Goal: Task Accomplishment & Management: Use online tool/utility

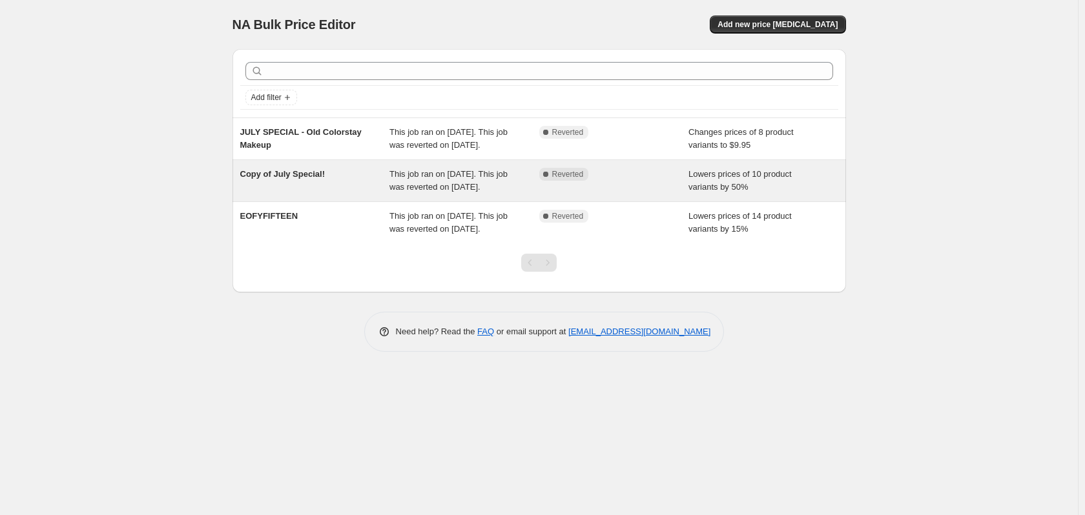
click at [273, 187] on div "Copy of July Special!" at bounding box center [315, 181] width 150 height 26
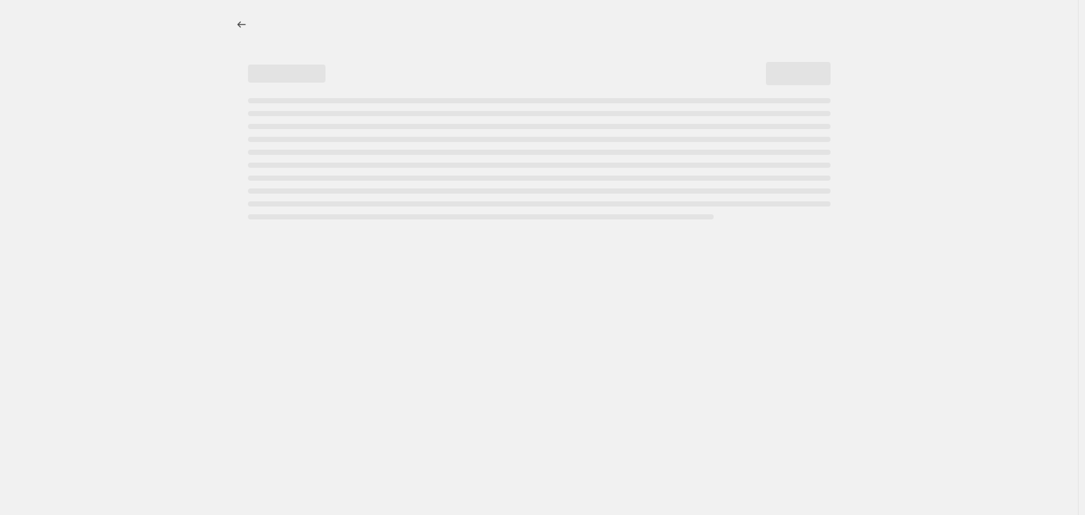
select select "percentage"
select select "no_change"
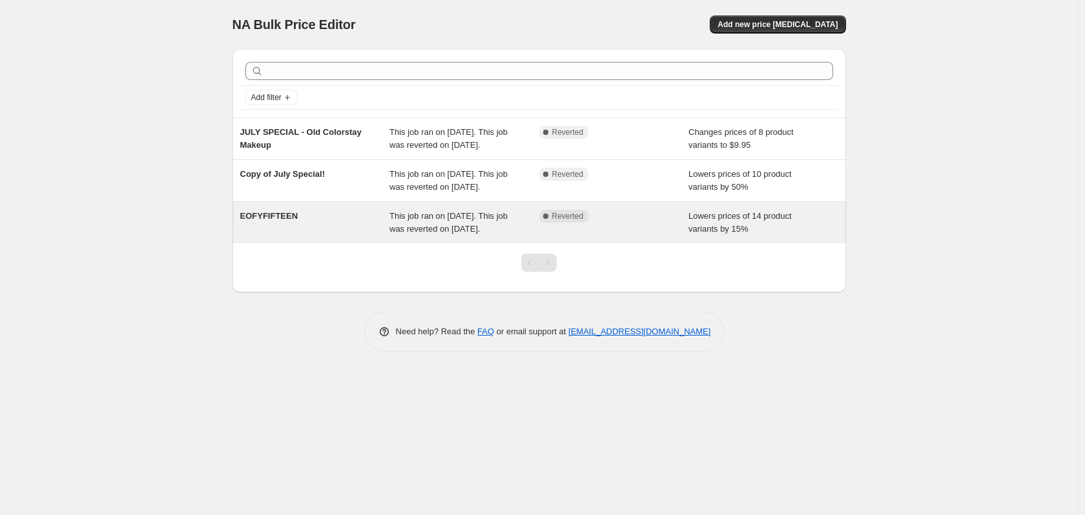
click at [265, 217] on span "EOFYFIFTEEN" at bounding box center [269, 216] width 58 height 10
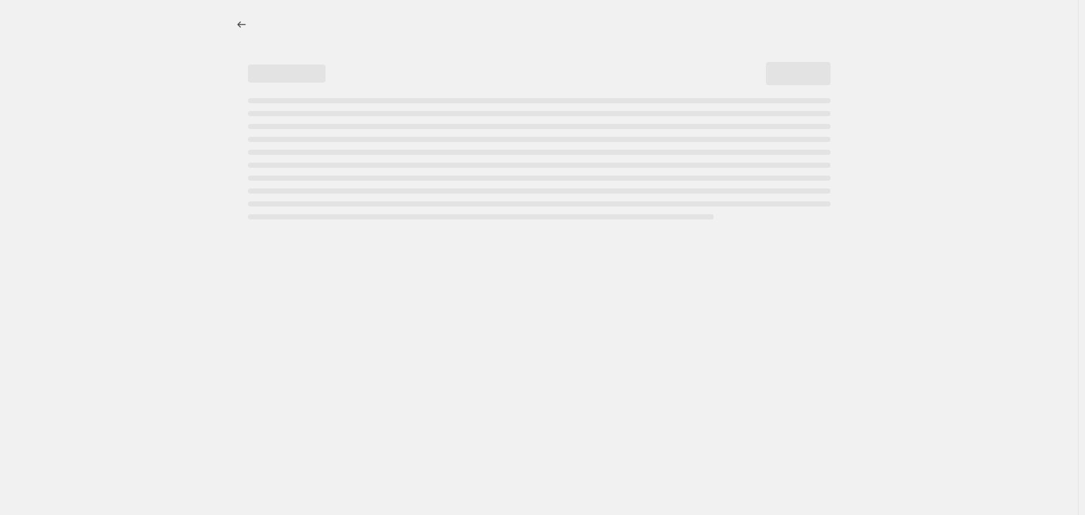
select select "percentage"
select select "no_change"
select select "tag"
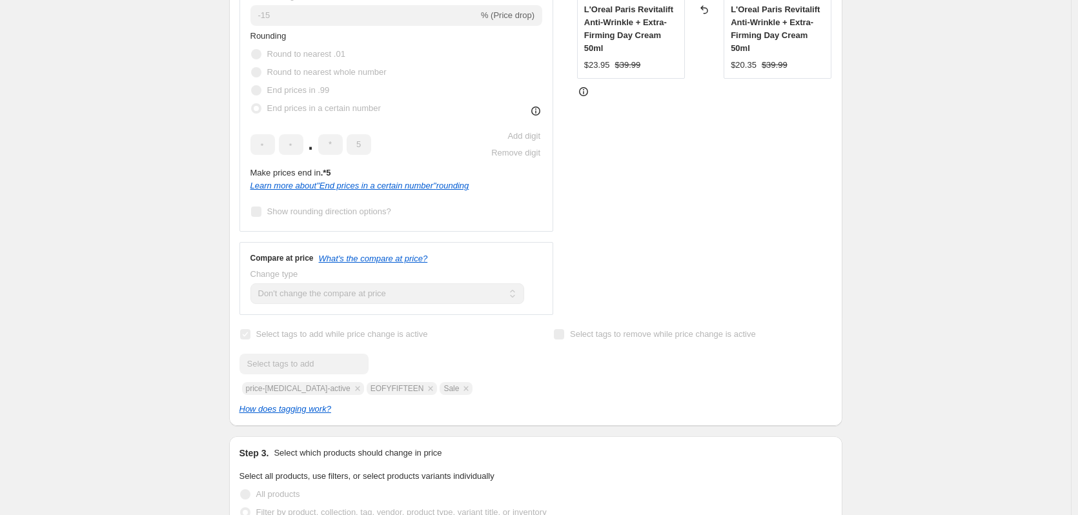
scroll to position [387, 0]
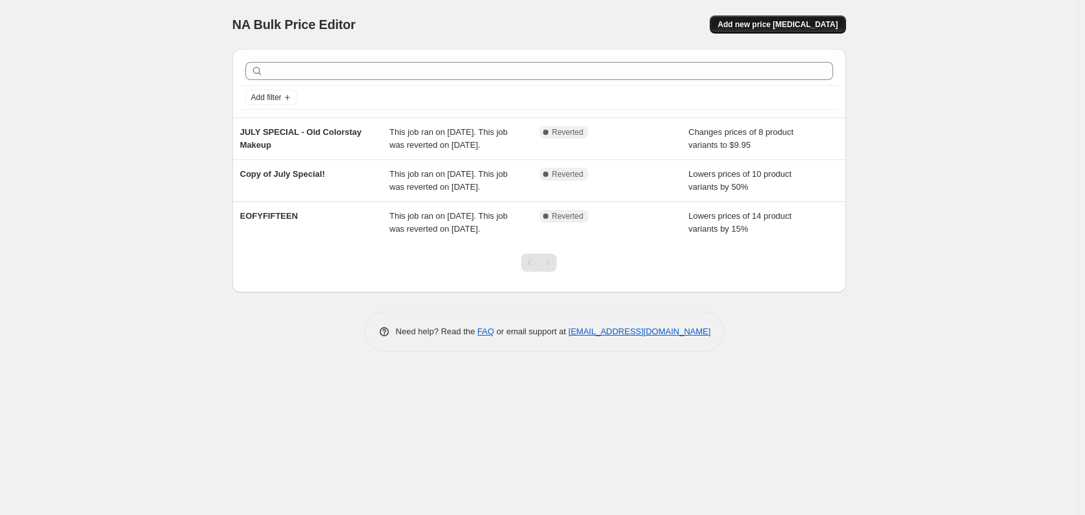
click at [815, 27] on span "Add new price [MEDICAL_DATA]" at bounding box center [777, 24] width 120 height 10
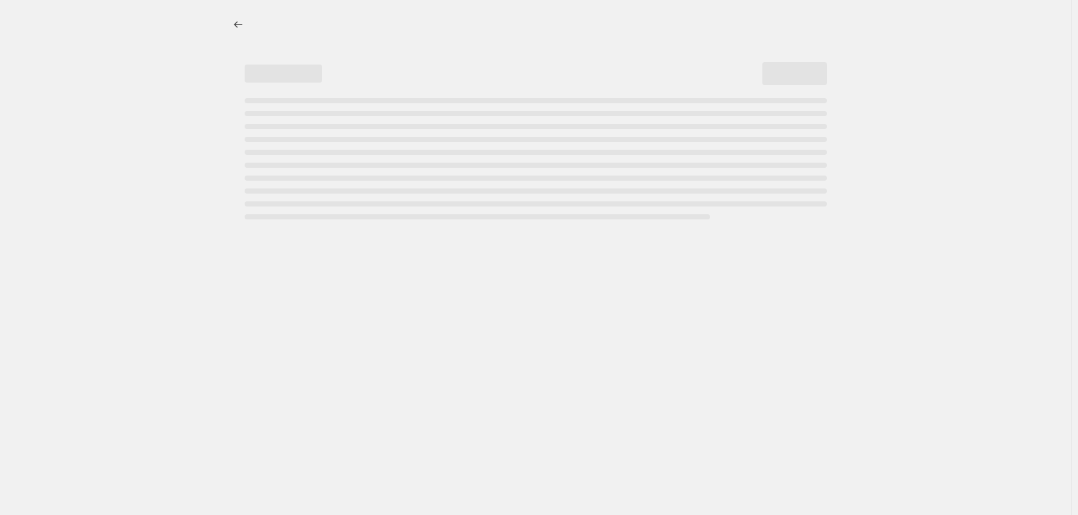
select select "percentage"
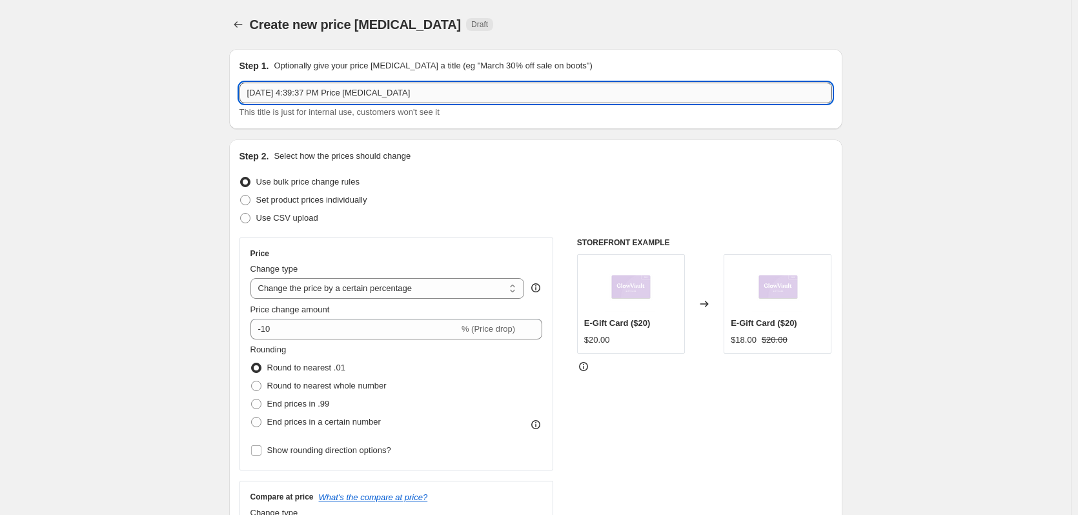
click at [288, 94] on input "[DATE] 4:39:37 PM Price [MEDICAL_DATA]" at bounding box center [536, 93] width 593 height 21
drag, startPoint x: 434, startPoint y: 88, endPoint x: 26, endPoint y: 79, distance: 408.1
type input "APDS10"
click at [261, 422] on span at bounding box center [256, 422] width 10 height 10
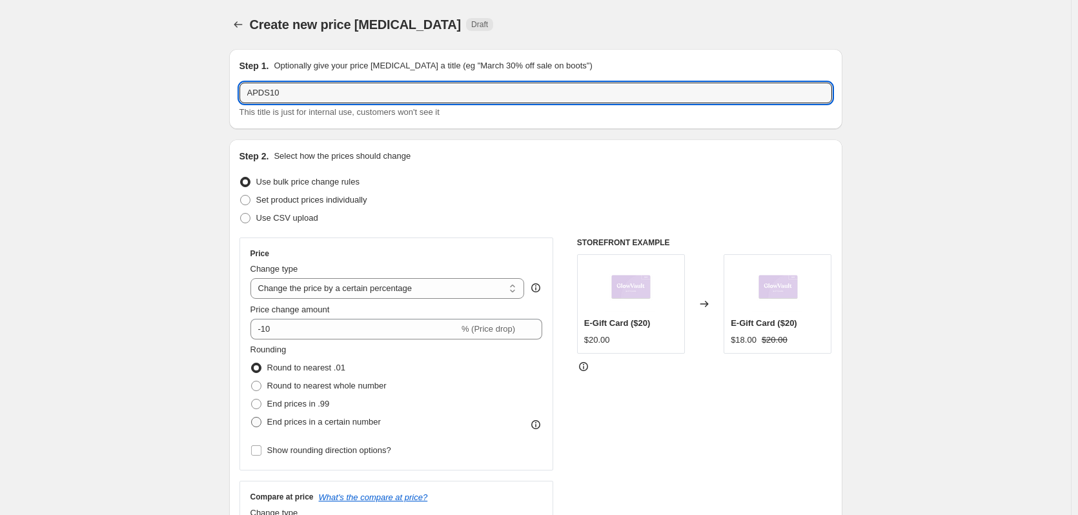
click at [252, 418] on input "End prices in a certain number" at bounding box center [251, 417] width 1 height 1
radio input "true"
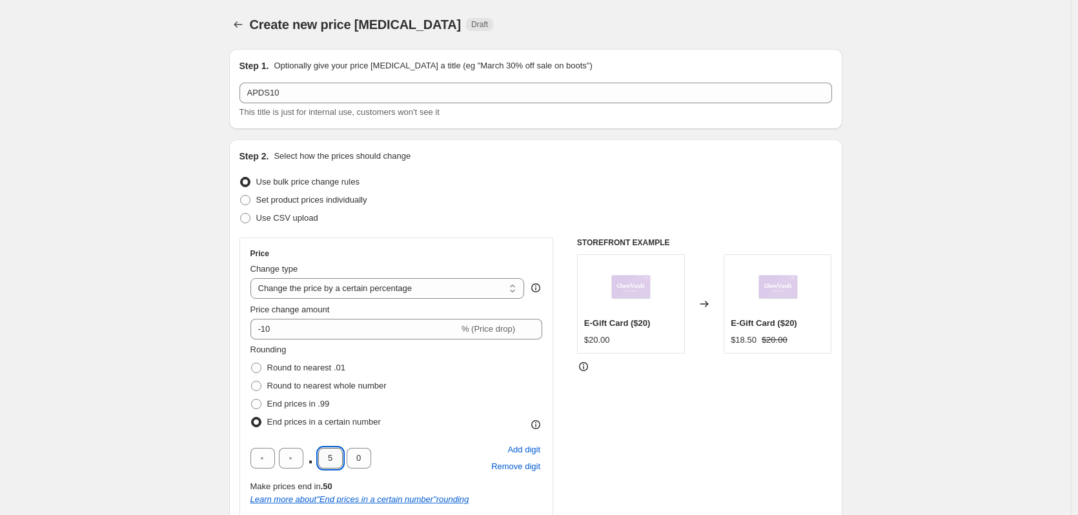
click at [336, 467] on input "5" at bounding box center [330, 458] width 25 height 21
click at [362, 464] on input "0" at bounding box center [359, 458] width 25 height 21
click at [366, 456] on input "0" at bounding box center [359, 458] width 25 height 21
type input "5"
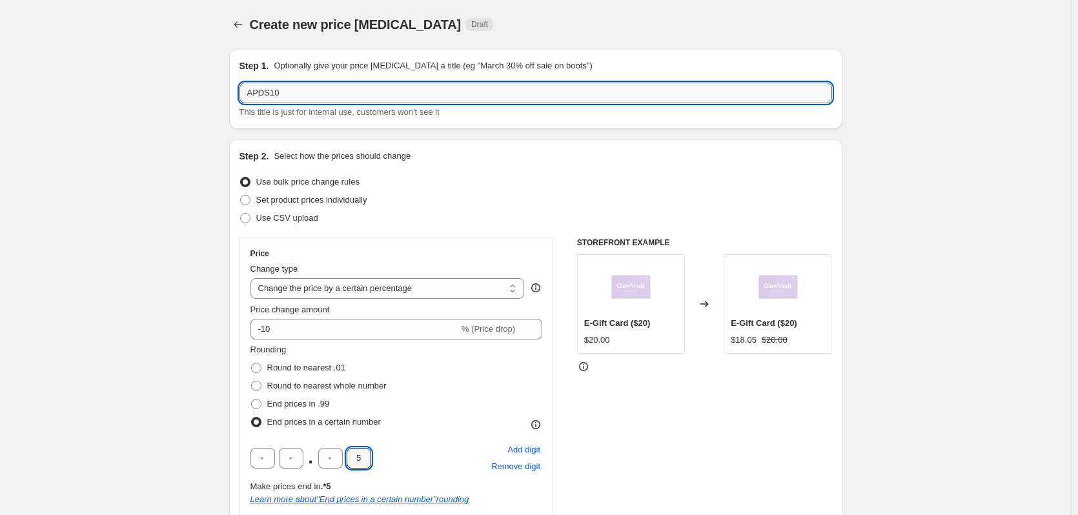
click at [301, 98] on input "APDS10" at bounding box center [536, 93] width 593 height 21
click at [336, 96] on input "APDS10 (Specific Prices)" at bounding box center [536, 93] width 593 height 21
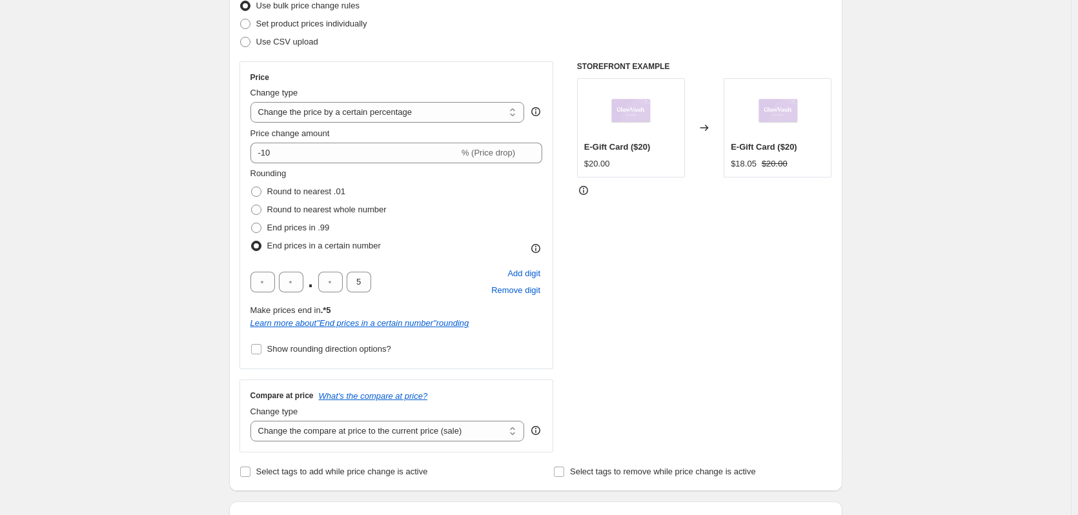
scroll to position [178, 0]
type input "APDS10 (Paid Ads)"
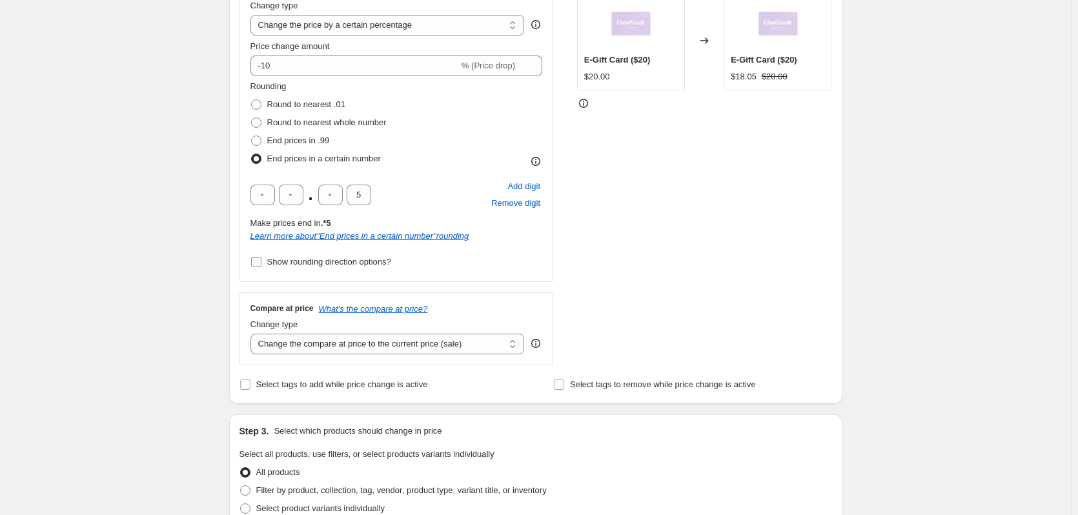
scroll to position [274, 0]
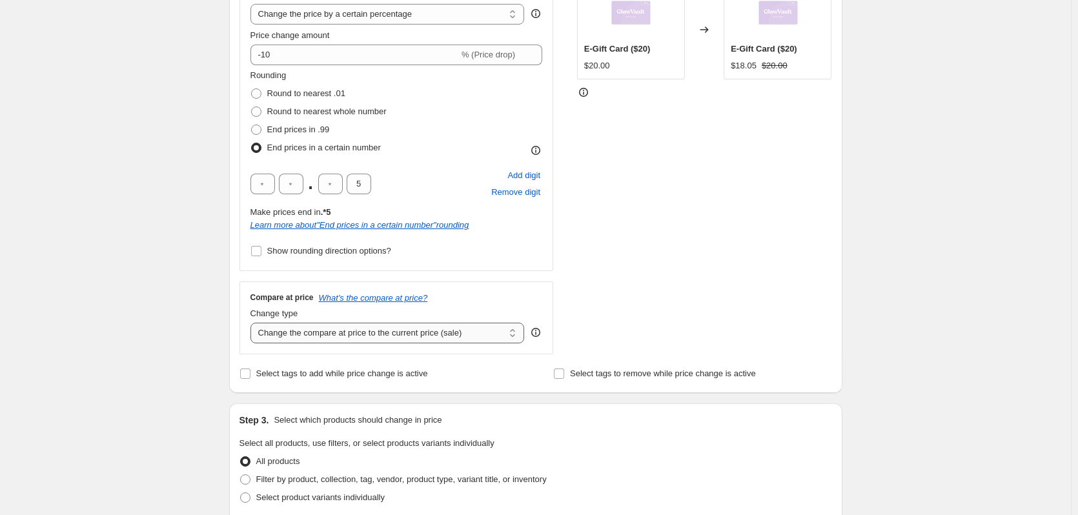
click at [278, 340] on select "Change the compare at price to the current price (sale) Change the compare at p…" at bounding box center [387, 333] width 274 height 21
select select "no_change"
click at [253, 323] on select "Change the compare at price to the current price (sale) Change the compare at p…" at bounding box center [387, 333] width 274 height 21
click at [254, 373] on label "Select tags to add while price change is active" at bounding box center [334, 374] width 189 height 18
click at [250, 373] on input "Select tags to add while price change is active" at bounding box center [245, 374] width 10 height 10
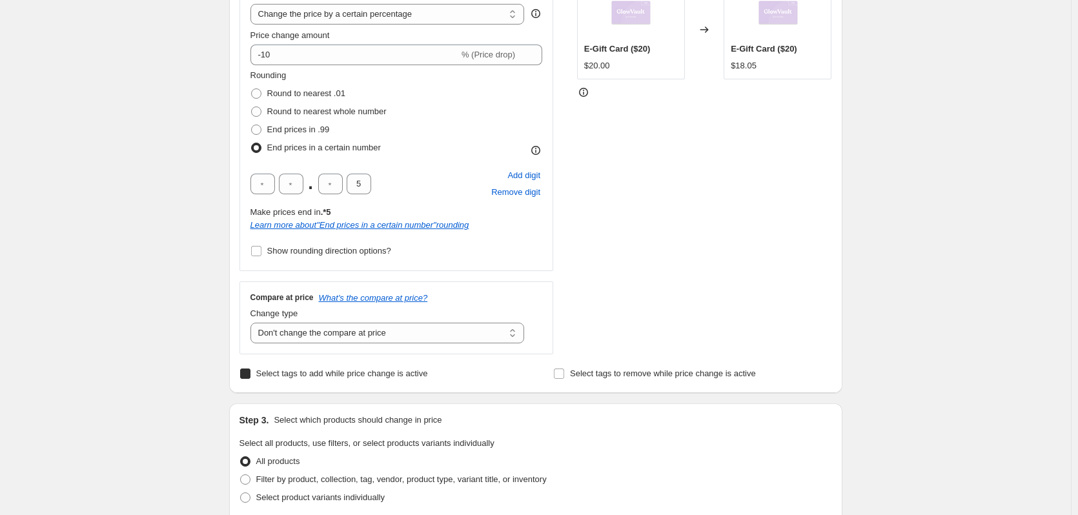
checkbox input "true"
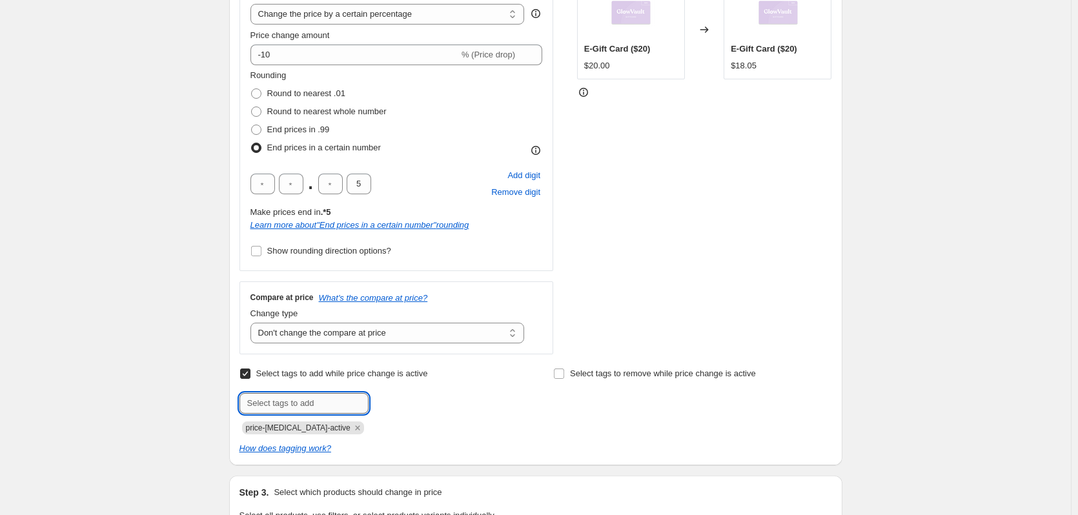
click at [300, 402] on input "text" at bounding box center [304, 403] width 129 height 21
type input "Sale"
click at [378, 406] on button "Add Sale" at bounding box center [396, 402] width 48 height 18
click at [336, 403] on input "text" at bounding box center [304, 403] width 129 height 21
paste input "A"
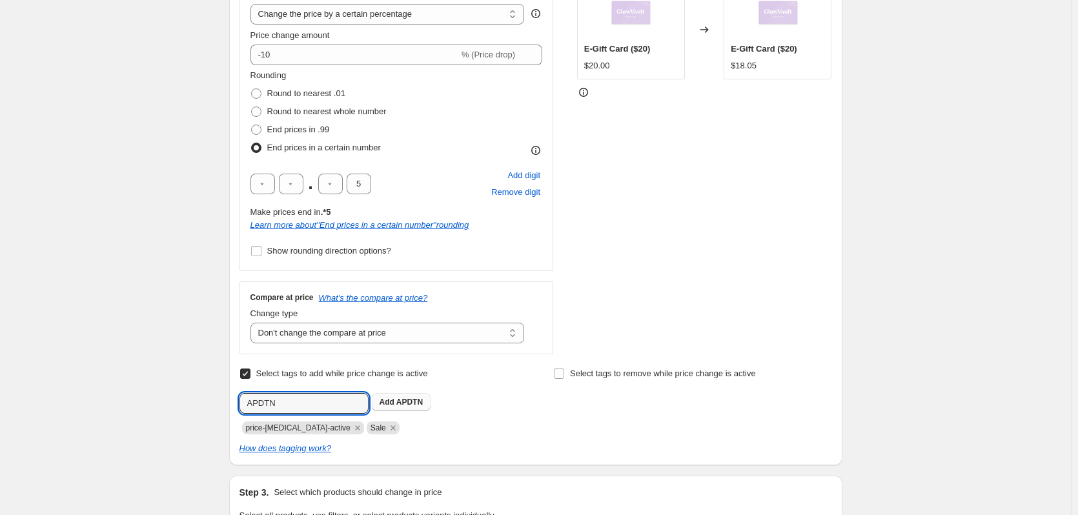
type input "APDTN"
click at [403, 402] on span "APDTN" at bounding box center [409, 402] width 26 height 9
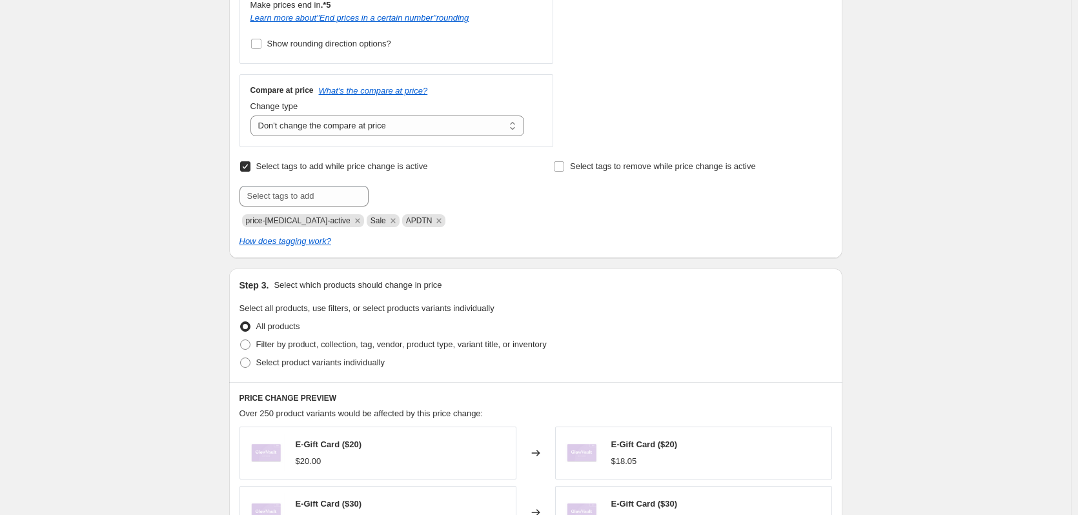
scroll to position [484, 0]
click at [388, 344] on span "Filter by product, collection, tag, vendor, product type, variant title, or inv…" at bounding box center [401, 342] width 291 height 10
click at [241, 338] on input "Filter by product, collection, tag, vendor, product type, variant title, or inv…" at bounding box center [240, 337] width 1 height 1
radio input "true"
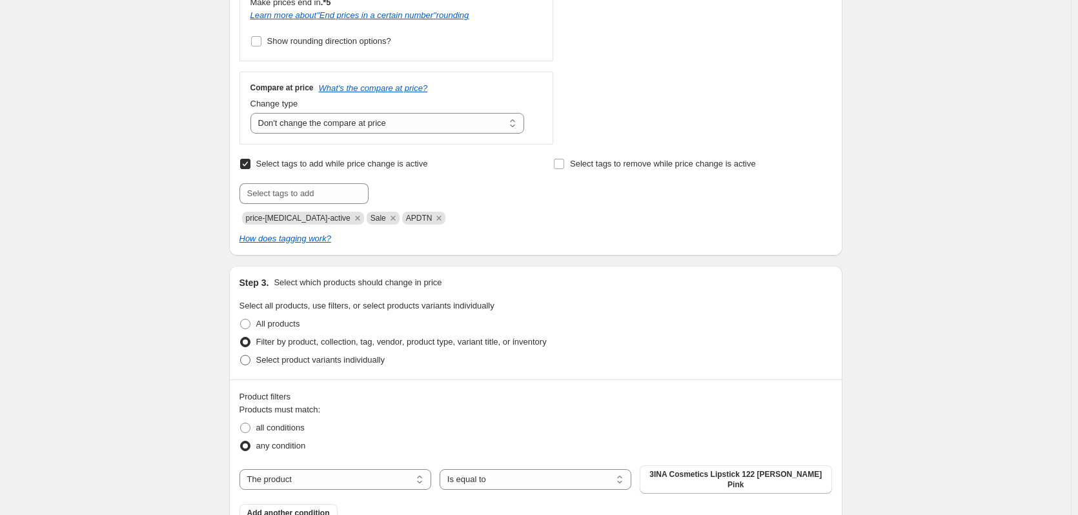
click at [352, 359] on span "Select product variants individually" at bounding box center [320, 360] width 128 height 10
click at [241, 356] on input "Select product variants individually" at bounding box center [240, 355] width 1 height 1
radio input "true"
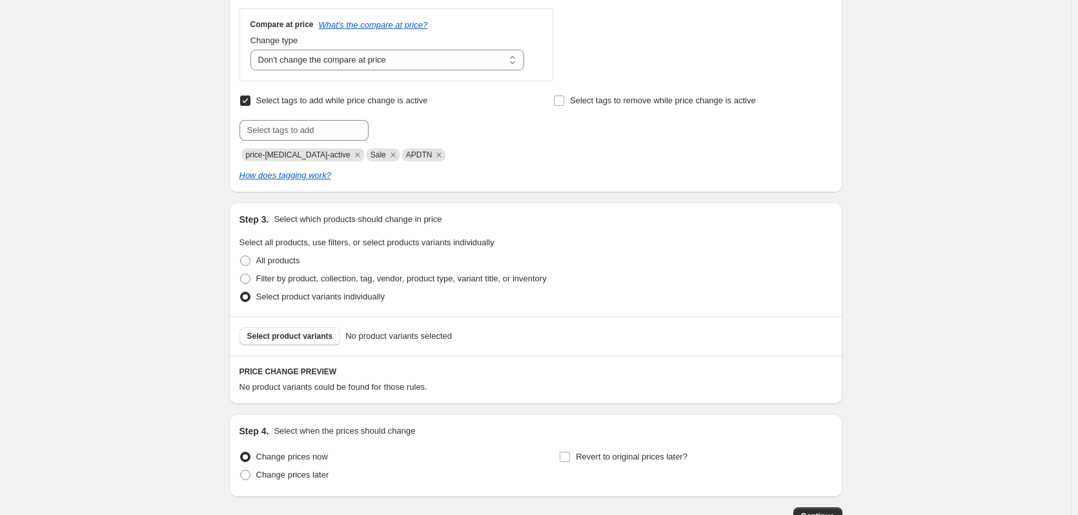
scroll to position [549, 0]
click at [315, 343] on button "Select product variants" at bounding box center [290, 335] width 101 height 18
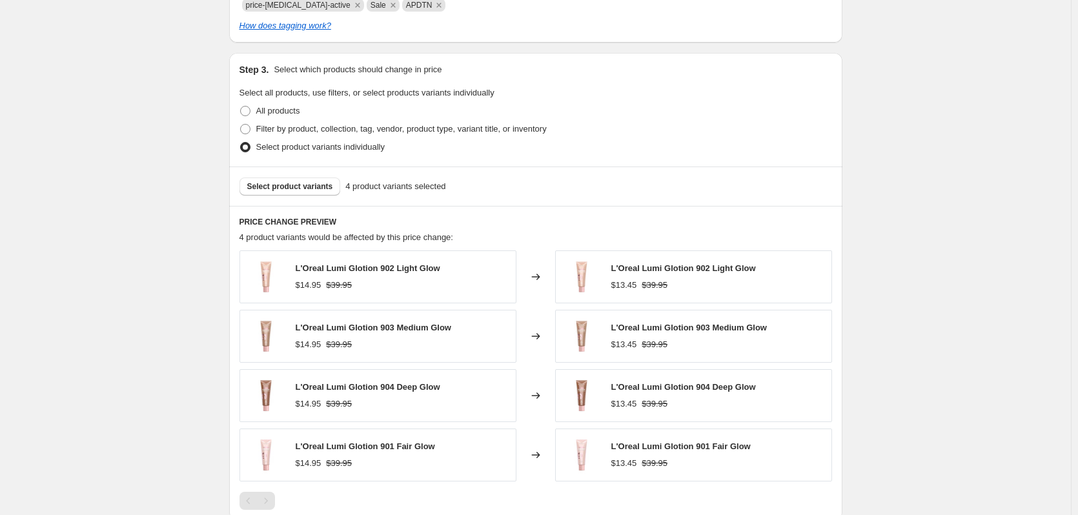
scroll to position [710, 0]
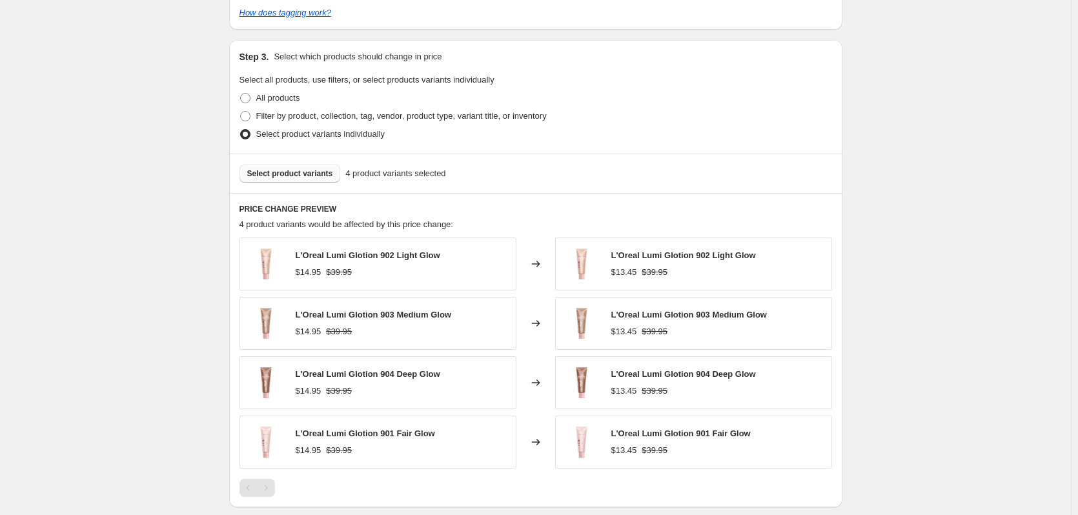
click at [312, 169] on span "Select product variants" at bounding box center [290, 173] width 86 height 10
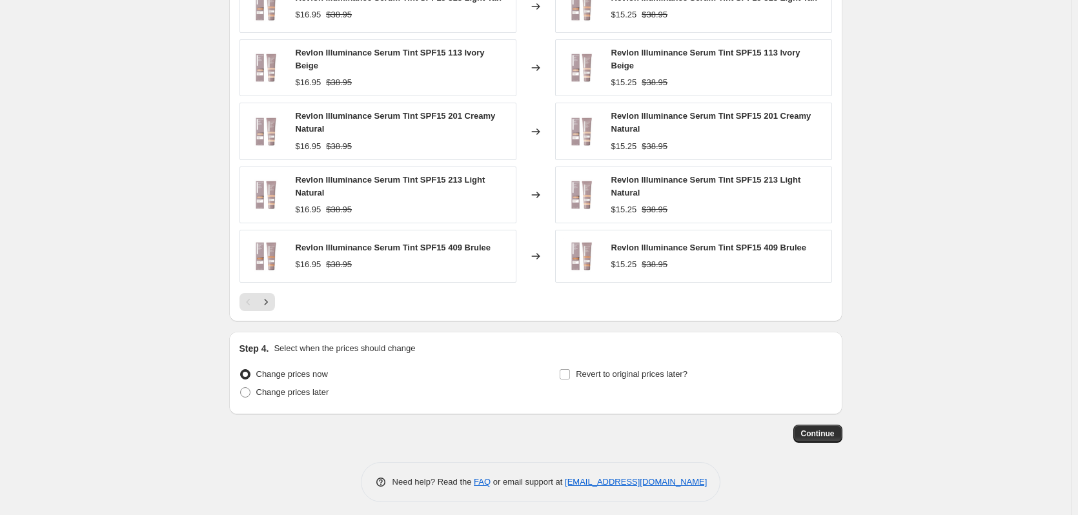
scroll to position [971, 0]
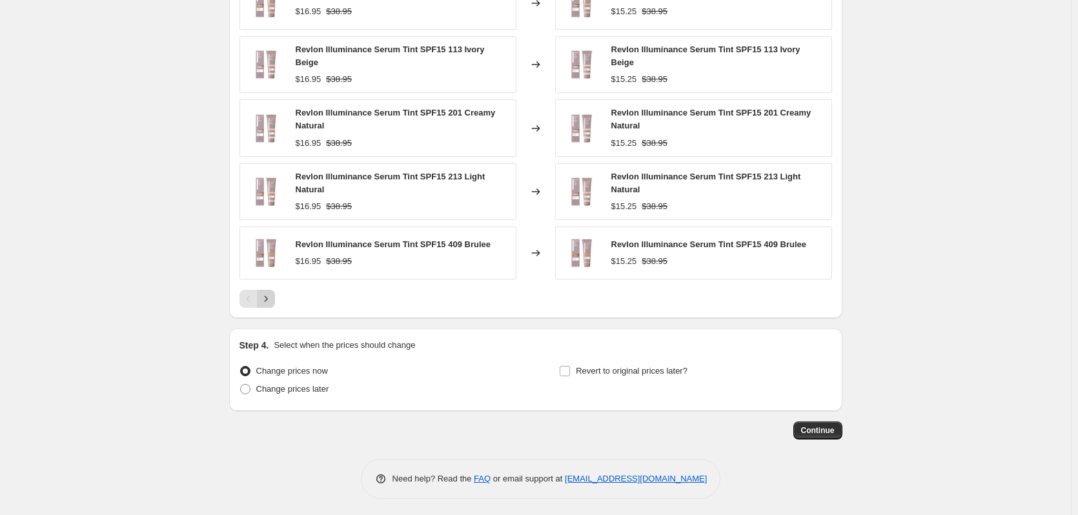
click at [272, 294] on icon "Next" at bounding box center [266, 298] width 13 height 13
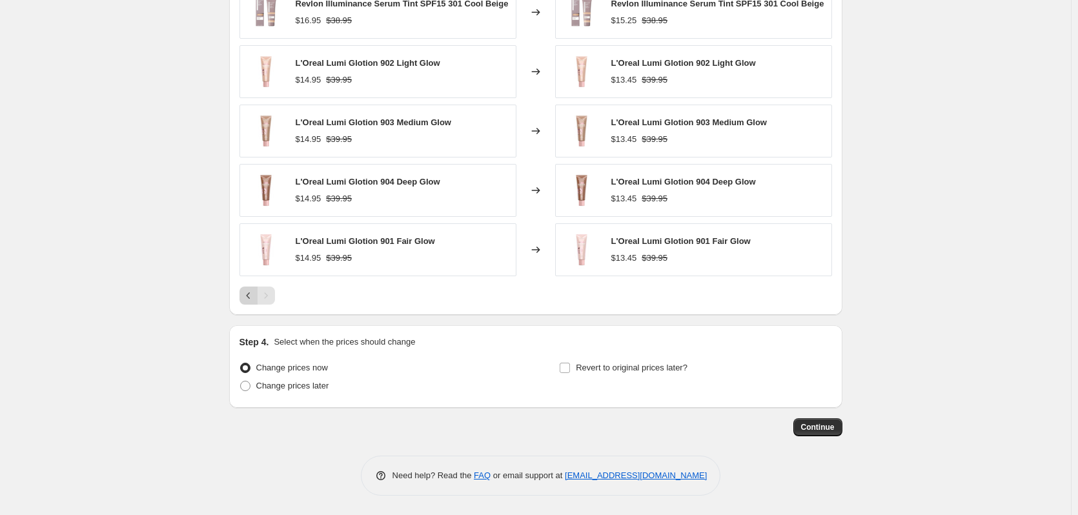
click at [252, 298] on icon "Previous" at bounding box center [248, 295] width 13 height 13
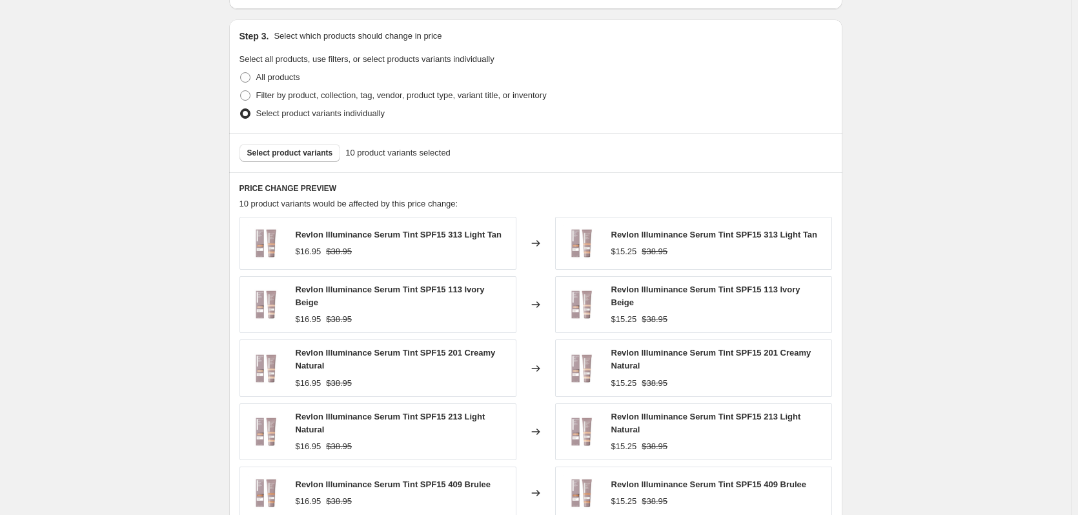
scroll to position [720, 0]
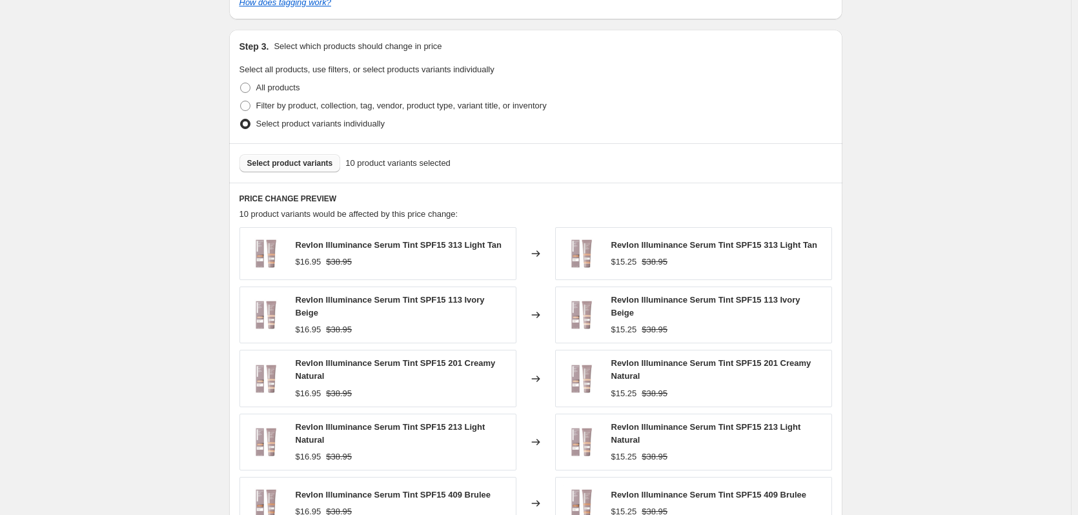
click at [314, 165] on span "Select product variants" at bounding box center [290, 163] width 86 height 10
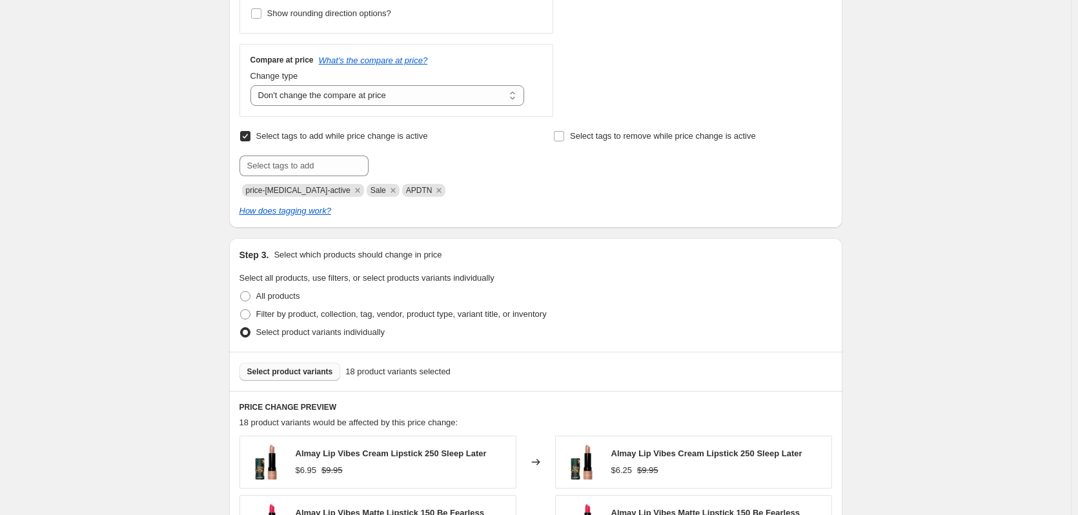
scroll to position [516, 0]
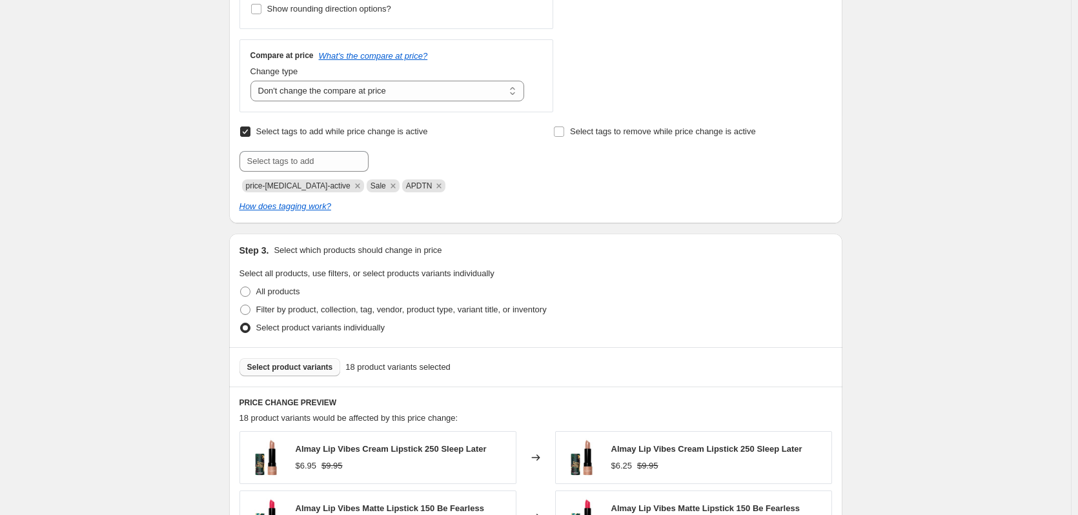
click at [311, 372] on span "Select product variants" at bounding box center [290, 367] width 86 height 10
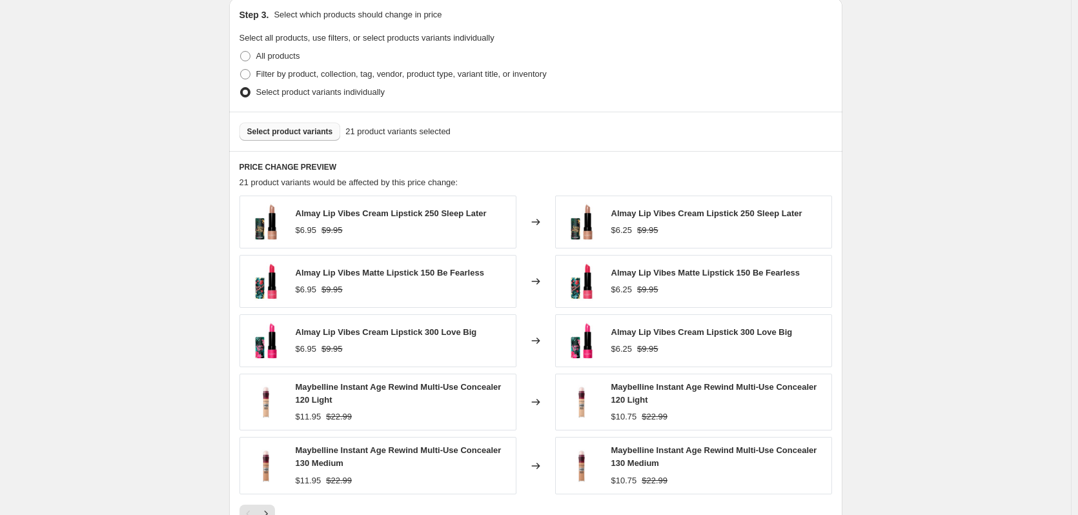
scroll to position [742, 0]
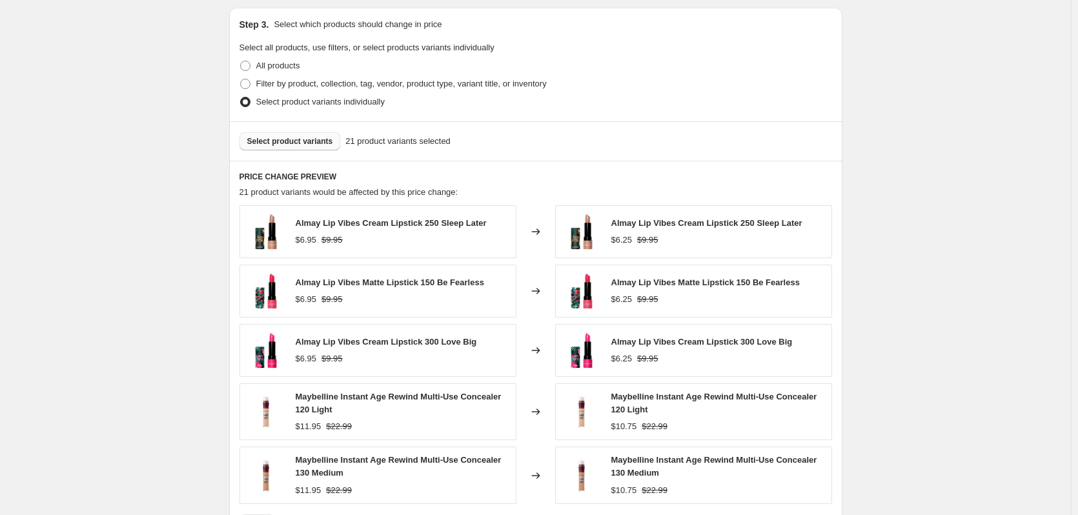
click at [291, 138] on span "Select product variants" at bounding box center [290, 141] width 86 height 10
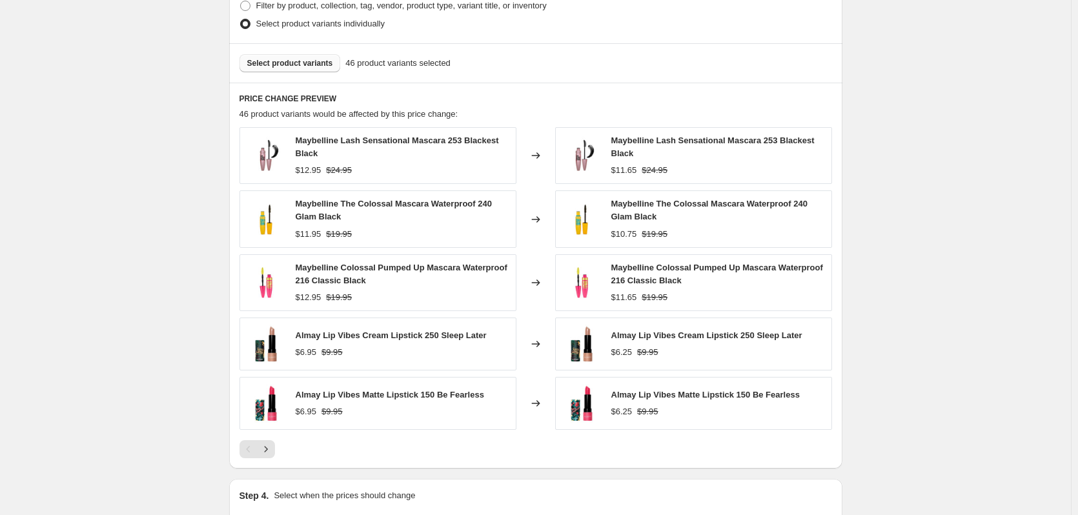
scroll to position [823, 0]
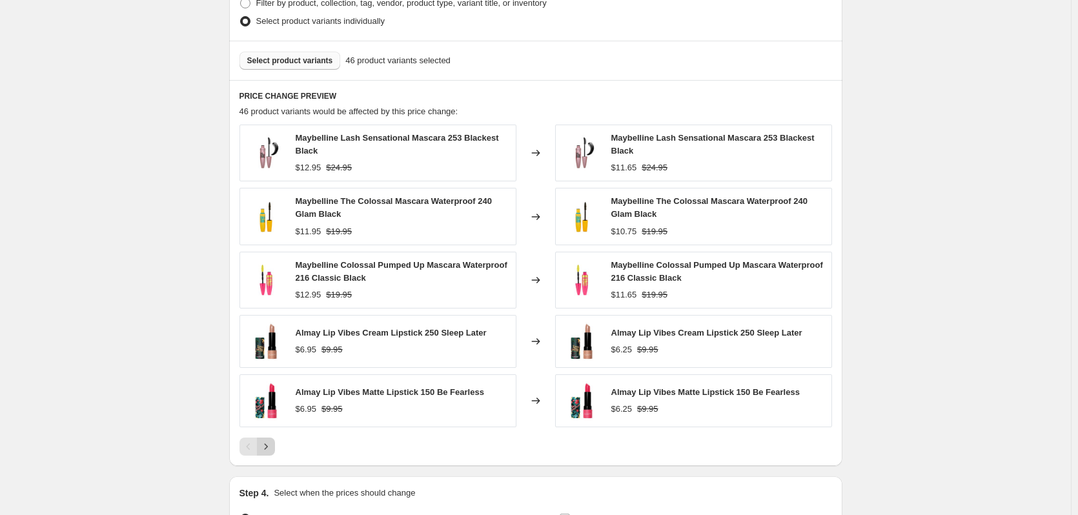
click at [270, 453] on icon "Next" at bounding box center [266, 446] width 13 height 13
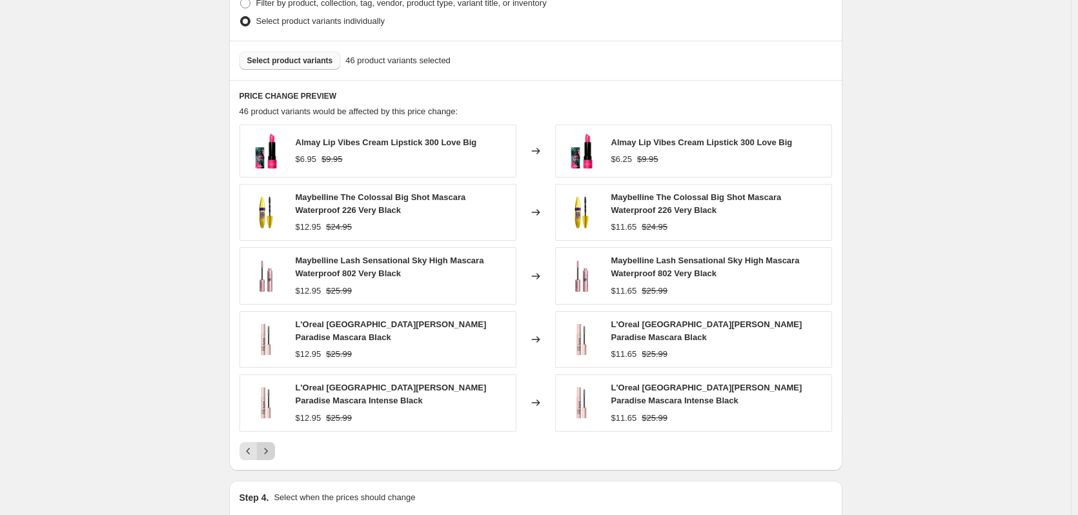
click at [272, 450] on button "Next" at bounding box center [266, 451] width 18 height 18
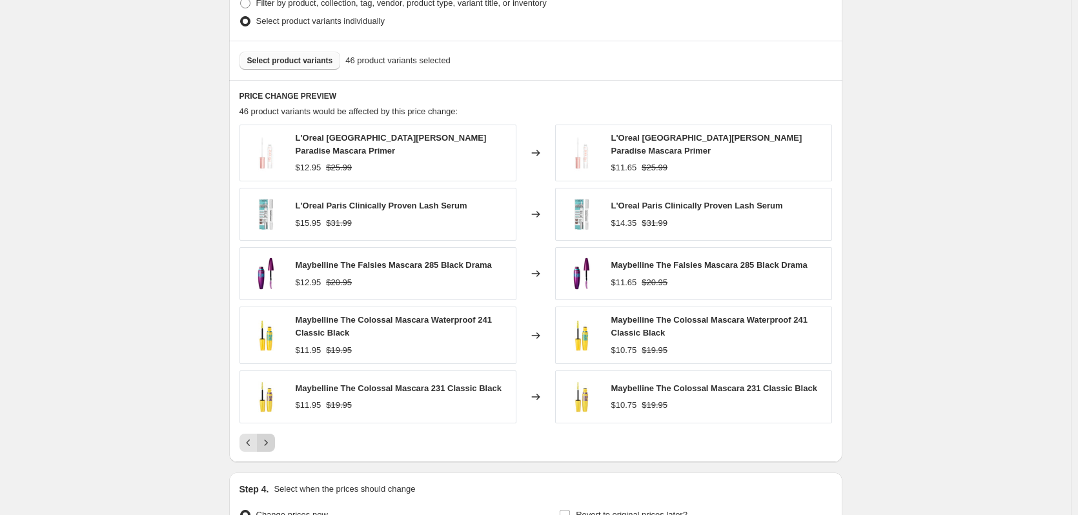
click at [272, 443] on icon "Next" at bounding box center [266, 442] width 13 height 13
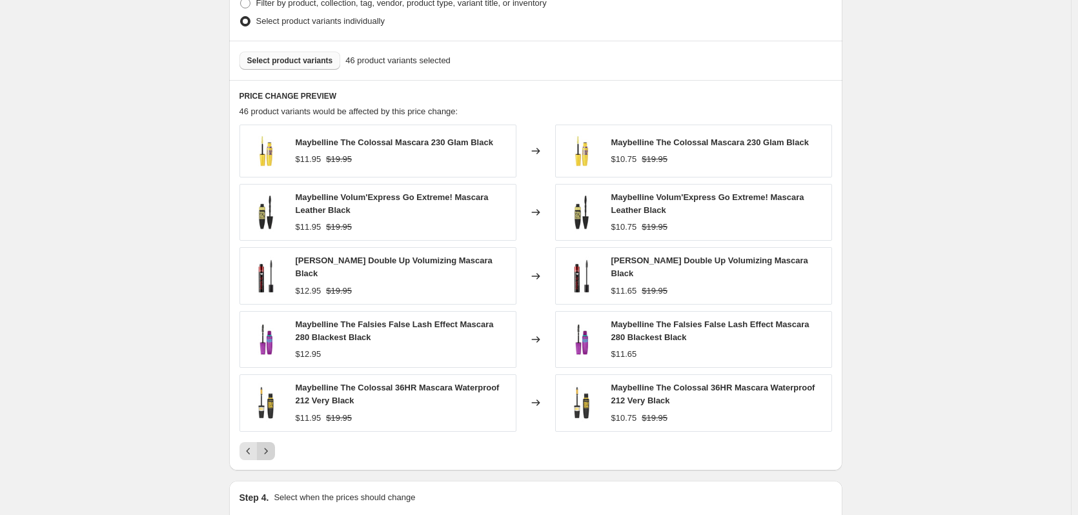
click at [272, 445] on icon "Next" at bounding box center [266, 451] width 13 height 13
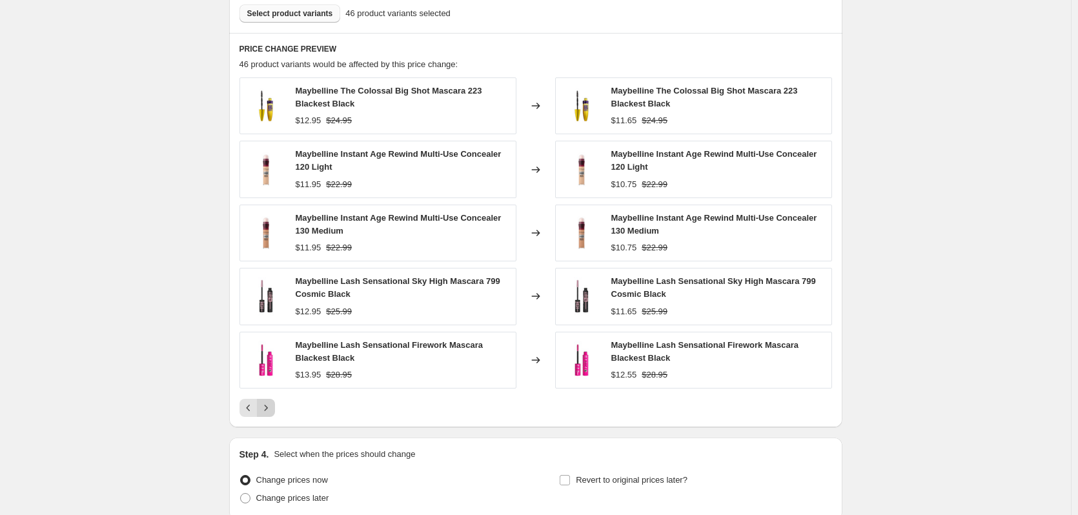
scroll to position [872, 0]
click at [274, 414] on button "Next" at bounding box center [266, 407] width 18 height 18
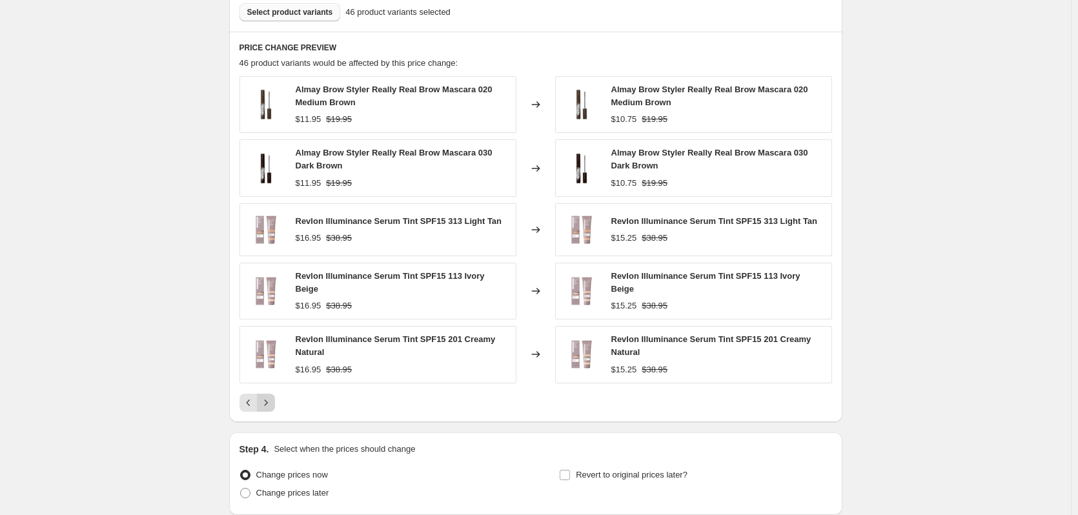
click at [270, 400] on icon "Next" at bounding box center [266, 402] width 13 height 13
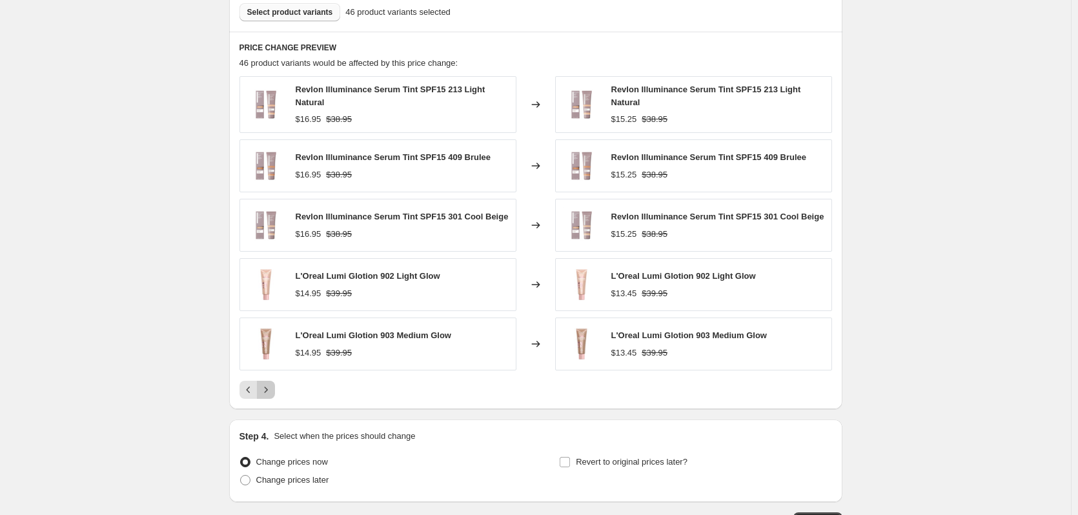
click at [270, 399] on button "Next" at bounding box center [266, 390] width 18 height 18
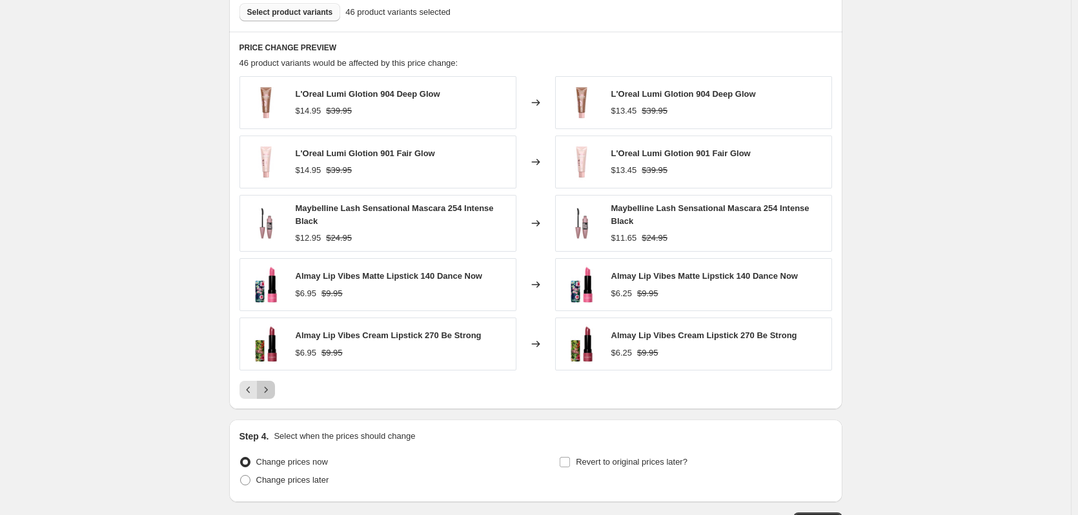
click at [270, 399] on button "Next" at bounding box center [266, 390] width 18 height 18
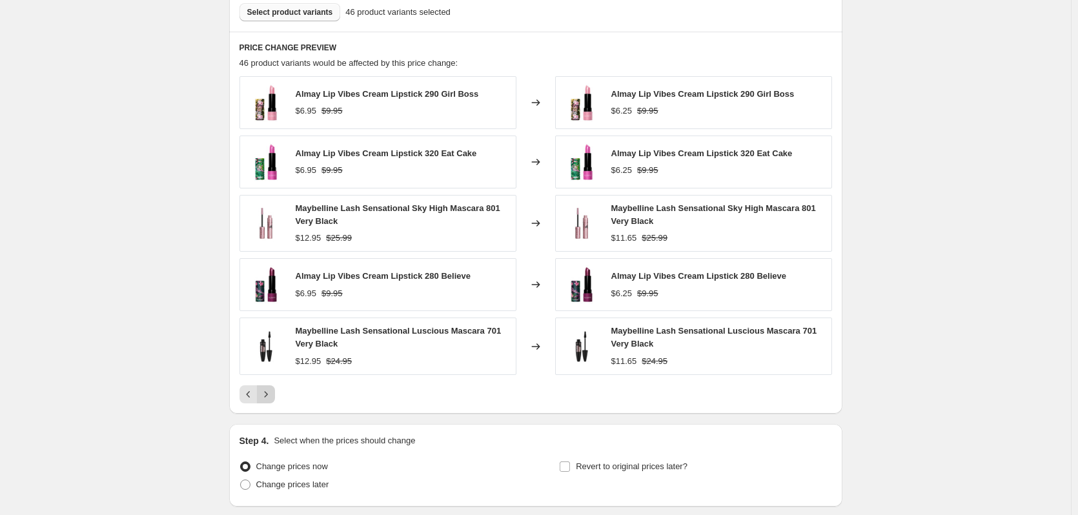
click at [270, 398] on icon "Next" at bounding box center [266, 394] width 13 height 13
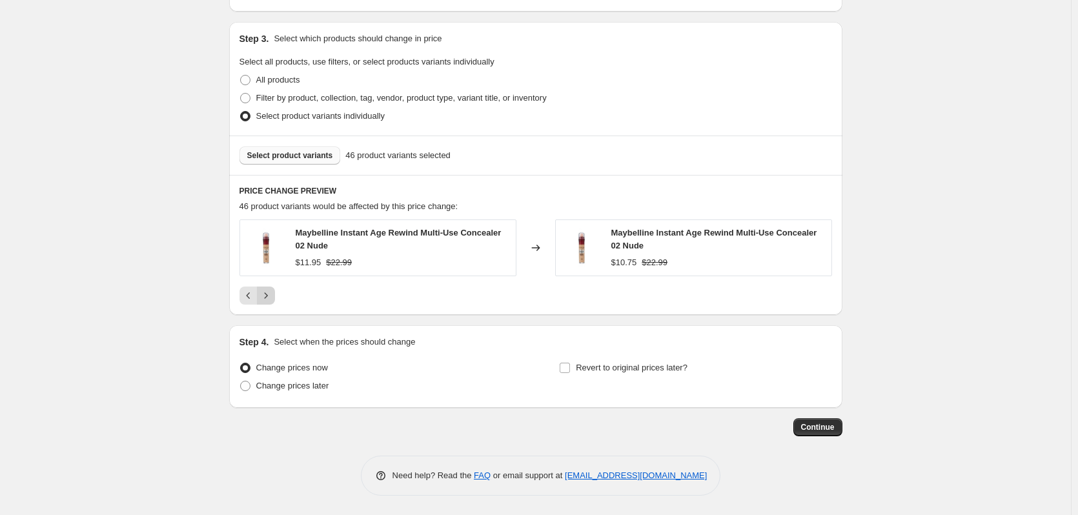
scroll to position [729, 0]
click at [249, 290] on icon "Previous" at bounding box center [248, 295] width 13 height 13
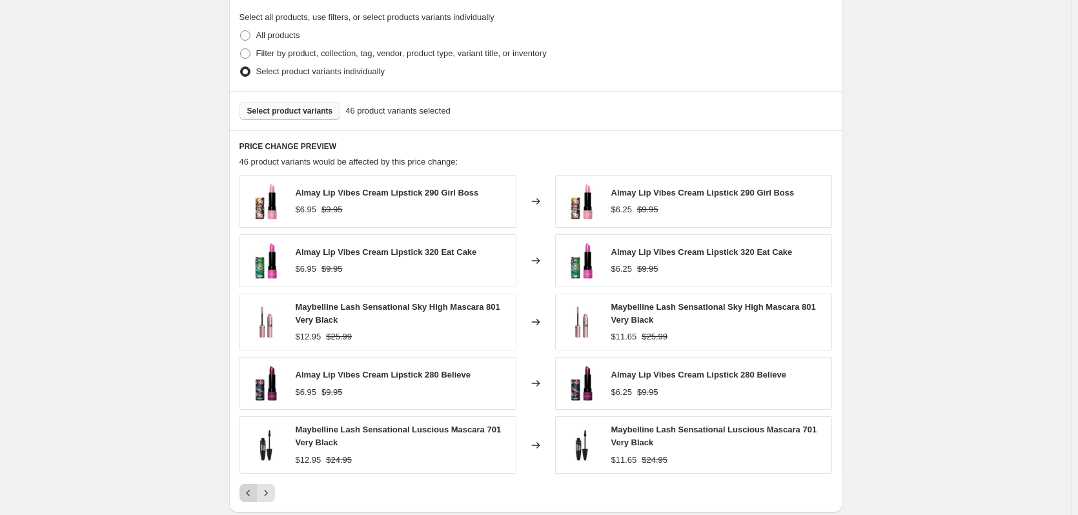
scroll to position [777, 0]
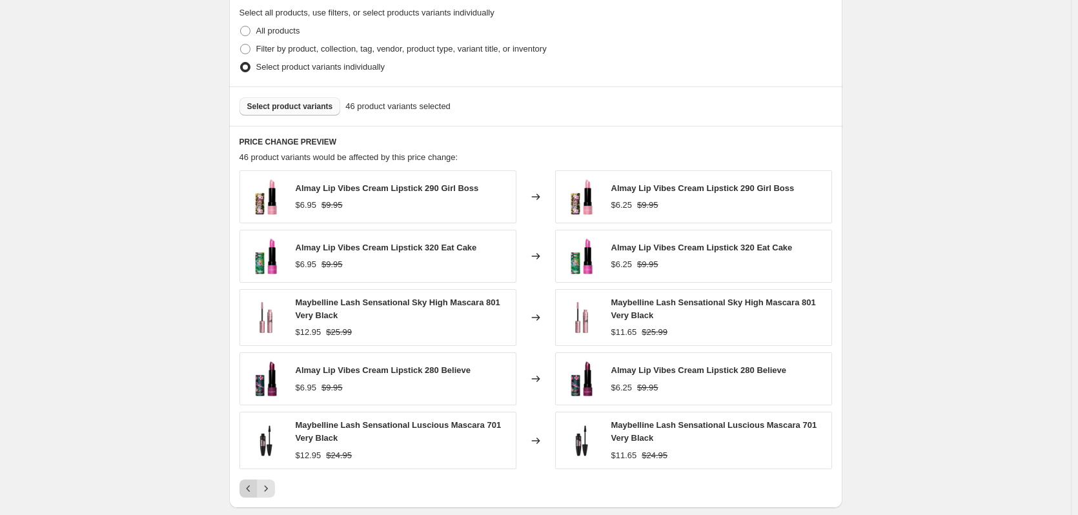
click at [247, 489] on icon "Previous" at bounding box center [248, 488] width 13 height 13
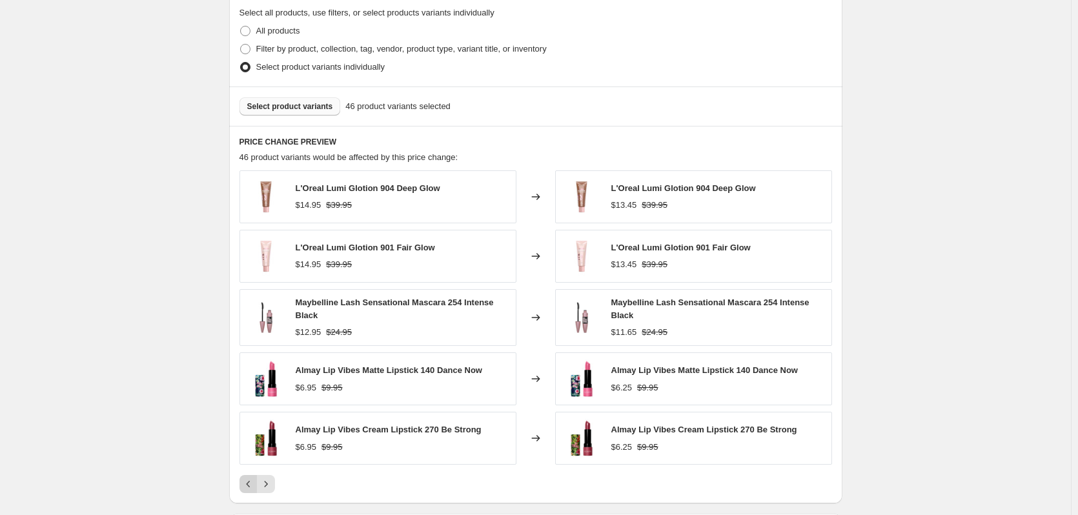
click at [249, 485] on icon "Previous" at bounding box center [248, 484] width 13 height 13
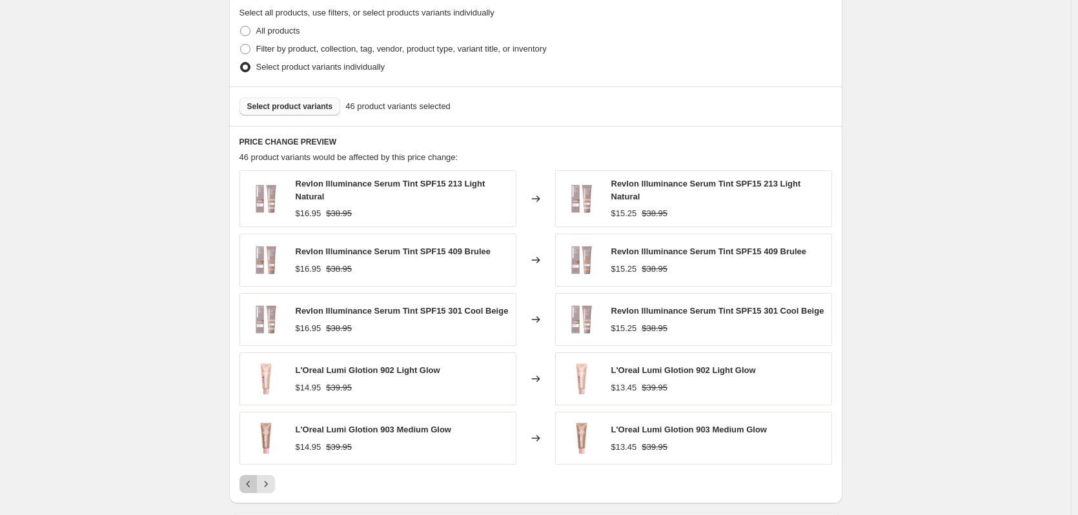
click at [249, 485] on icon "Previous" at bounding box center [248, 484] width 13 height 13
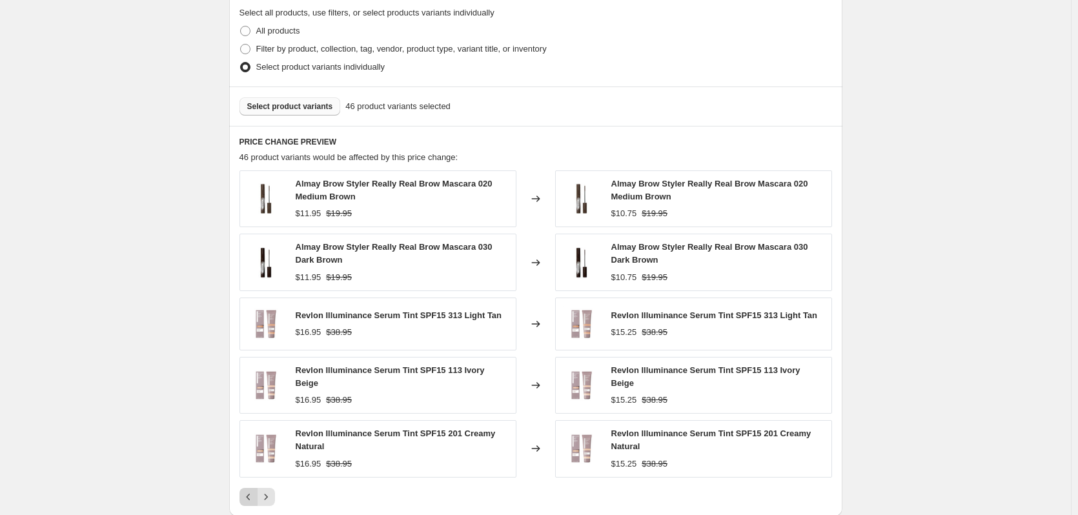
click at [249, 488] on button "Previous" at bounding box center [249, 497] width 18 height 18
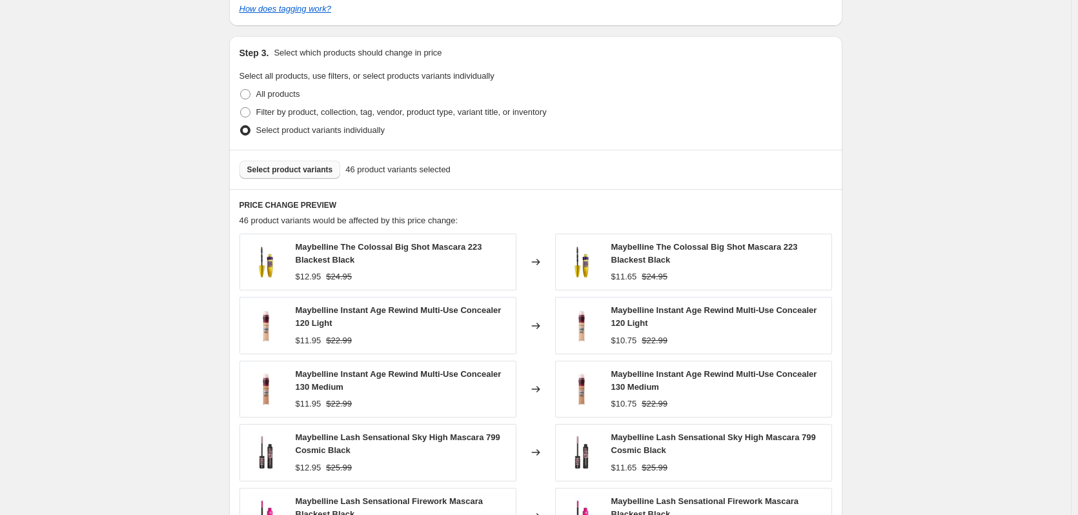
scroll to position [713, 0]
click at [305, 169] on span "Select product variants" at bounding box center [290, 171] width 86 height 10
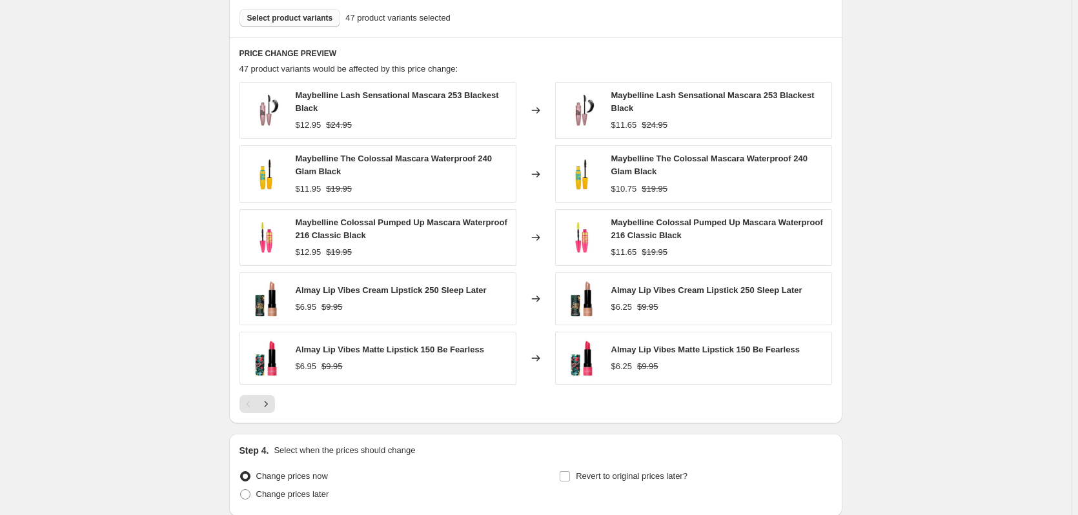
scroll to position [874, 0]
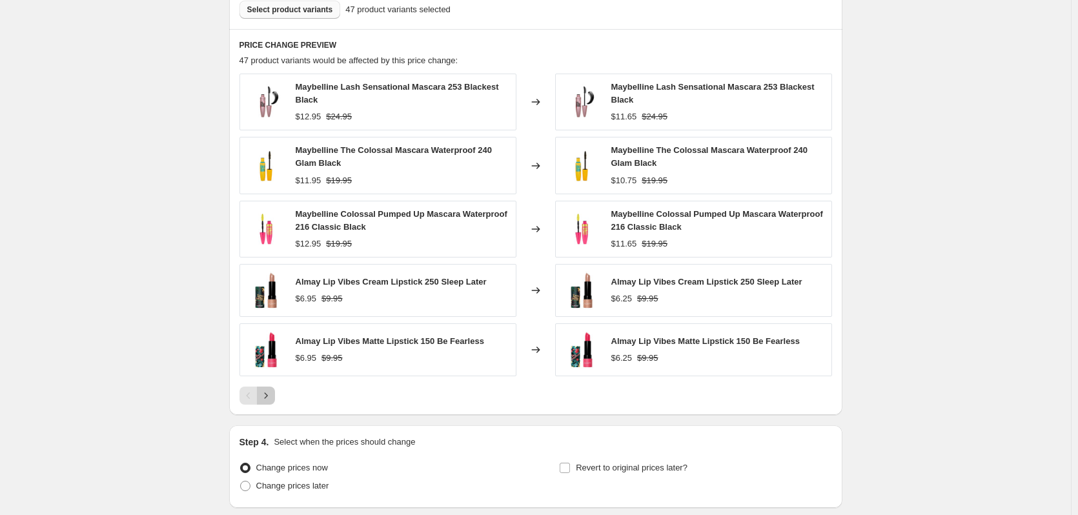
click at [272, 398] on icon "Next" at bounding box center [266, 395] width 13 height 13
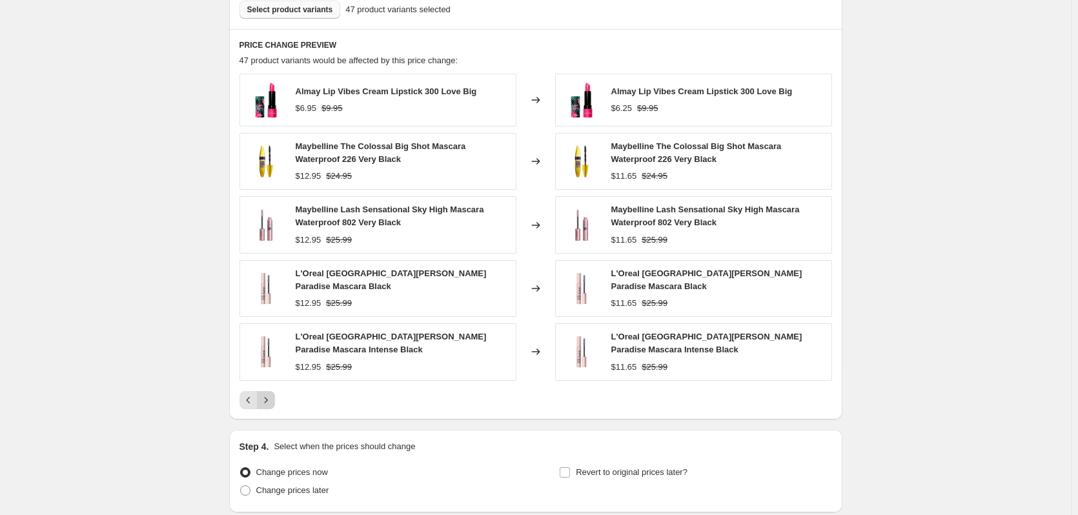
click at [272, 394] on icon "Next" at bounding box center [266, 400] width 13 height 13
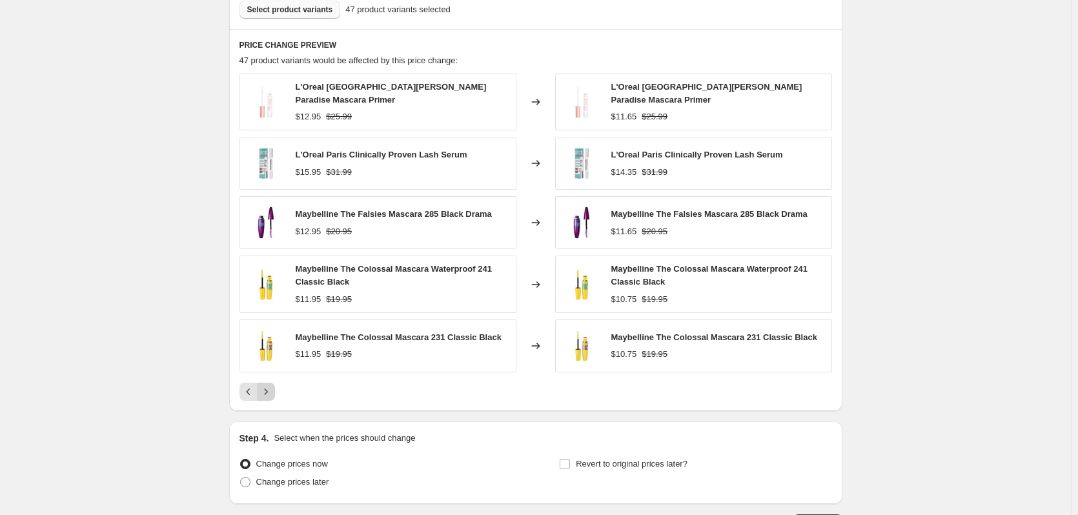
click at [272, 394] on icon "Next" at bounding box center [266, 391] width 13 height 13
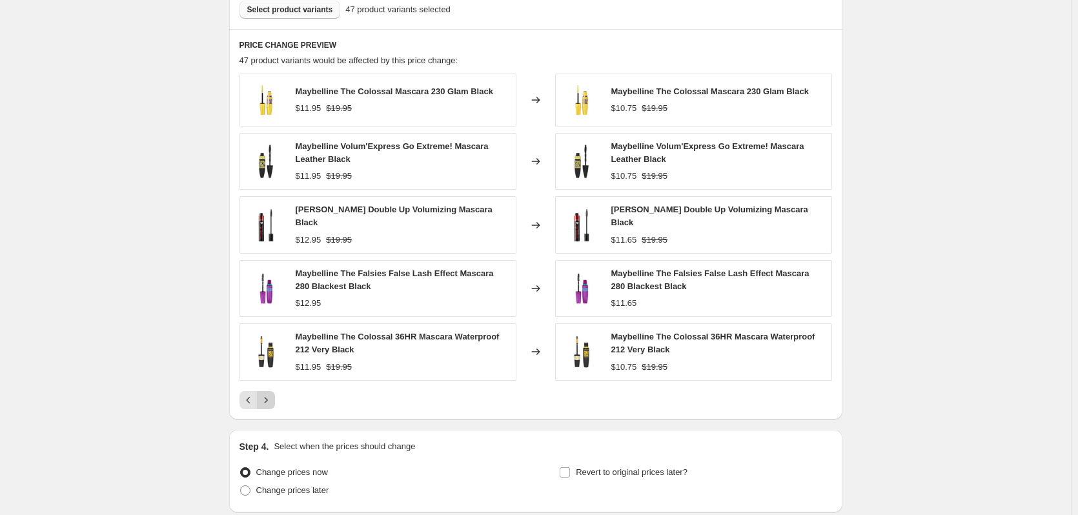
click at [272, 394] on icon "Next" at bounding box center [266, 400] width 13 height 13
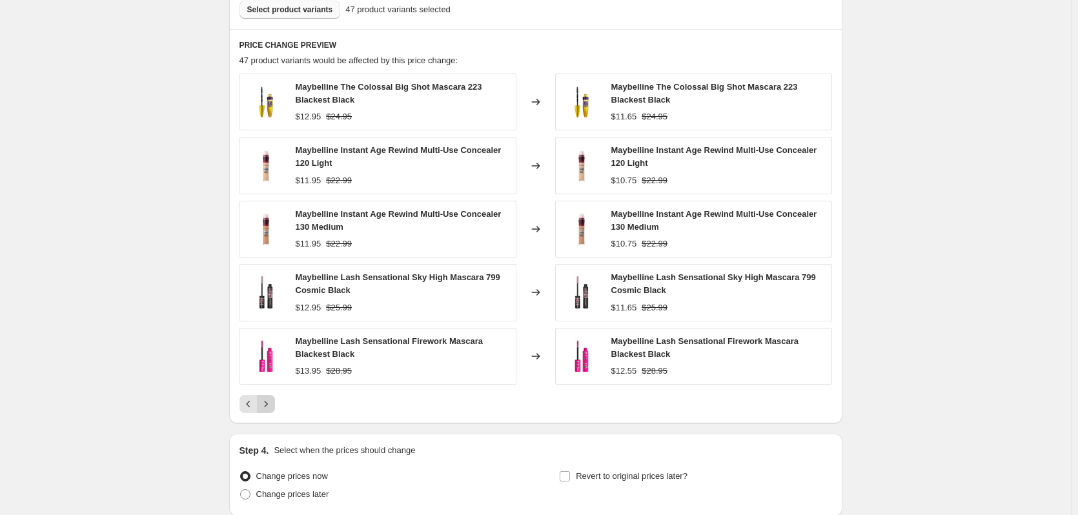
click at [272, 394] on div "Maybelline The Colossal Big Shot Mascara 223 Blackest Black $12.95 $24.95 Chang…" at bounding box center [536, 244] width 593 height 340
click at [268, 405] on icon "Next" at bounding box center [266, 404] width 13 height 13
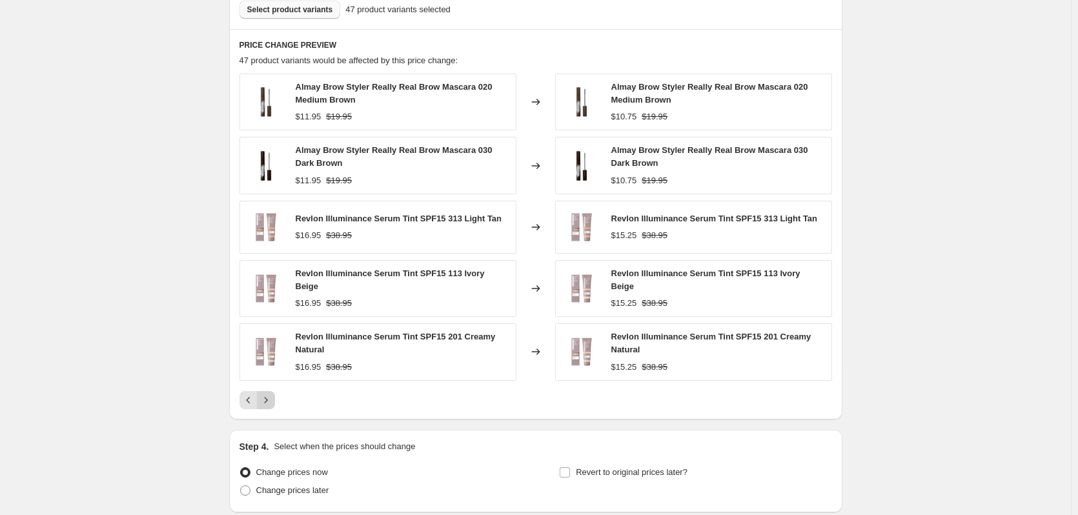
click at [268, 405] on button "Next" at bounding box center [266, 400] width 18 height 18
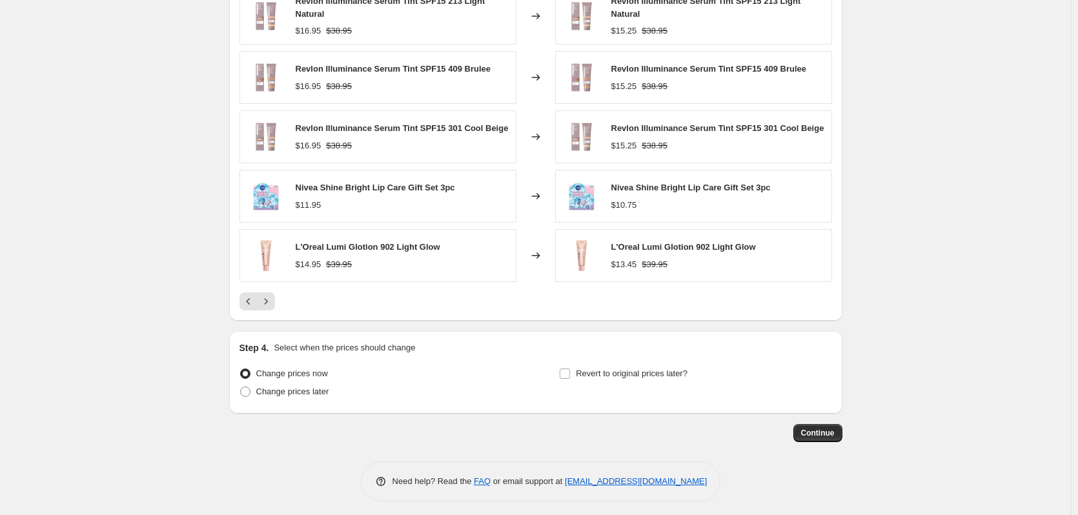
scroll to position [966, 0]
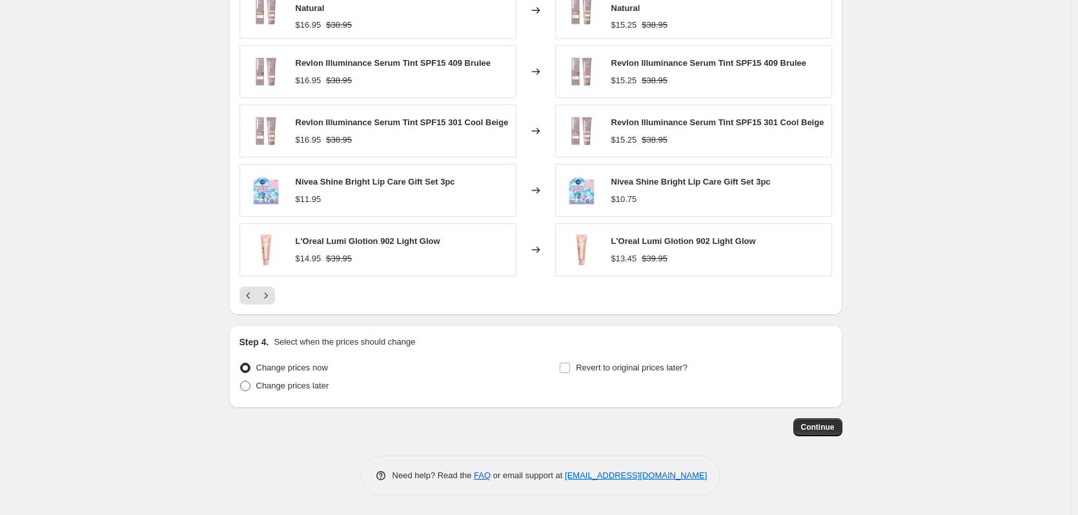
click at [298, 383] on span "Change prices later" at bounding box center [292, 386] width 73 height 10
click at [241, 382] on input "Change prices later" at bounding box center [240, 381] width 1 height 1
radio input "true"
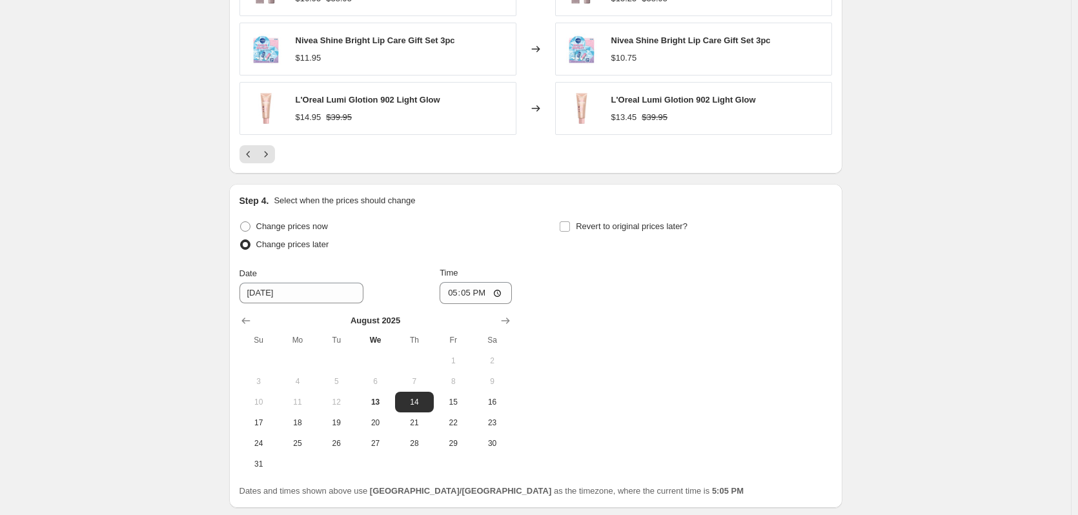
scroll to position [1160, 0]
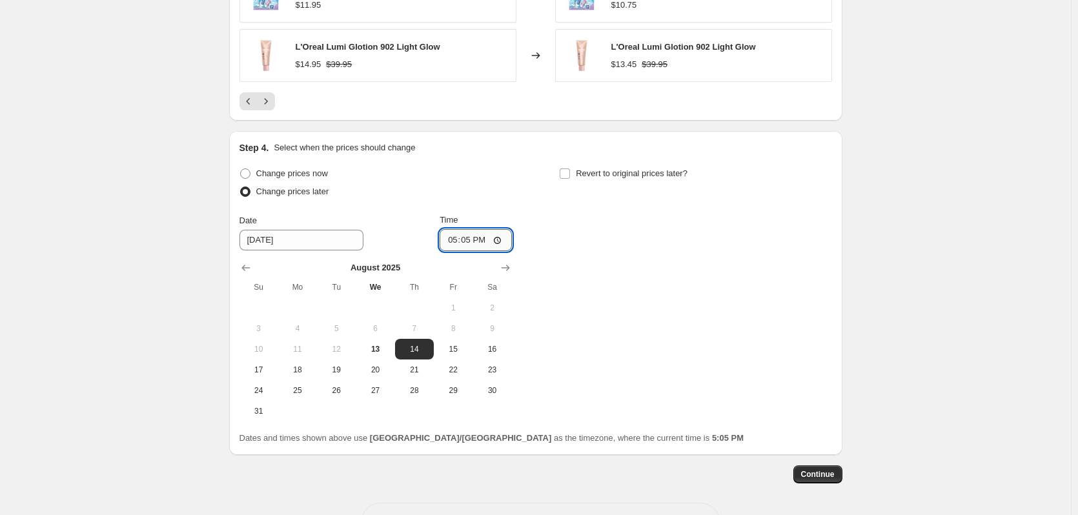
click at [460, 240] on input "17:05" at bounding box center [476, 240] width 72 height 22
type input "00:00"
click at [570, 176] on input "Revert to original prices later?" at bounding box center [565, 173] width 10 height 10
checkbox input "true"
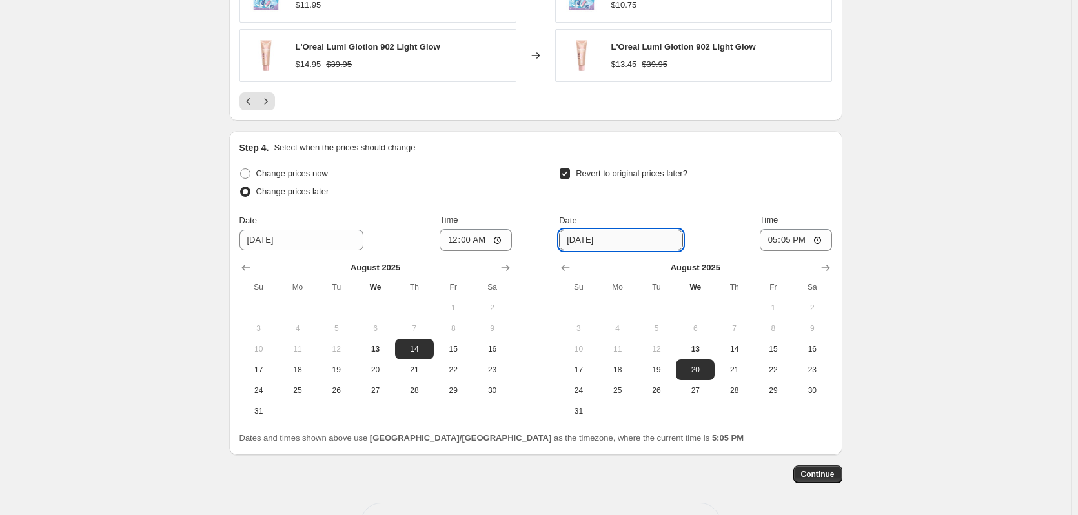
click at [584, 237] on input "[DATE]" at bounding box center [621, 240] width 124 height 21
click at [589, 367] on span "17" at bounding box center [578, 370] width 28 height 10
type input "[DATE]"
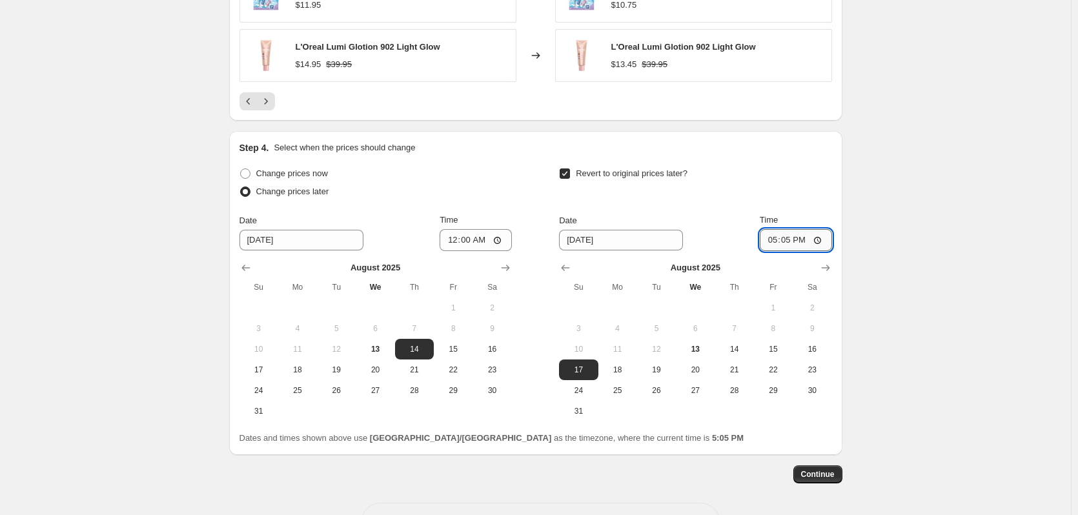
click at [775, 243] on input "17:05" at bounding box center [796, 240] width 72 height 22
type input "23:59"
click at [373, 342] on button "13" at bounding box center [375, 349] width 39 height 21
click at [409, 351] on span "14" at bounding box center [414, 349] width 28 height 10
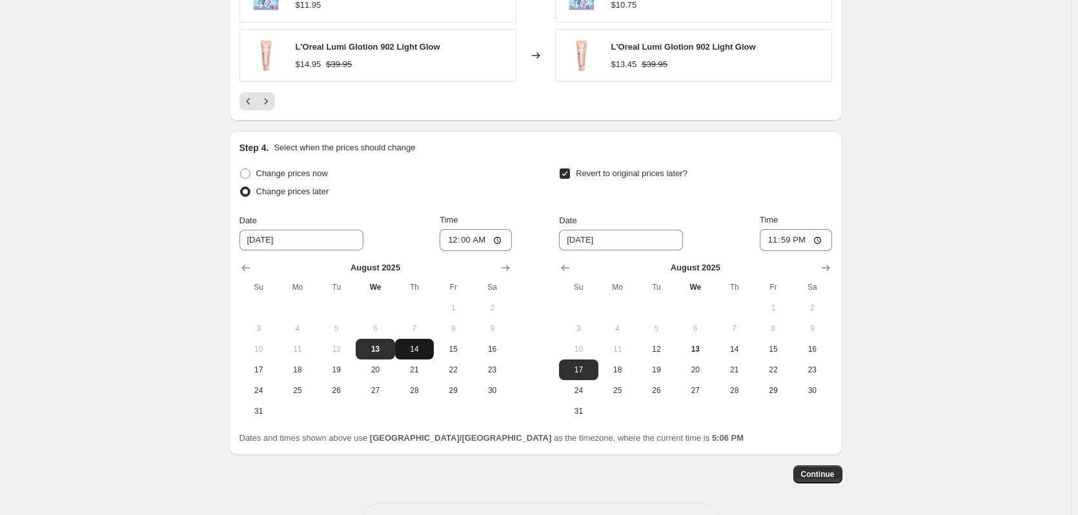
type input "[DATE]"
click at [403, 210] on div "Change prices now Change prices later Date [DATE] Time 00:00 [DATE] Su Mo Tu We…" at bounding box center [376, 293] width 272 height 257
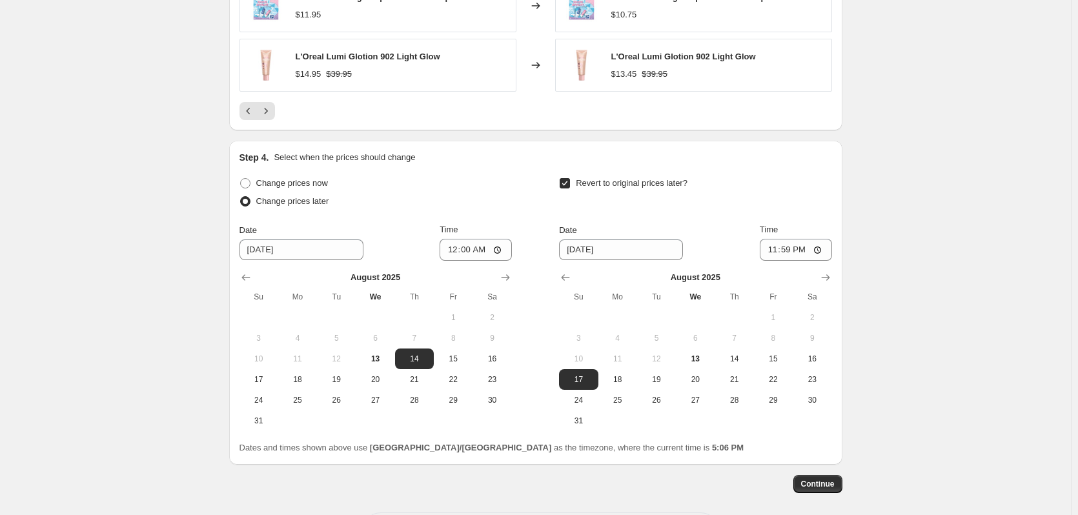
scroll to position [1208, 0]
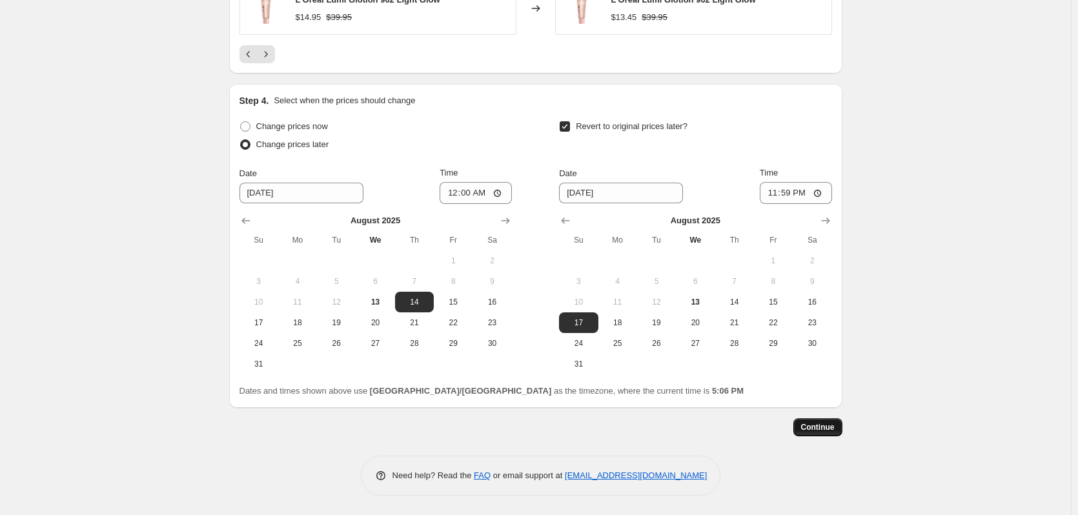
click at [826, 427] on span "Continue" at bounding box center [818, 427] width 34 height 10
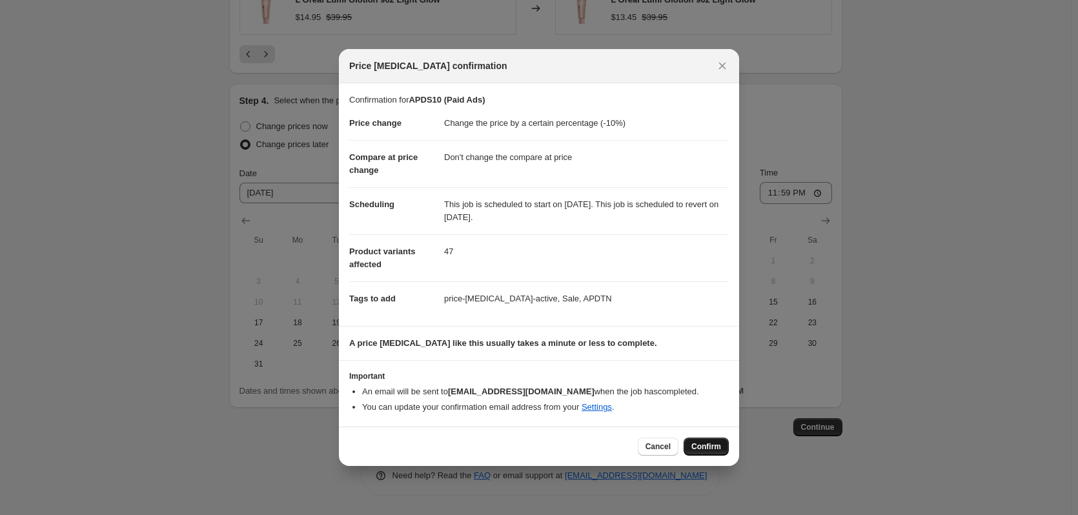
click at [702, 445] on span "Confirm" at bounding box center [706, 447] width 30 height 10
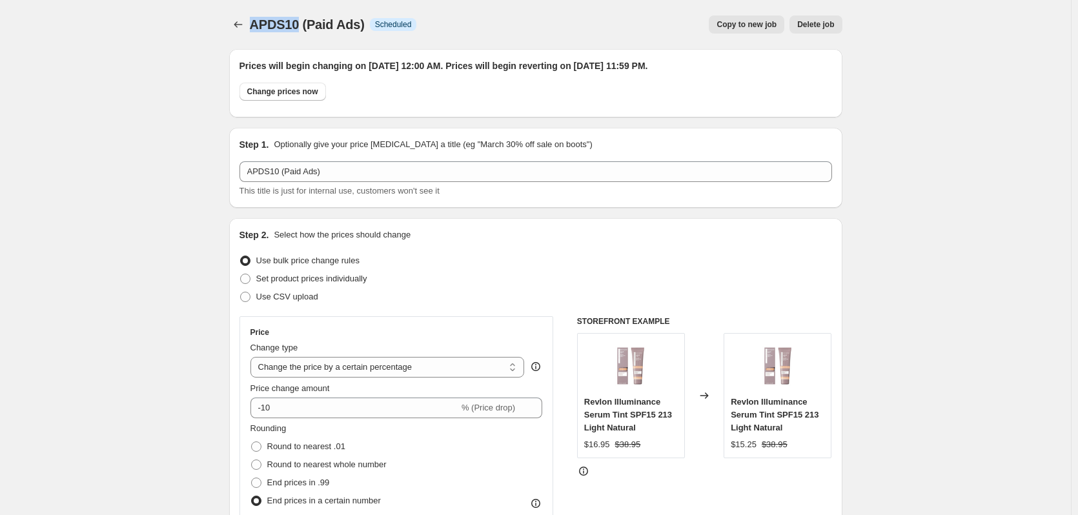
drag, startPoint x: 298, startPoint y: 28, endPoint x: 255, endPoint y: 26, distance: 42.7
click at [255, 26] on span "APDS10 (Paid Ads)" at bounding box center [307, 24] width 115 height 14
copy span "APDS10"
click at [243, 26] on icon "Price change jobs" at bounding box center [238, 24] width 13 height 13
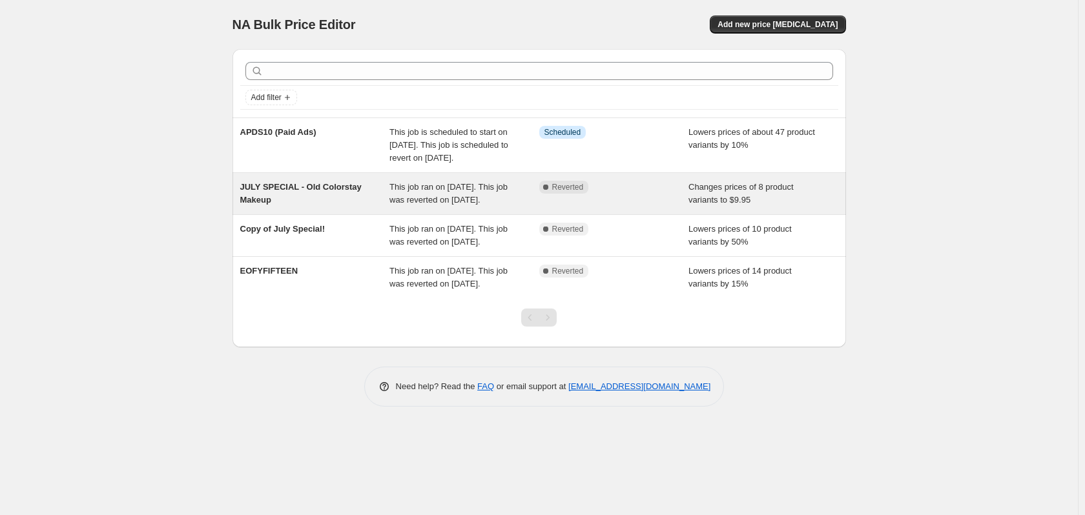
click at [354, 207] on div "JULY SPECIAL - Old Colorstay Makeup" at bounding box center [315, 194] width 150 height 26
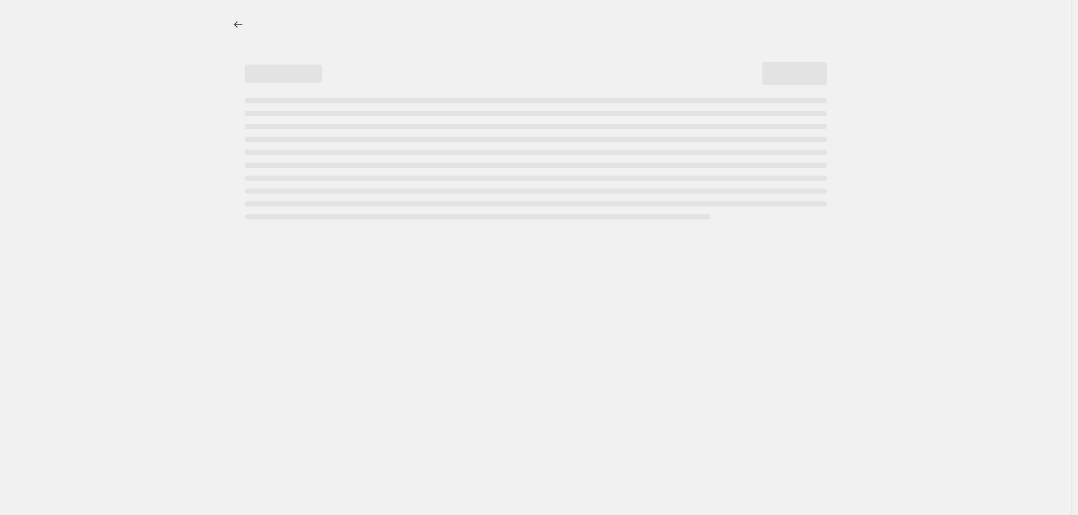
select select "no_change"
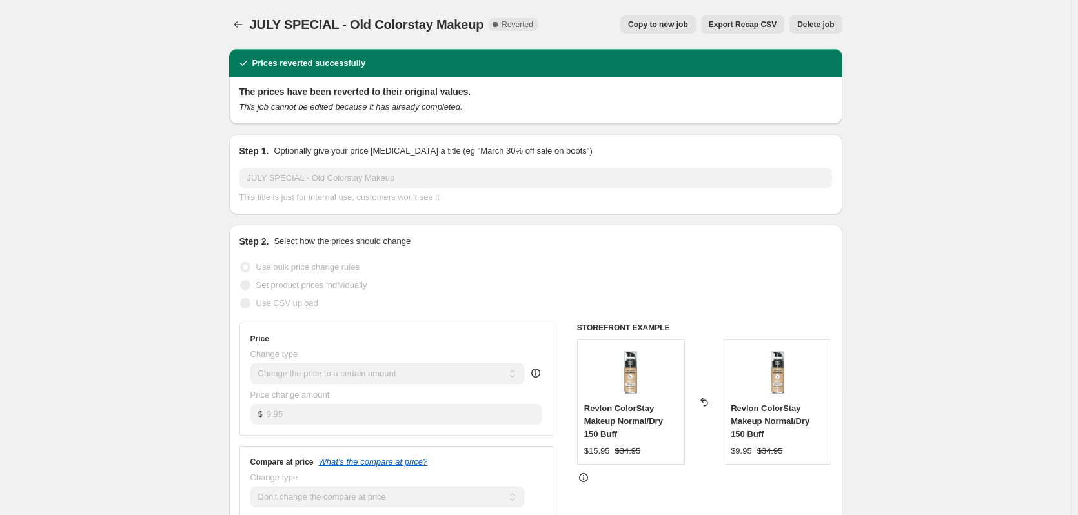
click at [808, 26] on span "Delete job" at bounding box center [815, 24] width 37 height 10
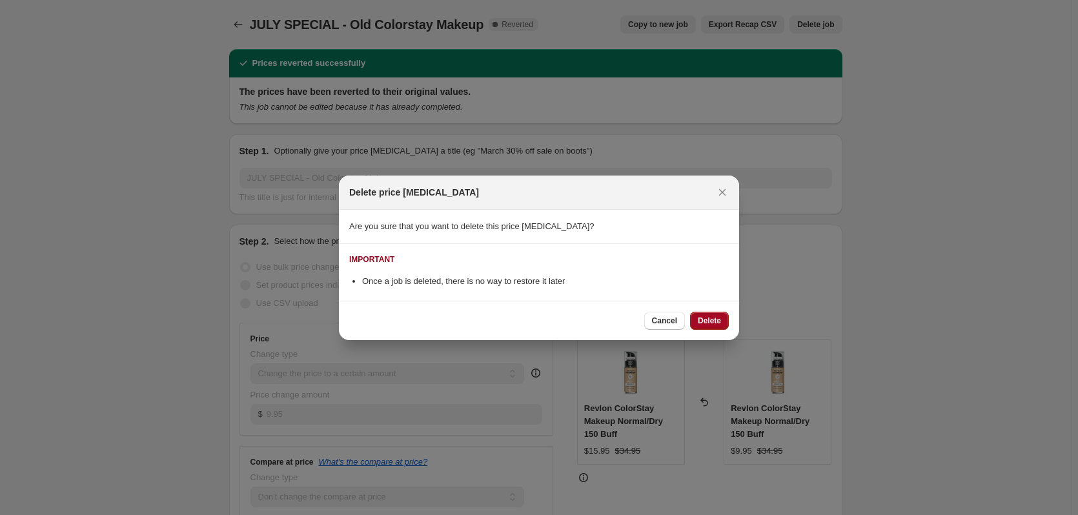
click at [696, 324] on button "Delete" at bounding box center [709, 321] width 39 height 18
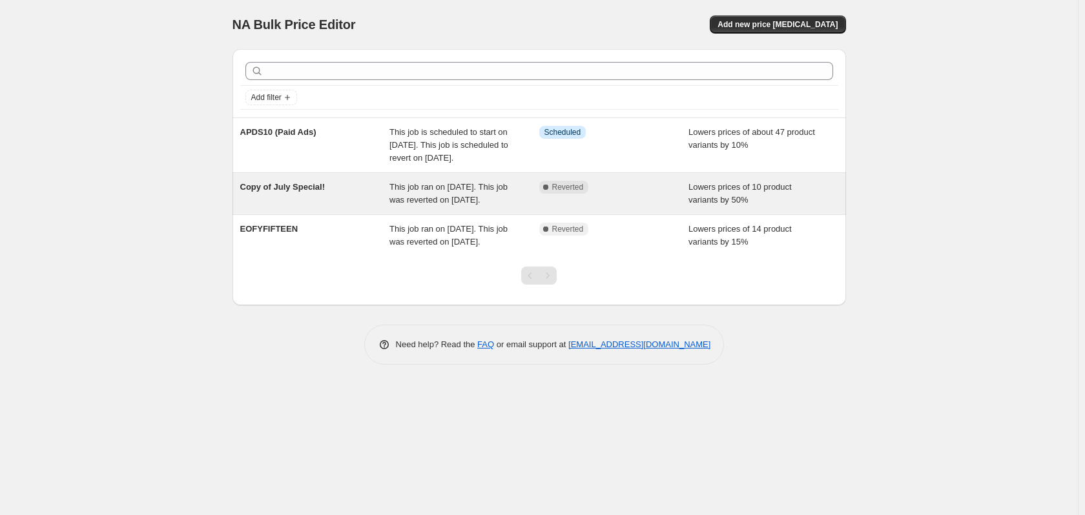
click at [292, 192] on span "Copy of July Special!" at bounding box center [282, 187] width 85 height 10
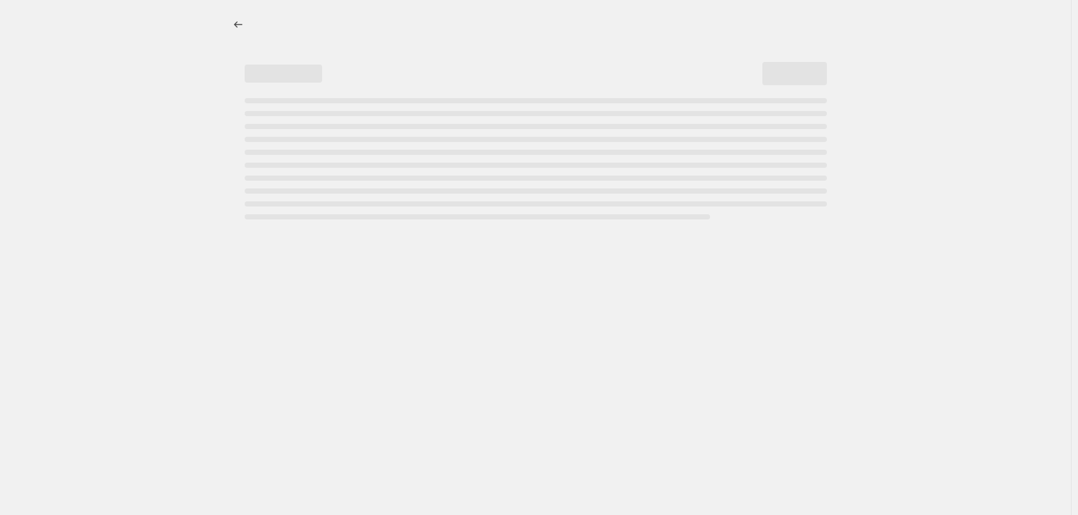
select select "percentage"
select select "no_change"
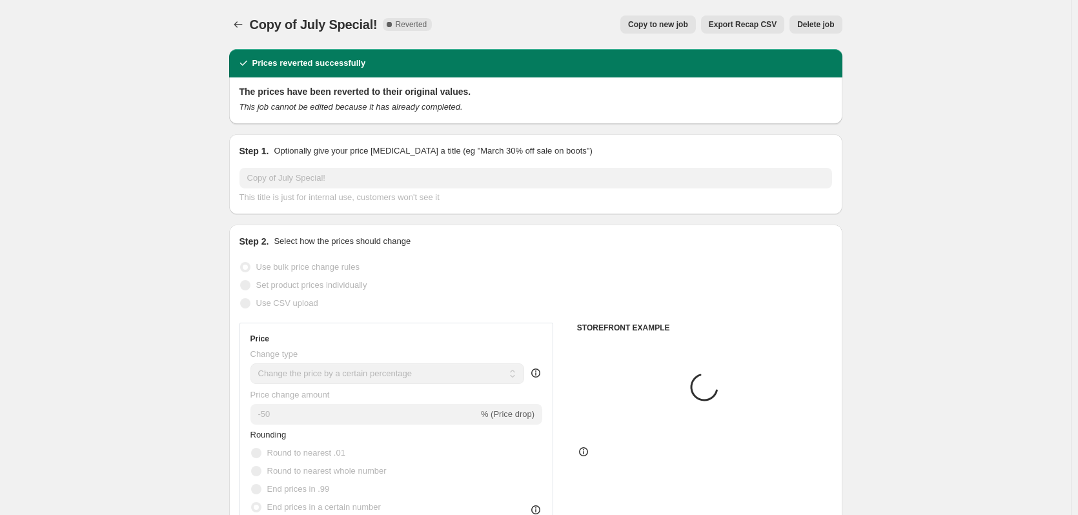
click at [824, 21] on span "Delete job" at bounding box center [815, 24] width 37 height 10
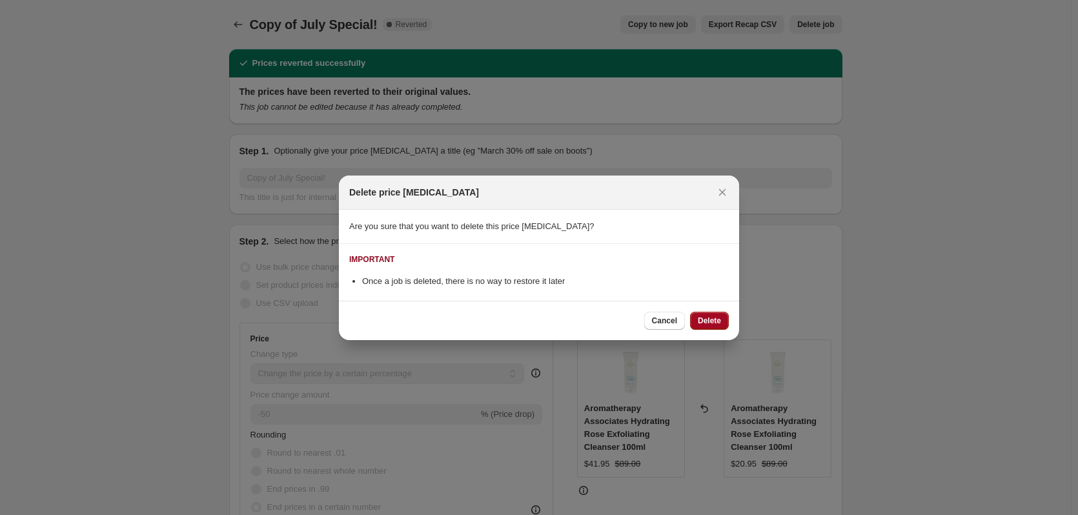
click at [717, 322] on span "Delete" at bounding box center [709, 321] width 23 height 10
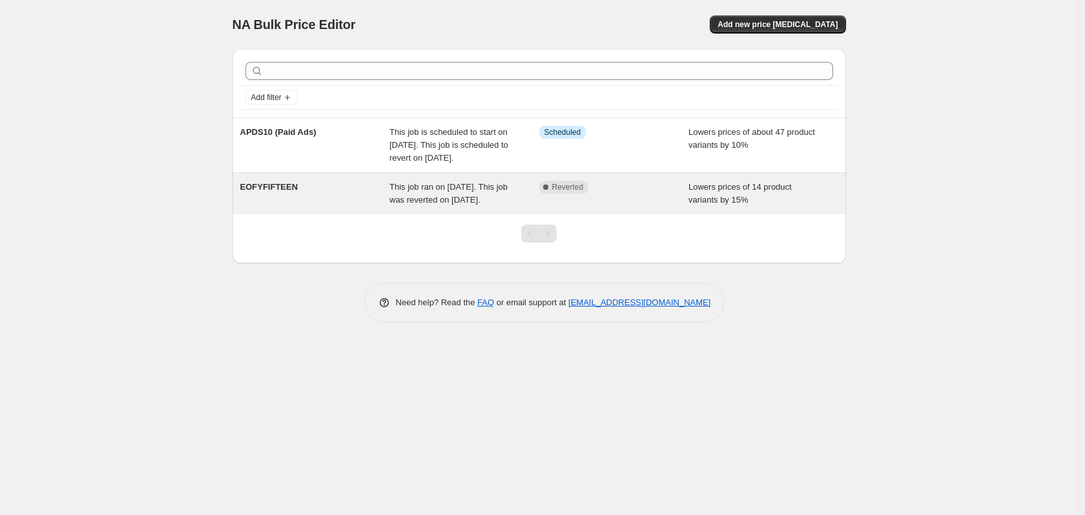
click at [267, 192] on span "EOFYFIFTEEN" at bounding box center [269, 187] width 58 height 10
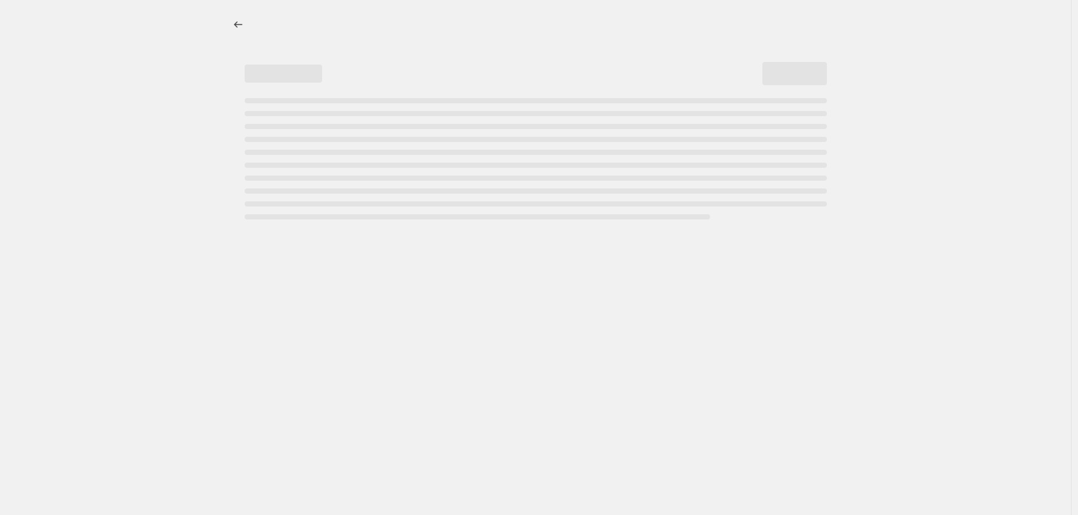
select select "percentage"
select select "no_change"
select select "tag"
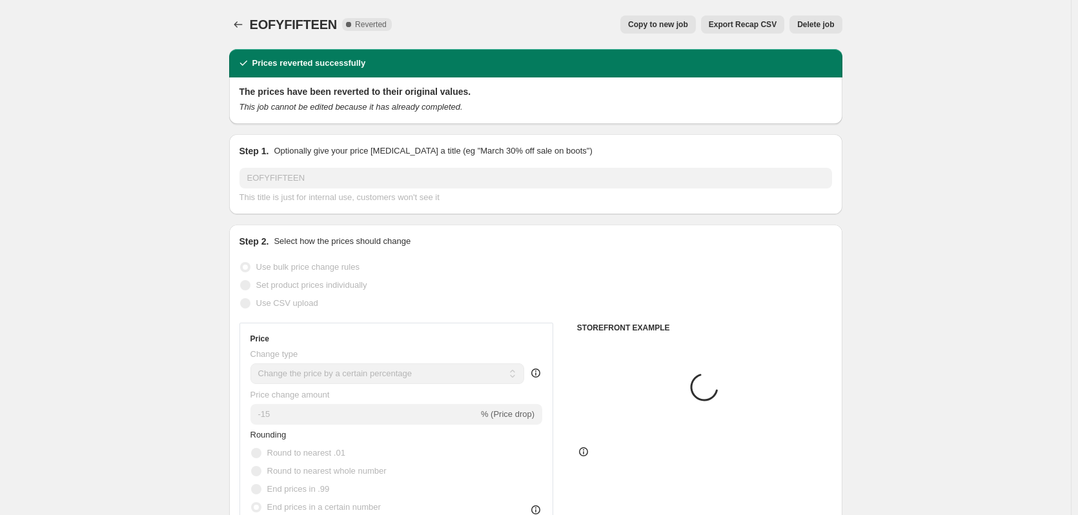
click at [824, 21] on span "Delete job" at bounding box center [815, 24] width 37 height 10
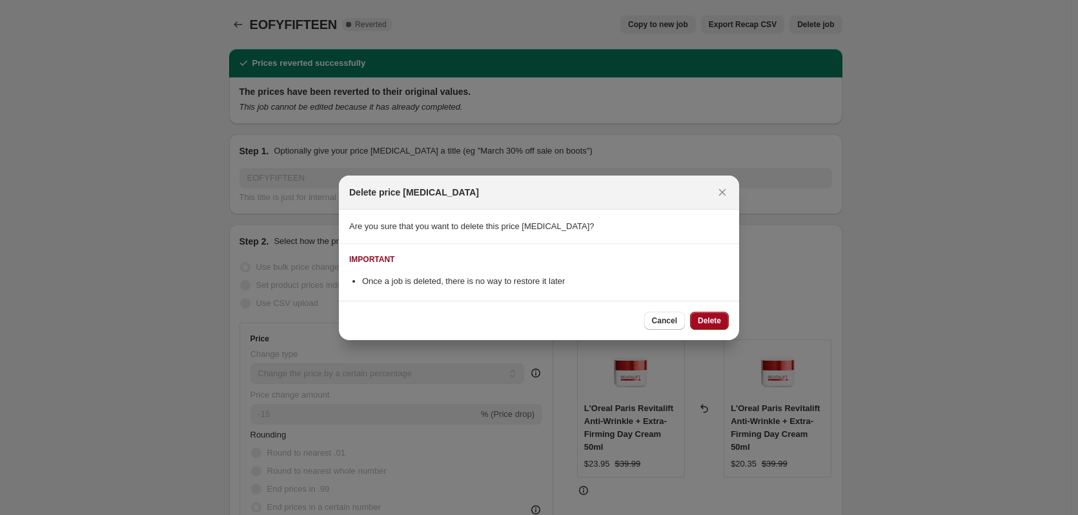
click at [715, 317] on span "Delete" at bounding box center [709, 321] width 23 height 10
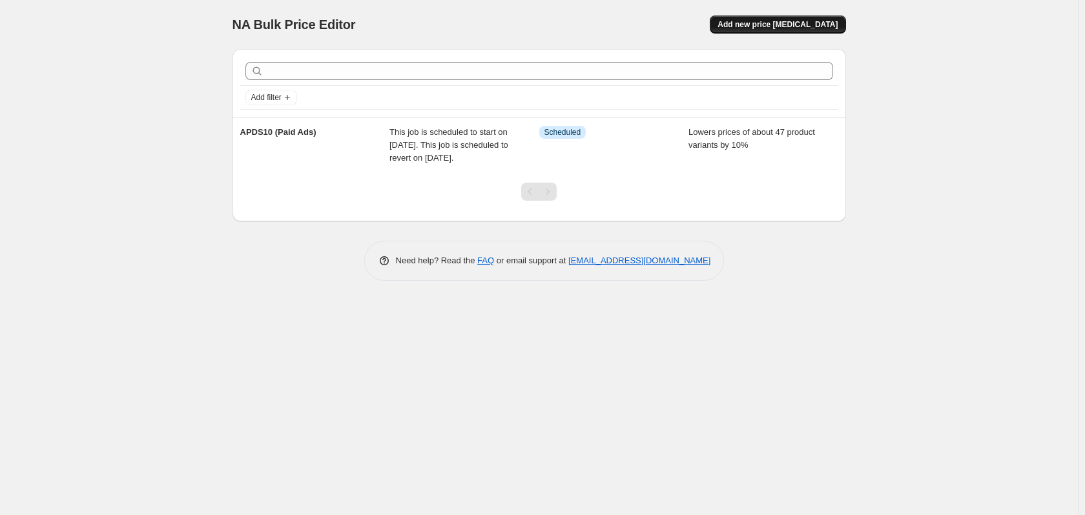
click at [788, 21] on span "Add new price [MEDICAL_DATA]" at bounding box center [777, 24] width 120 height 10
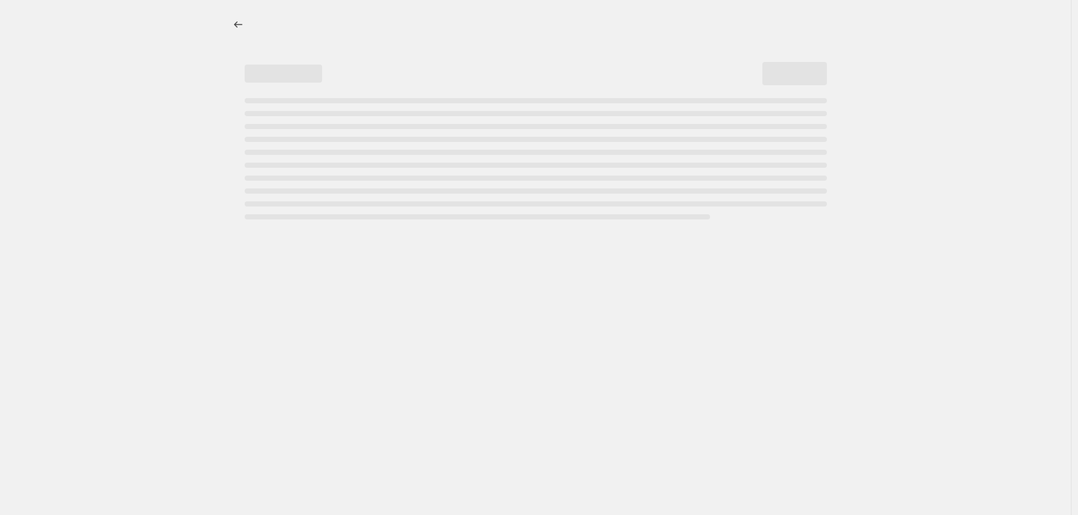
select select "percentage"
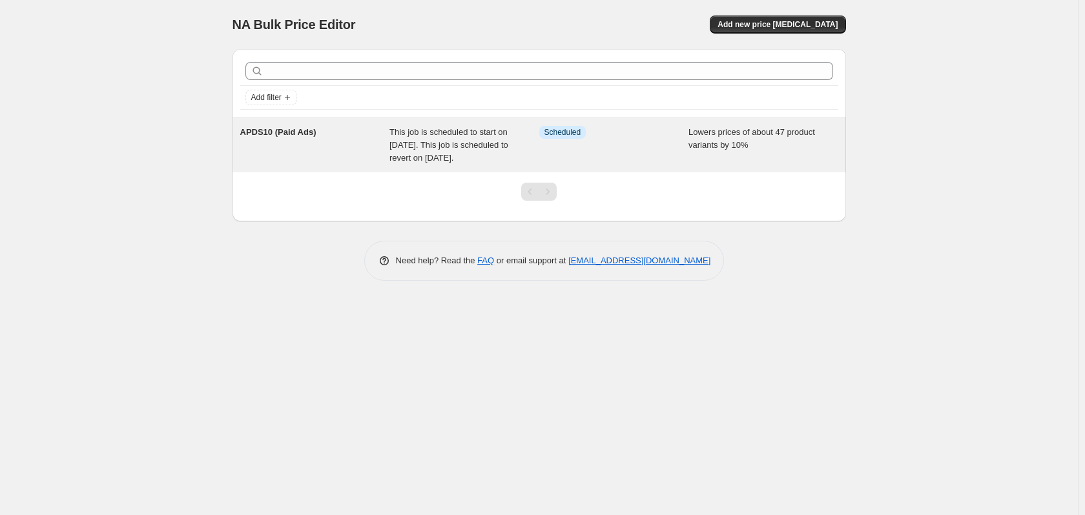
click at [467, 143] on span "This job is scheduled to start on [DATE]. This job is scheduled to revert on [D…" at bounding box center [448, 145] width 119 height 36
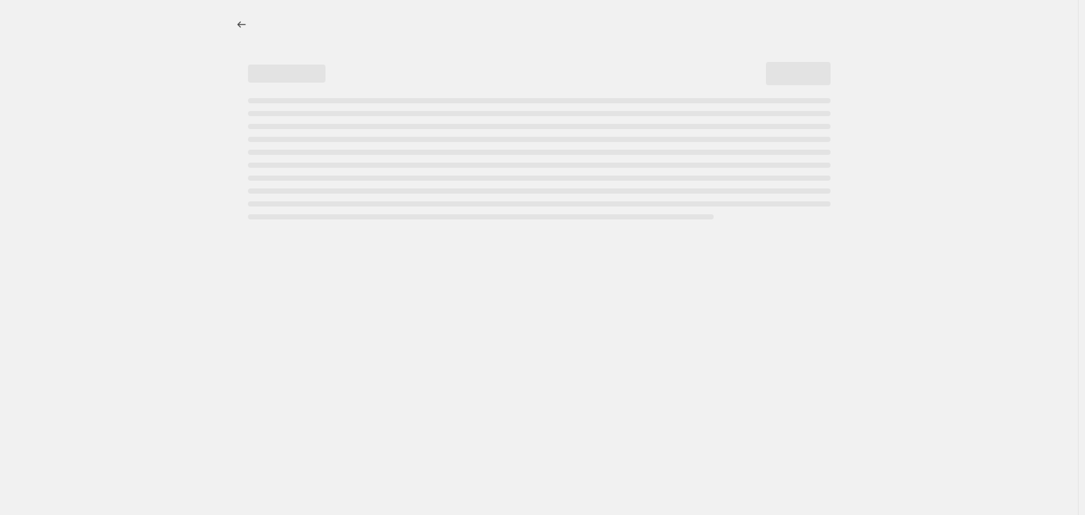
select select "percentage"
select select "no_change"
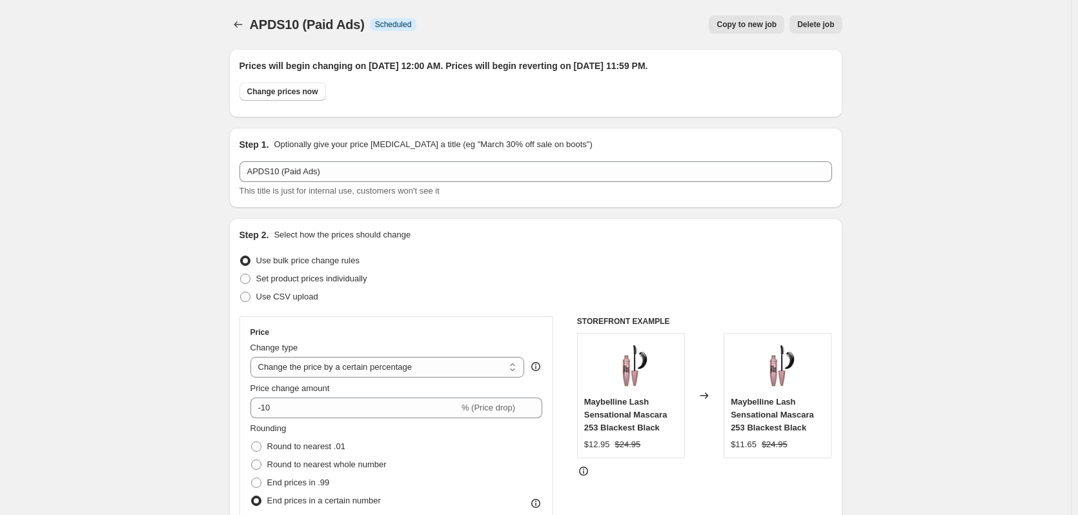
click at [743, 31] on button "Copy to new job" at bounding box center [747, 24] width 76 height 18
select select "percentage"
select select "no_change"
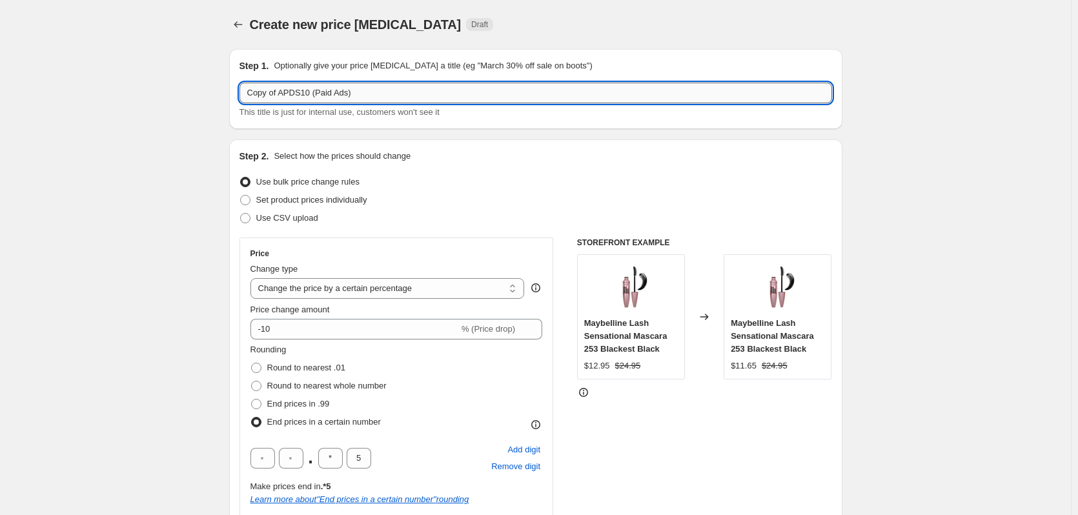
click at [365, 90] on input "Copy of APDS10 (Paid Ads)" at bounding box center [536, 93] width 593 height 21
type input "Copy of APDS10"
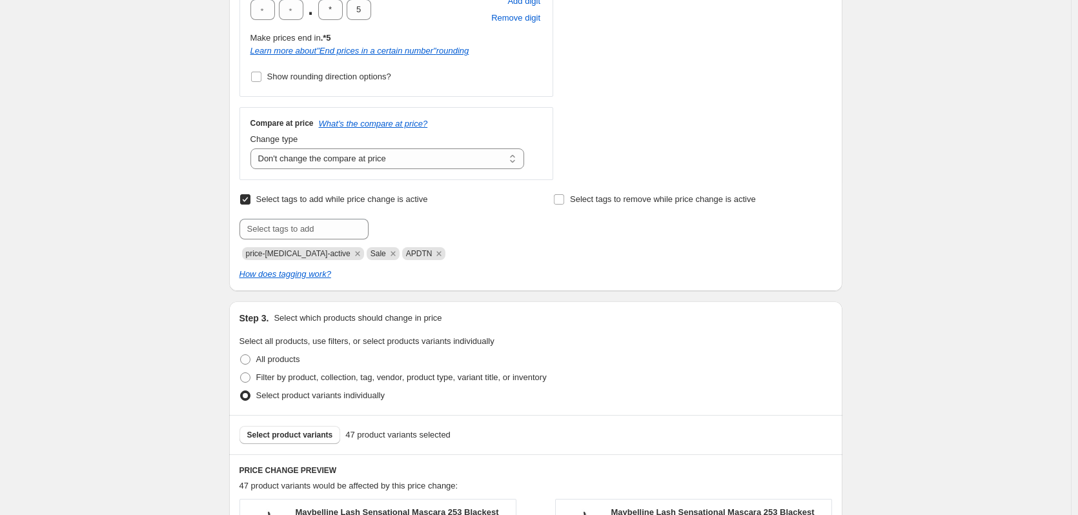
scroll to position [452, 0]
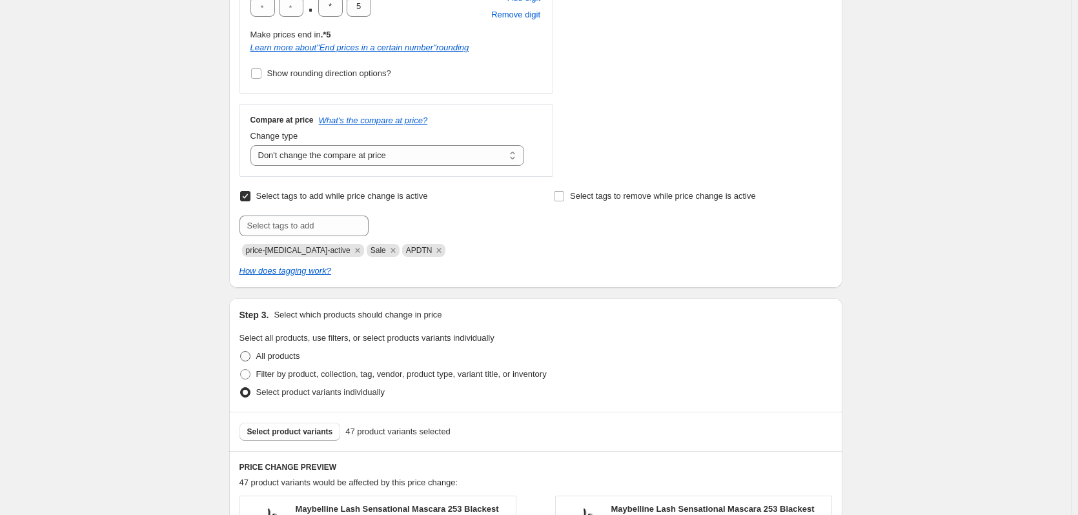
click at [255, 358] on label "All products" at bounding box center [270, 356] width 61 height 18
click at [241, 352] on input "All products" at bounding box center [240, 351] width 1 height 1
radio input "true"
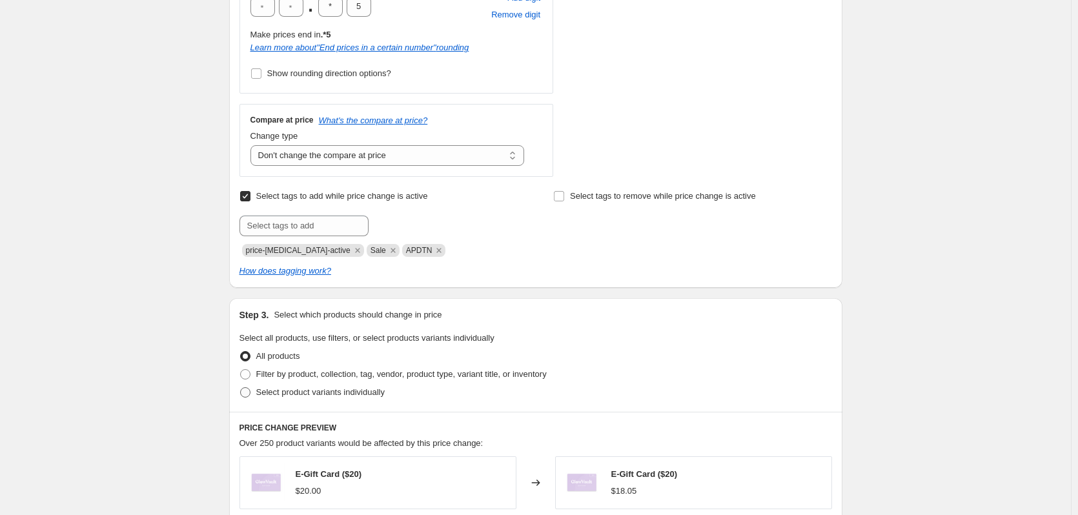
click at [250, 389] on span at bounding box center [245, 392] width 10 height 10
click at [241, 388] on input "Select product variants individually" at bounding box center [240, 387] width 1 height 1
radio input "true"
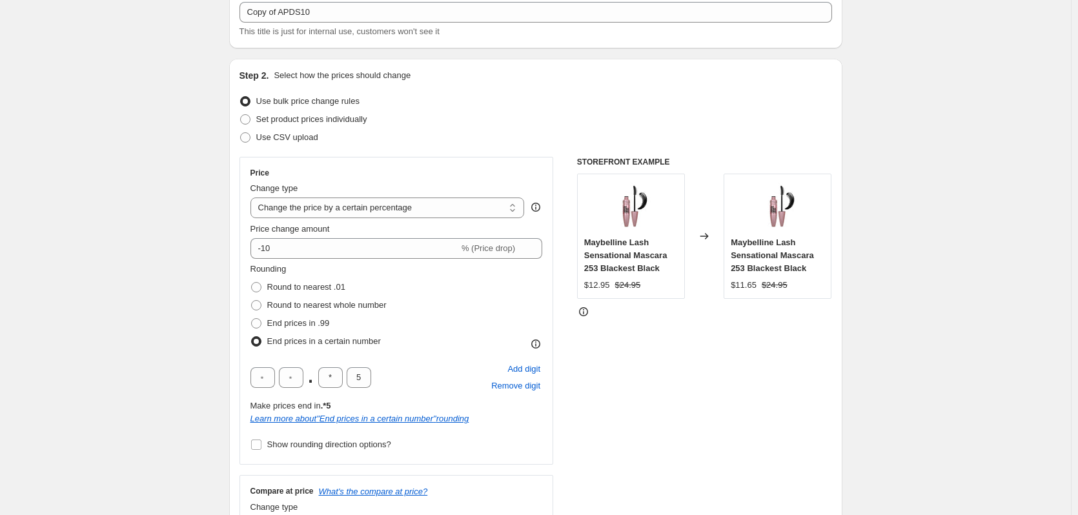
scroll to position [0, 0]
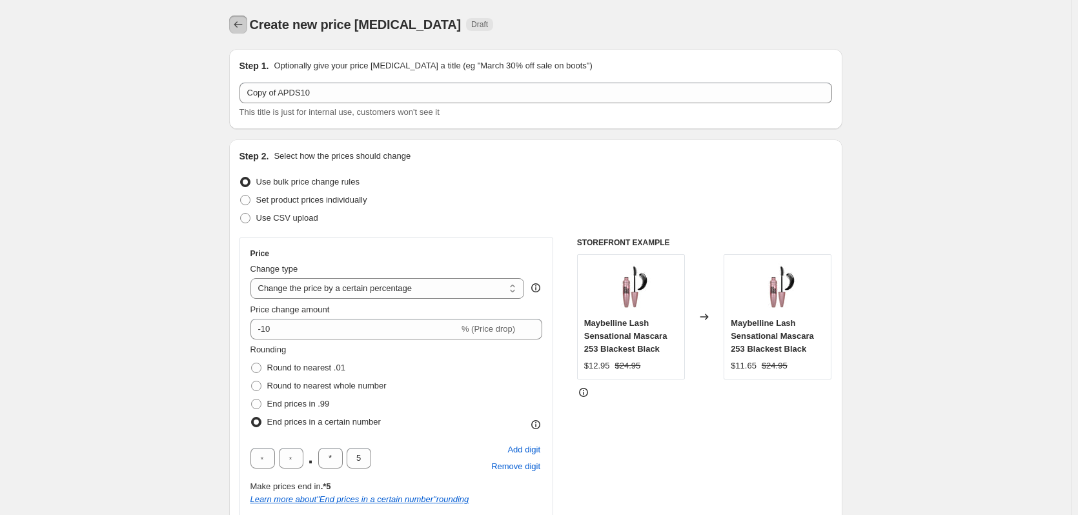
click at [245, 25] on icon "Price change jobs" at bounding box center [238, 24] width 13 height 13
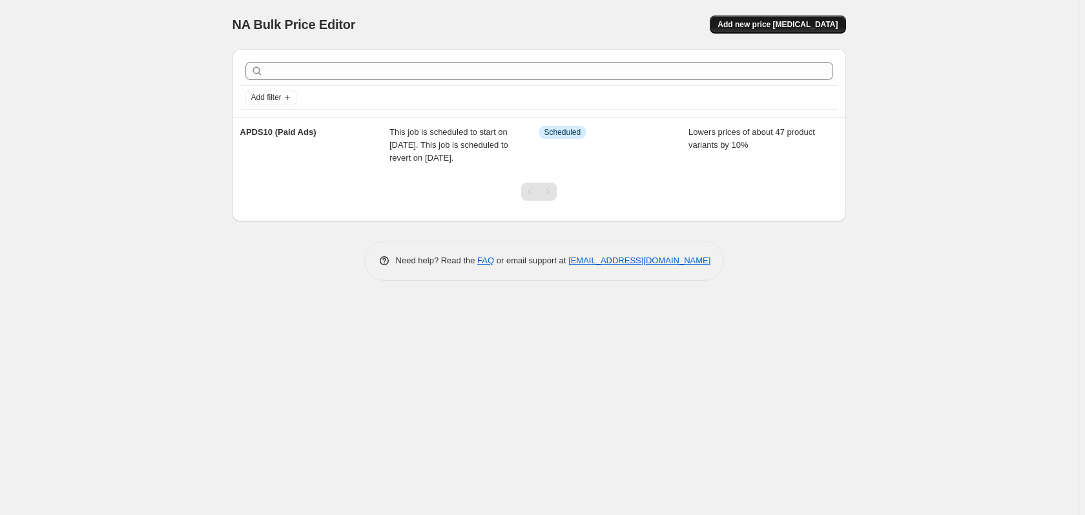
click at [771, 23] on span "Add new price [MEDICAL_DATA]" at bounding box center [777, 24] width 120 height 10
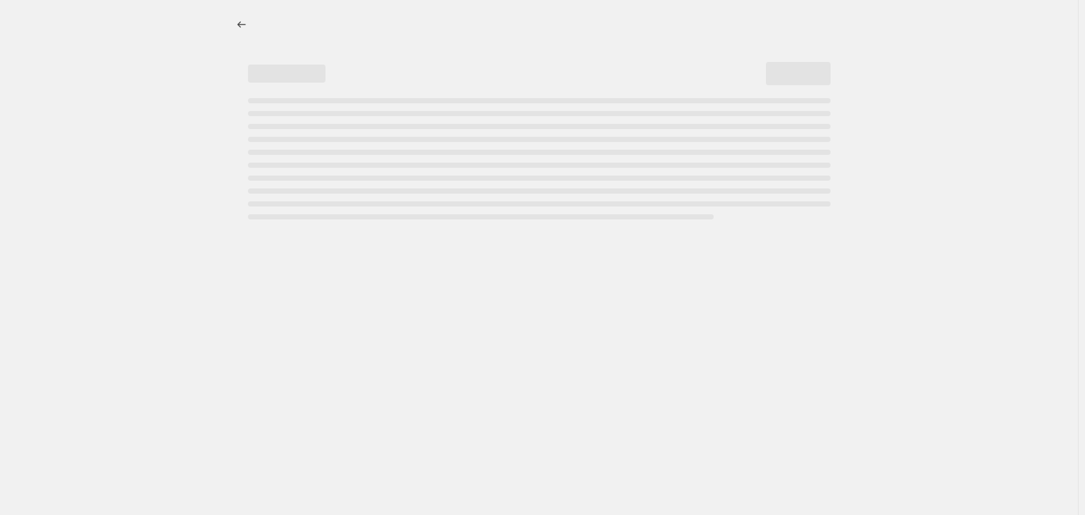
select select "percentage"
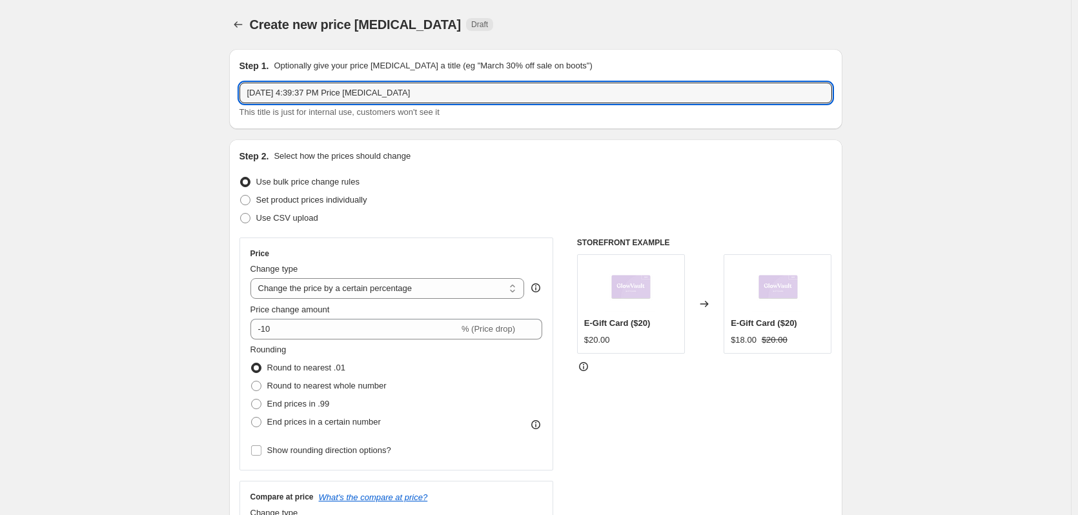
drag, startPoint x: 424, startPoint y: 95, endPoint x: 163, endPoint y: 101, distance: 260.2
paste input "PDS10"
type input "APDS10"
click at [350, 427] on span "End prices in a certain number" at bounding box center [324, 422] width 114 height 10
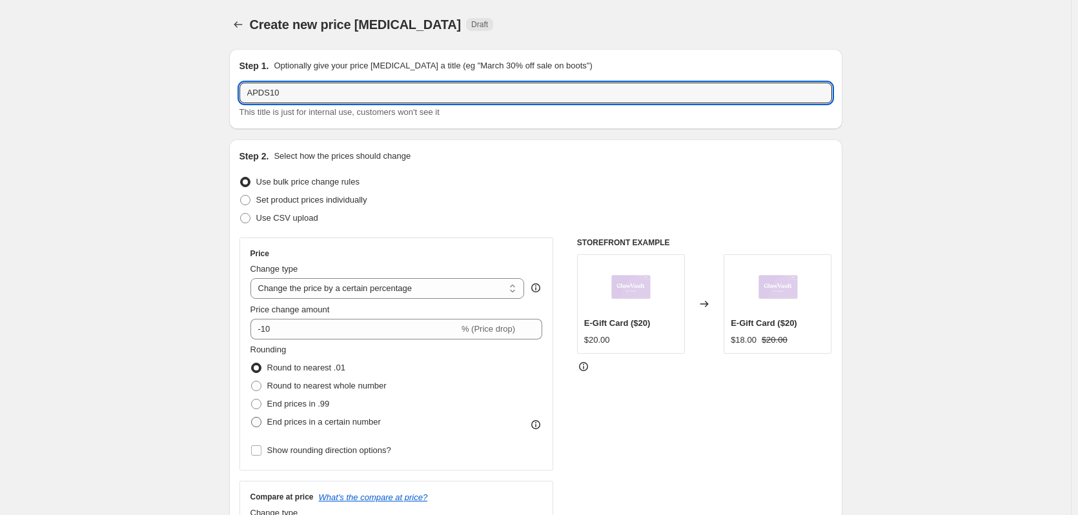
click at [252, 418] on input "End prices in a certain number" at bounding box center [251, 417] width 1 height 1
radio input "true"
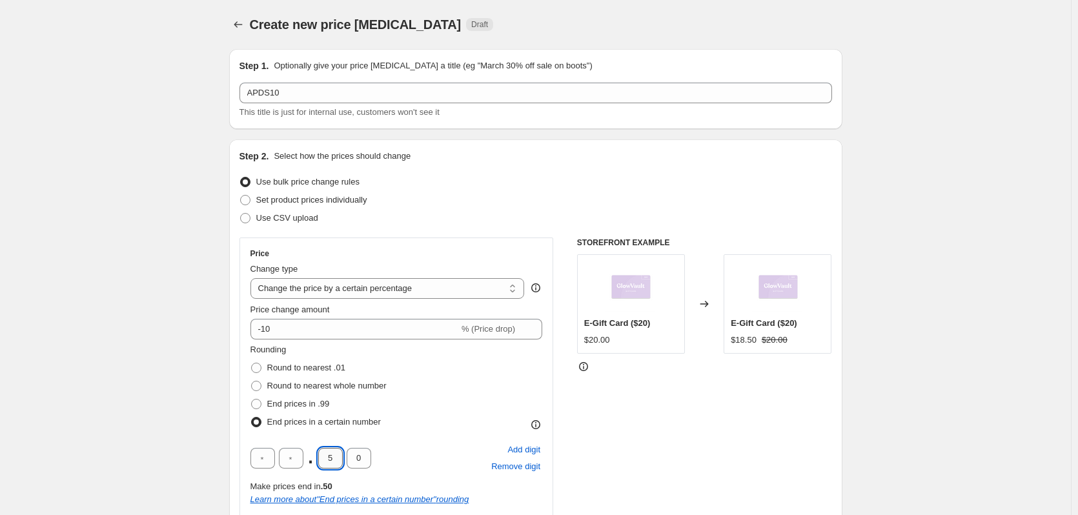
click at [341, 464] on input "5" at bounding box center [330, 458] width 25 height 21
click at [365, 454] on input "0" at bounding box center [359, 458] width 25 height 21
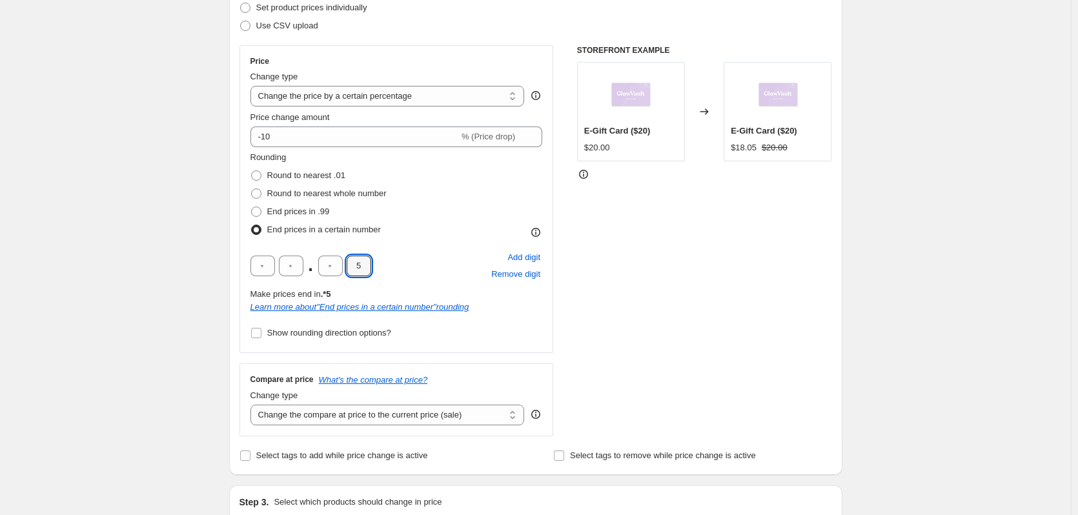
scroll to position [194, 0]
type input "5"
click at [382, 403] on div "Change type Change the compare at price to the current price (sale) Change the …" at bounding box center [387, 406] width 274 height 36
click at [383, 416] on select "Change the compare at price to the current price (sale) Change the compare at p…" at bounding box center [387, 413] width 274 height 21
select select "no_change"
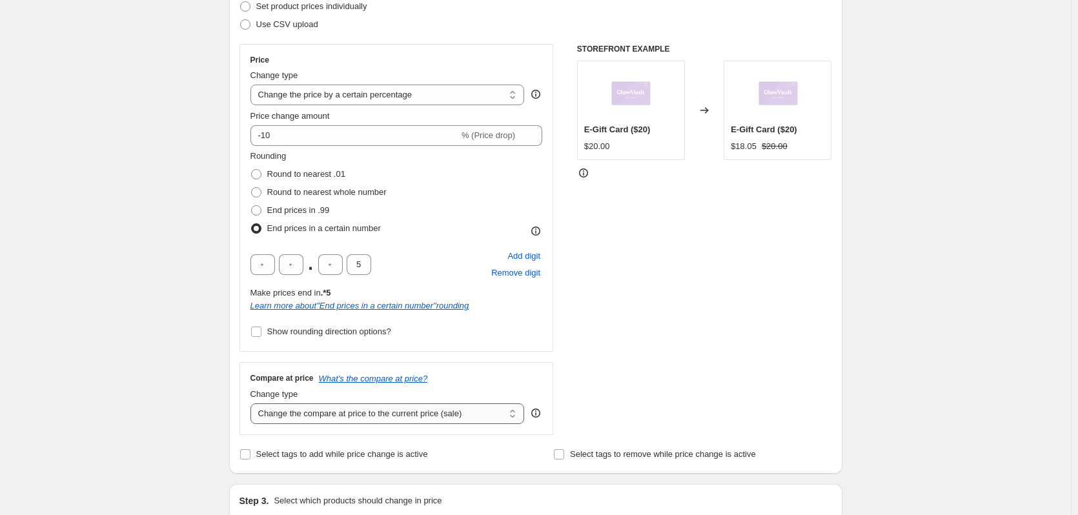
click at [253, 403] on select "Change the compare at price to the current price (sale) Change the compare at p…" at bounding box center [387, 413] width 274 height 21
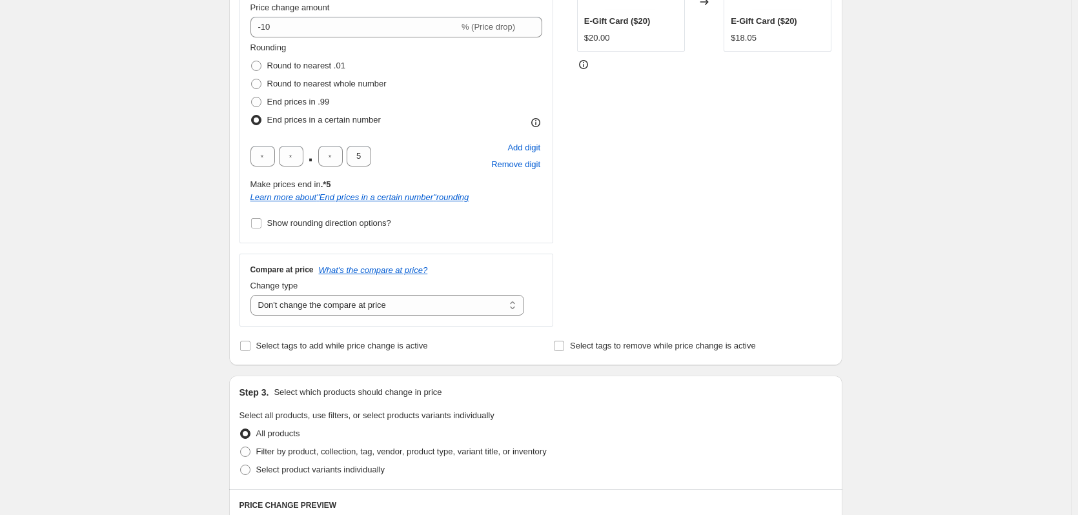
scroll to position [323, 0]
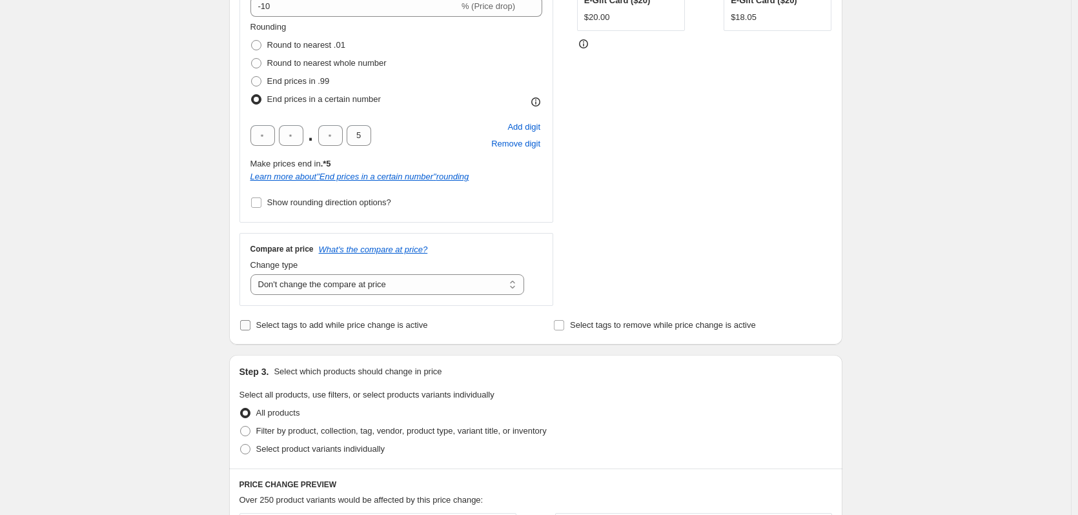
click at [326, 323] on span "Select tags to add while price change is active" at bounding box center [342, 325] width 172 height 10
click at [250, 323] on input "Select tags to add while price change is active" at bounding box center [245, 325] width 10 height 10
checkbox input "true"
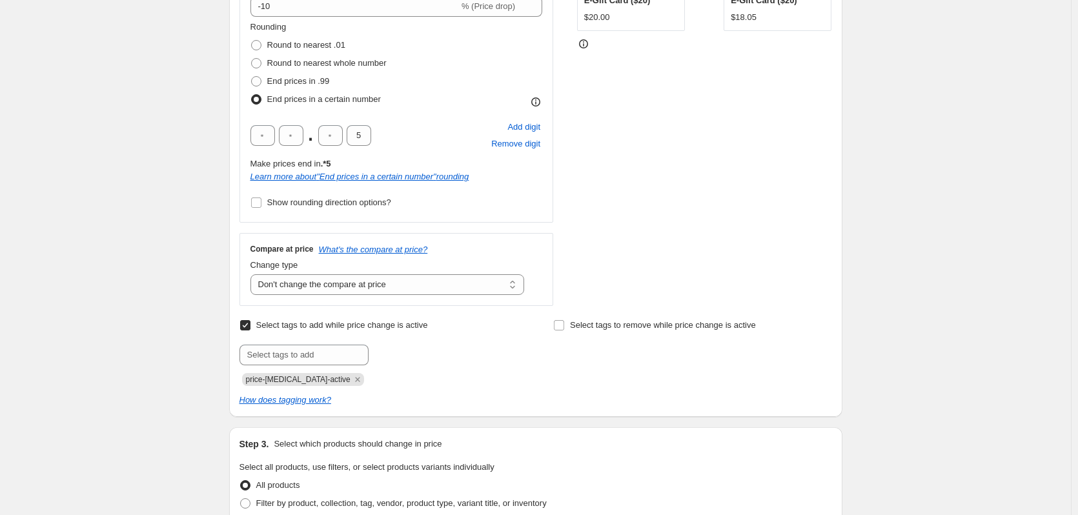
click at [311, 369] on div "Submit price-[MEDICAL_DATA]-active" at bounding box center [379, 365] width 278 height 41
click at [307, 364] on input "text" at bounding box center [304, 355] width 129 height 21
type input "Sale"
click at [385, 362] on button "Add Sale" at bounding box center [396, 354] width 48 height 18
click at [309, 356] on input "text" at bounding box center [304, 355] width 129 height 21
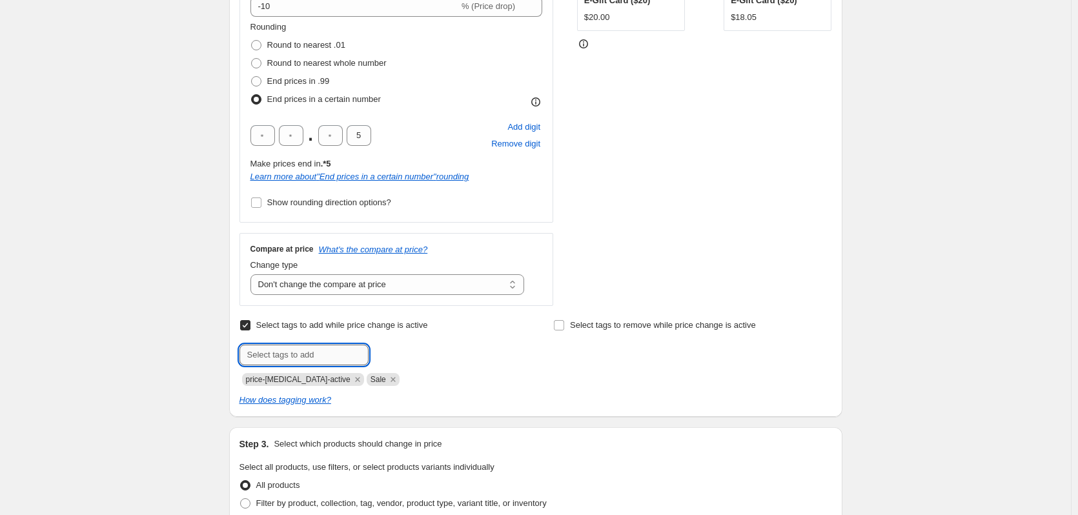
type input "a"
type input "APDTN"
click at [387, 356] on b "Add" at bounding box center [387, 353] width 15 height 9
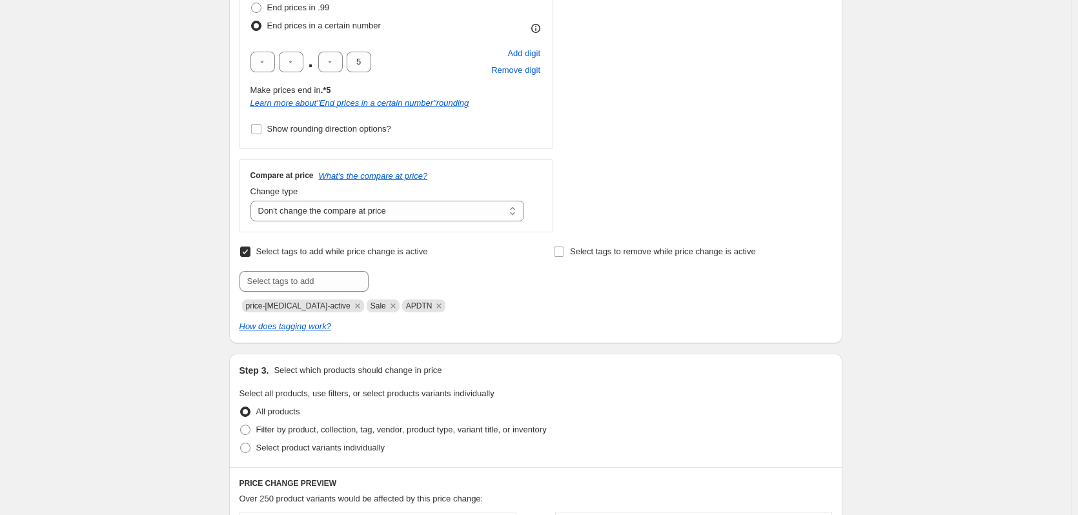
scroll to position [436, 0]
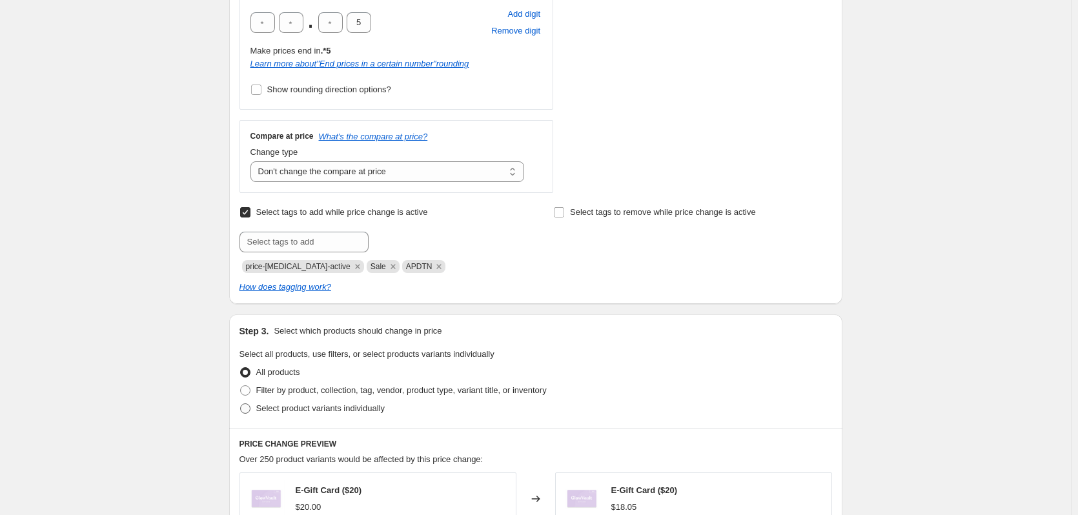
click at [248, 409] on span at bounding box center [245, 408] width 10 height 10
click at [241, 404] on input "Select product variants individually" at bounding box center [240, 403] width 1 height 1
radio input "true"
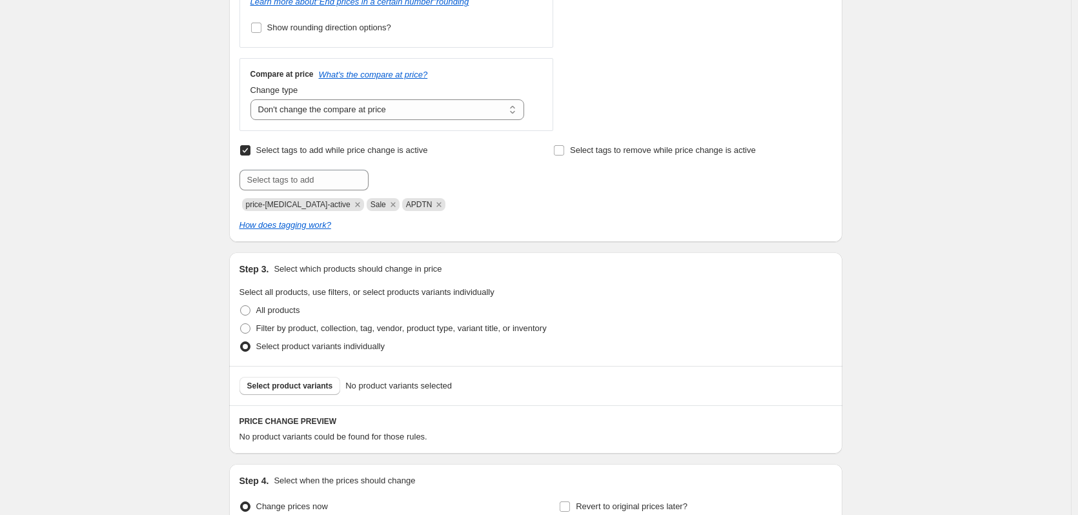
scroll to position [500, 0]
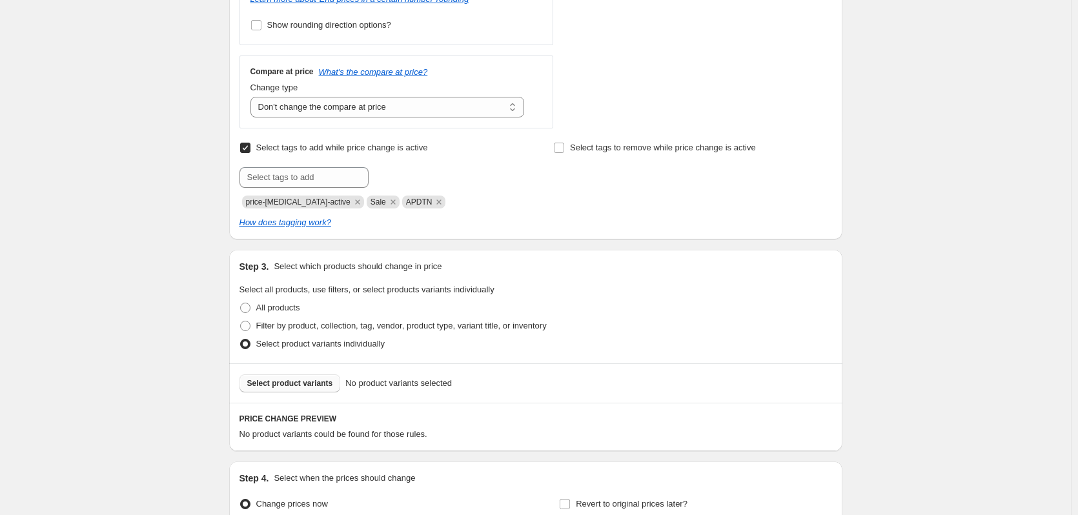
click at [321, 382] on span "Select product variants" at bounding box center [290, 383] width 86 height 10
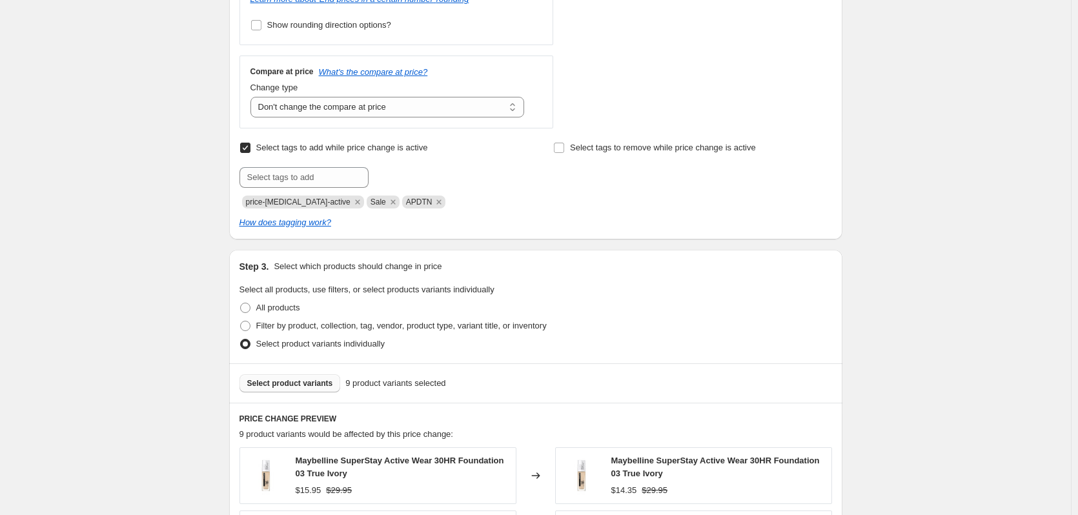
click at [297, 386] on span "Select product variants" at bounding box center [290, 383] width 86 height 10
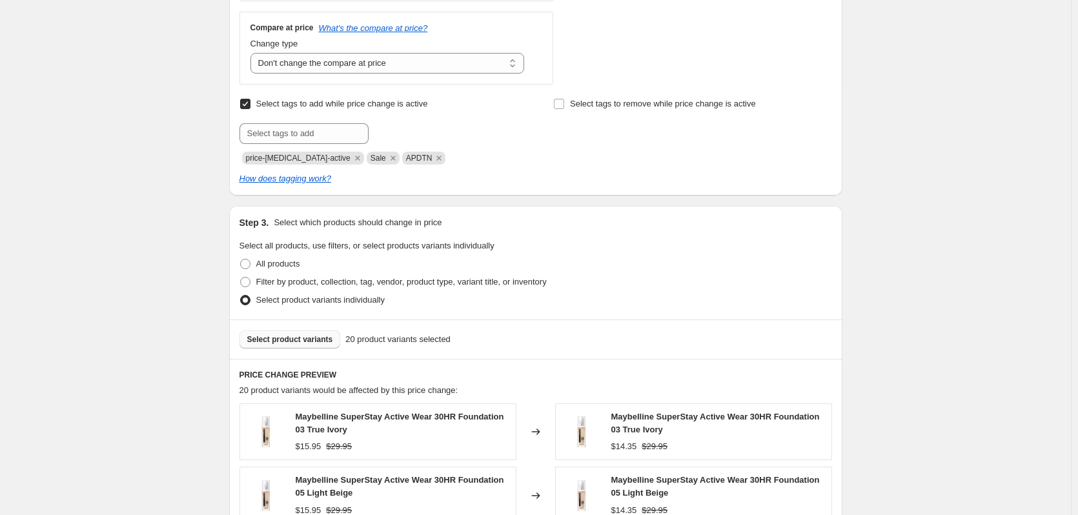
scroll to position [646, 0]
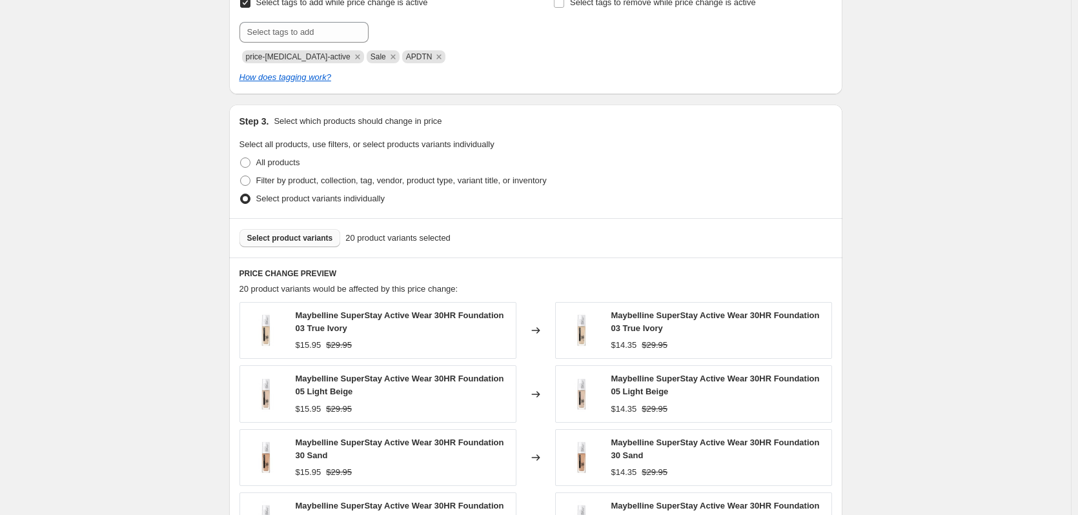
click at [310, 249] on div "Select product variants 20 product variants selected" at bounding box center [535, 237] width 613 height 39
click at [306, 242] on span "Select product variants" at bounding box center [290, 238] width 86 height 10
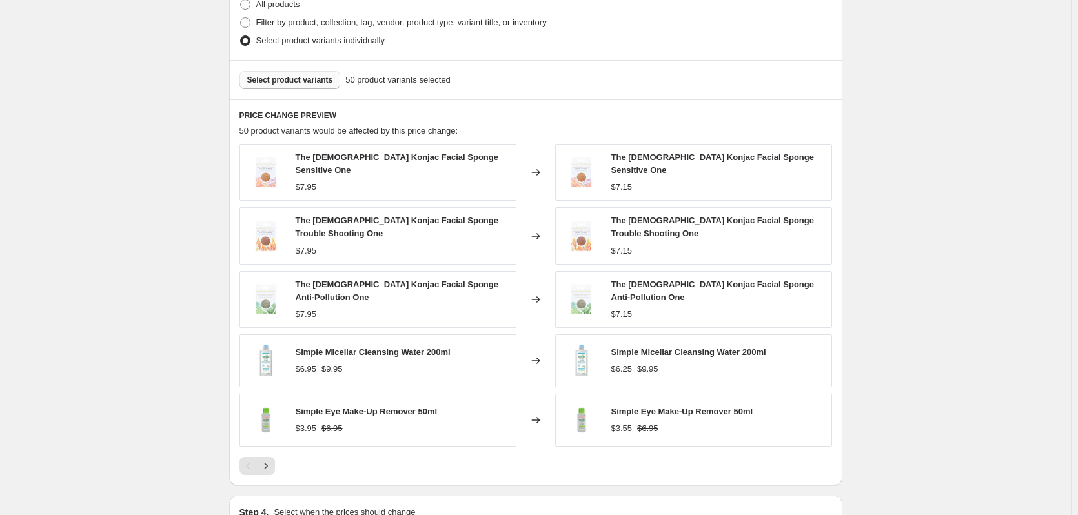
scroll to position [807, 0]
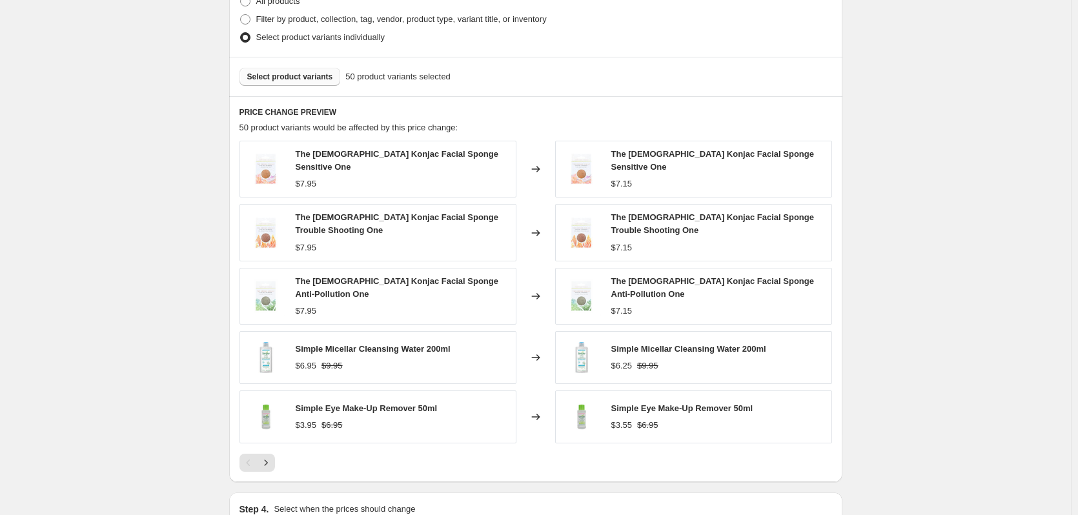
click at [320, 80] on span "Select product variants" at bounding box center [290, 77] width 86 height 10
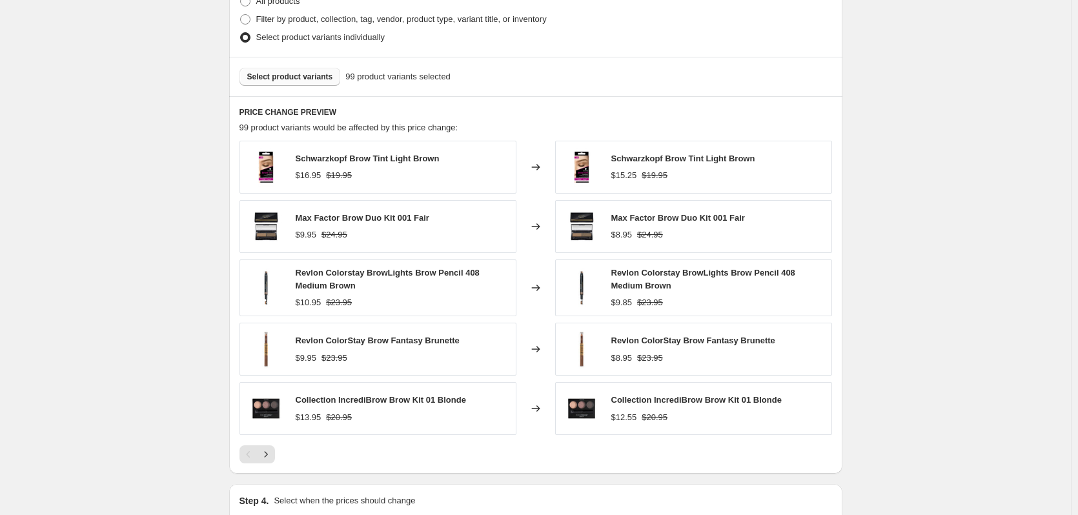
click at [307, 84] on button "Select product variants" at bounding box center [290, 77] width 101 height 18
click at [296, 81] on span "Select product variants" at bounding box center [290, 77] width 86 height 10
click at [287, 83] on button "Select product variants" at bounding box center [290, 77] width 101 height 18
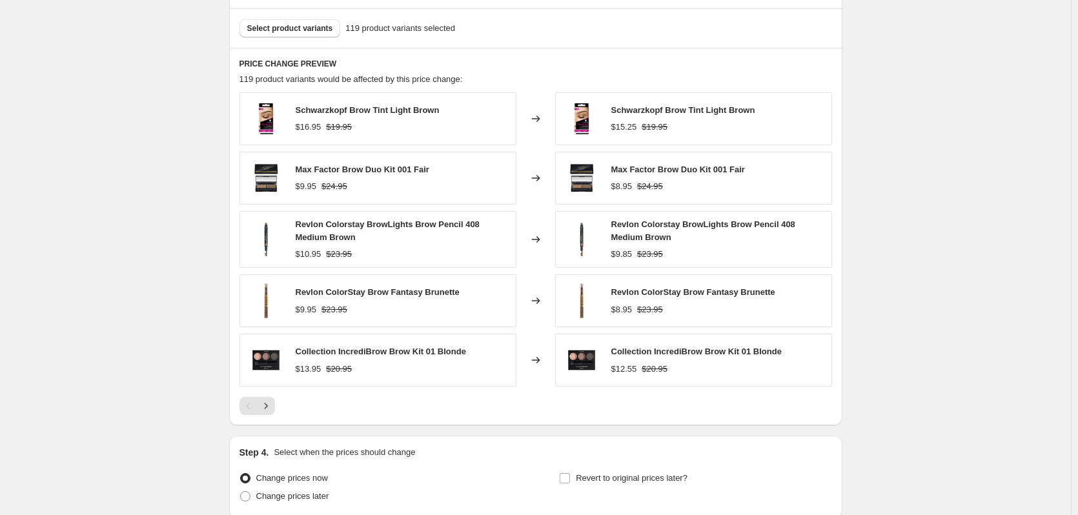
scroll to position [966, 0]
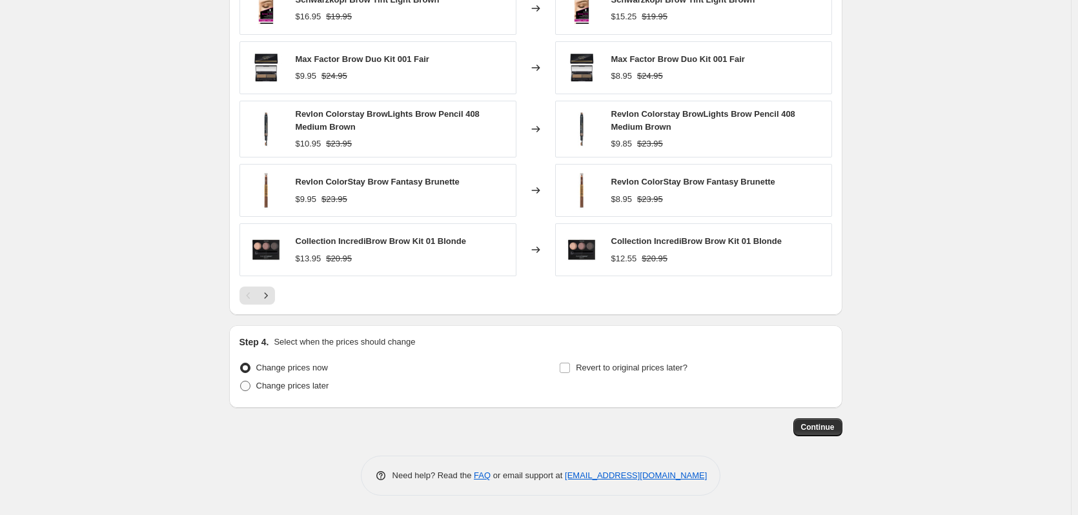
click at [320, 383] on span "Change prices later" at bounding box center [292, 386] width 73 height 10
click at [241, 382] on input "Change prices later" at bounding box center [240, 381] width 1 height 1
radio input "true"
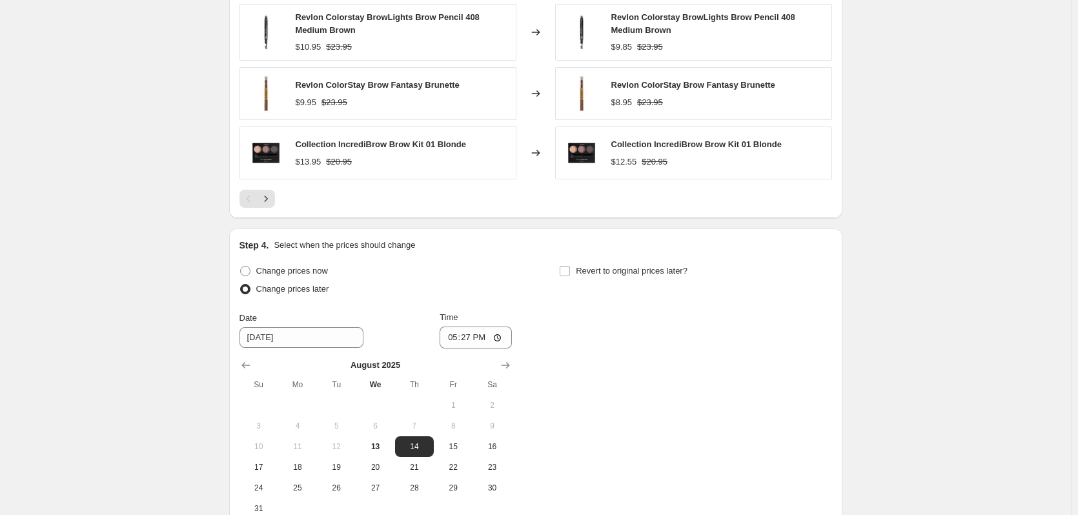
scroll to position [1063, 0]
click at [455, 337] on input "17:27" at bounding box center [476, 337] width 72 height 22
type input "00:00"
click at [570, 271] on input "Revert to original prices later?" at bounding box center [565, 270] width 10 height 10
checkbox input "true"
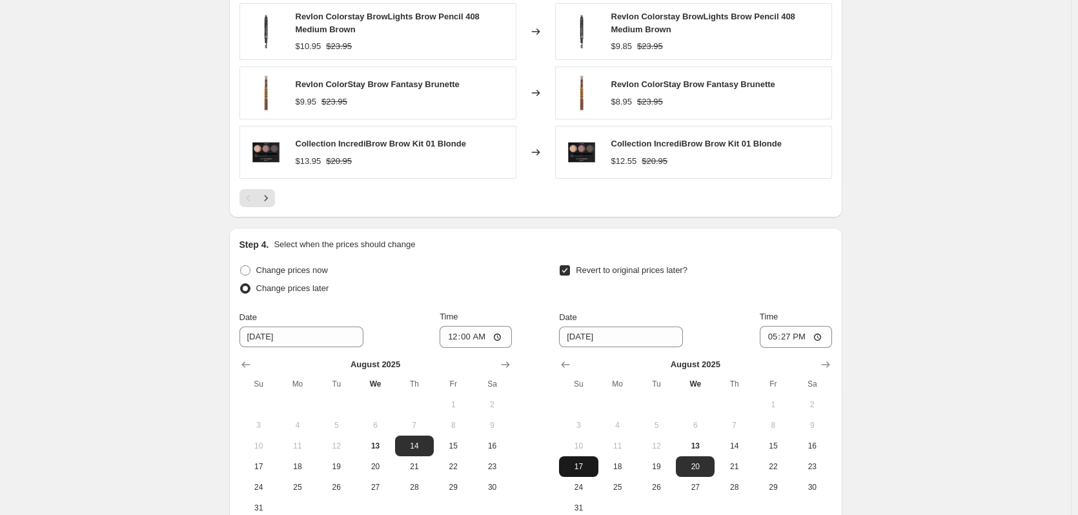
click at [586, 469] on span "17" at bounding box center [578, 467] width 28 height 10
type input "[DATE]"
click at [774, 335] on input "17:27" at bounding box center [796, 337] width 72 height 22
type input "23:59"
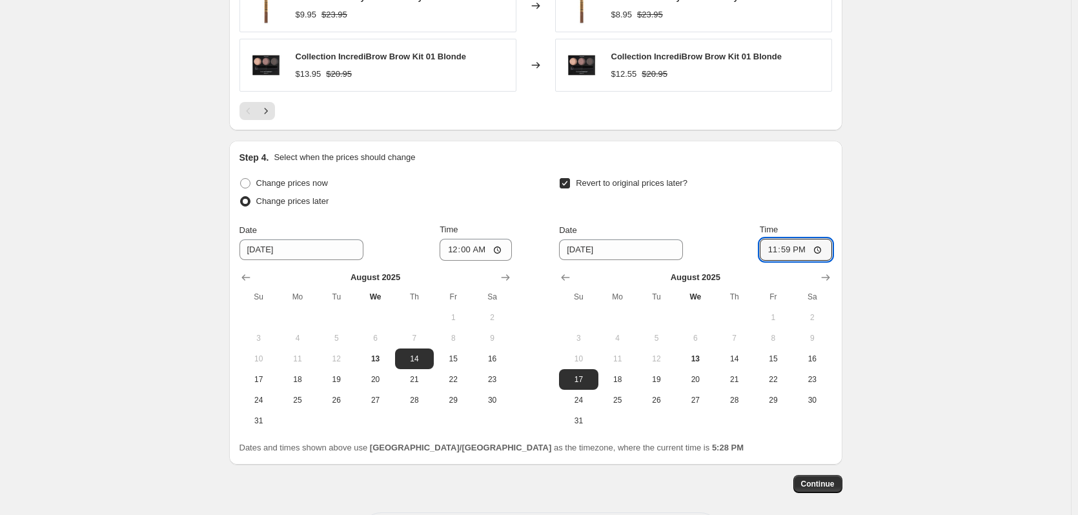
scroll to position [1162, 0]
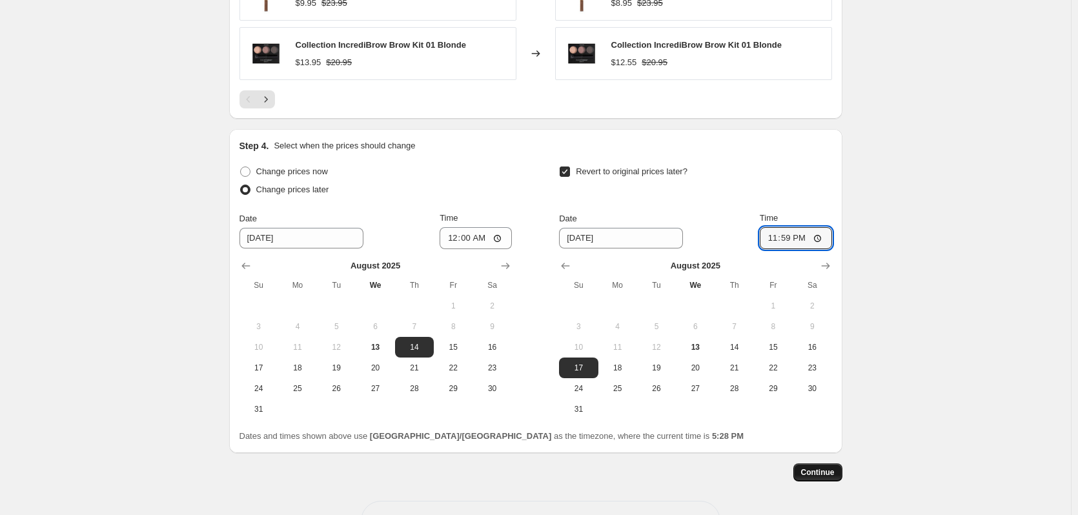
click at [811, 473] on span "Continue" at bounding box center [818, 472] width 34 height 10
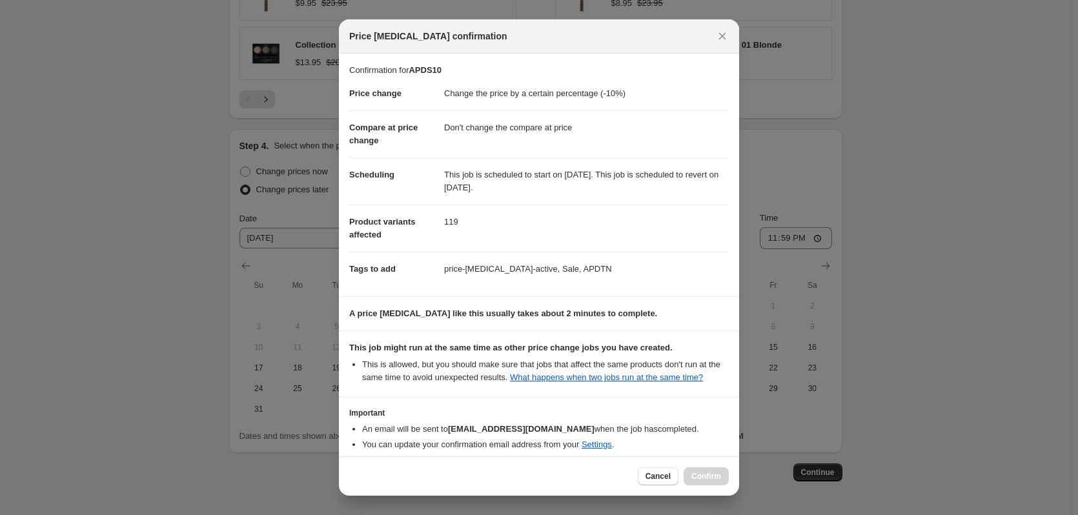
scroll to position [60, 0]
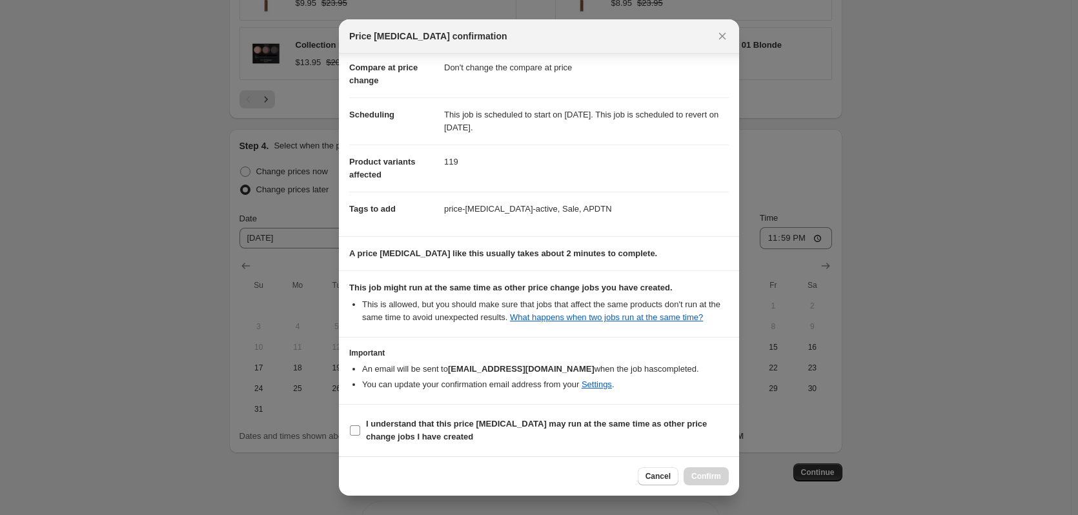
click at [356, 434] on input "I understand that this price [MEDICAL_DATA] may run at the same time as other p…" at bounding box center [355, 430] width 10 height 10
checkbox input "true"
click at [710, 481] on span "Confirm" at bounding box center [706, 476] width 30 height 10
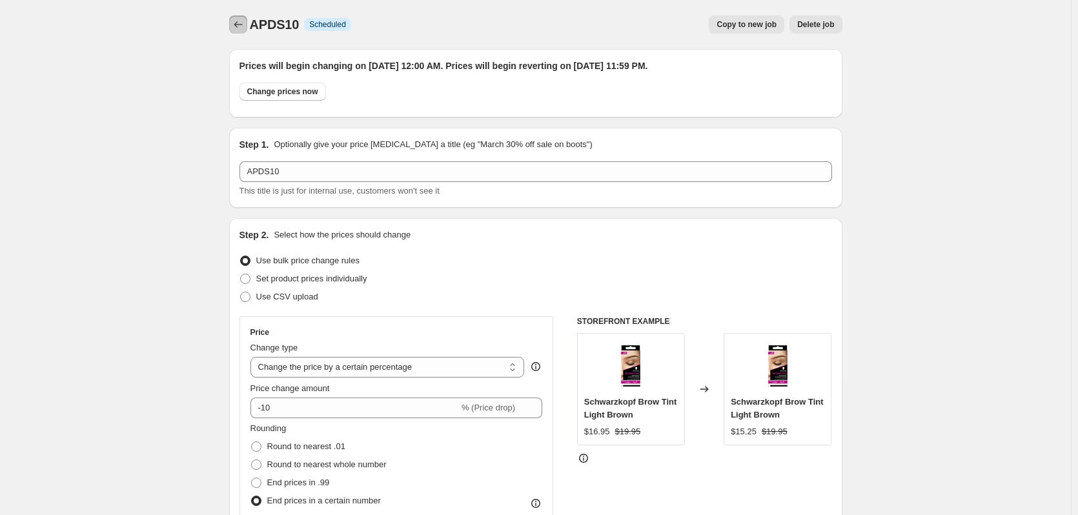
click at [239, 26] on icon "Price change jobs" at bounding box center [238, 24] width 13 height 13
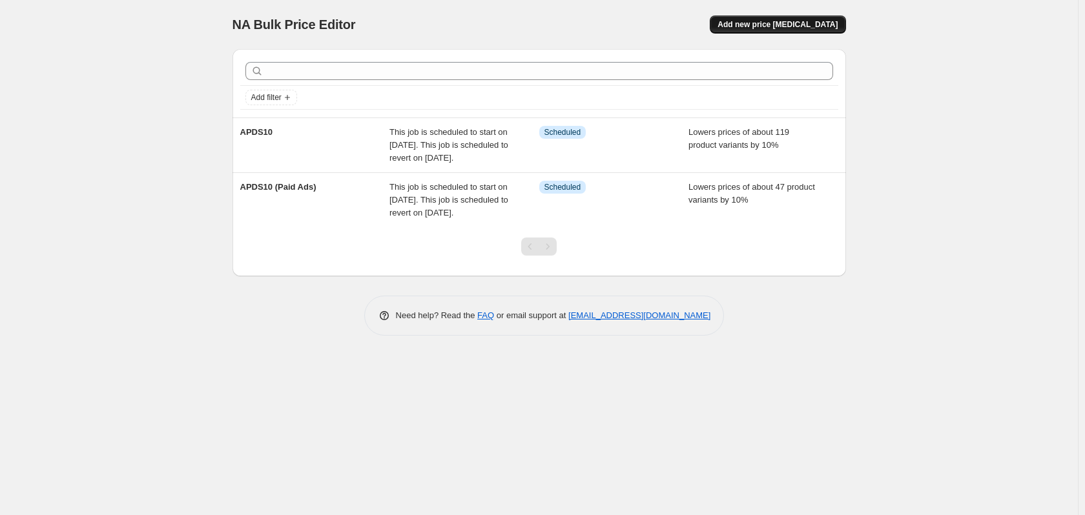
click at [801, 24] on span "Add new price [MEDICAL_DATA]" at bounding box center [777, 24] width 120 height 10
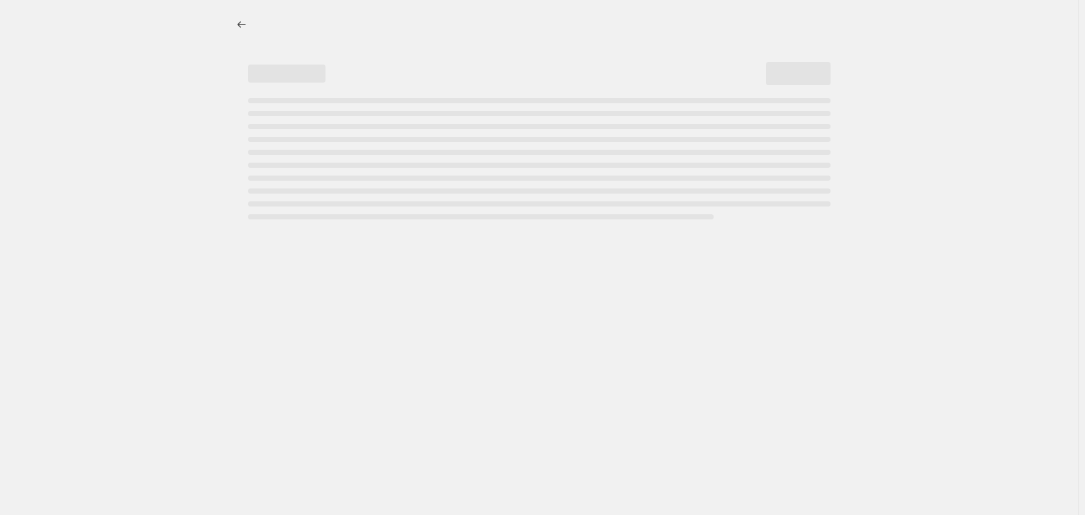
select select "percentage"
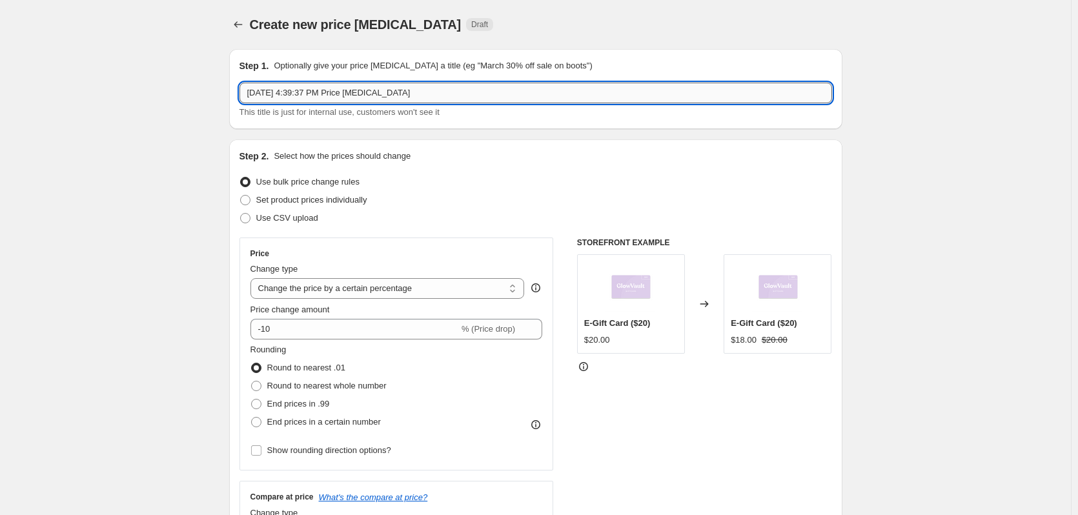
click at [418, 97] on input "[DATE] 4:39:37 PM Price [MEDICAL_DATA]" at bounding box center [536, 93] width 593 height 21
drag, startPoint x: 419, startPoint y: 97, endPoint x: 230, endPoint y: 111, distance: 189.7
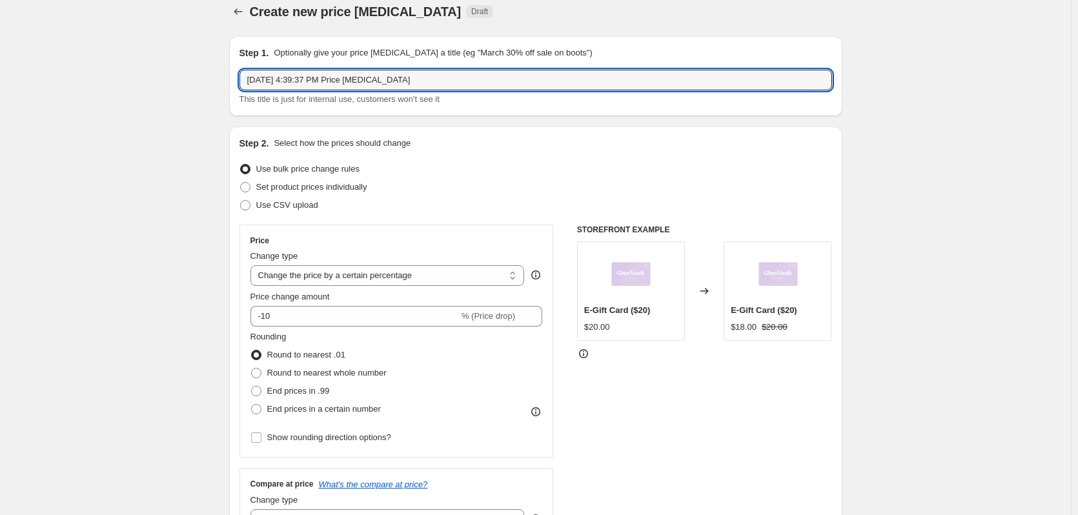
scroll to position [16, 0]
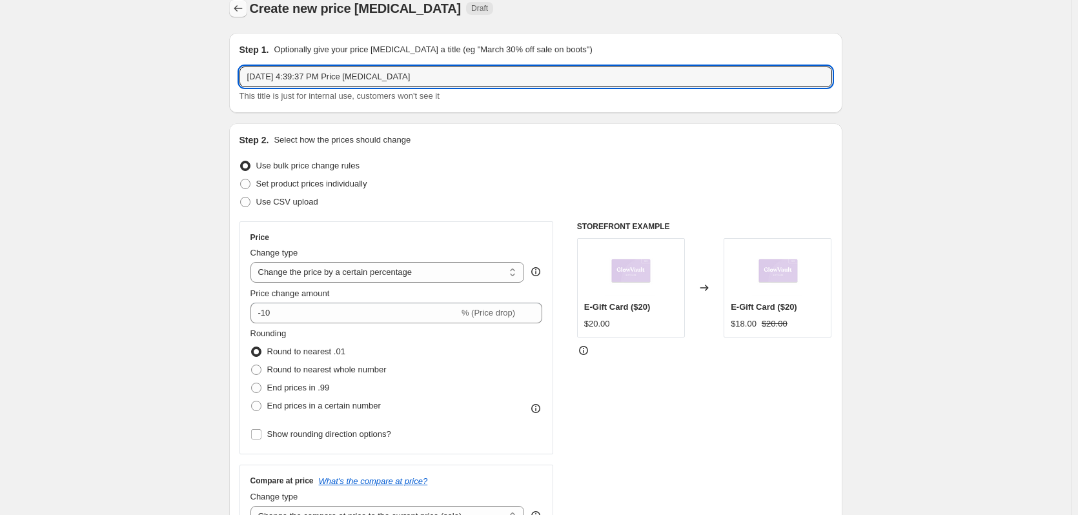
click at [245, 6] on icon "Price change jobs" at bounding box center [238, 8] width 13 height 13
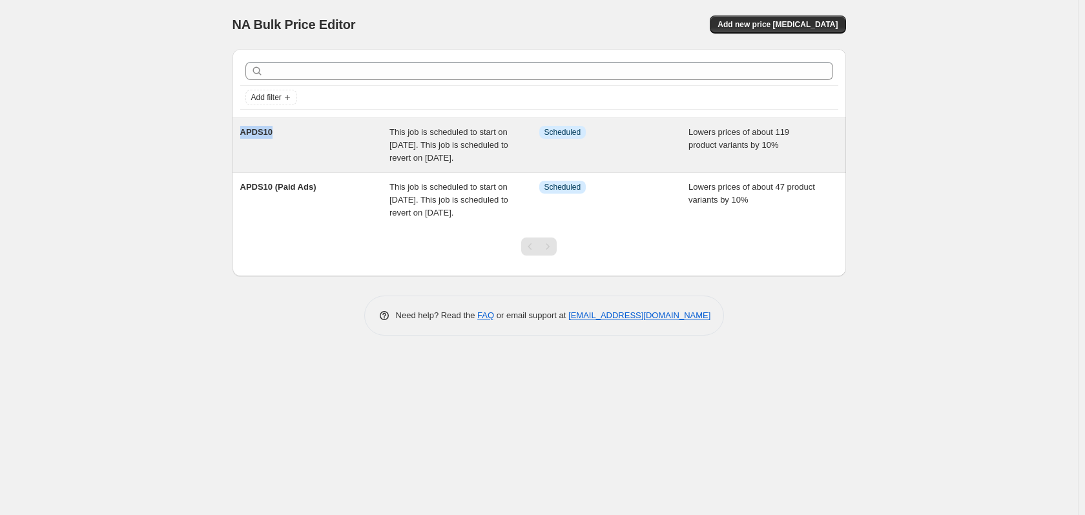
drag, startPoint x: 278, startPoint y: 134, endPoint x: 234, endPoint y: 132, distance: 43.9
click at [234, 132] on div "APDS10 This job is scheduled to start on [DATE]. This job is scheduled to rever…" at bounding box center [538, 145] width 613 height 54
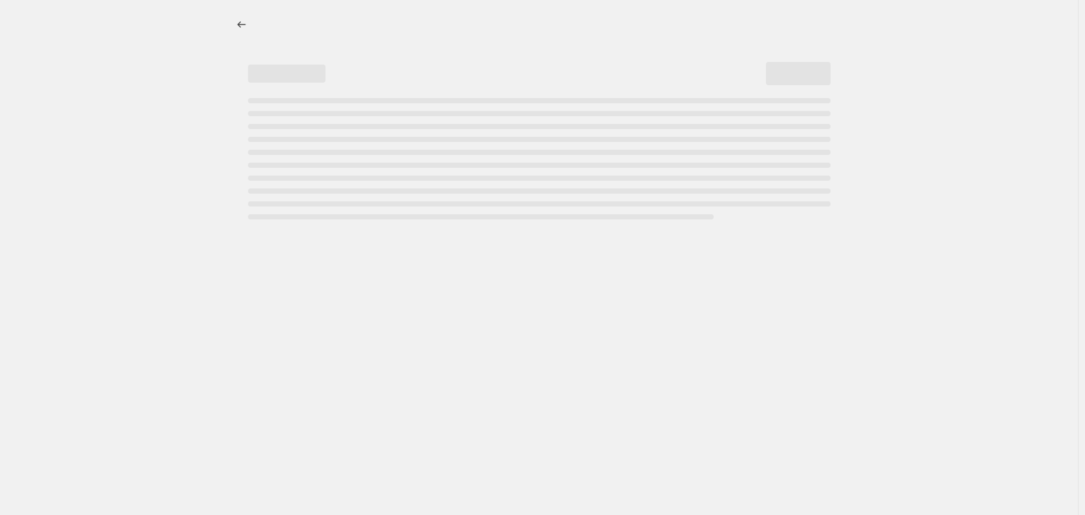
select select "percentage"
select select "no_change"
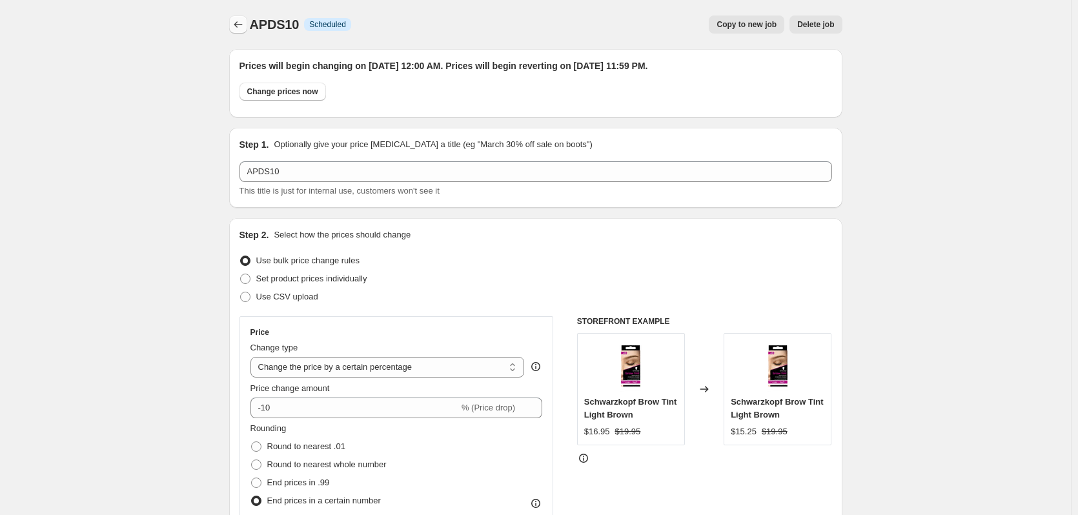
click at [245, 30] on icon "Price change jobs" at bounding box center [238, 24] width 13 height 13
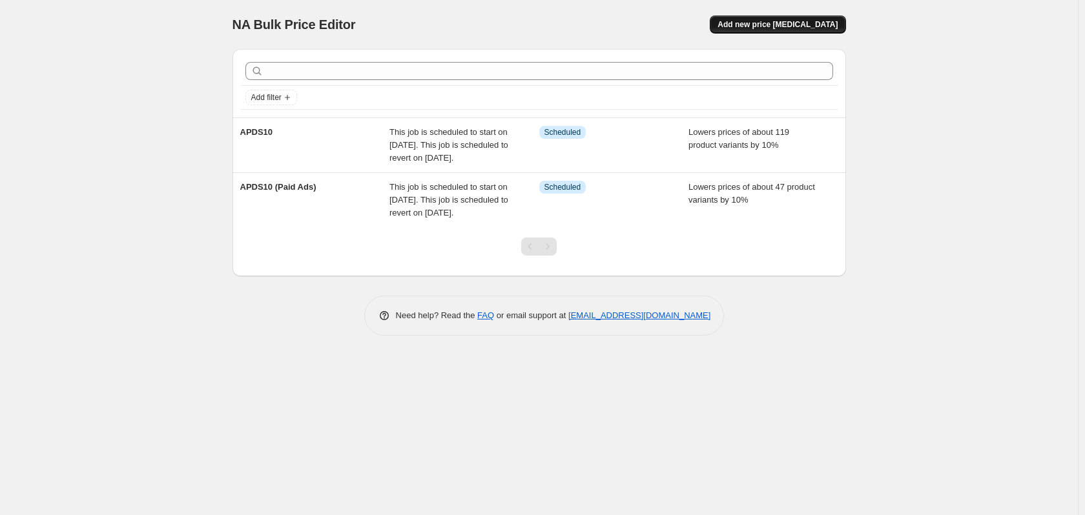
click at [753, 31] on button "Add new price [MEDICAL_DATA]" at bounding box center [777, 24] width 136 height 18
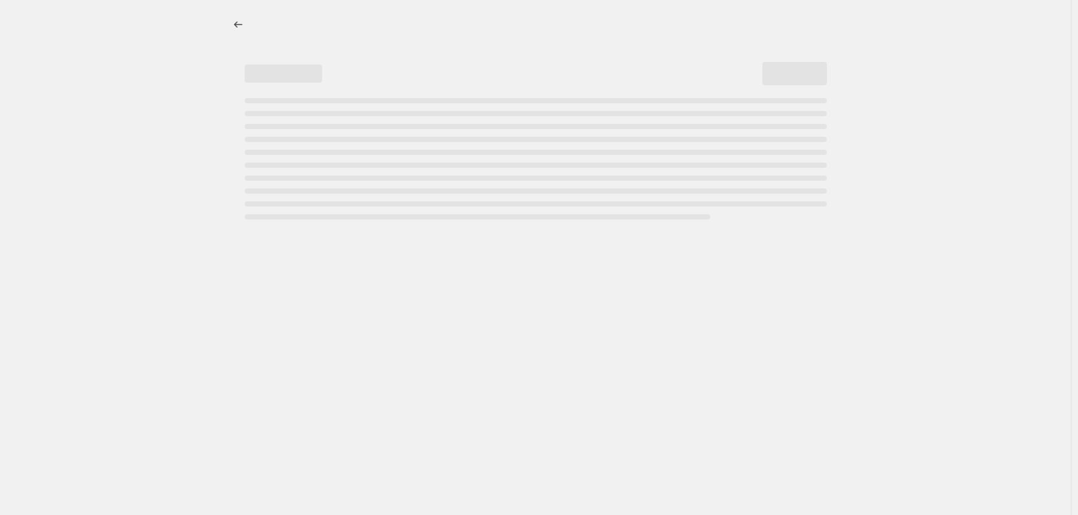
select select "percentage"
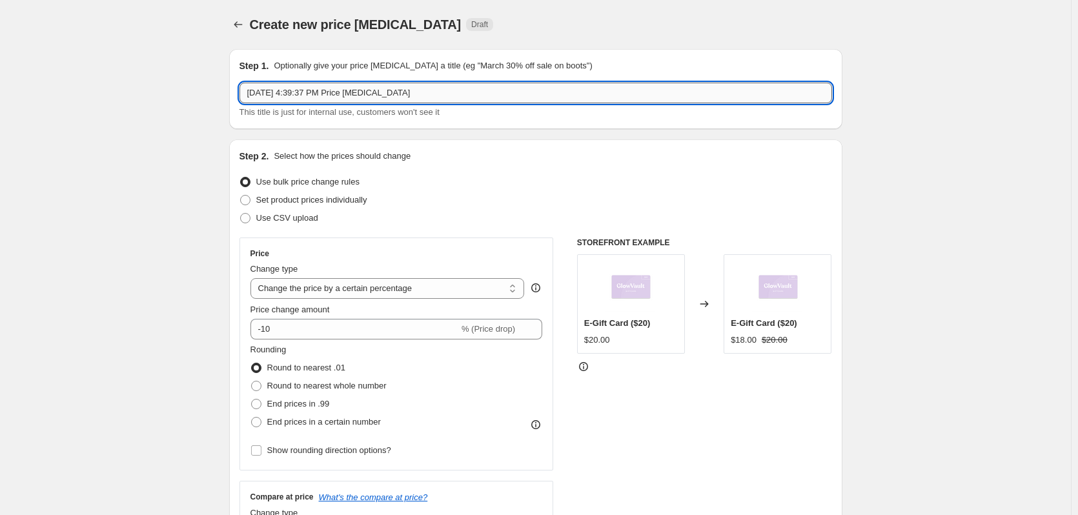
click at [311, 96] on input "[DATE] 4:39:37 PM Price [MEDICAL_DATA]" at bounding box center [536, 93] width 593 height 21
drag, startPoint x: 432, startPoint y: 89, endPoint x: 197, endPoint y: 92, distance: 235.0
paste input "DONE"
type input "DONE"
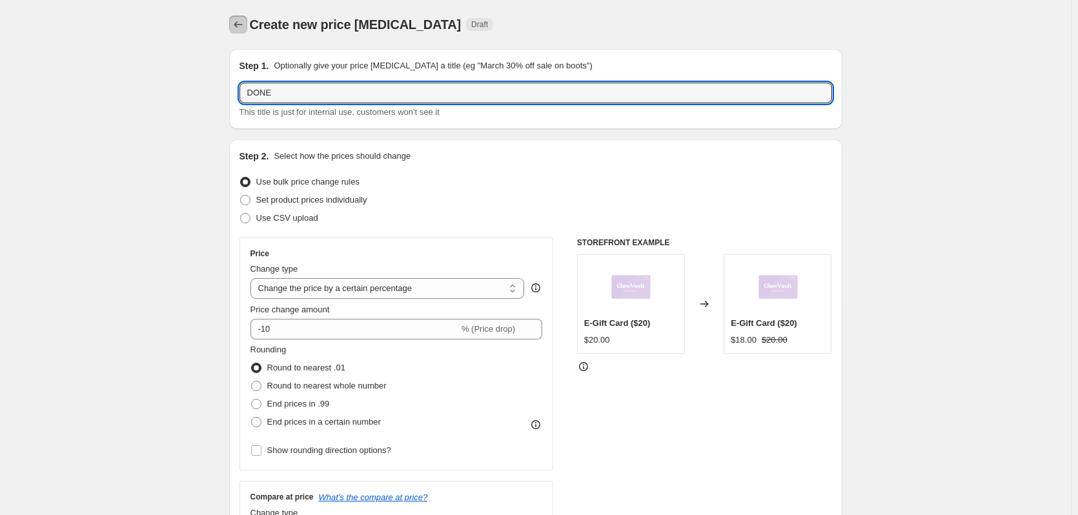
click at [232, 28] on button "Price change jobs" at bounding box center [238, 24] width 18 height 18
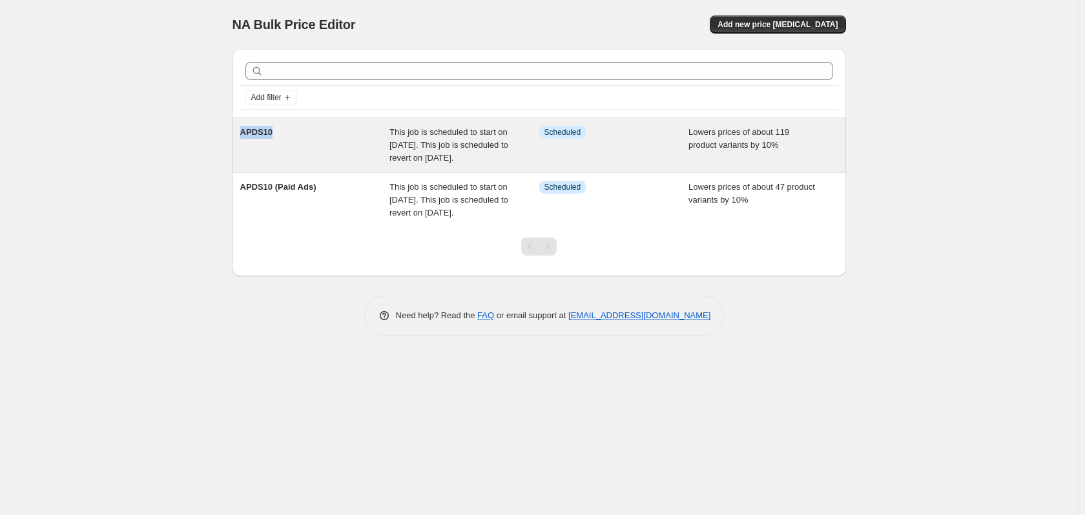
drag, startPoint x: 274, startPoint y: 134, endPoint x: 238, endPoint y: 132, distance: 36.8
click at [238, 132] on div "APDS10 This job is scheduled to start on [DATE]. This job is scheduled to rever…" at bounding box center [538, 145] width 613 height 54
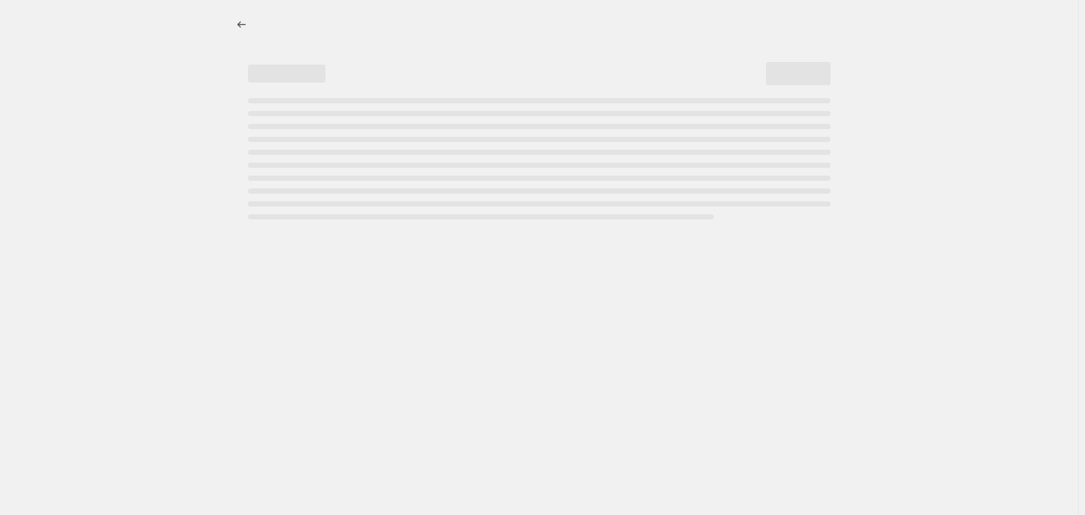
select select "percentage"
select select "no_change"
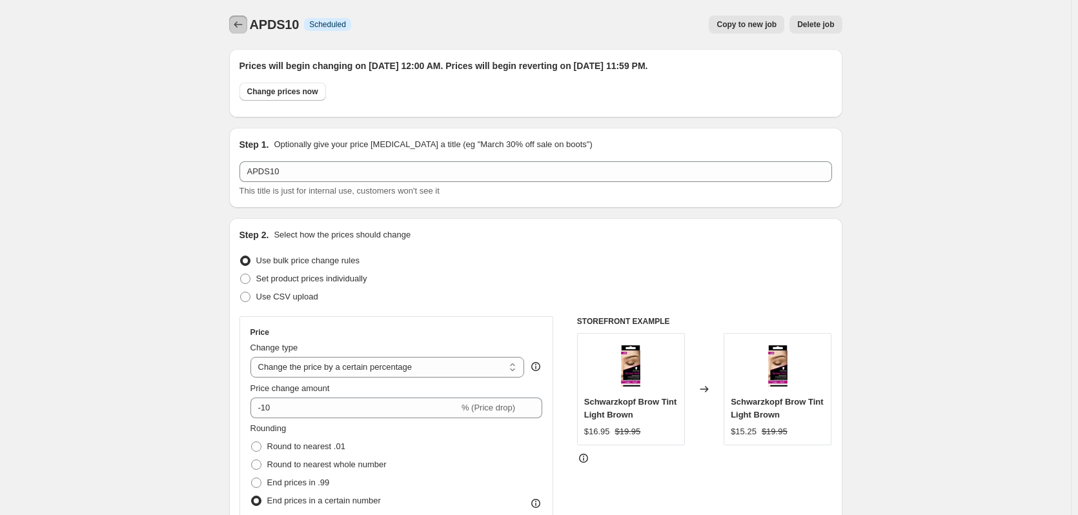
click at [241, 30] on icon "Price change jobs" at bounding box center [238, 24] width 13 height 13
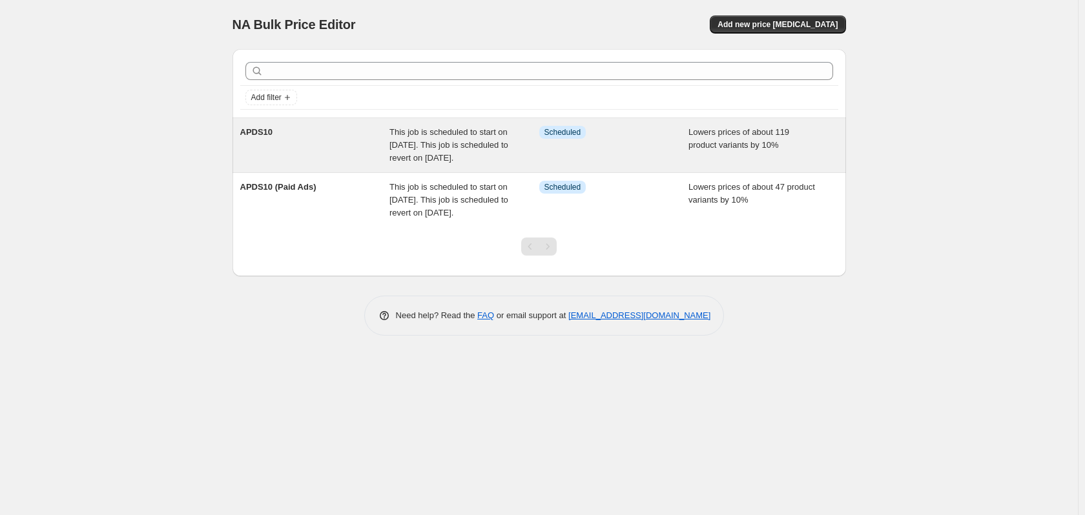
click at [258, 120] on div "APDS10 This job is scheduled to start on [DATE]. This job is scheduled to rever…" at bounding box center [538, 145] width 613 height 54
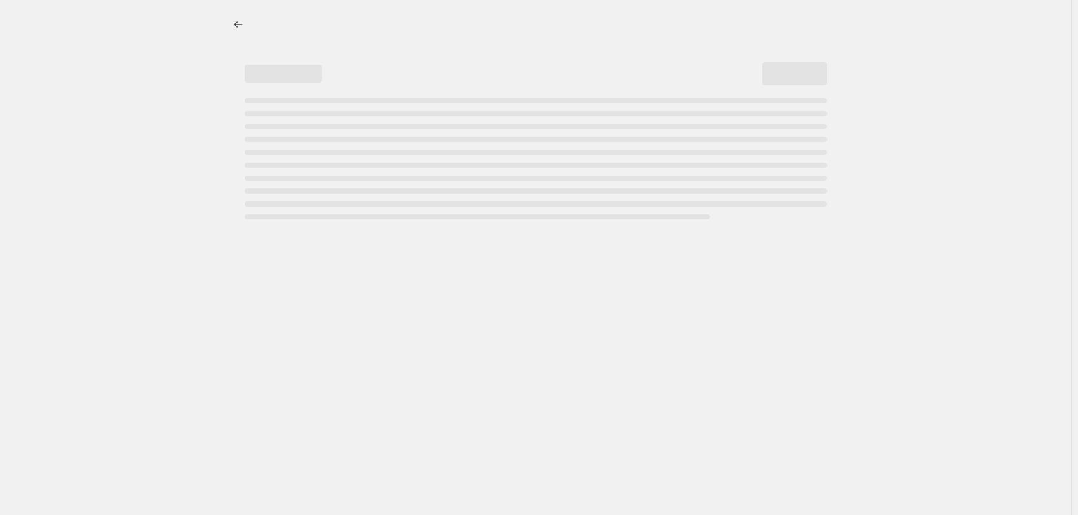
select select "percentage"
select select "no_change"
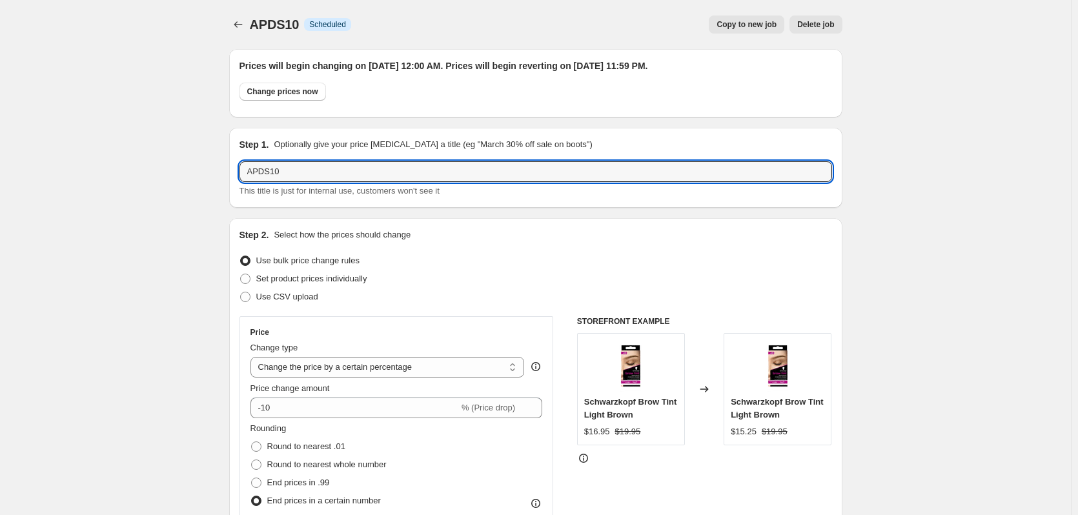
drag, startPoint x: 315, startPoint y: 179, endPoint x: 216, endPoint y: 174, distance: 99.6
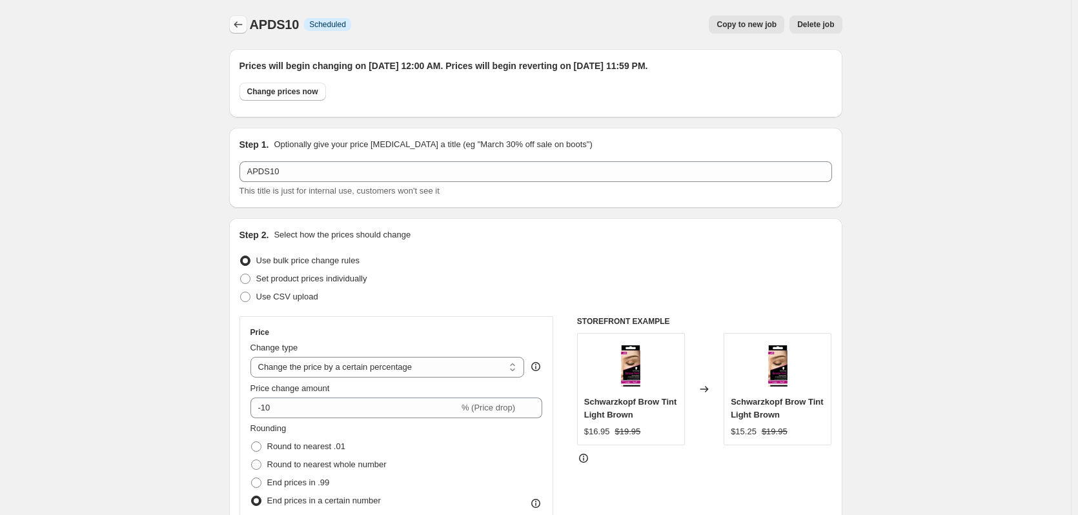
click at [240, 28] on icon "Price change jobs" at bounding box center [238, 24] width 13 height 13
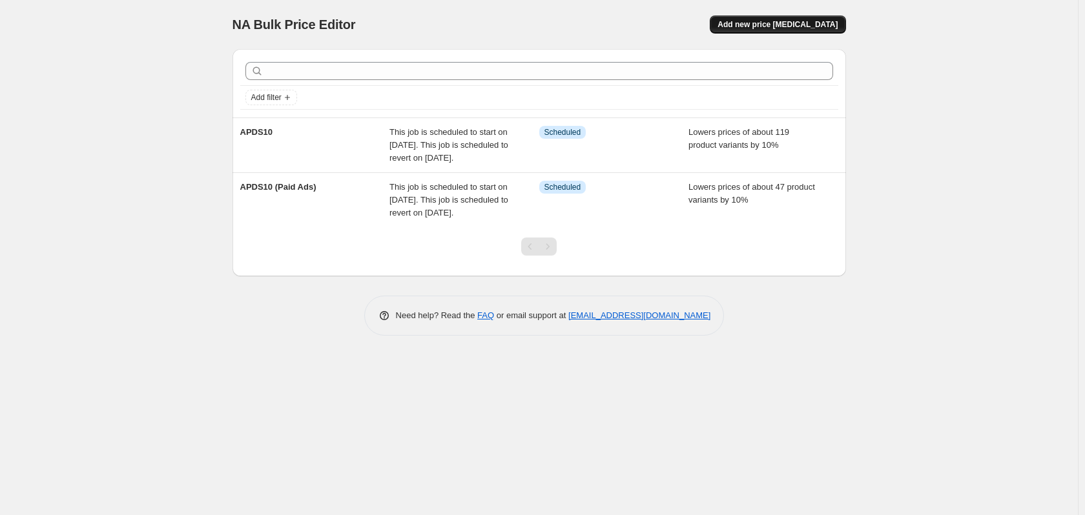
click at [777, 28] on span "Add new price [MEDICAL_DATA]" at bounding box center [777, 24] width 120 height 10
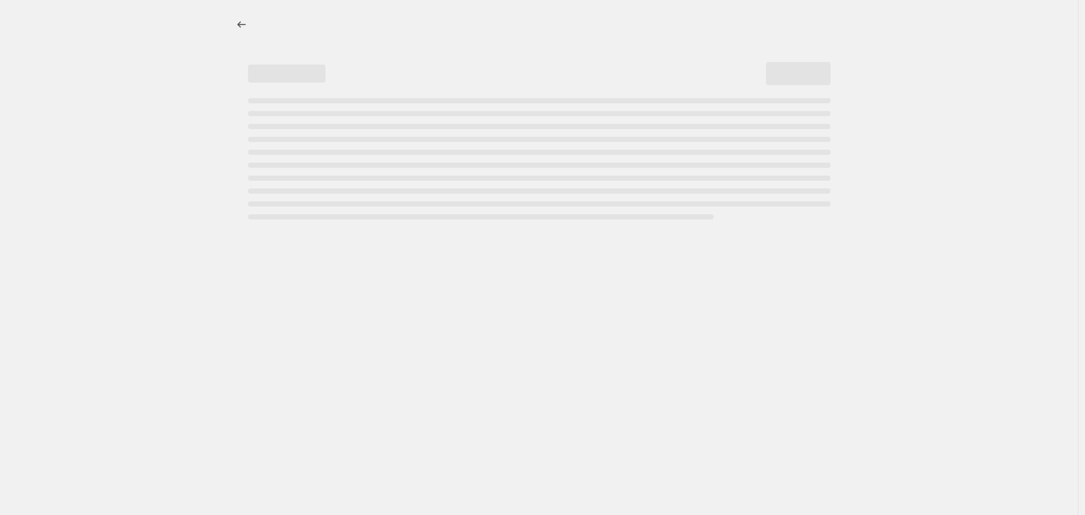
select select "percentage"
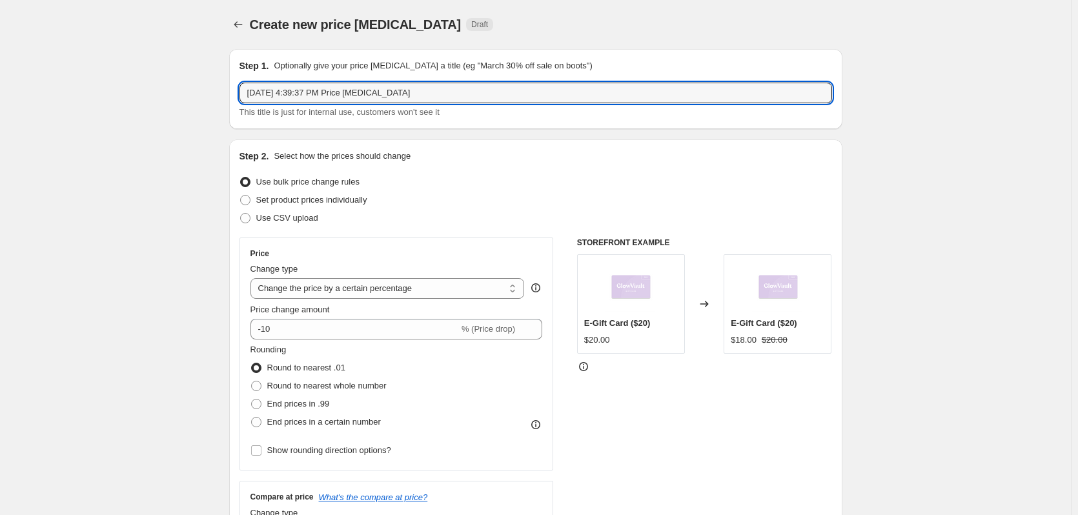
drag, startPoint x: 436, startPoint y: 95, endPoint x: 176, endPoint y: 91, distance: 259.6
paste input "PDS10"
type input "APDS15"
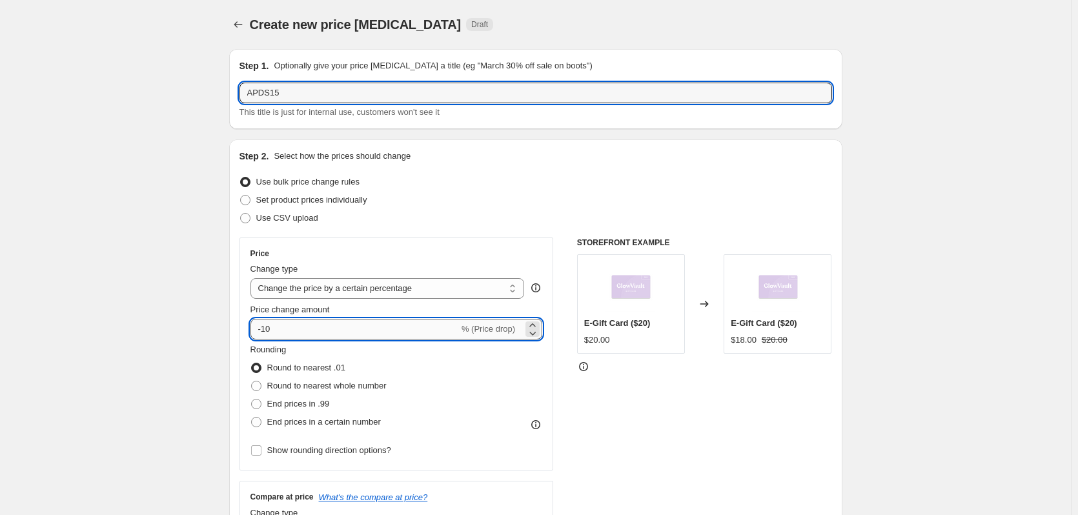
click at [308, 324] on input "-10" at bounding box center [354, 329] width 209 height 21
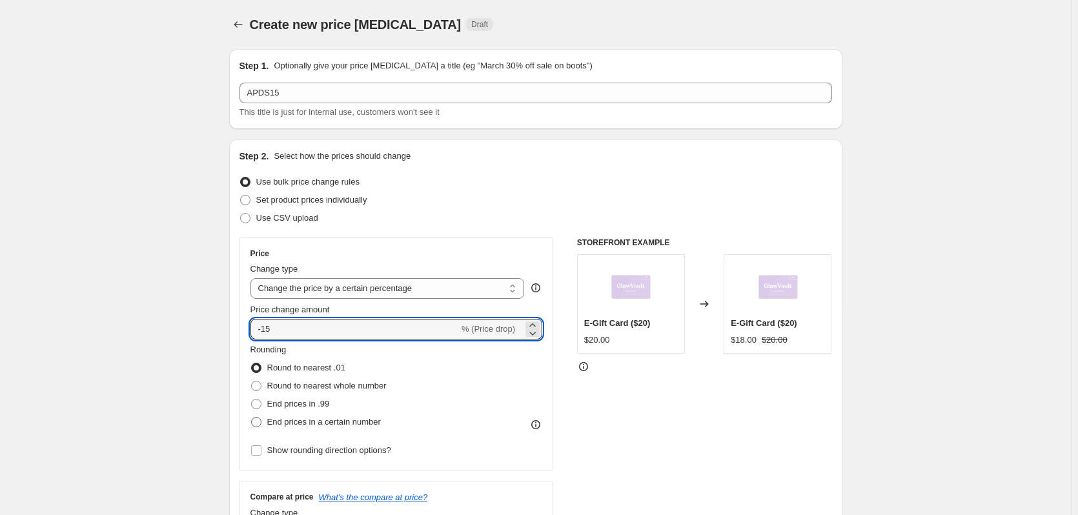
type input "-15"
click at [334, 420] on span "End prices in a certain number" at bounding box center [324, 422] width 114 height 10
click at [252, 418] on input "End prices in a certain number" at bounding box center [251, 417] width 1 height 1
radio input "true"
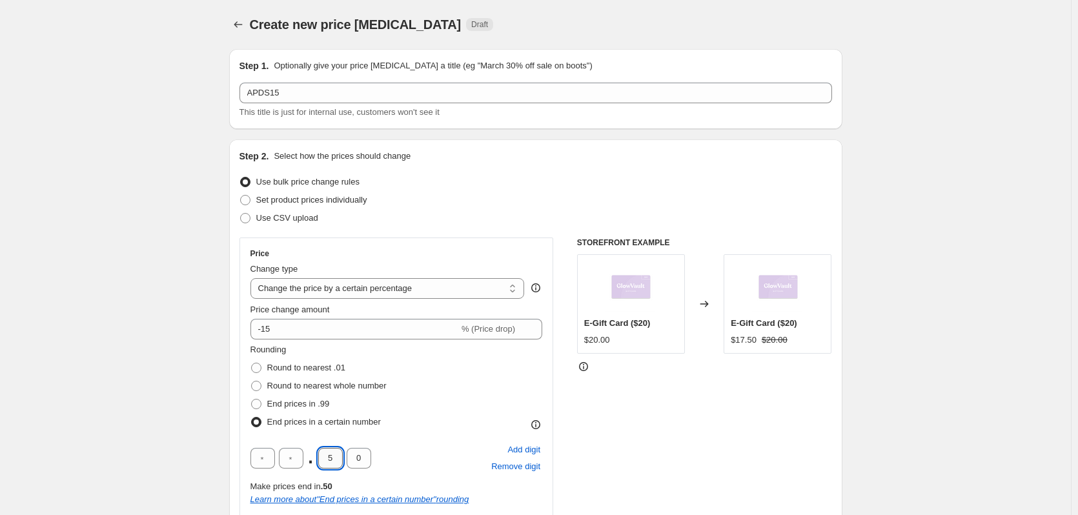
click at [342, 457] on input "5" at bounding box center [330, 458] width 25 height 21
type input "0"
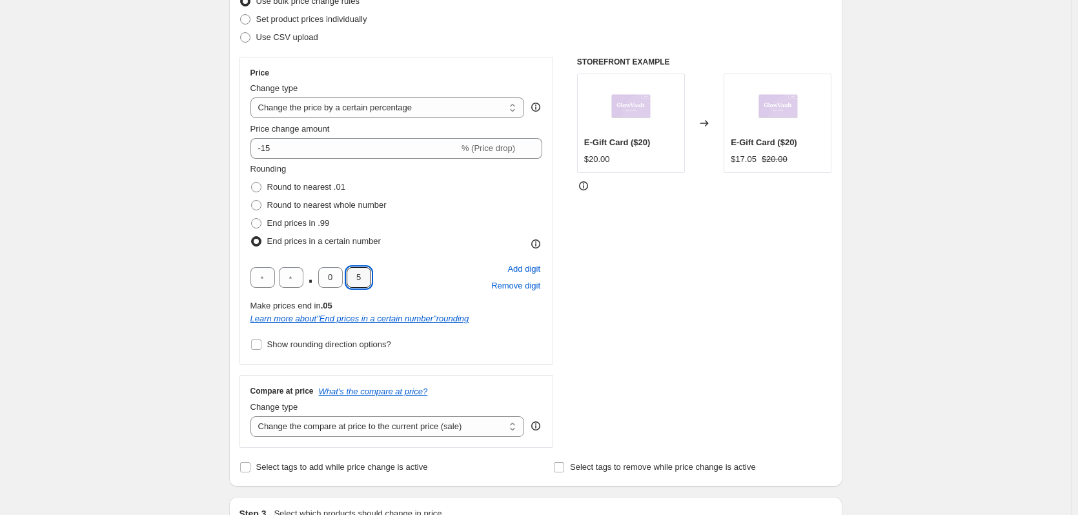
scroll to position [194, 0]
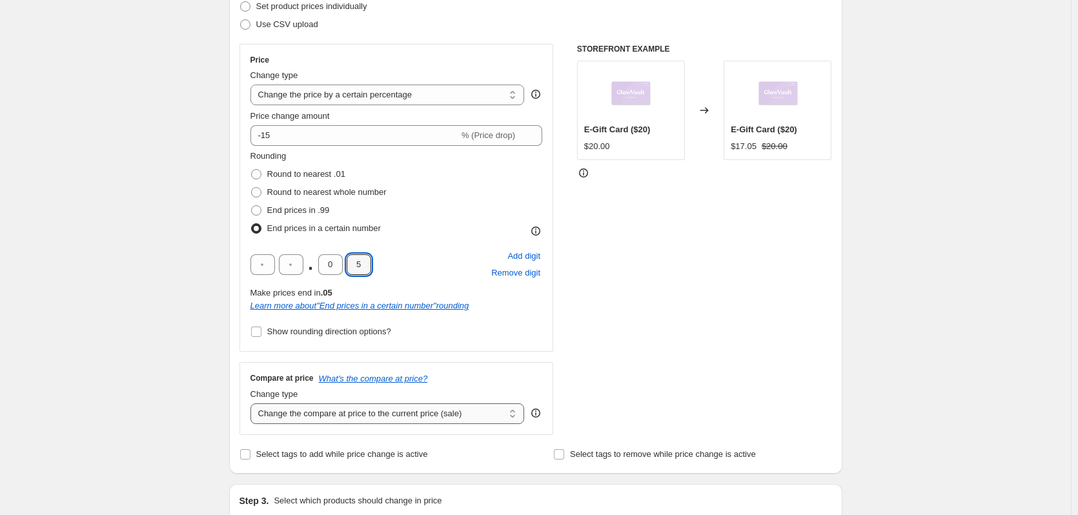
type input "5"
click at [420, 418] on select "Change the compare at price to the current price (sale) Change the compare at p…" at bounding box center [387, 413] width 274 height 21
select select "no_change"
click at [253, 403] on select "Change the compare at price to the current price (sale) Change the compare at p…" at bounding box center [387, 413] width 274 height 21
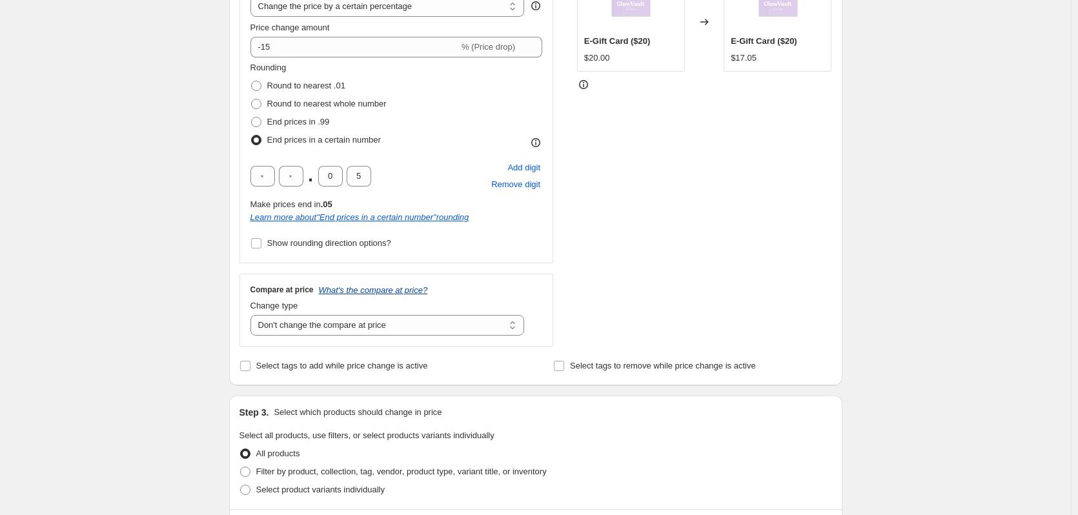
scroll to position [291, 0]
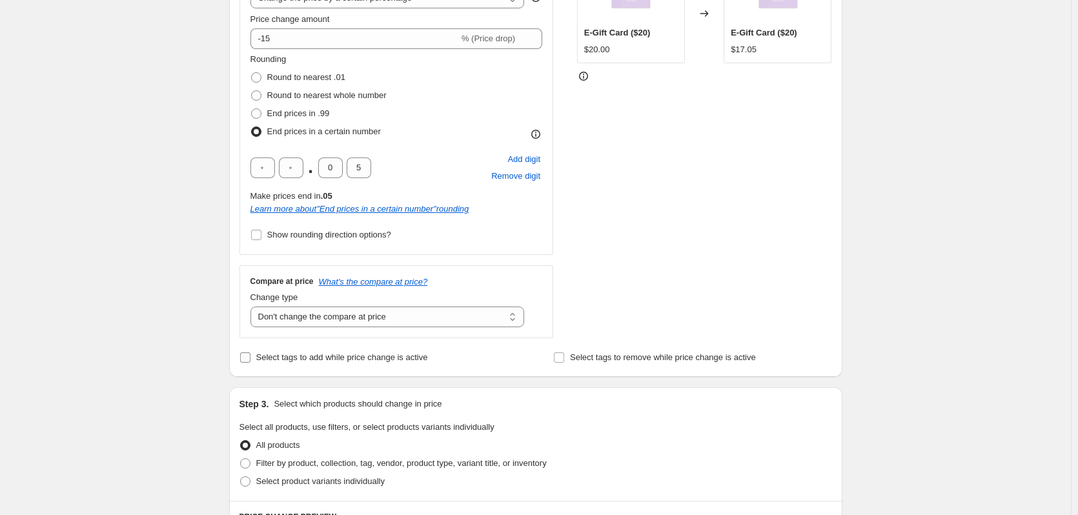
click at [349, 361] on span "Select tags to add while price change is active" at bounding box center [342, 357] width 172 height 10
click at [250, 361] on input "Select tags to add while price change is active" at bounding box center [245, 357] width 10 height 10
checkbox input "true"
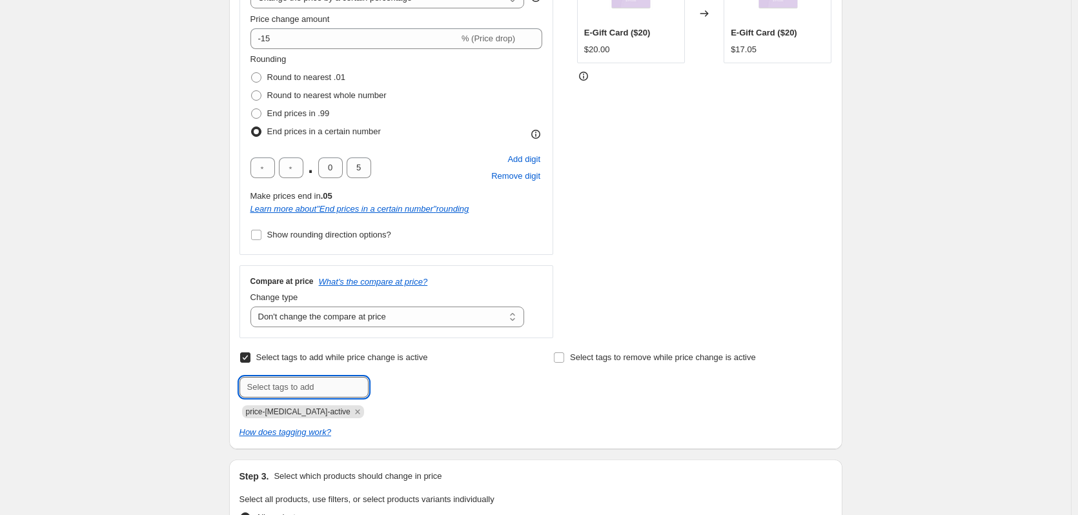
click at [331, 382] on input "text" at bounding box center [304, 387] width 129 height 21
type input "s"
type input "Sale"
click at [391, 392] on button "Add Sale" at bounding box center [396, 386] width 48 height 18
click at [335, 385] on input "text" at bounding box center [304, 387] width 129 height 21
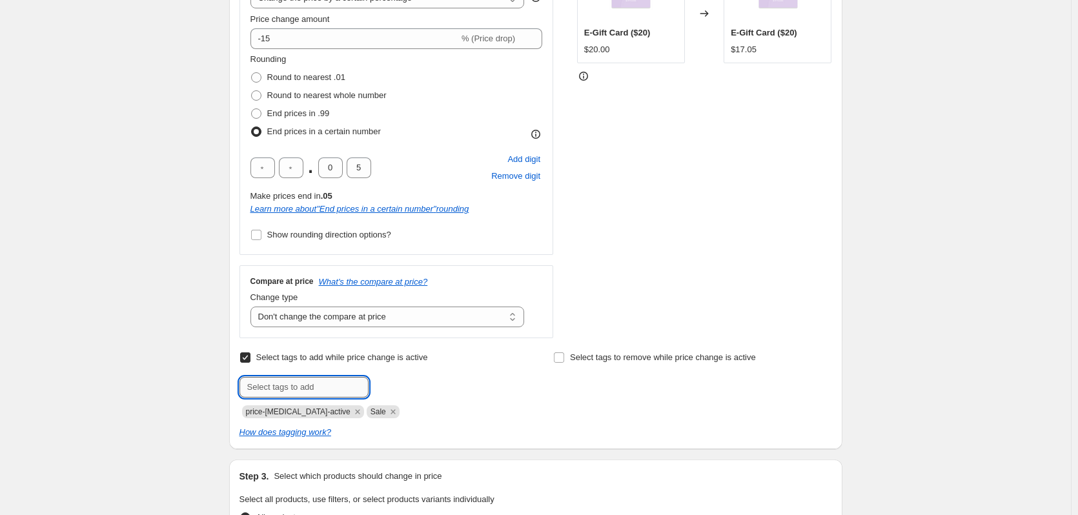
type input "a"
drag, startPoint x: 335, startPoint y: 385, endPoint x: 325, endPoint y: 387, distance: 10.4
click at [325, 387] on input "APDFN" at bounding box center [304, 387] width 129 height 21
type input "APDFN"
click at [385, 392] on button "Add APDFN" at bounding box center [401, 386] width 59 height 18
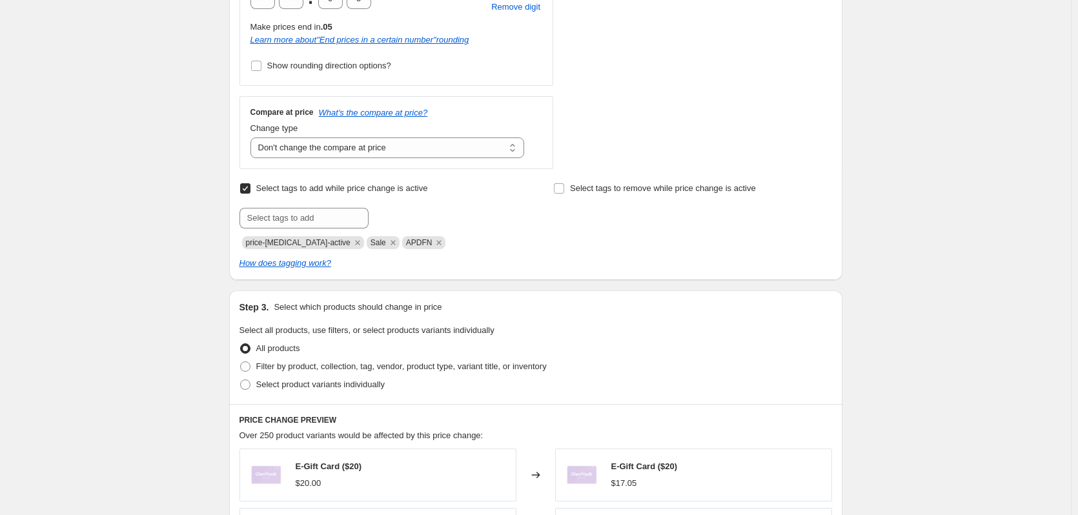
scroll to position [468, 0]
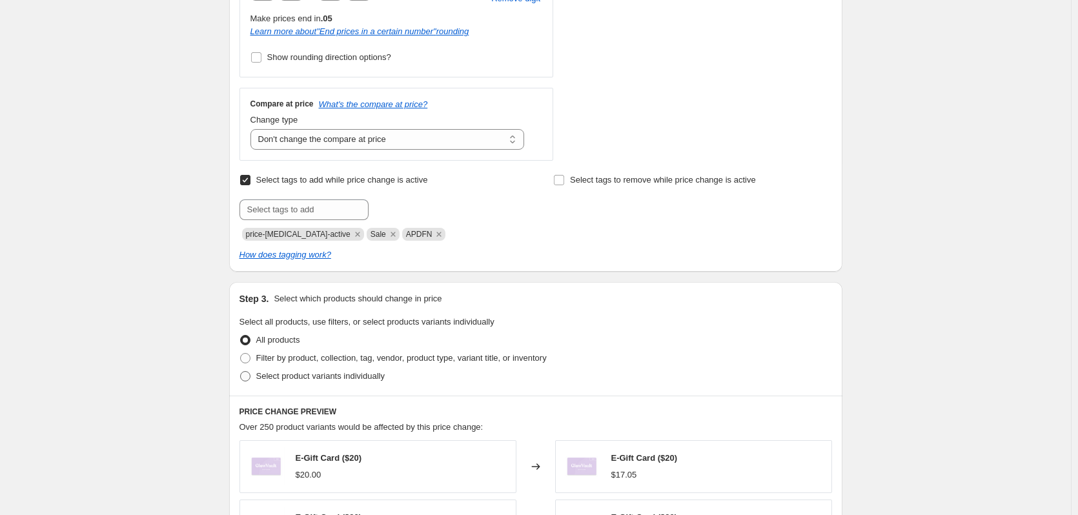
click at [346, 378] on span "Select product variants individually" at bounding box center [320, 376] width 128 height 10
click at [241, 372] on input "Select product variants individually" at bounding box center [240, 371] width 1 height 1
radio input "true"
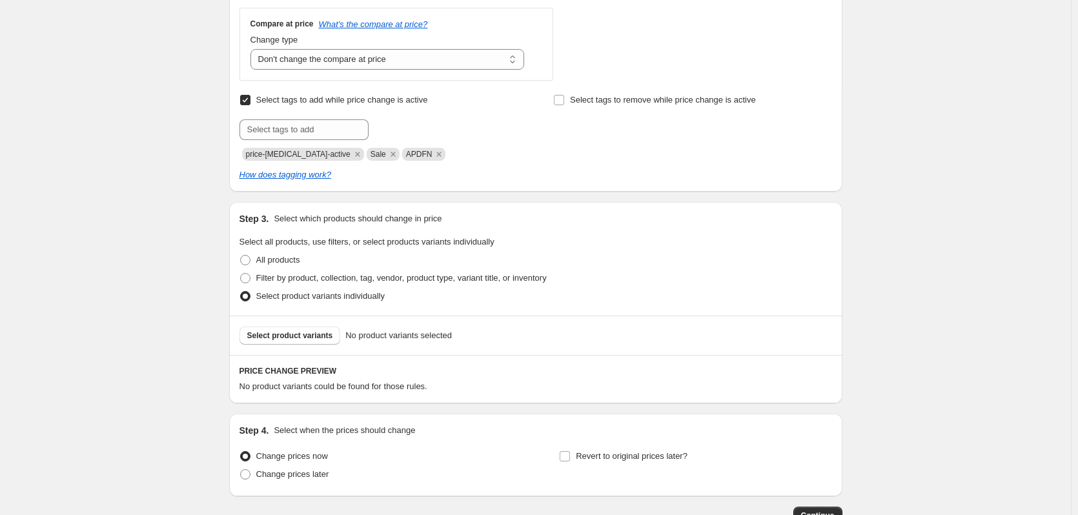
scroll to position [549, 0]
click at [312, 342] on button "Select product variants" at bounding box center [290, 335] width 101 height 18
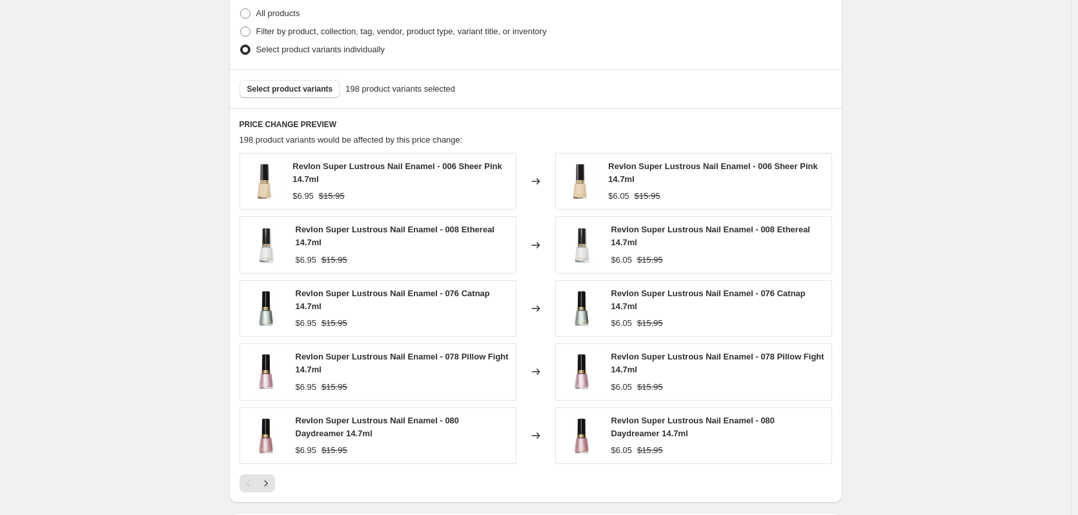
scroll to position [807, 0]
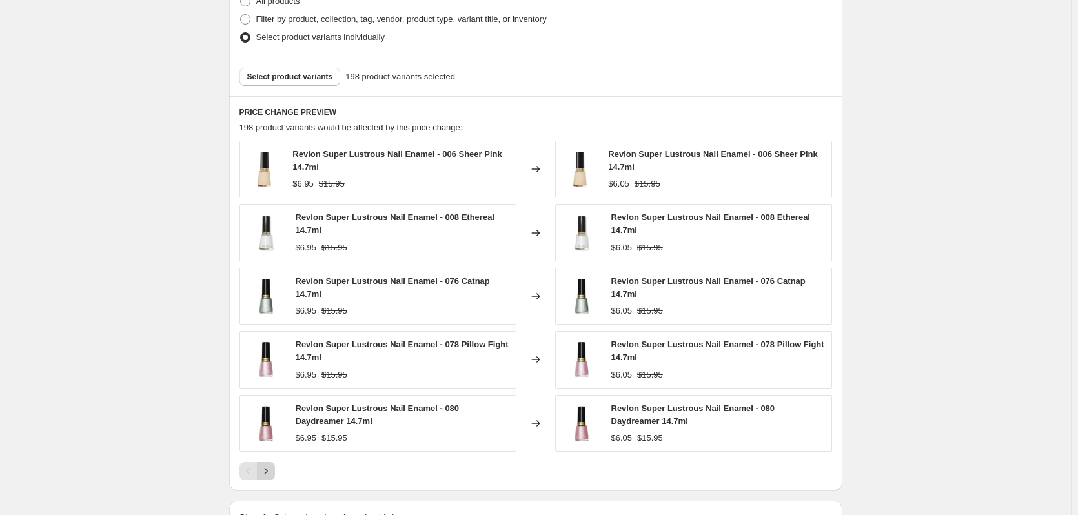
click at [272, 468] on icon "Next" at bounding box center [266, 471] width 13 height 13
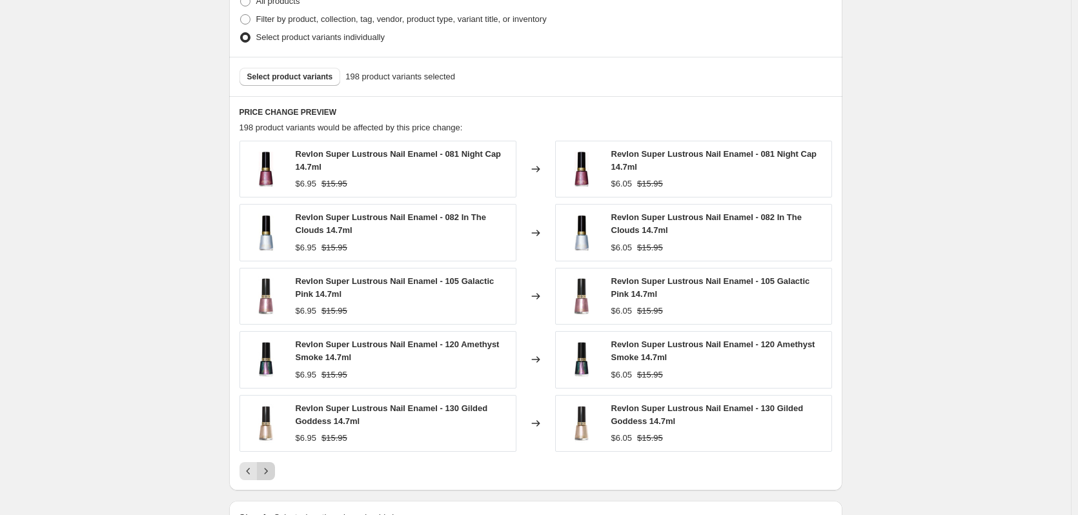
click at [272, 468] on icon "Next" at bounding box center [266, 471] width 13 height 13
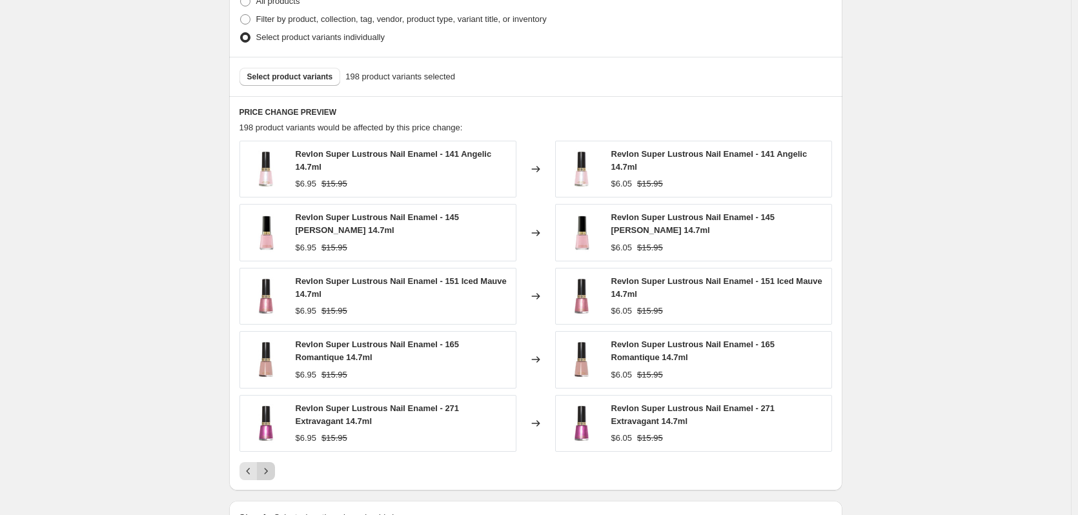
click at [272, 468] on icon "Next" at bounding box center [266, 471] width 13 height 13
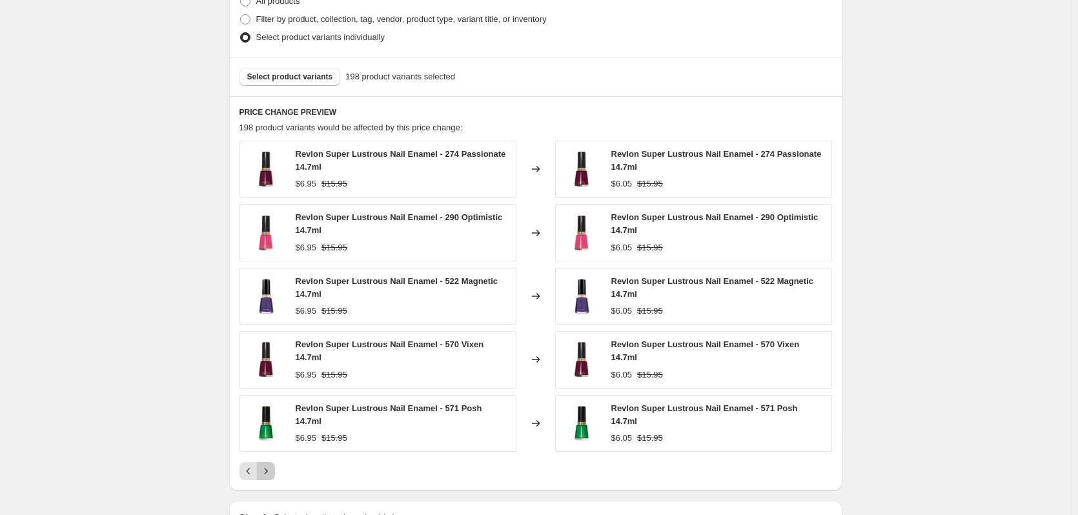
click at [272, 468] on icon "Next" at bounding box center [266, 471] width 13 height 13
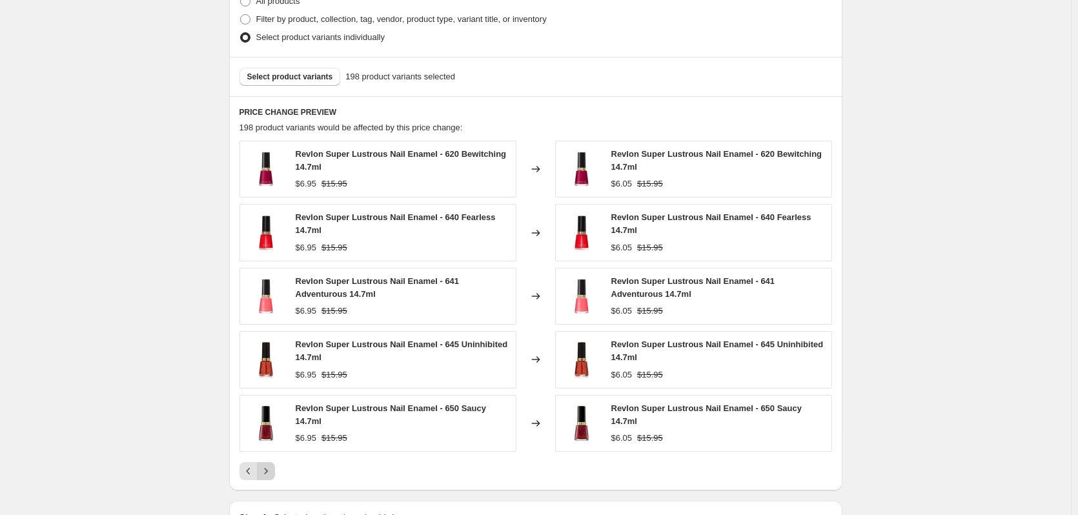
click at [272, 468] on icon "Next" at bounding box center [266, 471] width 13 height 13
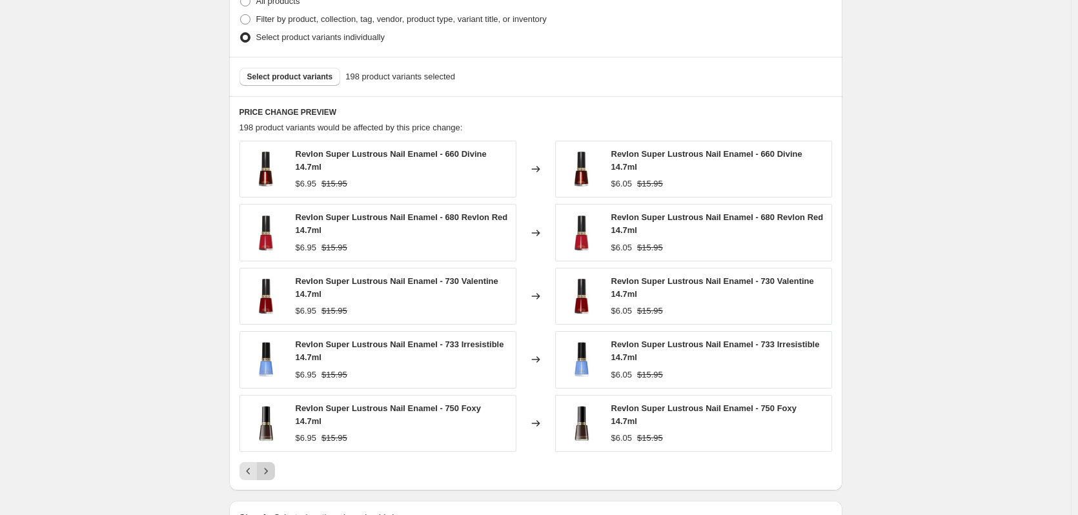
click at [272, 468] on icon "Next" at bounding box center [266, 471] width 13 height 13
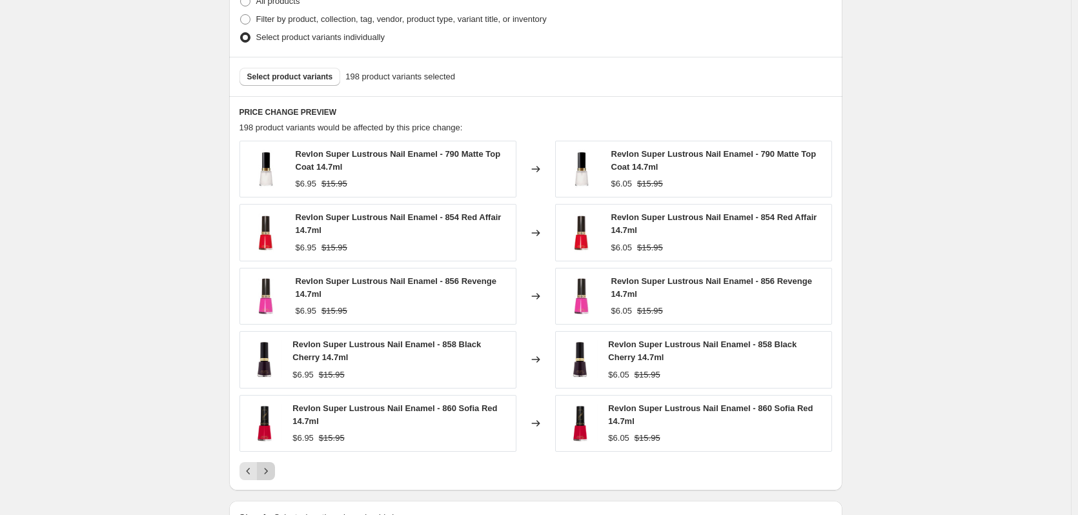
click at [272, 468] on icon "Next" at bounding box center [266, 471] width 13 height 13
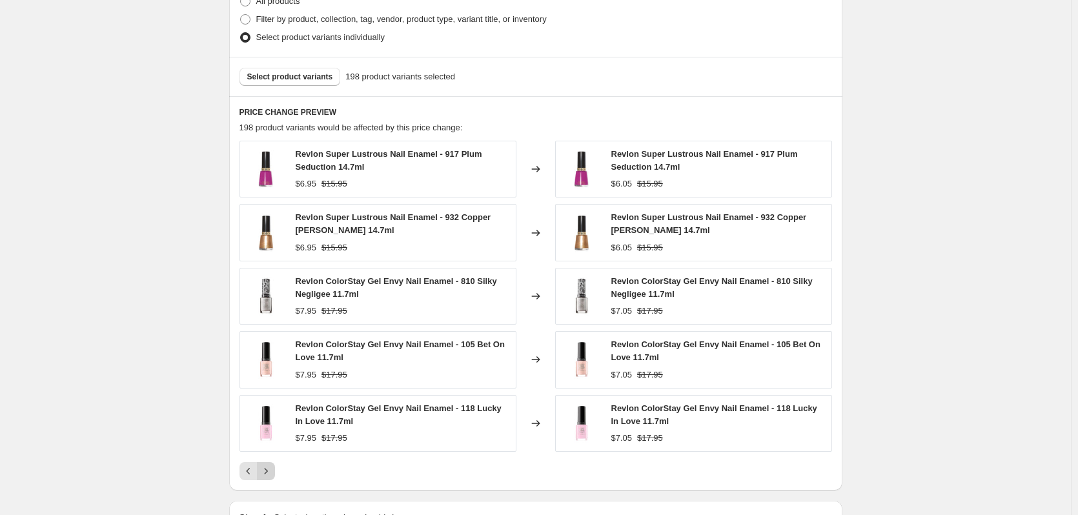
click at [272, 468] on icon "Next" at bounding box center [266, 471] width 13 height 13
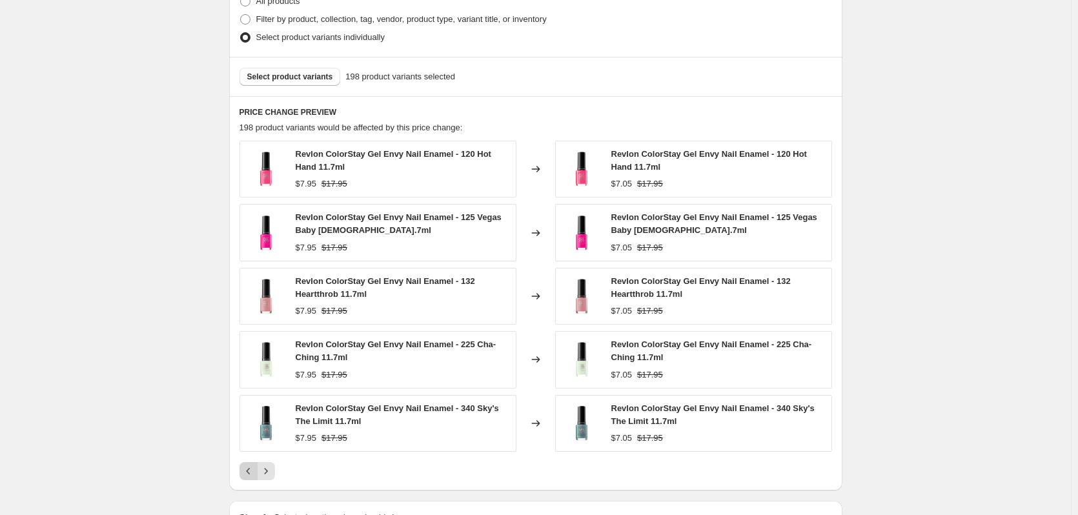
click at [251, 467] on icon "Previous" at bounding box center [248, 471] width 13 height 13
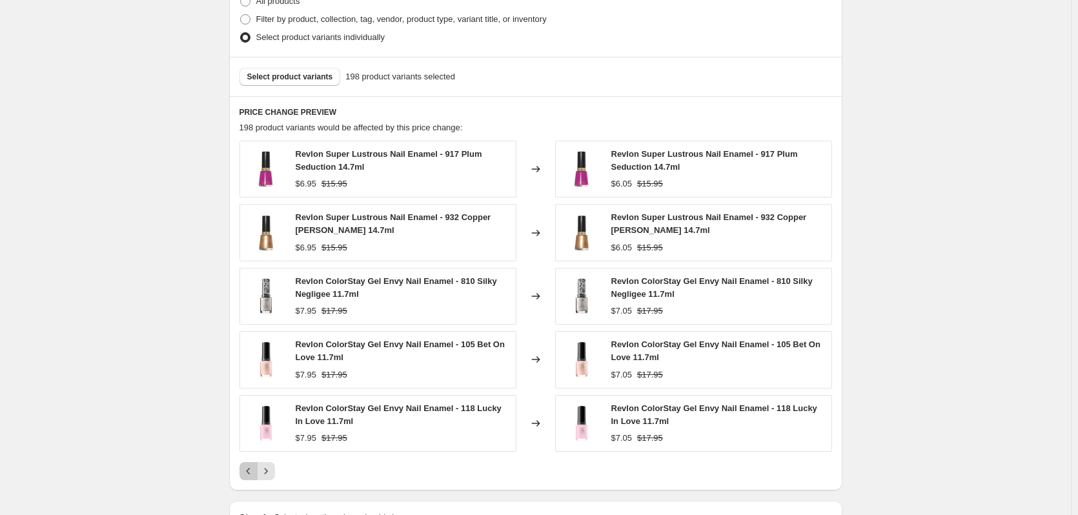
click at [251, 467] on icon "Previous" at bounding box center [248, 471] width 13 height 13
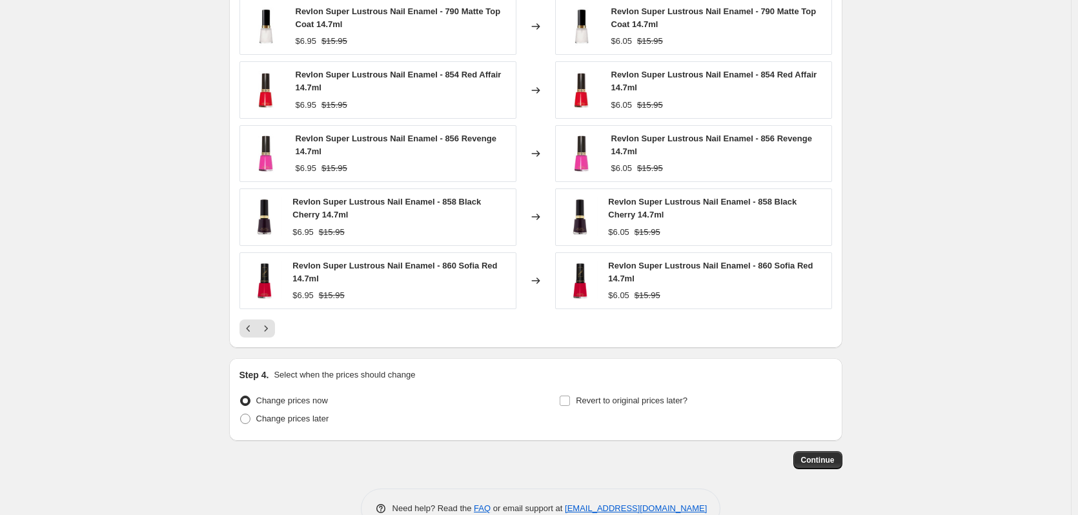
scroll to position [952, 0]
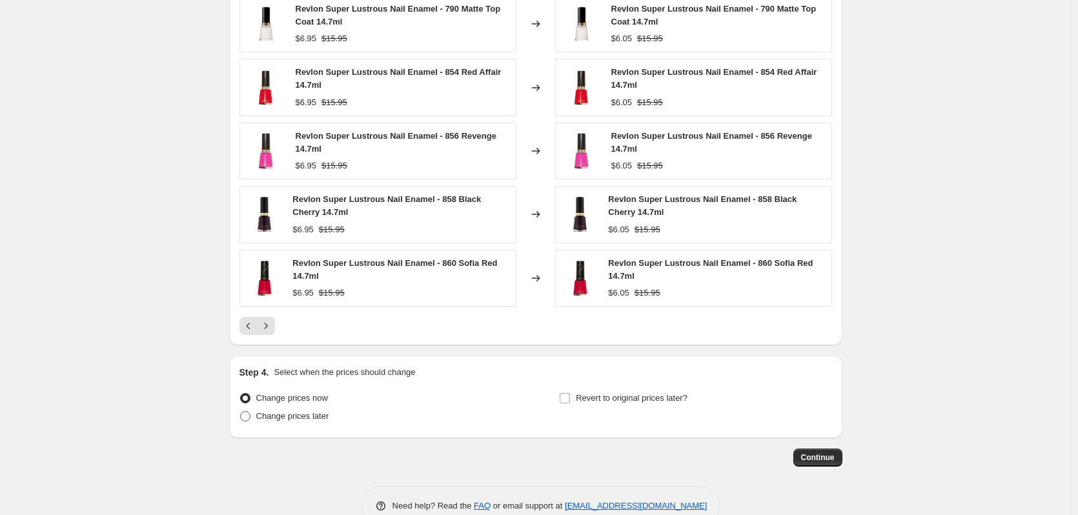
click at [323, 418] on span "Change prices later" at bounding box center [292, 416] width 73 height 10
click at [241, 412] on input "Change prices later" at bounding box center [240, 411] width 1 height 1
radio input "true"
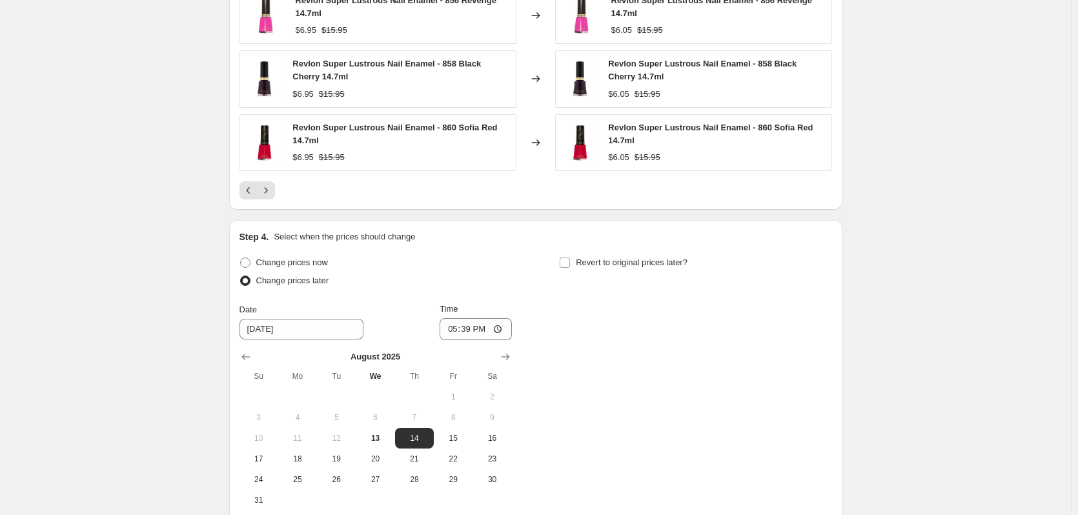
scroll to position [1097, 0]
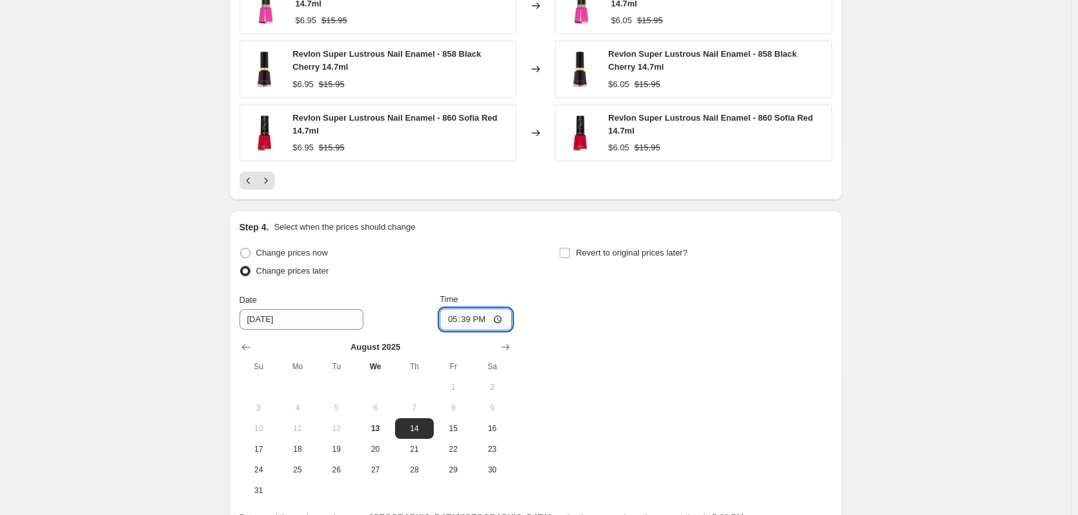
click at [453, 320] on input "17:39" at bounding box center [476, 320] width 72 height 22
type input "00:00"
click at [576, 249] on label "Revert to original prices later?" at bounding box center [623, 253] width 128 height 18
click at [570, 249] on input "Revert to original prices later?" at bounding box center [565, 253] width 10 height 10
checkbox input "true"
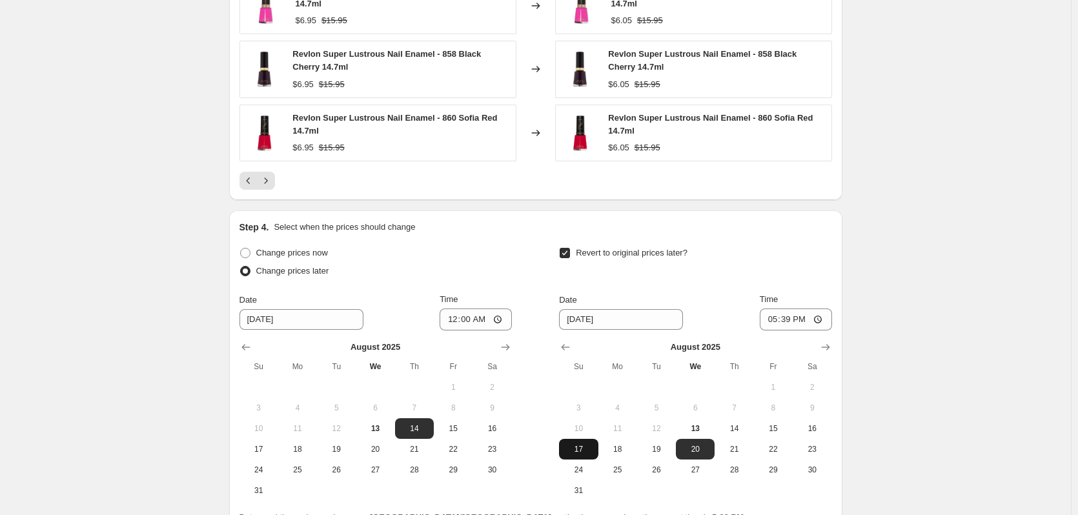
click at [583, 454] on span "17" at bounding box center [578, 449] width 28 height 10
type input "[DATE]"
click at [770, 320] on input "17:39" at bounding box center [796, 320] width 72 height 22
type input "23:59"
click at [781, 272] on div "Revert to original prices later?" at bounding box center [695, 263] width 272 height 39
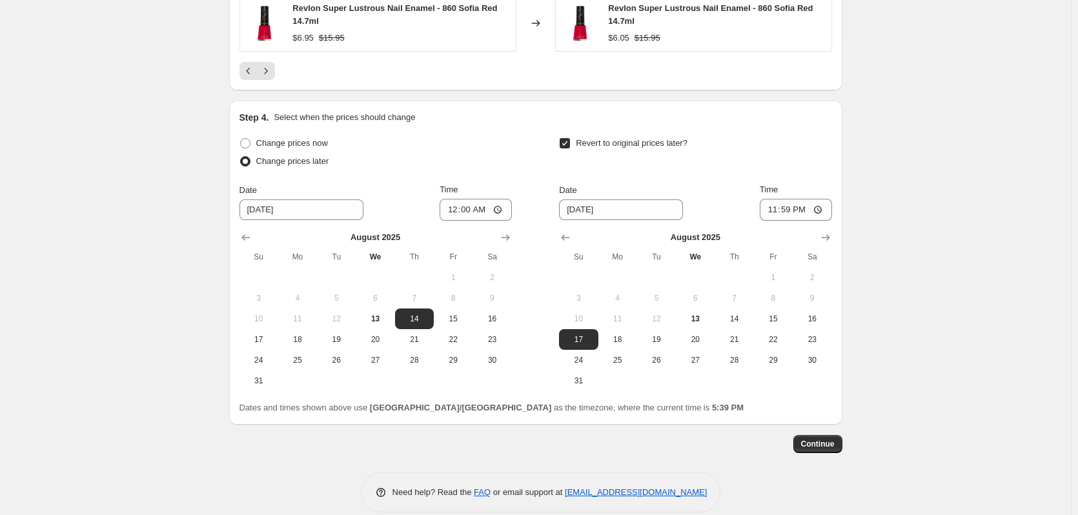
scroll to position [1225, 0]
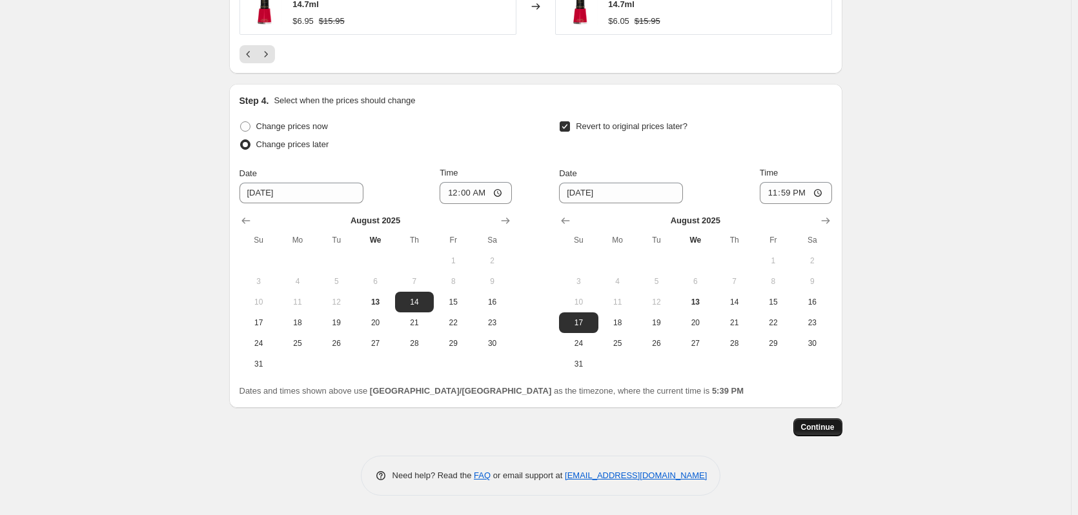
click at [824, 420] on button "Continue" at bounding box center [817, 427] width 49 height 18
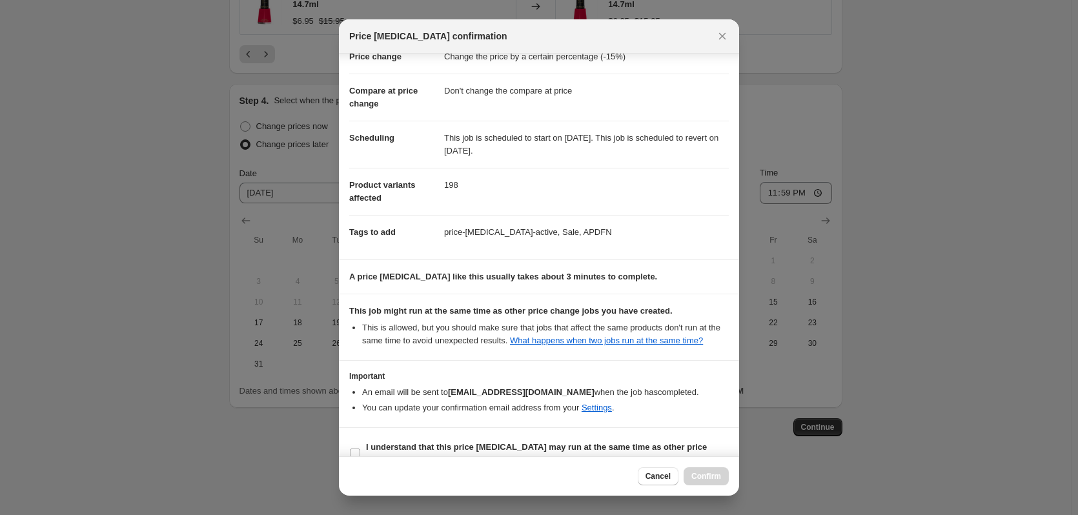
scroll to position [60, 0]
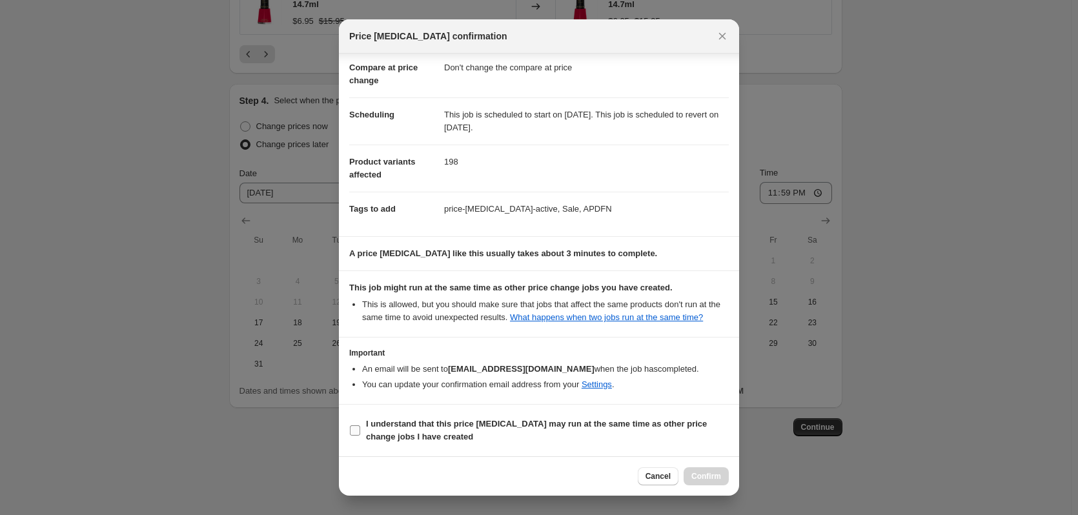
click at [352, 425] on input "I understand that this price [MEDICAL_DATA] may run at the same time as other p…" at bounding box center [355, 430] width 10 height 10
checkbox input "true"
click at [704, 478] on span "Confirm" at bounding box center [706, 476] width 30 height 10
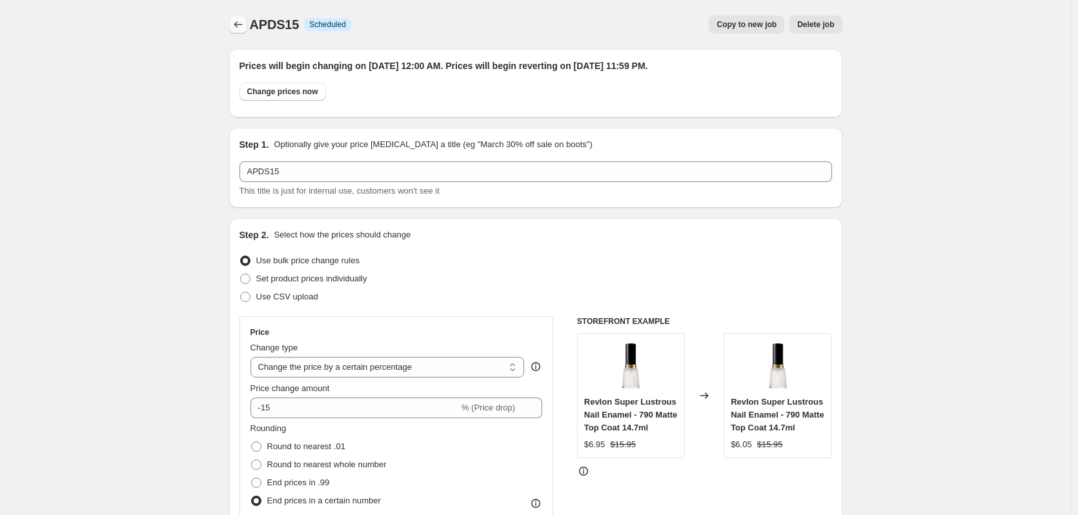
click at [237, 25] on icon "Price change jobs" at bounding box center [238, 24] width 13 height 13
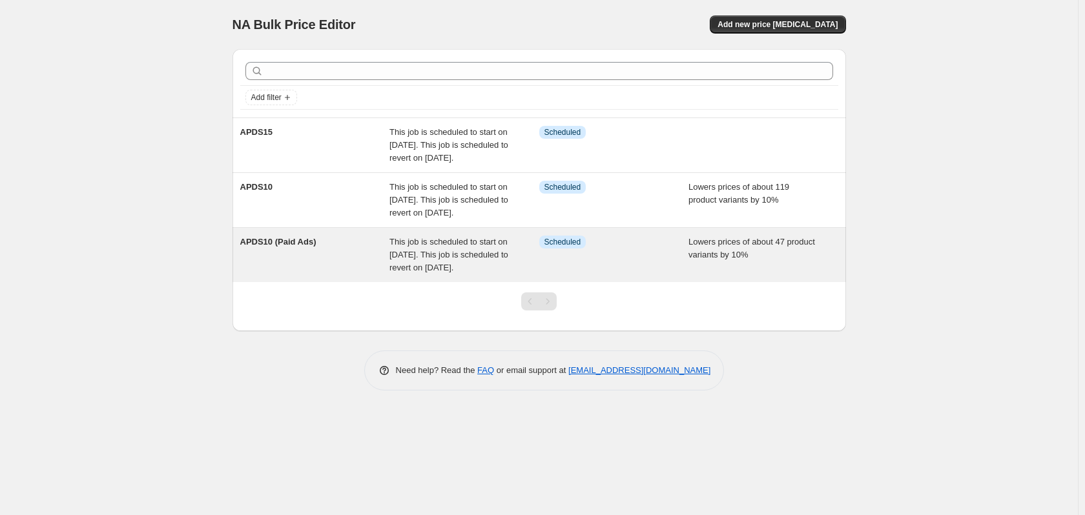
click at [316, 267] on div "APDS10 (Paid Ads)" at bounding box center [315, 255] width 150 height 39
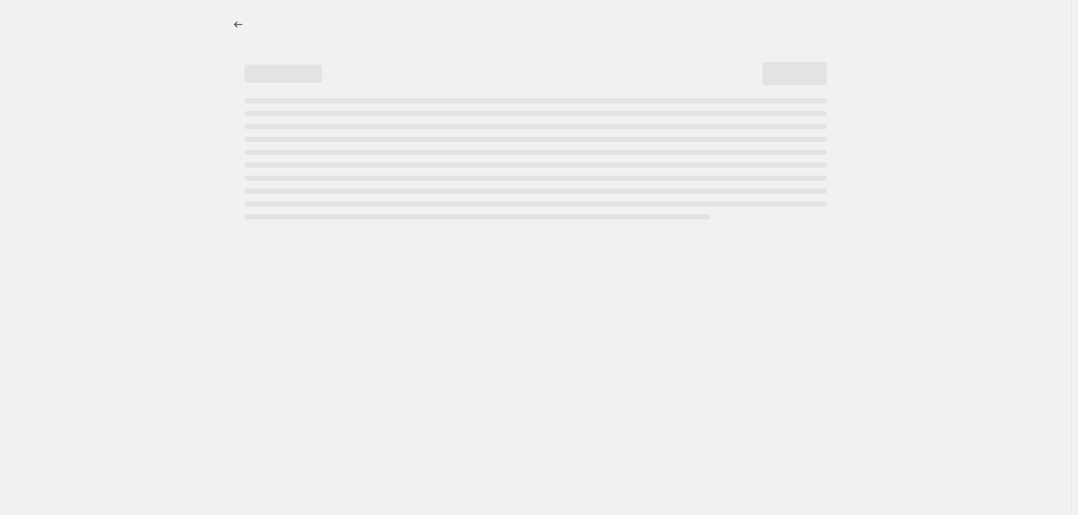
select select "percentage"
select select "no_change"
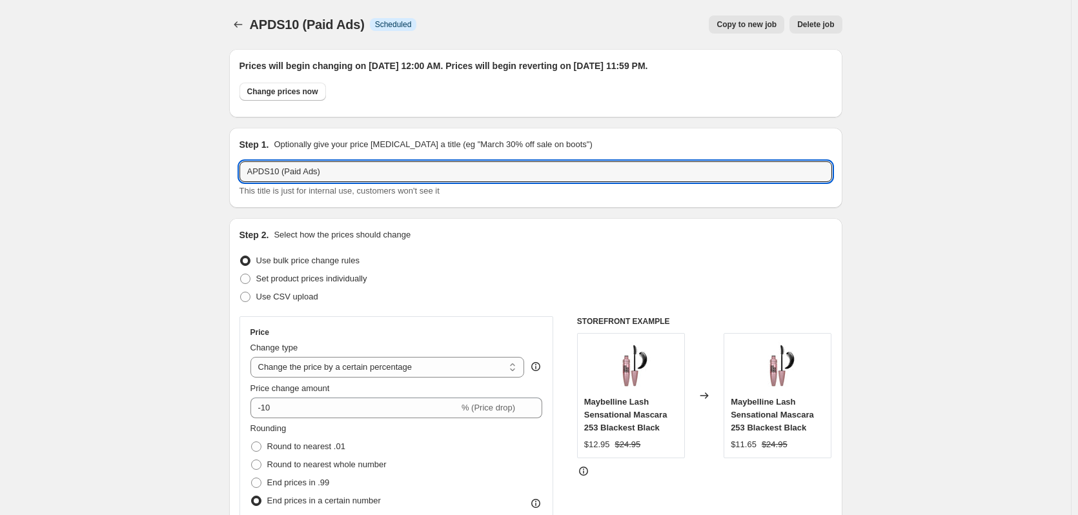
drag, startPoint x: 327, startPoint y: 173, endPoint x: 240, endPoint y: 177, distance: 86.6
click at [240, 177] on div "Step 1. Optionally give your price [MEDICAL_DATA] a title (eg "March 30% off sa…" at bounding box center [535, 168] width 613 height 80
click at [242, 21] on icon "Price change jobs" at bounding box center [238, 24] width 13 height 13
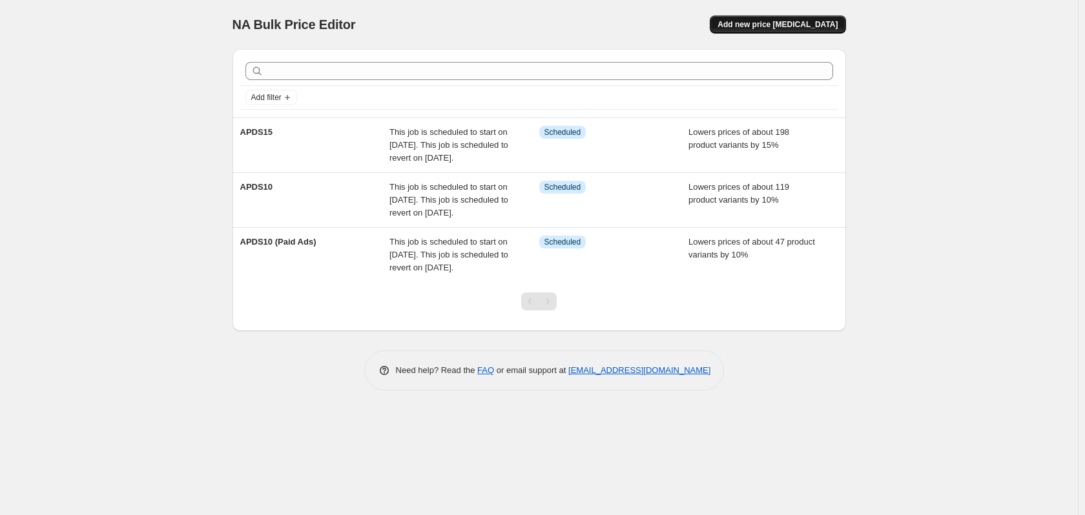
click at [766, 30] on button "Add new price [MEDICAL_DATA]" at bounding box center [777, 24] width 136 height 18
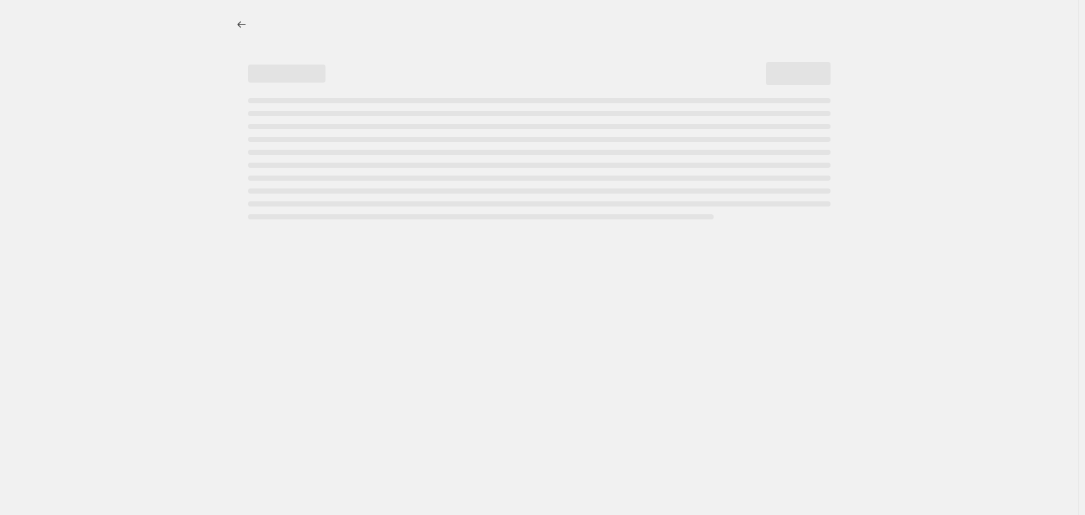
select select "percentage"
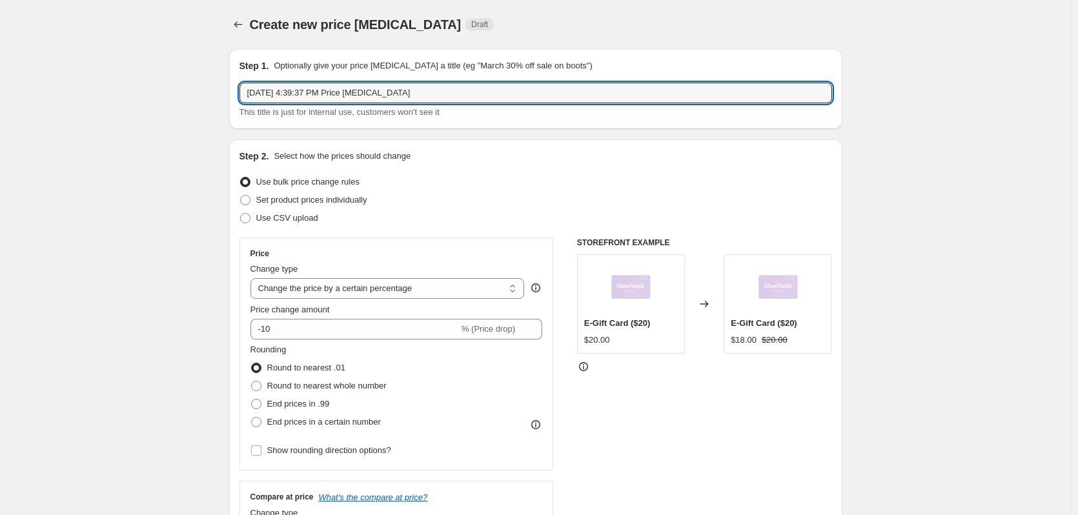
drag, startPoint x: 415, startPoint y: 93, endPoint x: 99, endPoint y: 105, distance: 316.6
paste input "PDS10 (Paid Ads)"
click at [276, 95] on input "APDS10 (Paid Ads)" at bounding box center [536, 93] width 593 height 21
type input "APDS25 (Paid Ads)"
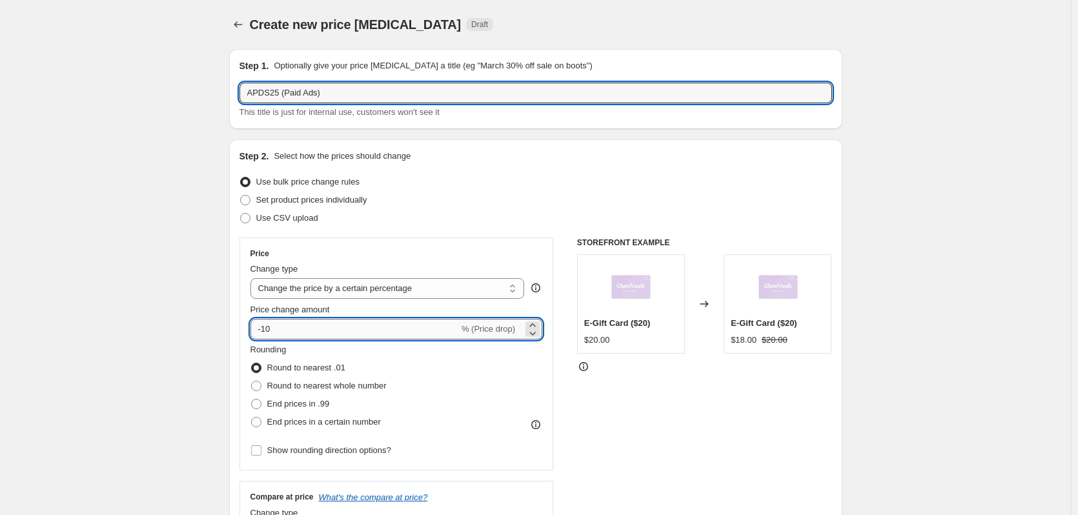
click at [330, 326] on input "-10" at bounding box center [354, 329] width 209 height 21
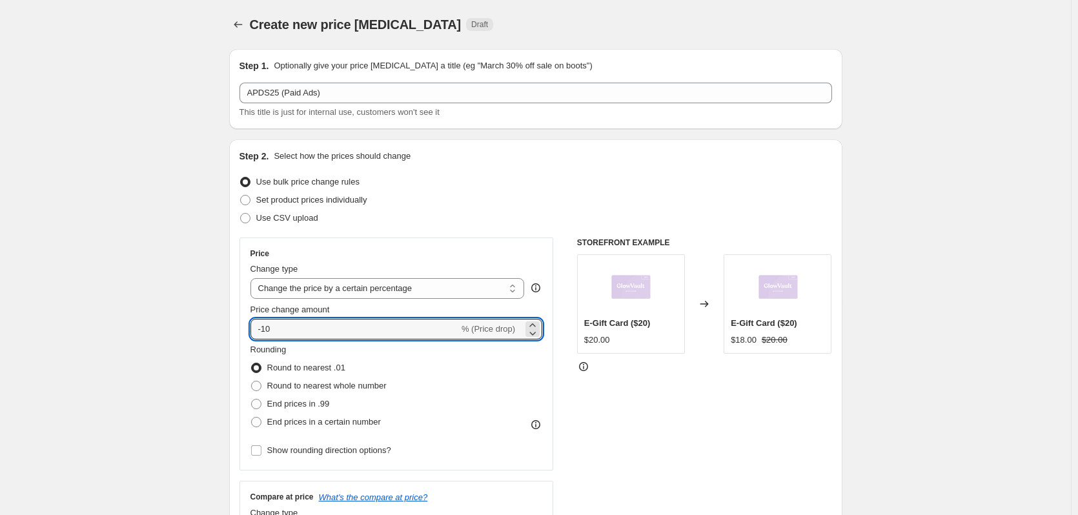
type input "-1"
type input "-25"
click at [368, 419] on span "End prices in a certain number" at bounding box center [324, 422] width 114 height 10
click at [252, 418] on input "End prices in a certain number" at bounding box center [251, 417] width 1 height 1
radio input "true"
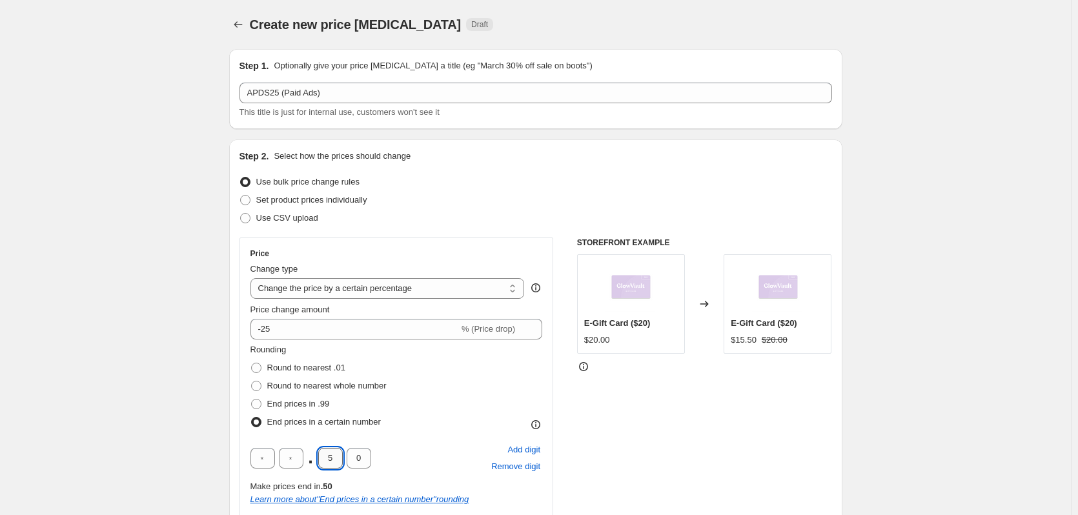
click at [331, 458] on input "5" at bounding box center [330, 458] width 25 height 21
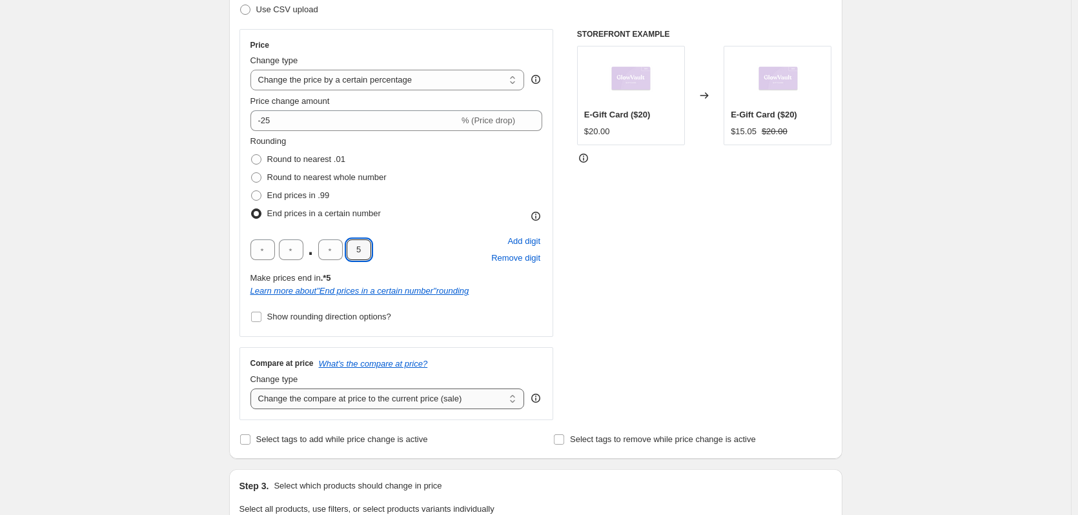
scroll to position [210, 0]
type input "5"
click at [380, 404] on select "Change the compare at price to the current price (sale) Change the compare at p…" at bounding box center [387, 397] width 274 height 21
click at [378, 400] on select "Change the compare at price to the current price (sale) Change the compare at p…" at bounding box center [387, 397] width 274 height 21
select select "no_change"
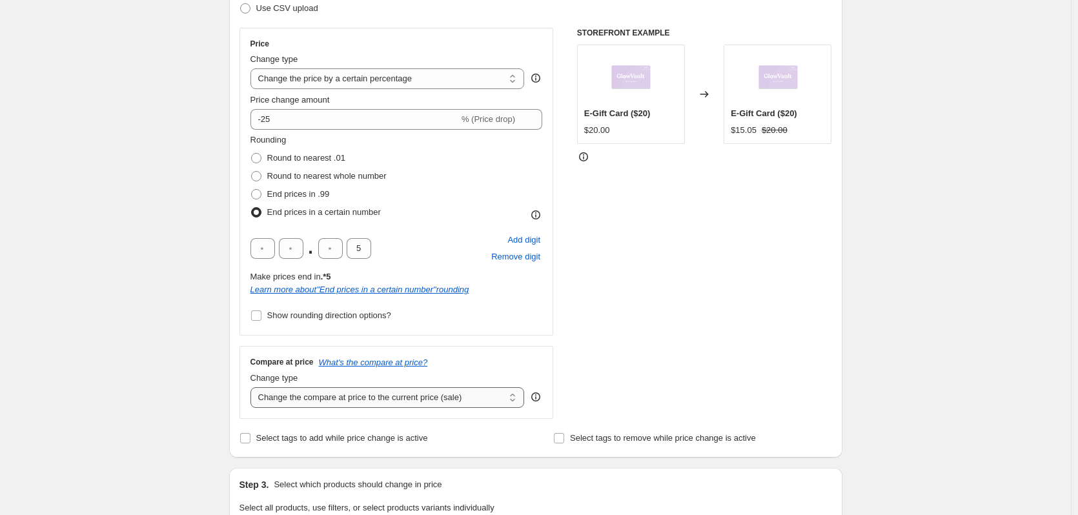
click at [253, 387] on select "Change the compare at price to the current price (sale) Change the compare at p…" at bounding box center [387, 397] width 274 height 21
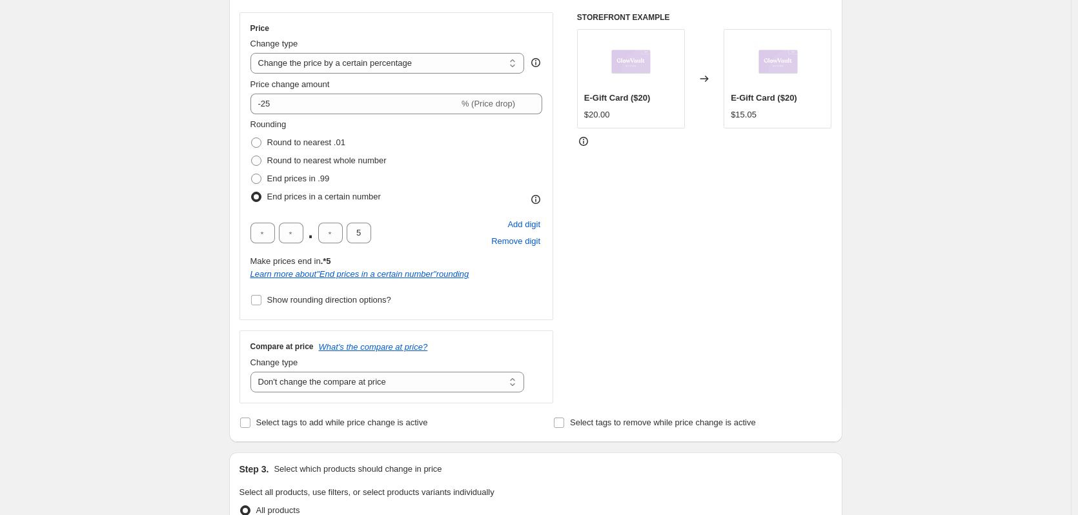
scroll to position [242, 0]
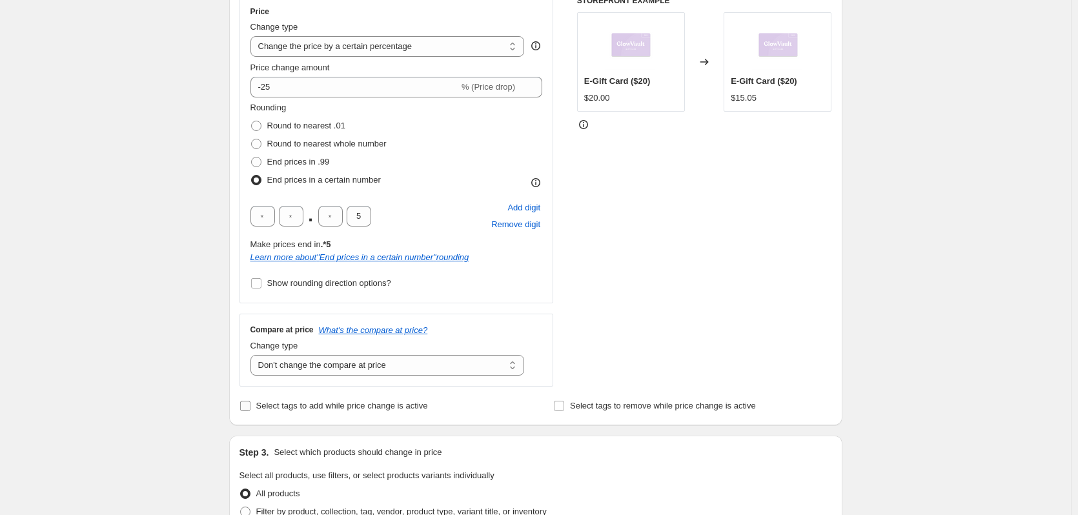
click at [255, 405] on label "Select tags to add while price change is active" at bounding box center [334, 406] width 189 height 18
click at [250, 405] on input "Select tags to add while price change is active" at bounding box center [245, 406] width 10 height 10
checkbox input "true"
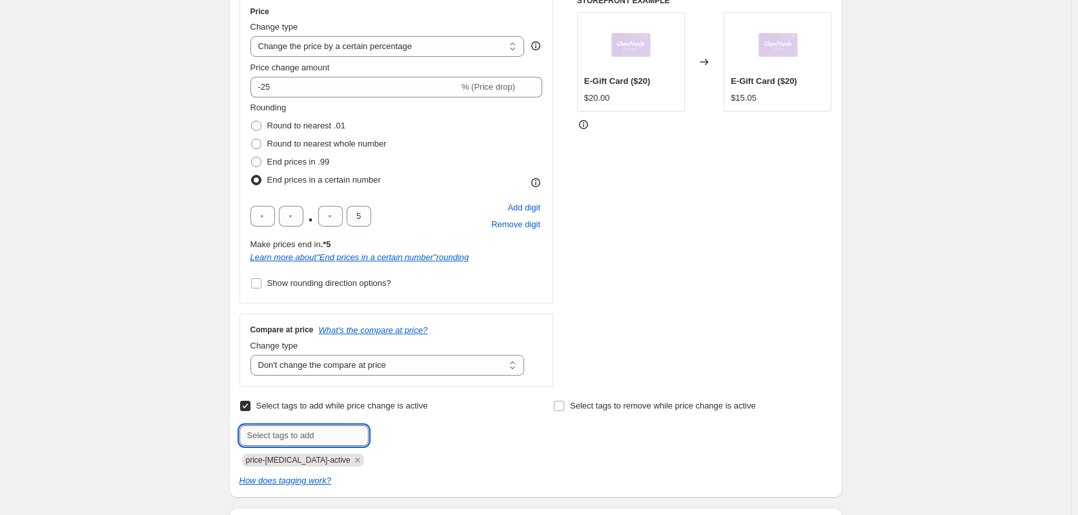
click at [296, 432] on input "text" at bounding box center [304, 435] width 129 height 21
type input "Sale"
click at [403, 437] on span "Sale" at bounding box center [404, 434] width 16 height 9
click at [331, 439] on input "text" at bounding box center [304, 435] width 129 height 21
paste input "APDTF"
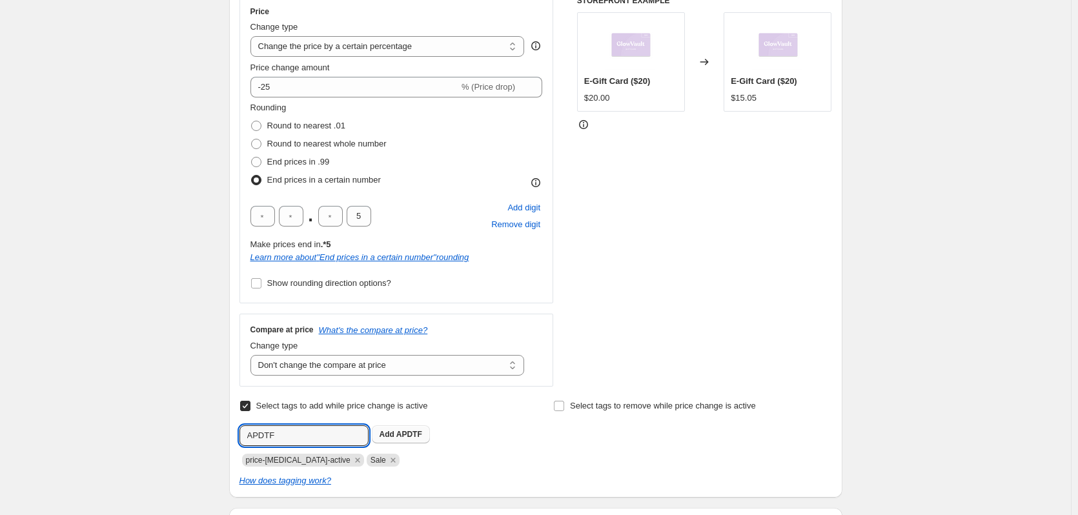
type input "APDTF"
click at [401, 434] on span "APDTF" at bounding box center [409, 434] width 26 height 9
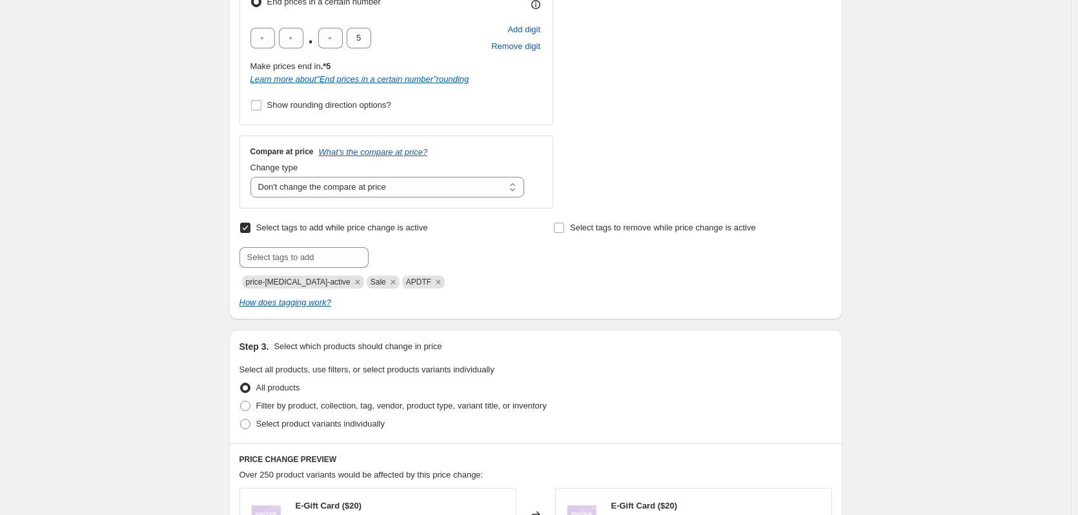
scroll to position [452, 0]
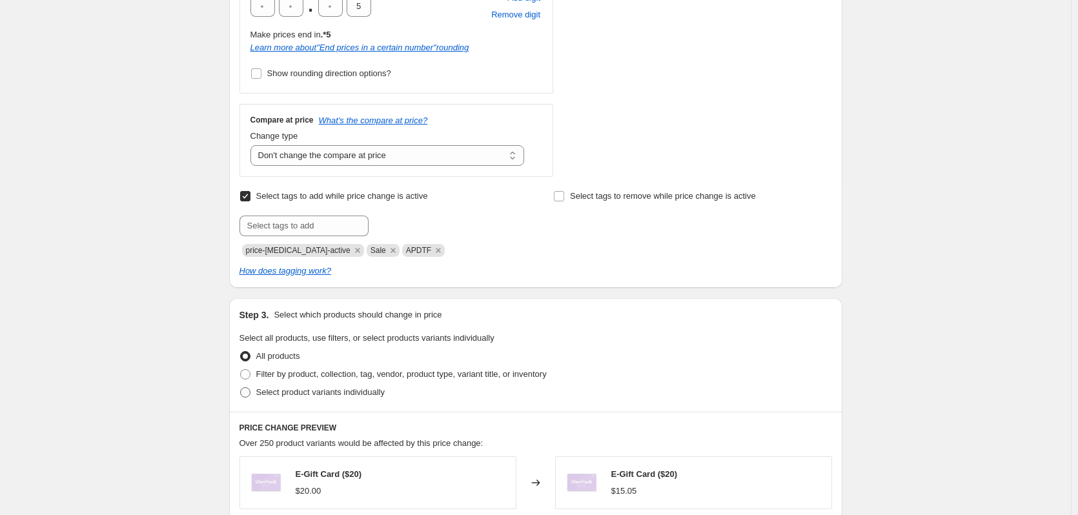
click at [345, 396] on span "Select product variants individually" at bounding box center [320, 392] width 128 height 10
click at [241, 388] on input "Select product variants individually" at bounding box center [240, 387] width 1 height 1
radio input "true"
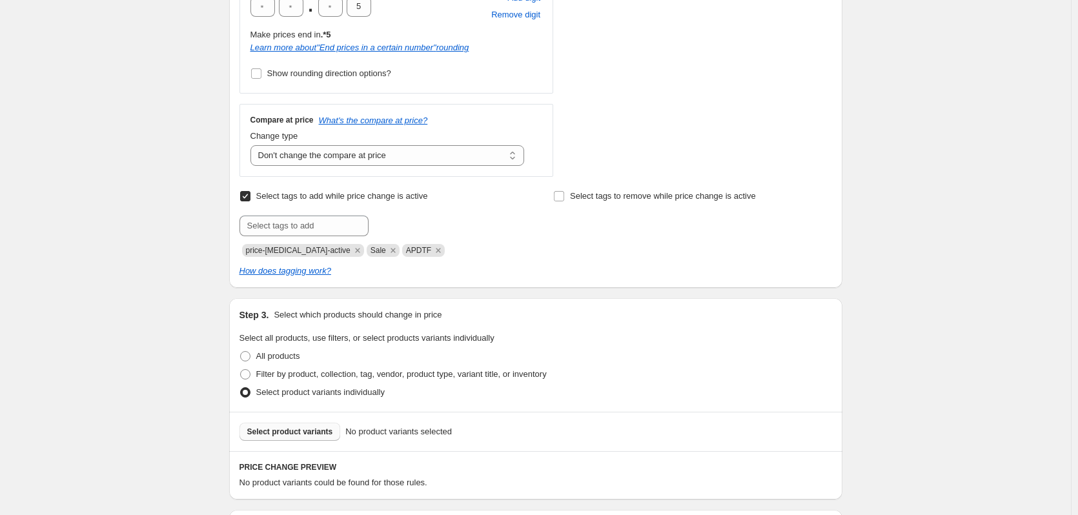
click at [314, 438] on button "Select product variants" at bounding box center [290, 432] width 101 height 18
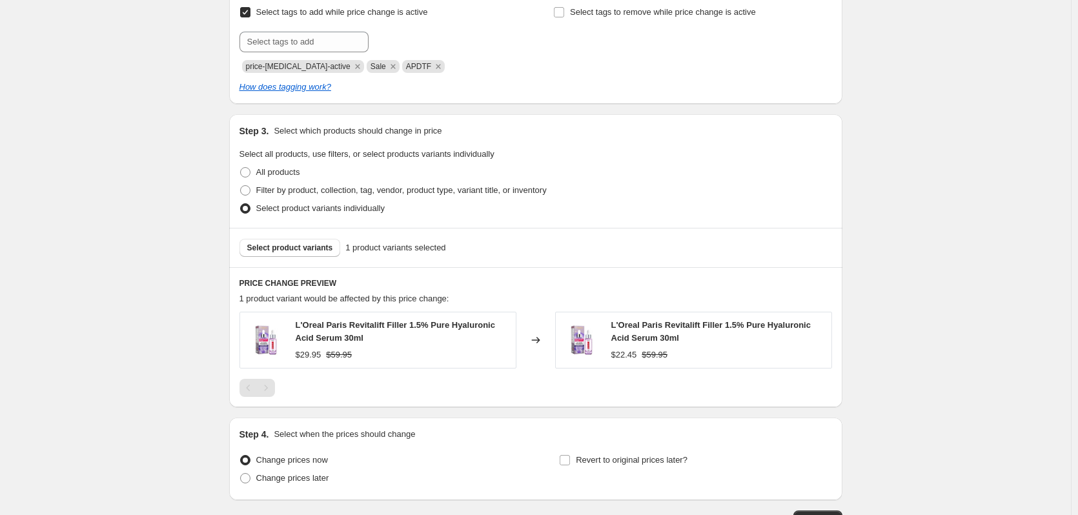
scroll to position [729, 0]
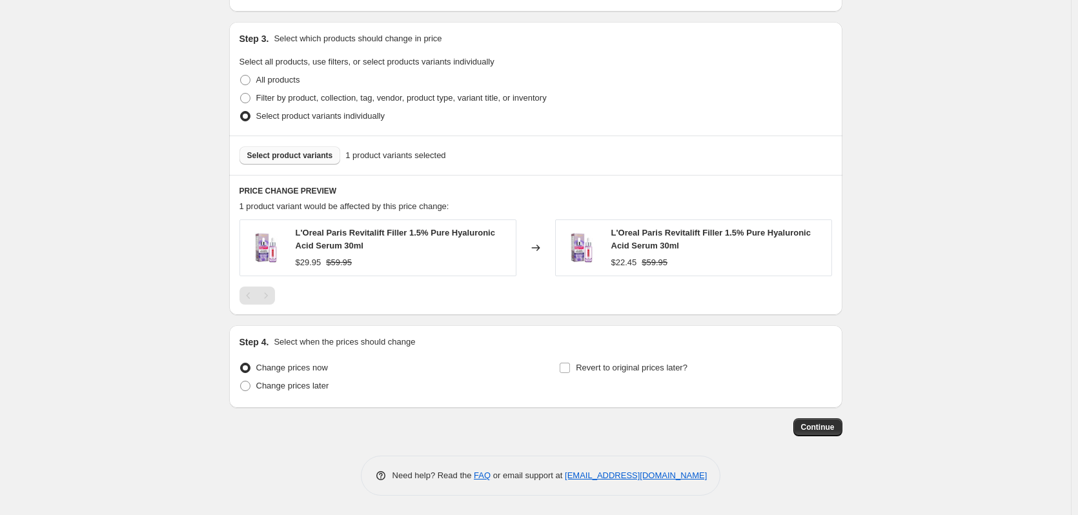
click at [312, 162] on button "Select product variants" at bounding box center [290, 156] width 101 height 18
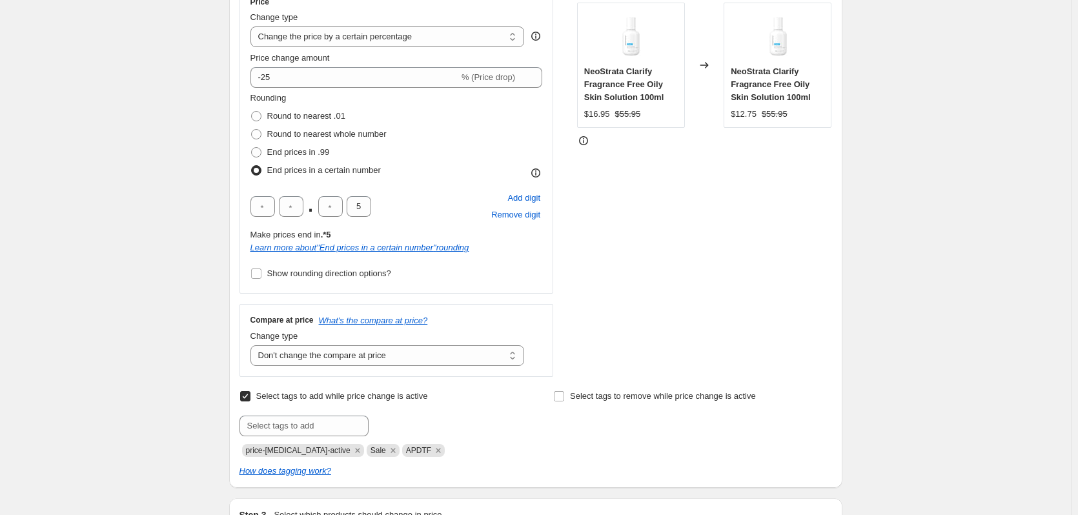
scroll to position [228, 0]
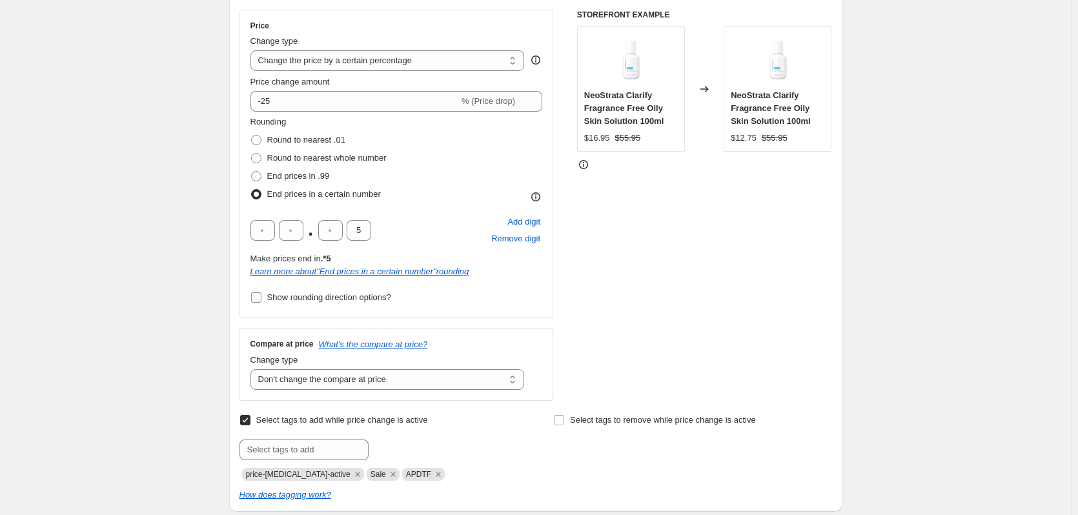
click at [261, 297] on input "Show rounding direction options?" at bounding box center [256, 297] width 10 height 10
checkbox input "true"
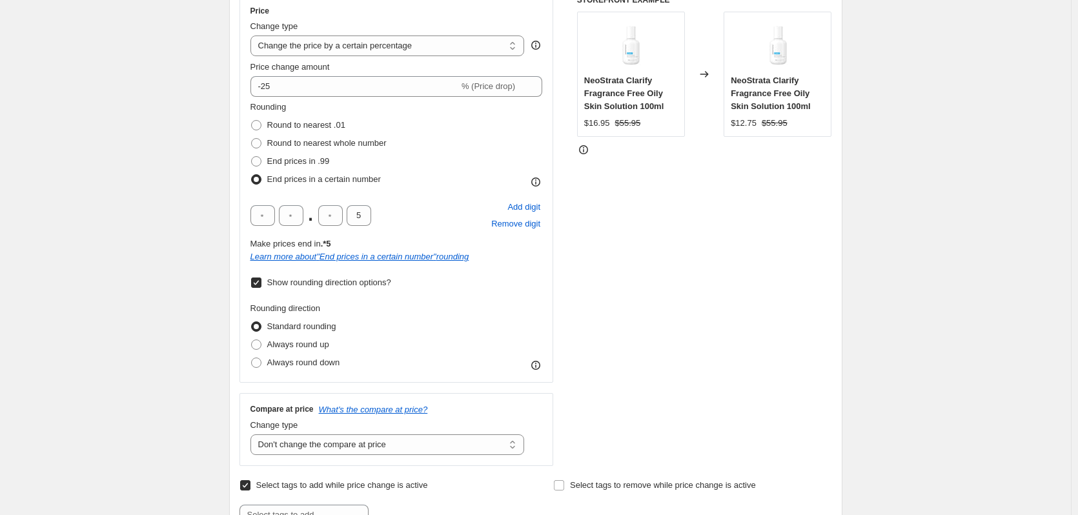
scroll to position [260, 0]
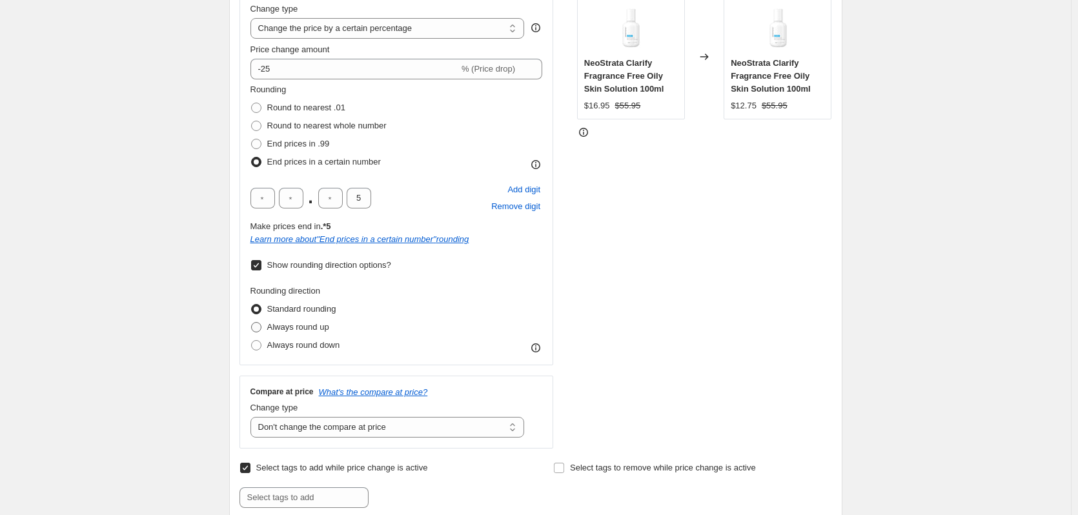
click at [260, 329] on span at bounding box center [256, 327] width 10 height 10
click at [252, 323] on input "Always round up" at bounding box center [251, 322] width 1 height 1
radio input "true"
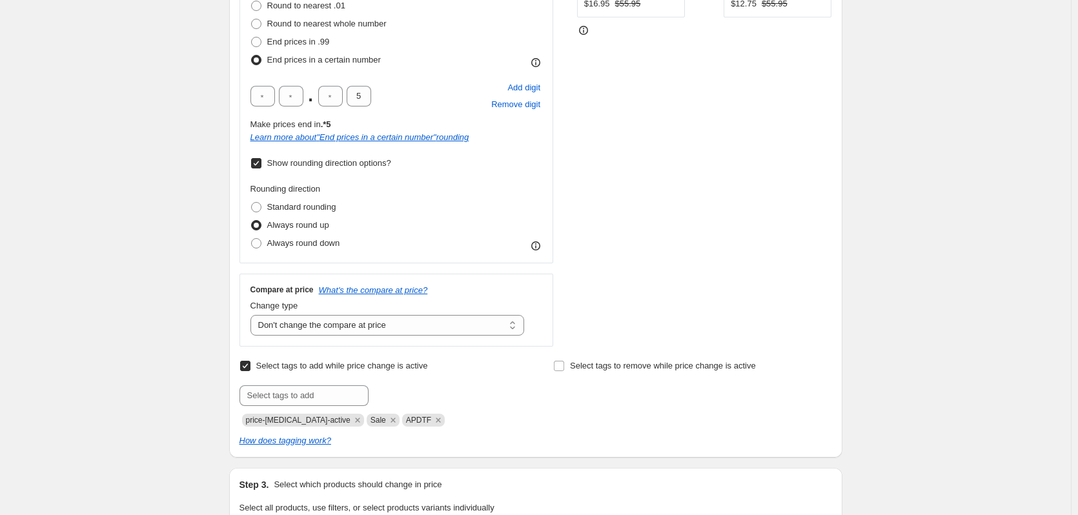
scroll to position [325, 0]
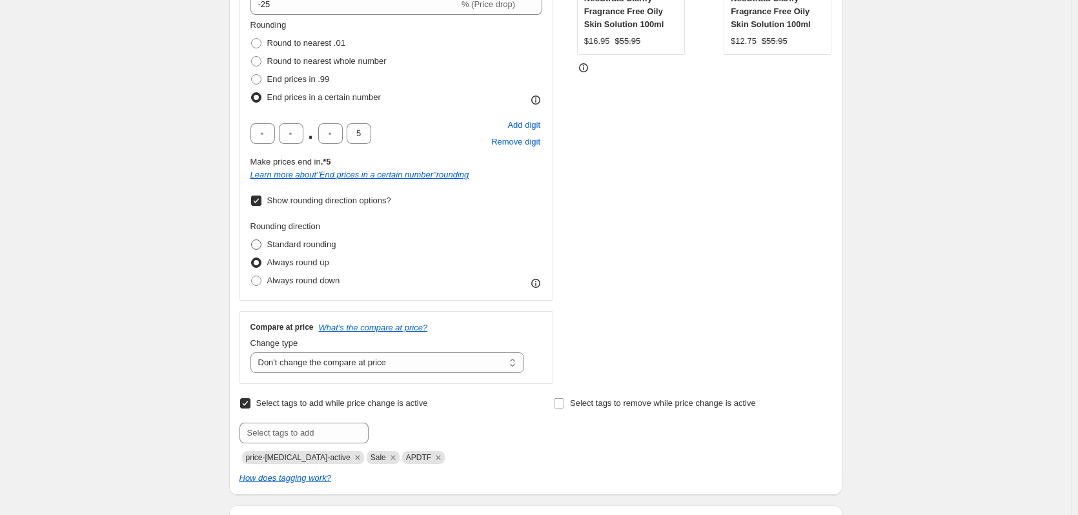
click at [260, 245] on span at bounding box center [256, 245] width 10 height 10
click at [252, 240] on input "Standard rounding" at bounding box center [251, 240] width 1 height 1
radio input "true"
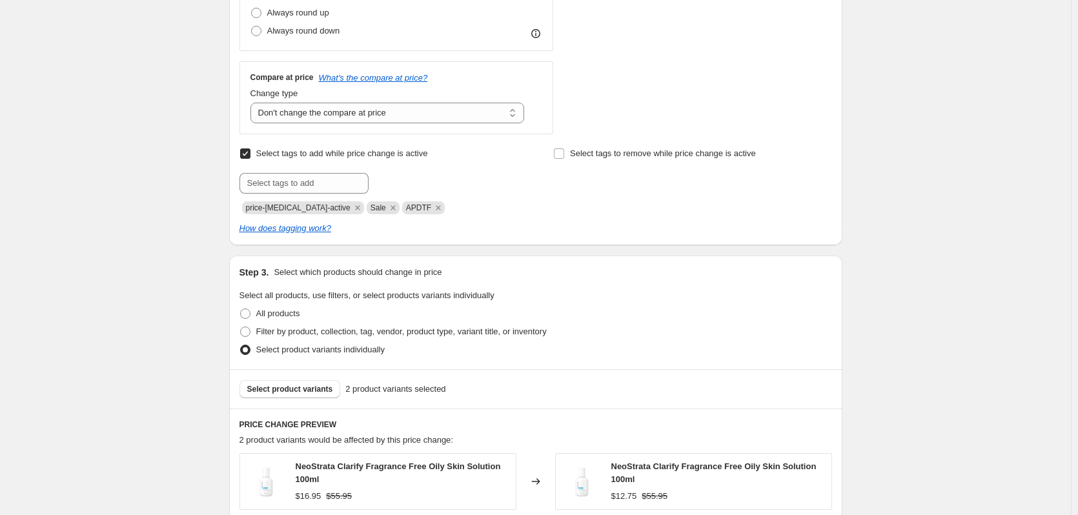
scroll to position [680, 0]
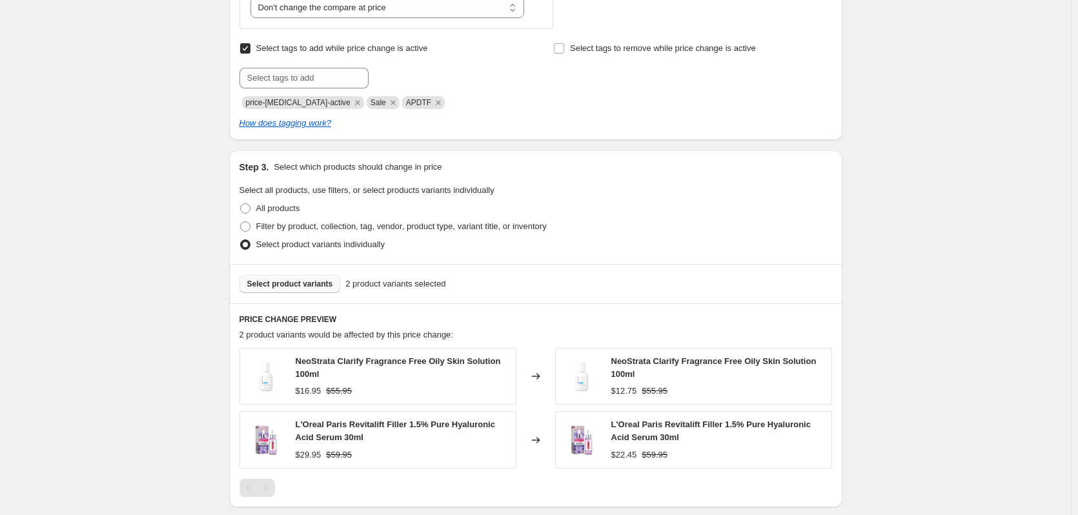
click at [320, 284] on span "Select product variants" at bounding box center [290, 284] width 86 height 10
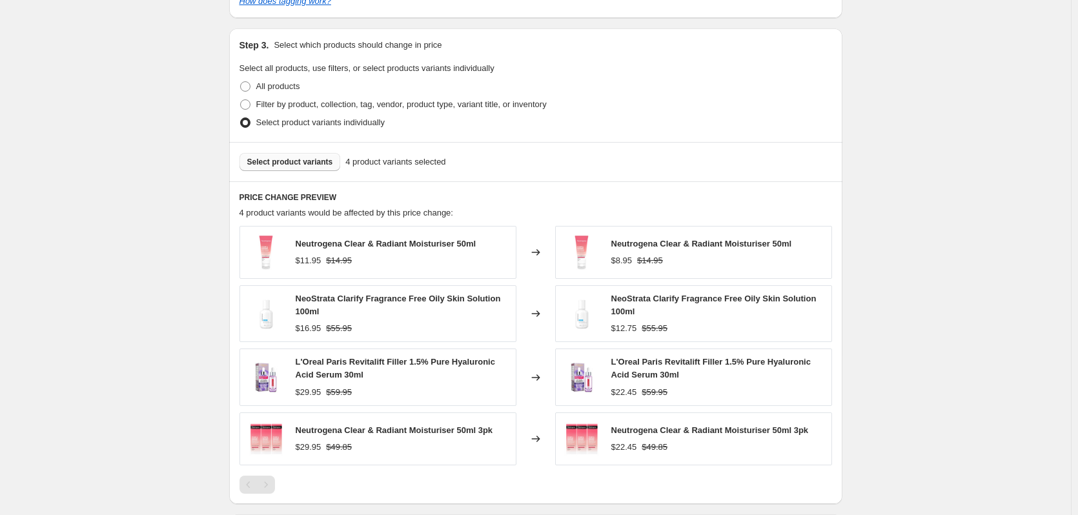
scroll to position [825, 0]
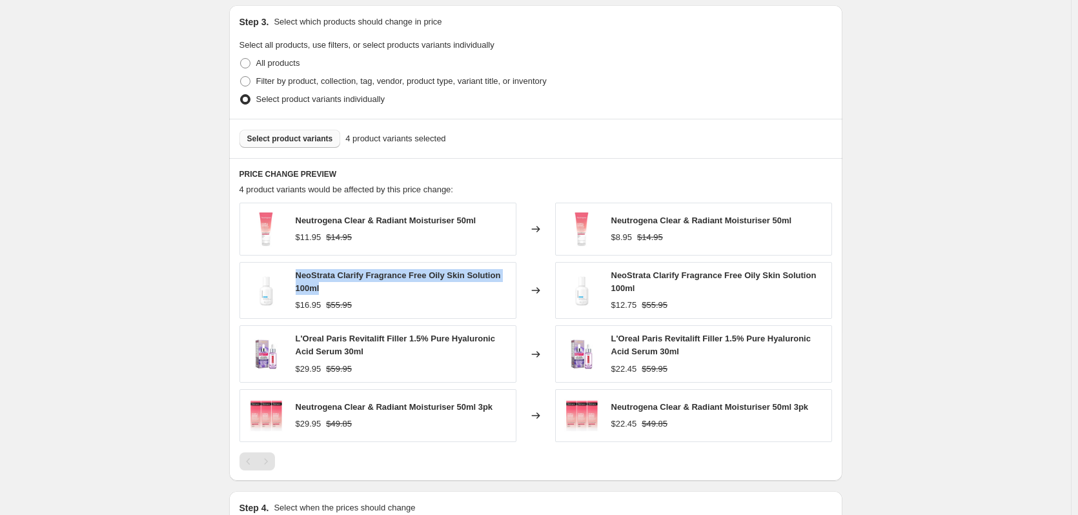
drag, startPoint x: 298, startPoint y: 277, endPoint x: 333, endPoint y: 285, distance: 35.9
click at [333, 285] on div "NeoStrata Clarify Fragrance Free Oily Skin Solution 100ml" at bounding box center [403, 282] width 214 height 26
copy span "NeoStrata Clarify Fragrance Free Oily Skin Solution 100ml"
click at [320, 133] on button "Select product variants" at bounding box center [290, 139] width 101 height 18
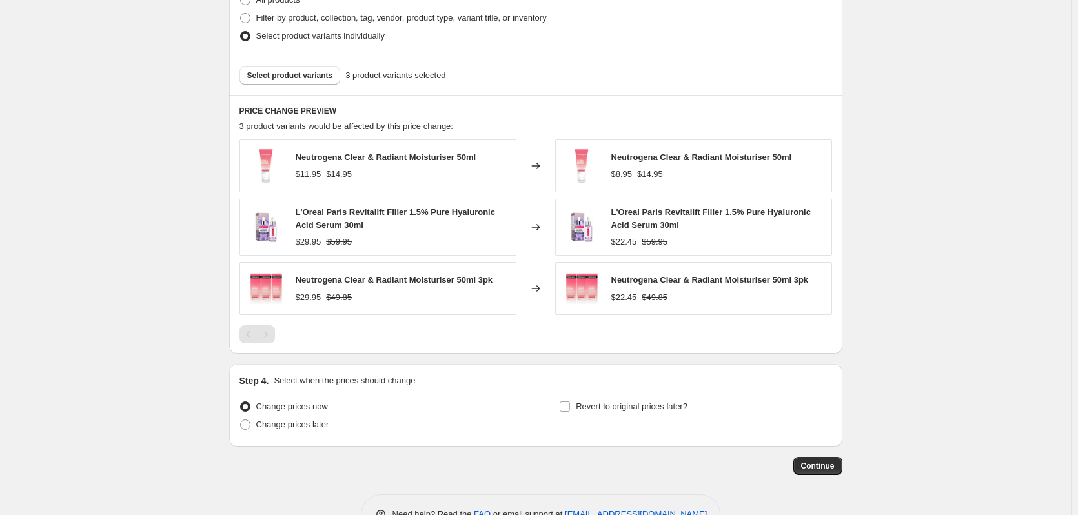
scroll to position [890, 0]
click at [305, 423] on span "Change prices later" at bounding box center [292, 423] width 73 height 10
click at [241, 419] on input "Change prices later" at bounding box center [240, 418] width 1 height 1
radio input "true"
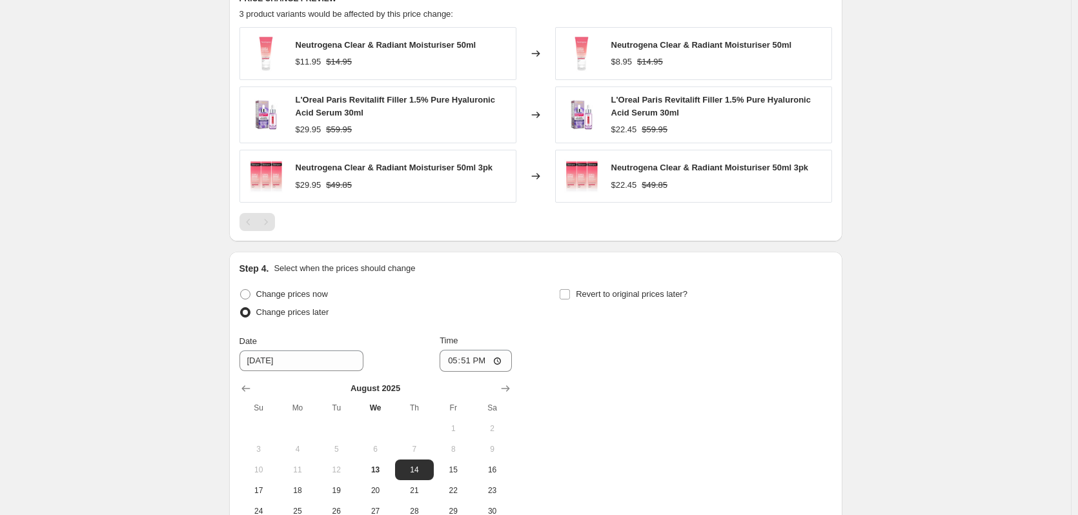
scroll to position [1003, 0]
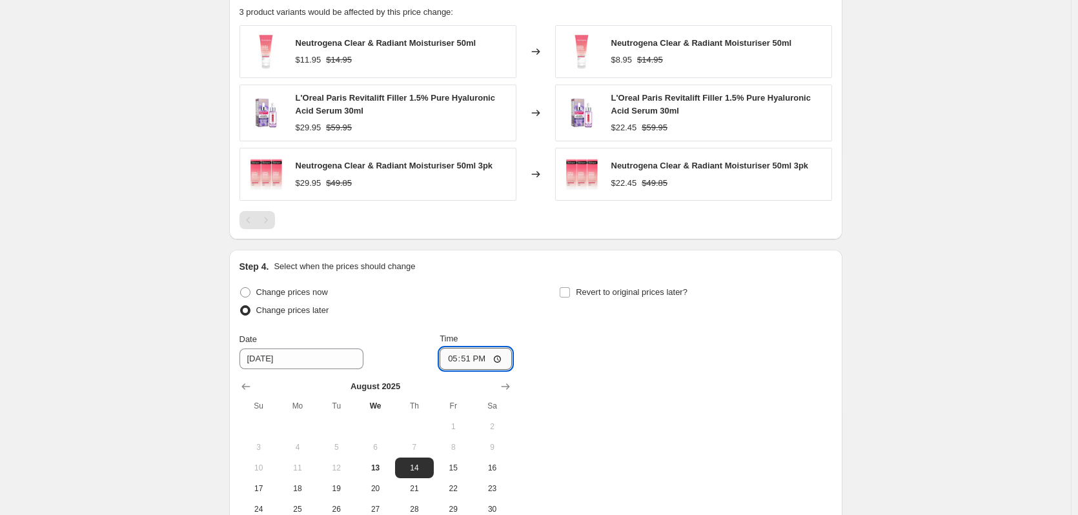
click at [453, 361] on input "17:51" at bounding box center [476, 359] width 72 height 22
click at [483, 360] on input "12:00" at bounding box center [476, 359] width 72 height 22
type input "00:00"
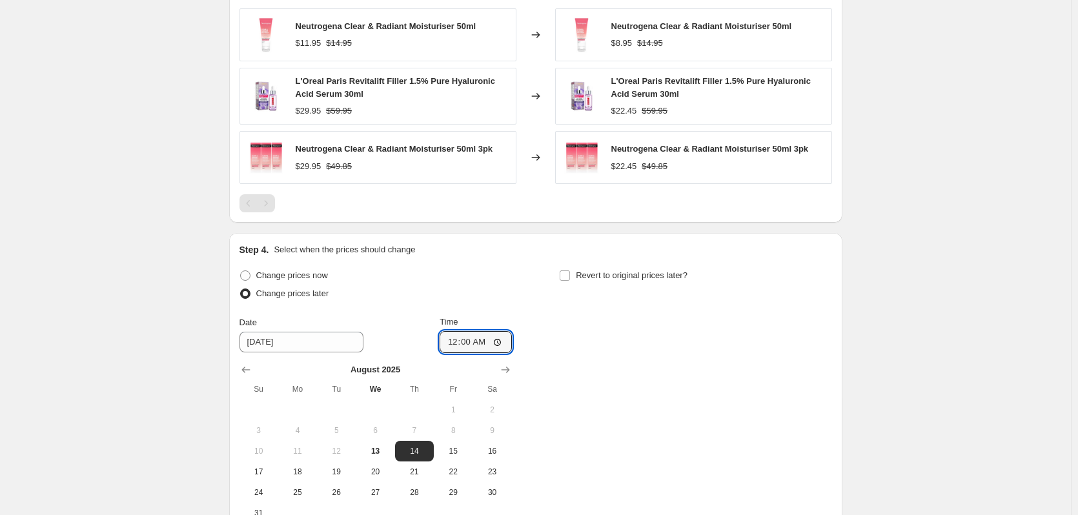
scroll to position [1051, 0]
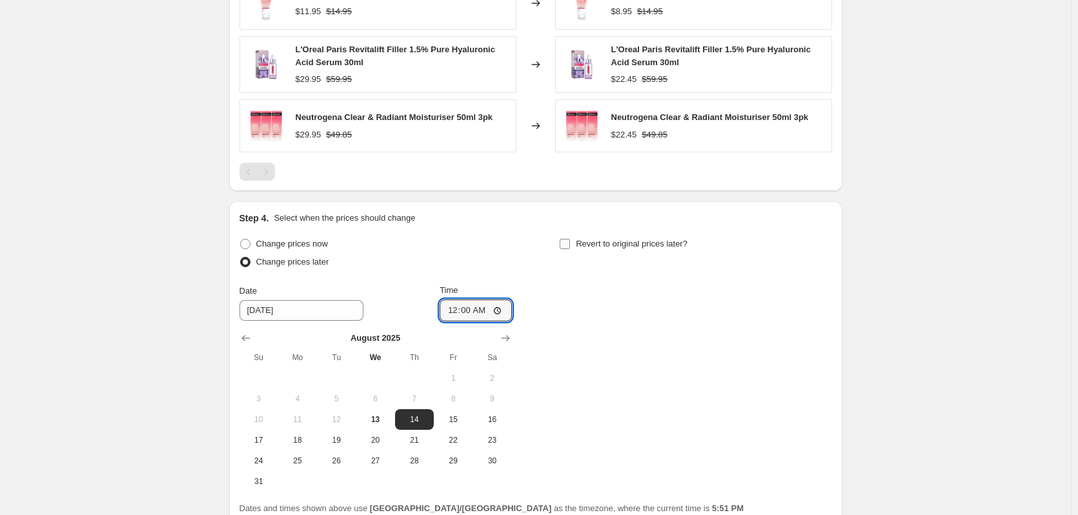
click at [569, 241] on input "Revert to original prices later?" at bounding box center [565, 244] width 10 height 10
checkbox input "true"
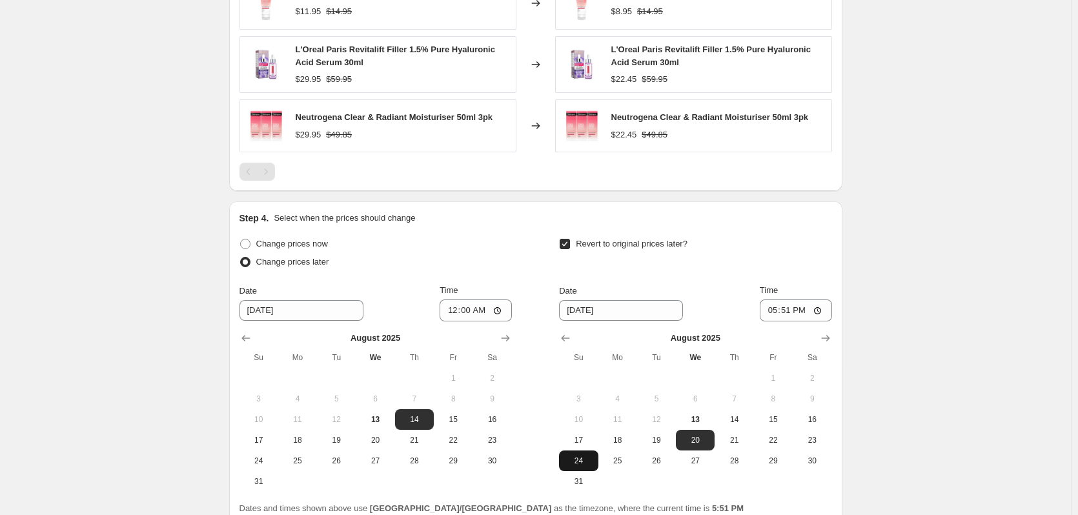
click at [586, 452] on button "24" at bounding box center [578, 461] width 39 height 21
click at [586, 445] on span "17" at bounding box center [578, 440] width 28 height 10
type input "[DATE]"
click at [764, 305] on input "17:51" at bounding box center [796, 311] width 72 height 22
type input "23:59"
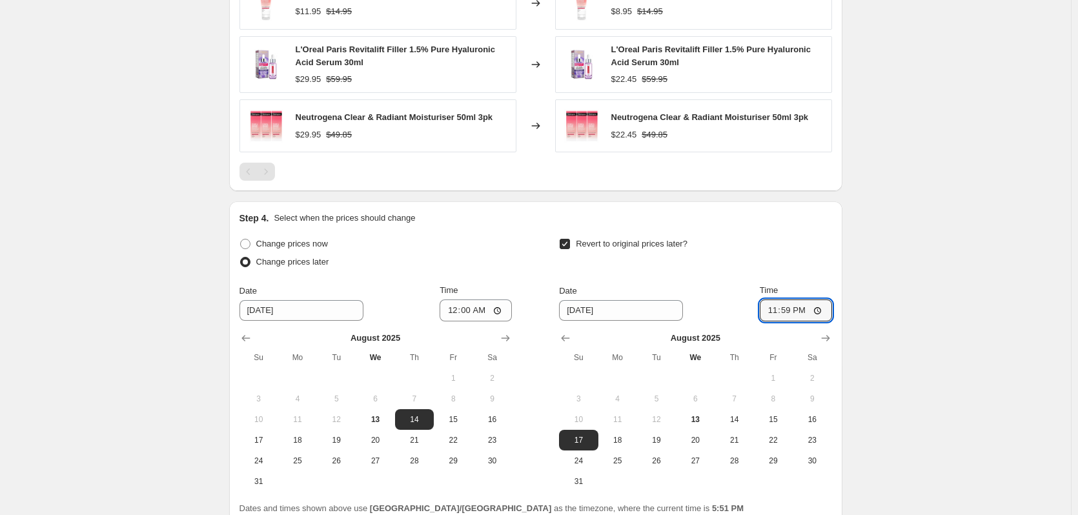
click at [781, 269] on div "Revert to original prices later?" at bounding box center [695, 254] width 272 height 39
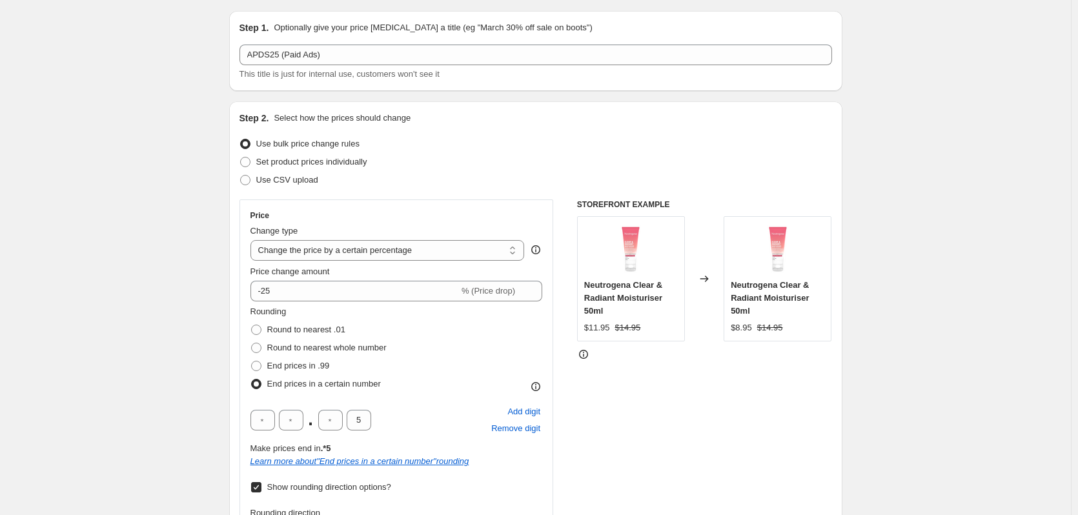
scroll to position [18, 0]
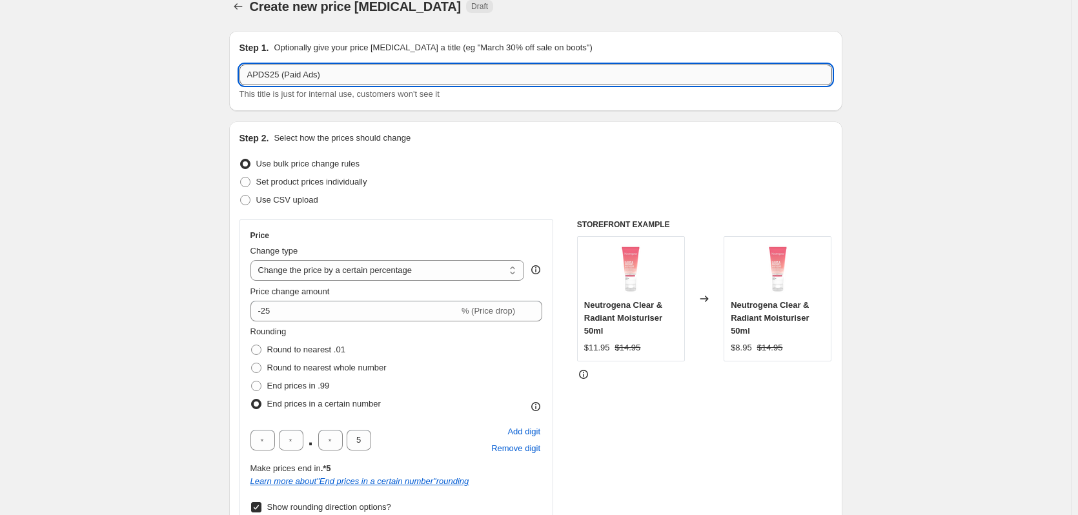
drag, startPoint x: 278, startPoint y: 78, endPoint x: 249, endPoint y: 78, distance: 29.7
click at [249, 78] on input "APDS25 (Paid Ads)" at bounding box center [536, 75] width 593 height 21
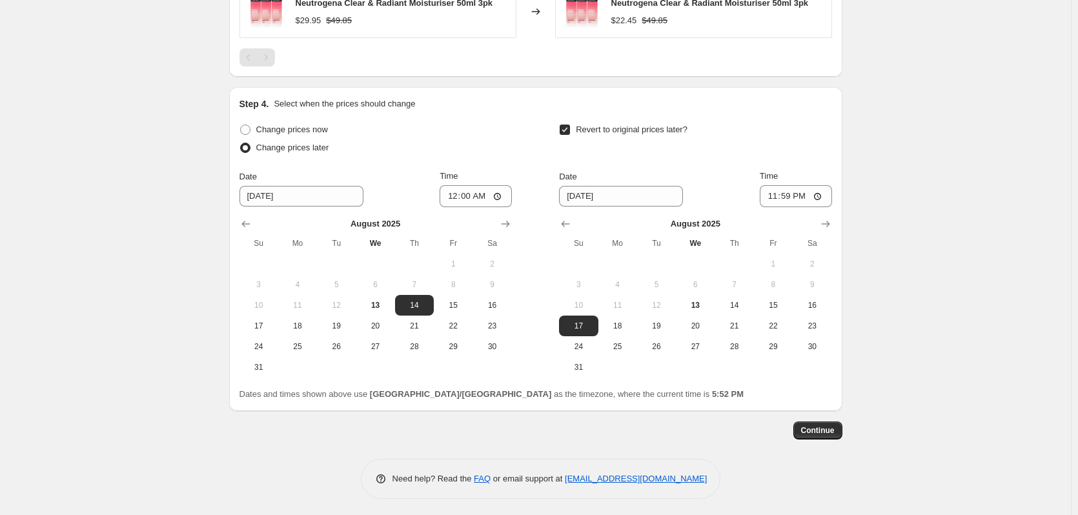
scroll to position [1169, 0]
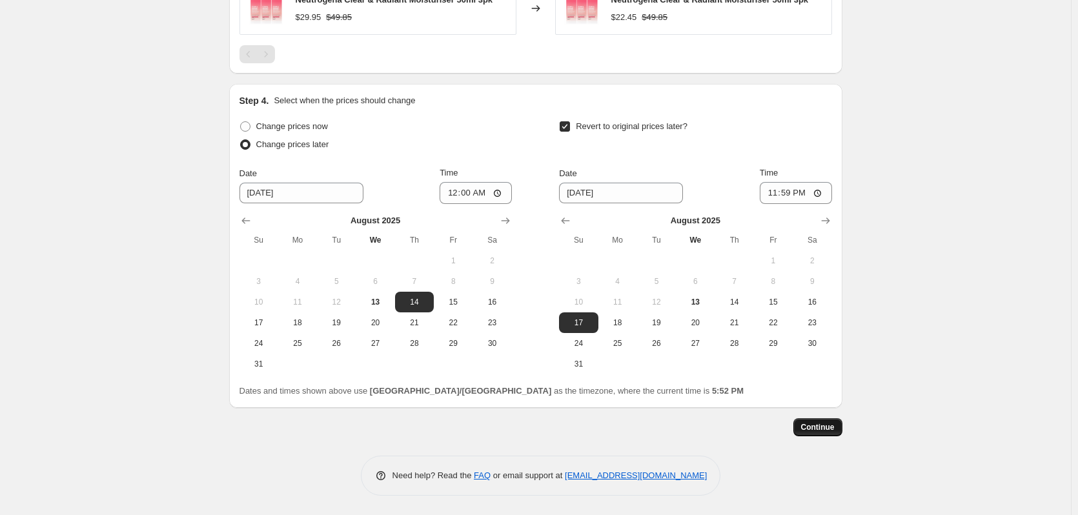
click at [817, 435] on button "Continue" at bounding box center [817, 427] width 49 height 18
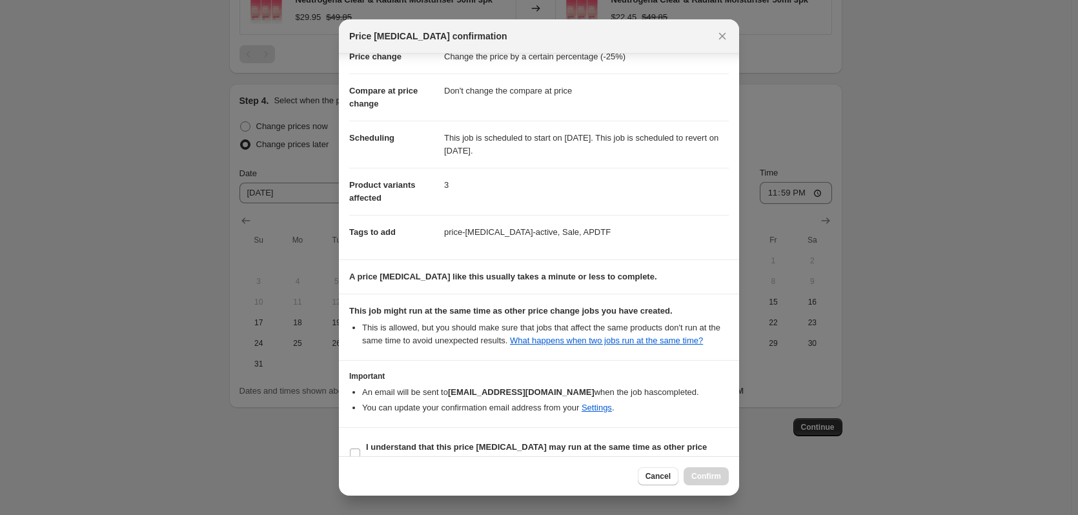
scroll to position [60, 0]
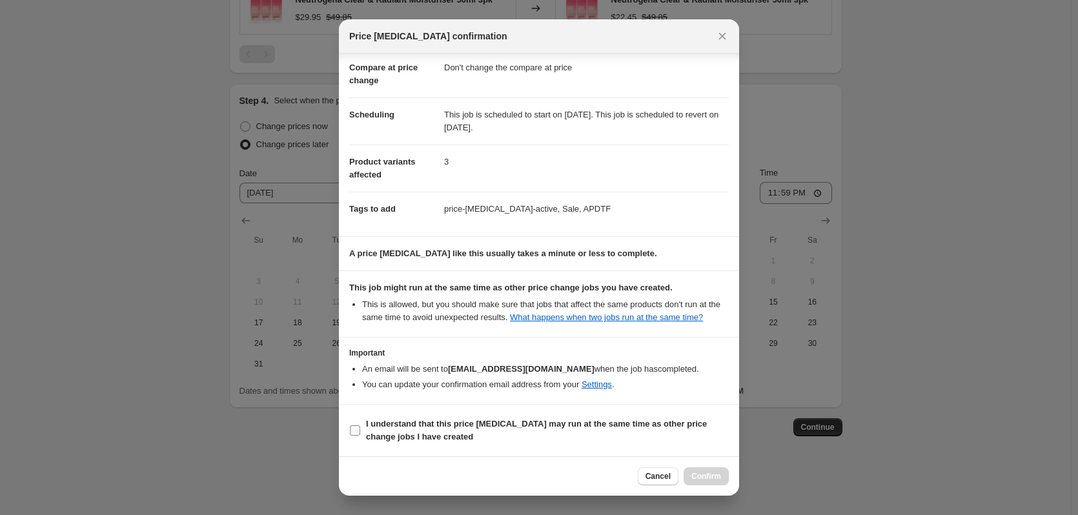
click at [352, 427] on input "I understand that this price [MEDICAL_DATA] may run at the same time as other p…" at bounding box center [355, 430] width 10 height 10
checkbox input "true"
click at [695, 482] on button "Confirm" at bounding box center [706, 476] width 45 height 18
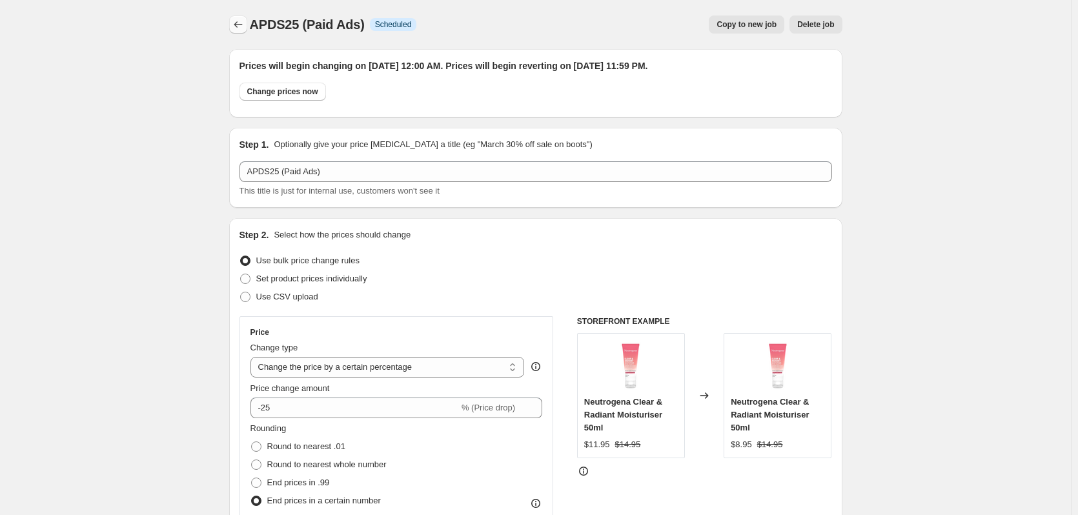
click at [239, 16] on button "Price change jobs" at bounding box center [238, 24] width 18 height 18
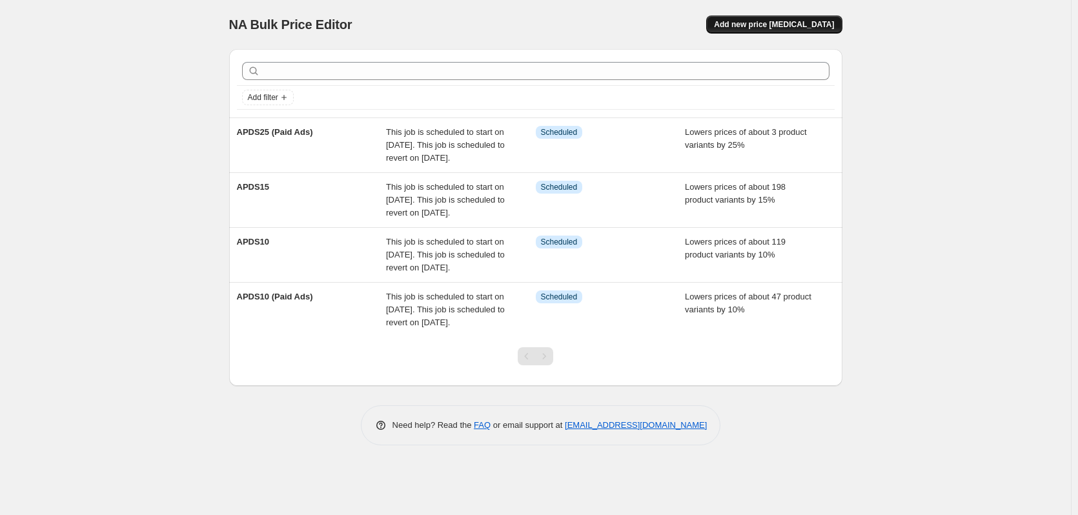
click at [768, 22] on span "Add new price [MEDICAL_DATA]" at bounding box center [774, 24] width 120 height 10
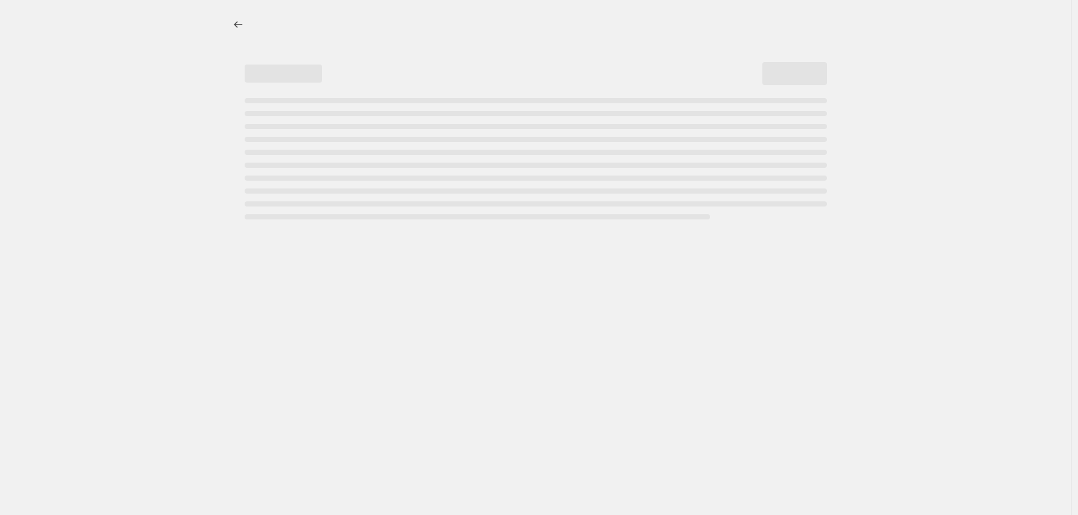
select select "percentage"
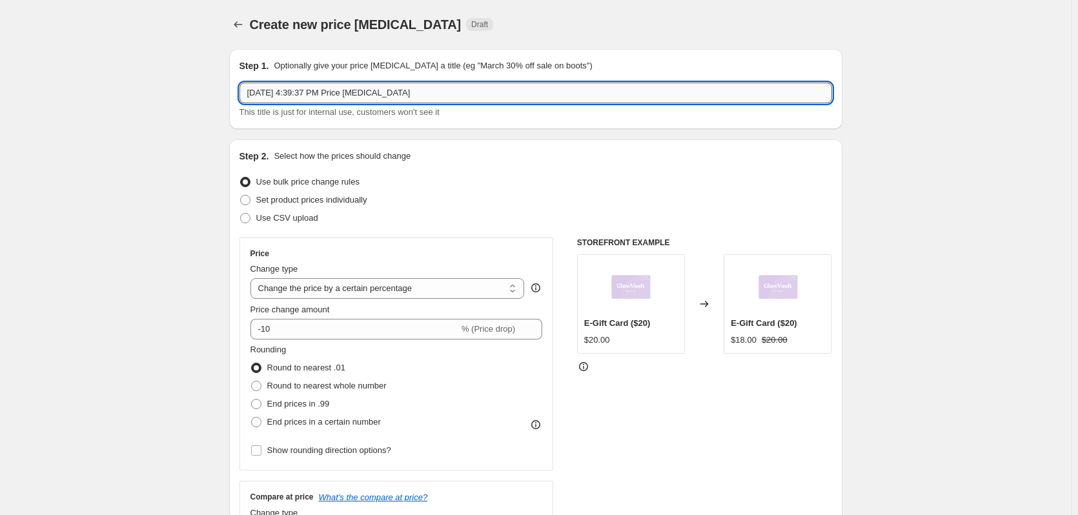
click at [323, 98] on input "[DATE] 4:39:37 PM Price [MEDICAL_DATA]" at bounding box center [536, 93] width 593 height 21
drag, startPoint x: 407, startPoint y: 90, endPoint x: 172, endPoint y: 105, distance: 235.5
paste input "PDS25"
type input "APDS25 (Paid Ads)"
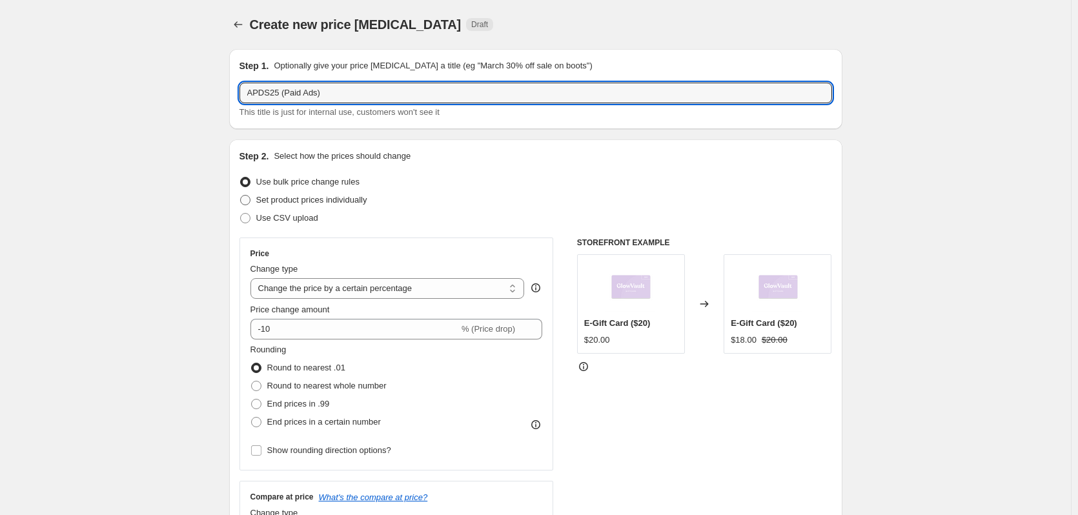
click at [334, 199] on span "Set product prices individually" at bounding box center [311, 200] width 111 height 10
click at [241, 196] on input "Set product prices individually" at bounding box center [240, 195] width 1 height 1
radio input "true"
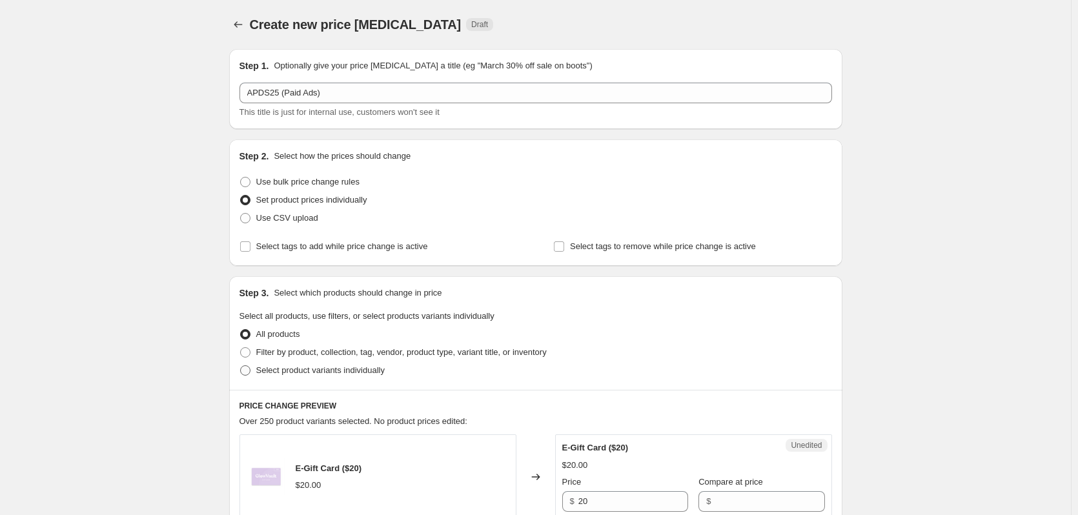
click at [329, 369] on span "Select product variants individually" at bounding box center [320, 370] width 128 height 10
click at [241, 366] on input "Select product variants individually" at bounding box center [240, 365] width 1 height 1
radio input "true"
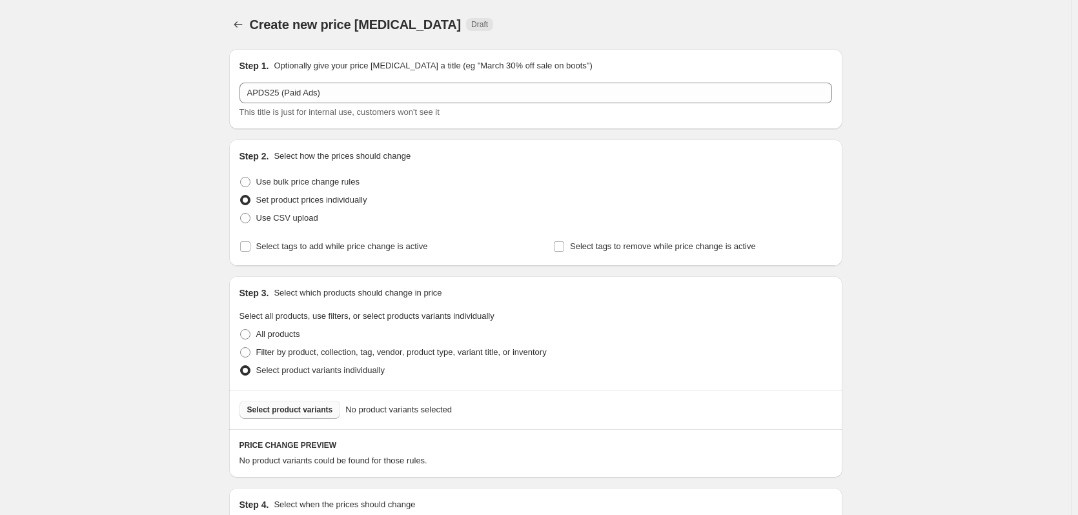
click at [296, 414] on span "Select product variants" at bounding box center [290, 410] width 86 height 10
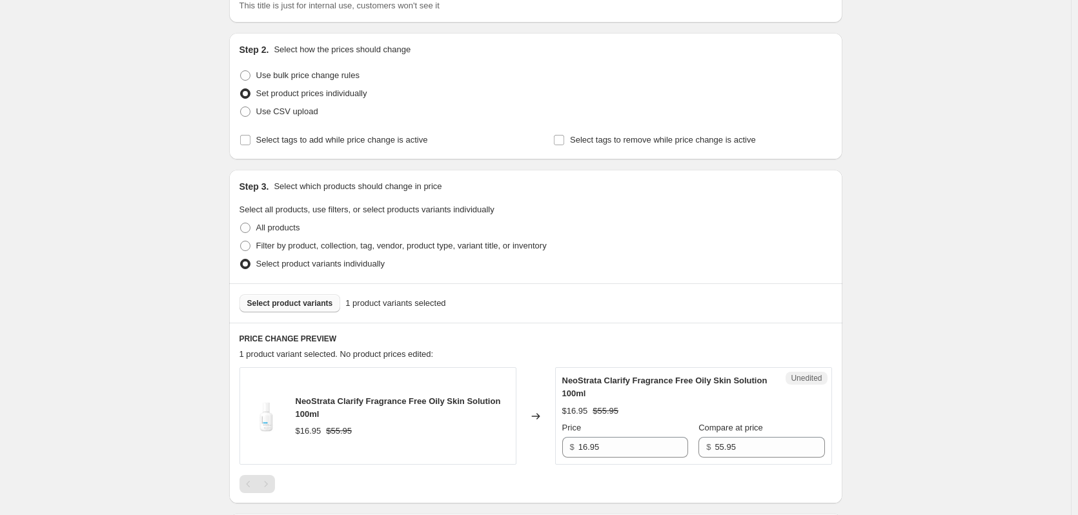
scroll to position [129, 0]
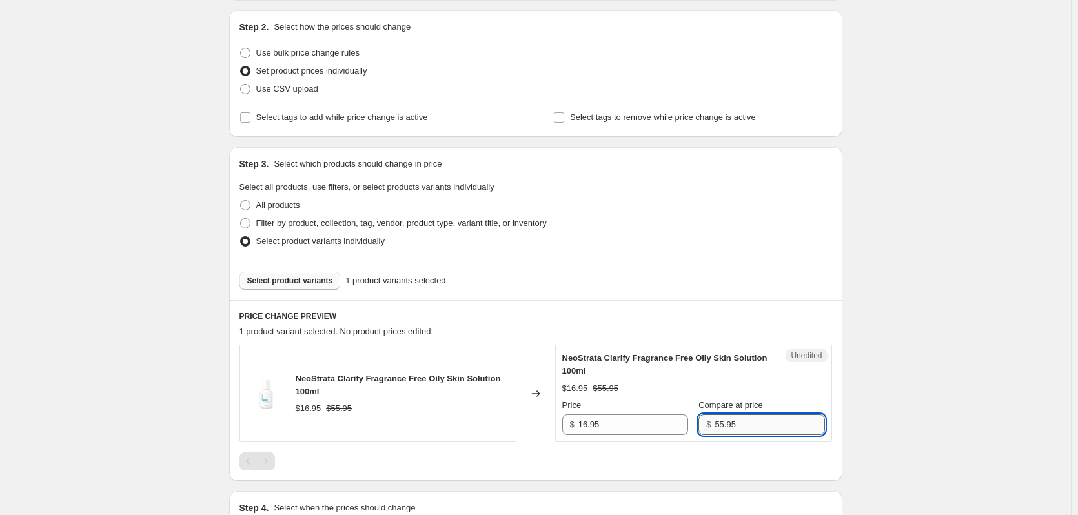
click at [731, 421] on input "55.95" at bounding box center [770, 424] width 110 height 21
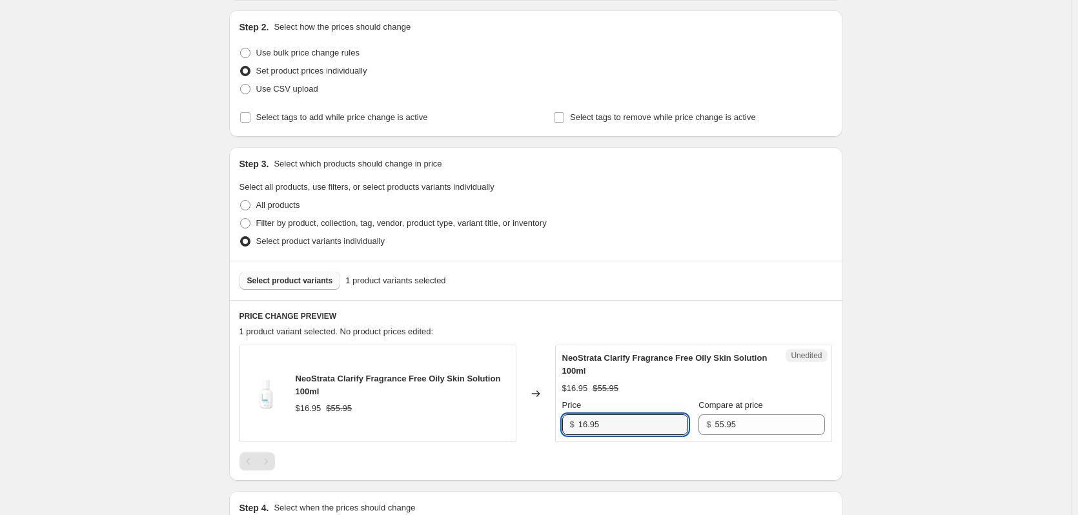
drag, startPoint x: 622, startPoint y: 425, endPoint x: 544, endPoint y: 426, distance: 78.1
click at [544, 426] on div "NeoStrata Clarify Fragrance Free Oily Skin Solution 100ml $16.95 $55.95 Changed…" at bounding box center [536, 393] width 593 height 97
type input "12.70"
click at [247, 115] on input "Select tags to add while price change is active" at bounding box center [245, 117] width 10 height 10
checkbox input "true"
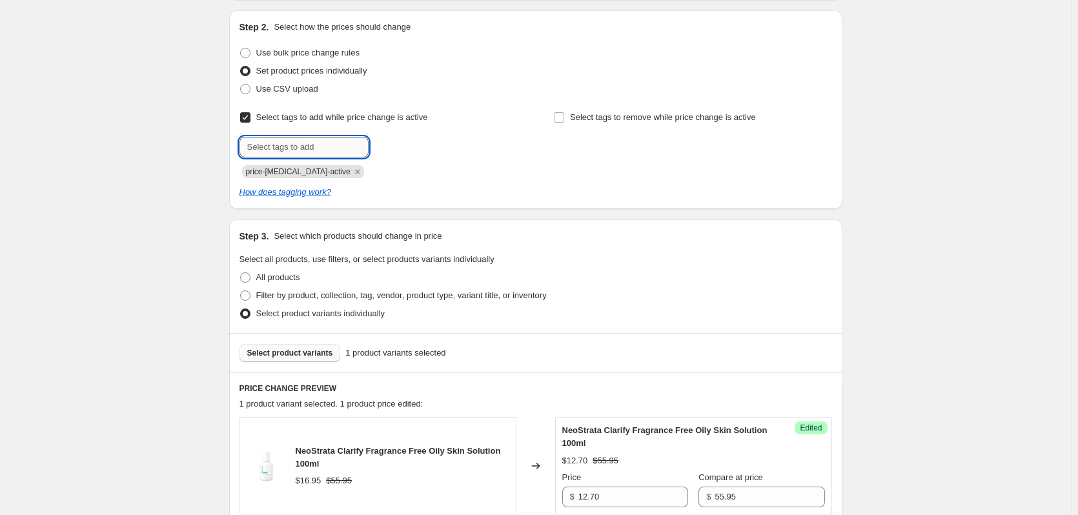
click at [336, 152] on input "text" at bounding box center [304, 147] width 129 height 21
type input "s"
type input "Sale"
click at [393, 143] on b "Add" at bounding box center [387, 145] width 15 height 9
click at [308, 156] on input "text" at bounding box center [304, 147] width 129 height 21
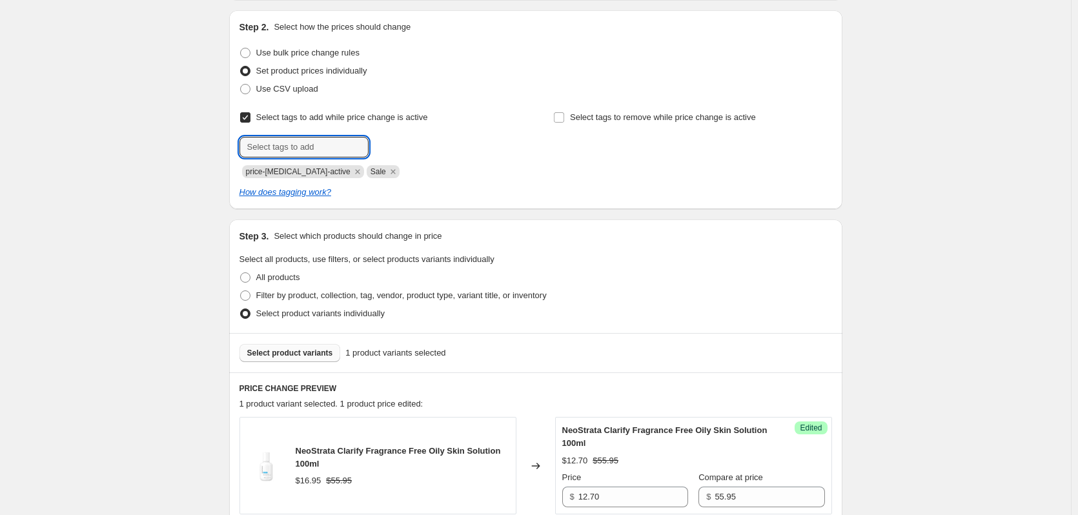
type input "a"
type input "APDTF"
click at [413, 151] on button "Add APDTF" at bounding box center [401, 146] width 58 height 18
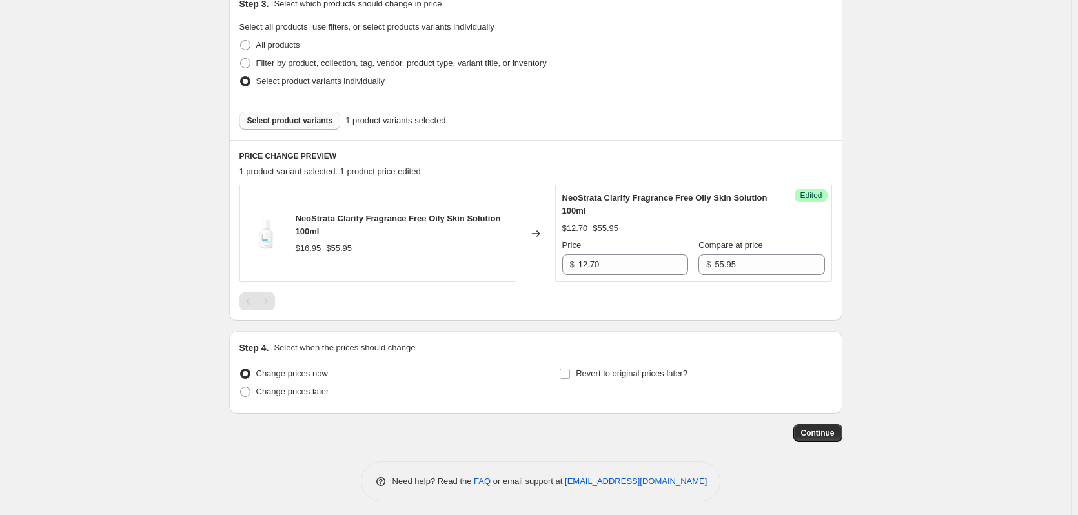
scroll to position [367, 0]
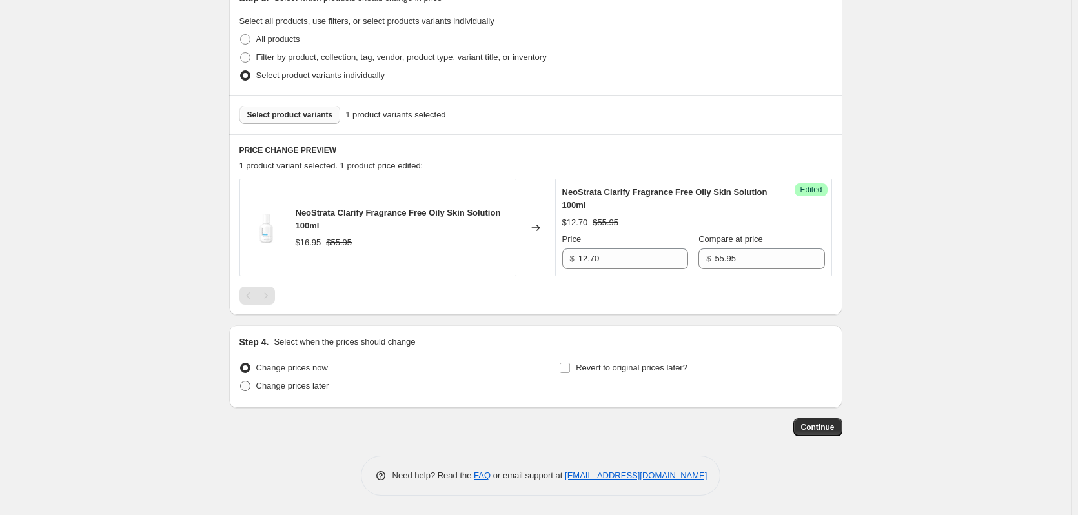
click at [320, 381] on span "Change prices later" at bounding box center [292, 386] width 73 height 10
click at [241, 381] on input "Change prices later" at bounding box center [240, 381] width 1 height 1
radio input "true"
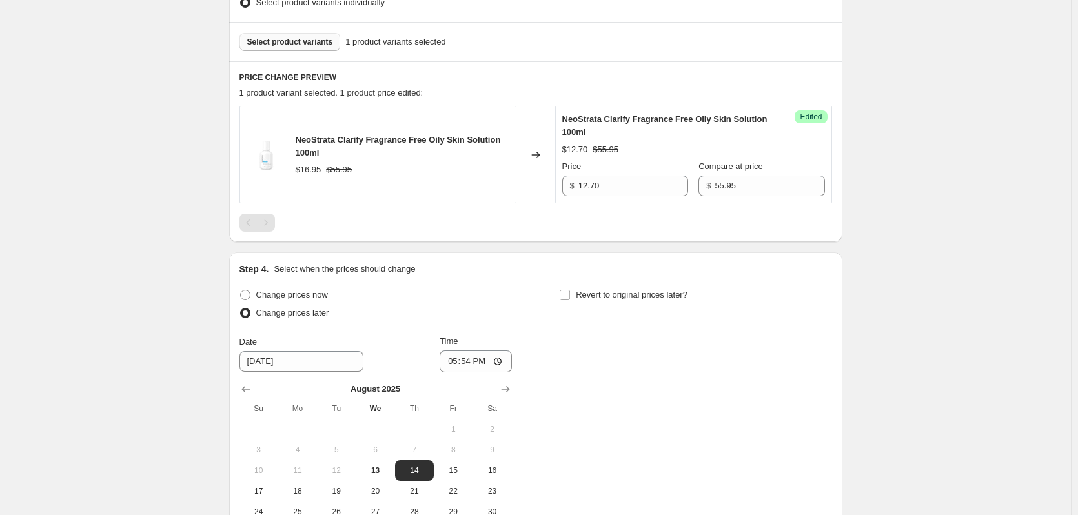
scroll to position [545, 0]
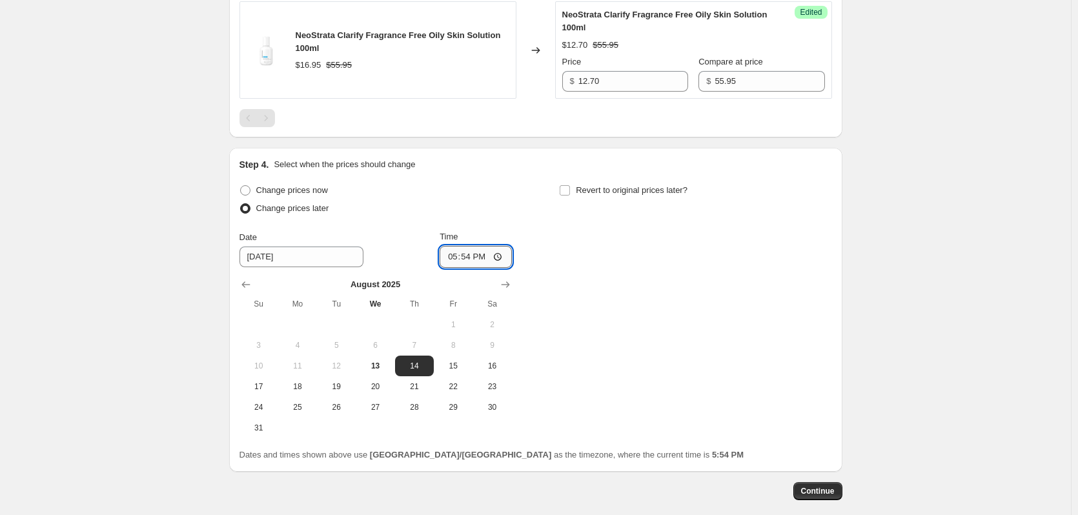
click at [444, 265] on input "17:54" at bounding box center [476, 257] width 72 height 22
type input "00:00"
click at [569, 184] on label "Revert to original prices later?" at bounding box center [623, 190] width 128 height 18
click at [569, 185] on input "Revert to original prices later?" at bounding box center [565, 190] width 10 height 10
checkbox input "true"
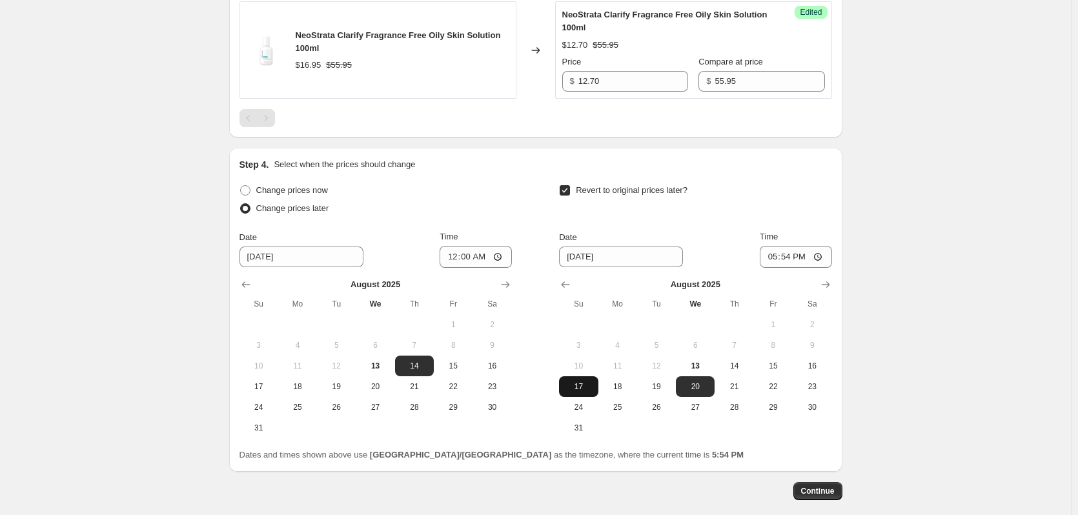
click at [596, 379] on button "17" at bounding box center [578, 386] width 39 height 21
type input "[DATE]"
click at [772, 256] on input "17:54" at bounding box center [796, 257] width 72 height 22
type input "23:59"
click at [751, 208] on div "Revert to original prices later?" at bounding box center [695, 200] width 272 height 39
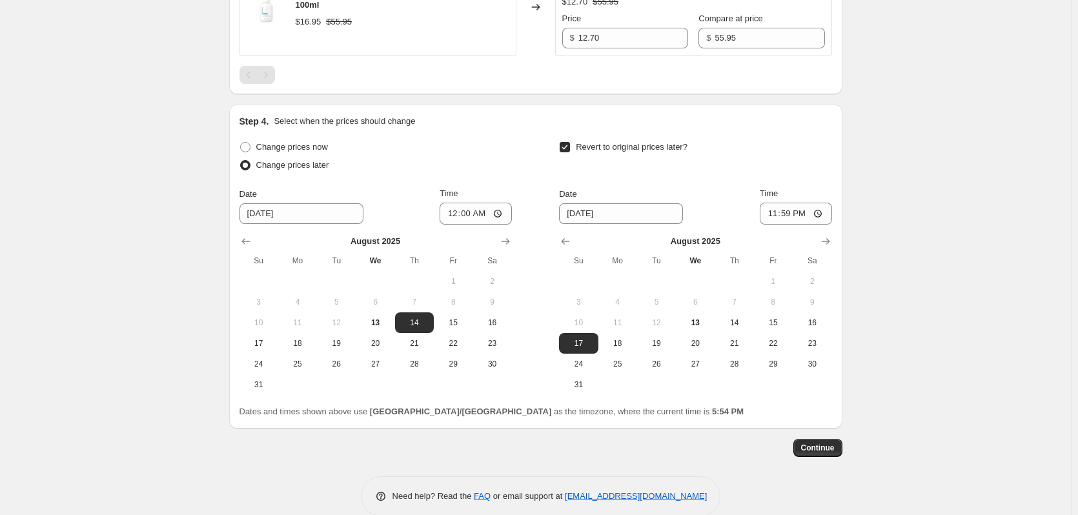
scroll to position [593, 0]
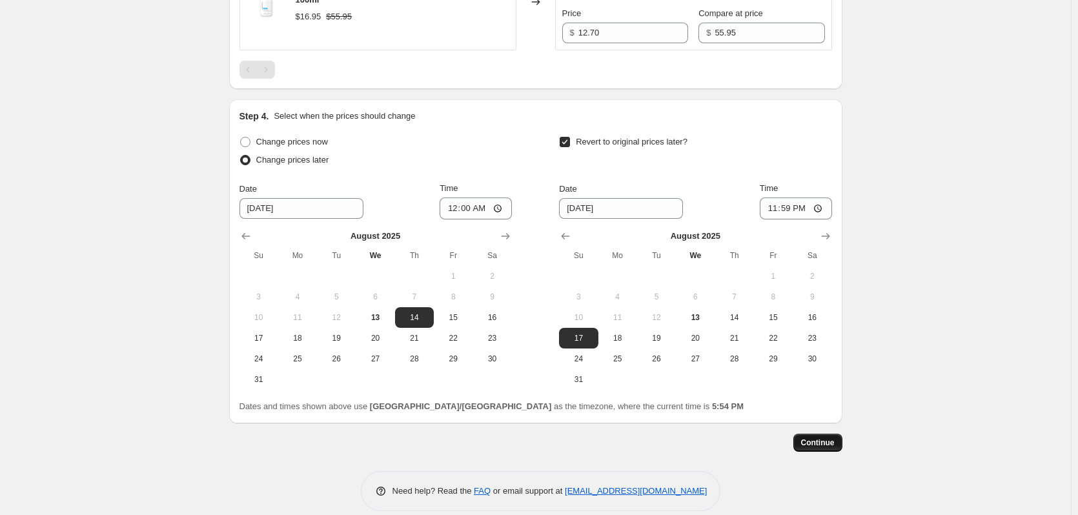
click at [828, 440] on span "Continue" at bounding box center [818, 443] width 34 height 10
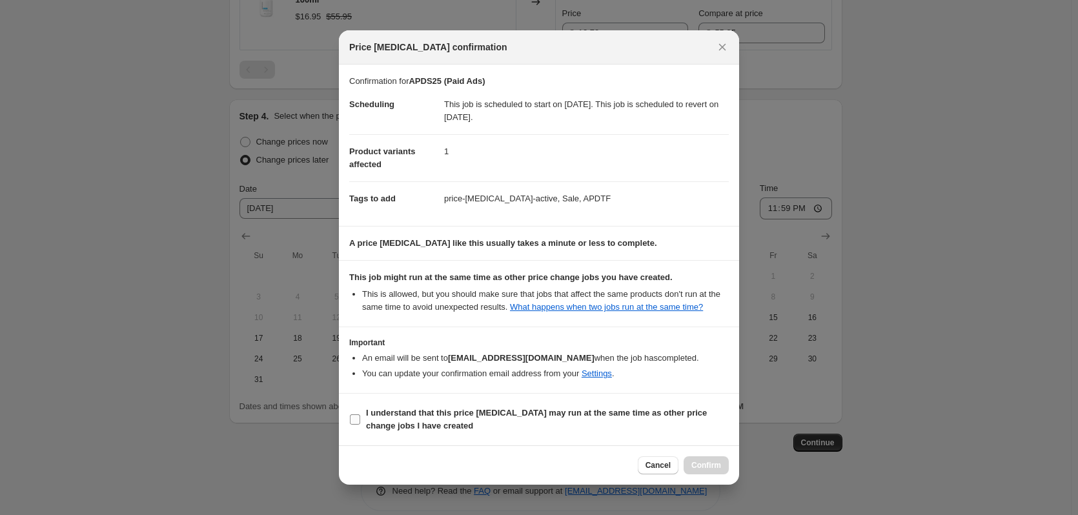
click at [362, 418] on label "I understand that this price [MEDICAL_DATA] may run at the same time as other p…" at bounding box center [539, 419] width 380 height 31
click at [360, 418] on input "I understand that this price [MEDICAL_DATA] may run at the same time as other p…" at bounding box center [355, 419] width 10 height 10
checkbox input "true"
click at [730, 460] on div "Cancel Confirm" at bounding box center [539, 464] width 400 height 39
click at [701, 464] on span "Confirm" at bounding box center [706, 465] width 30 height 10
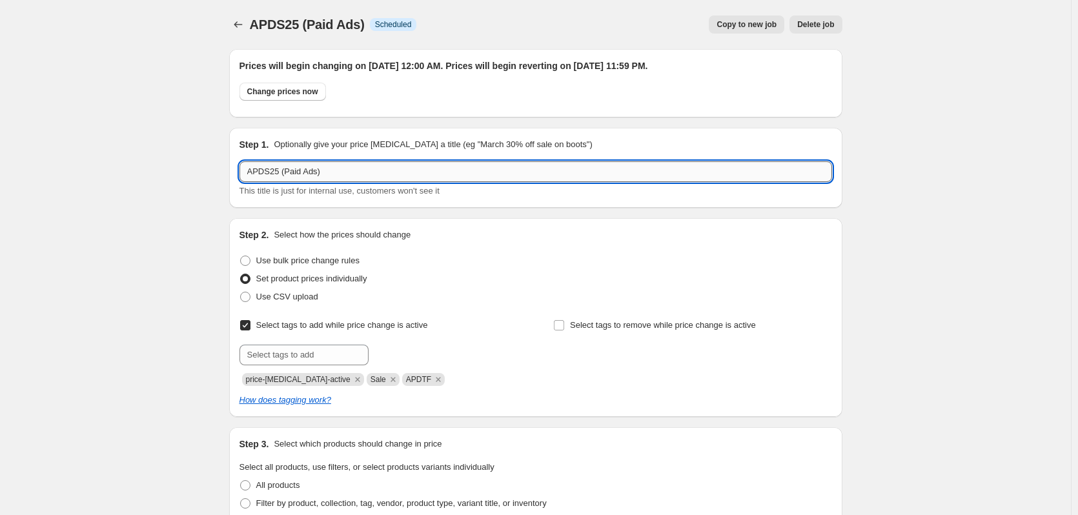
click at [330, 179] on input "APDS25 (Paid Ads)" at bounding box center [536, 171] width 593 height 21
click at [344, 178] on input "APDS25 (Paid Ads) Manual Price" at bounding box center [536, 171] width 593 height 21
drag, startPoint x: 352, startPoint y: 177, endPoint x: 321, endPoint y: 174, distance: 31.1
click at [321, 174] on input "APDS25 (Paid Ads) Manual Price" at bounding box center [536, 171] width 593 height 21
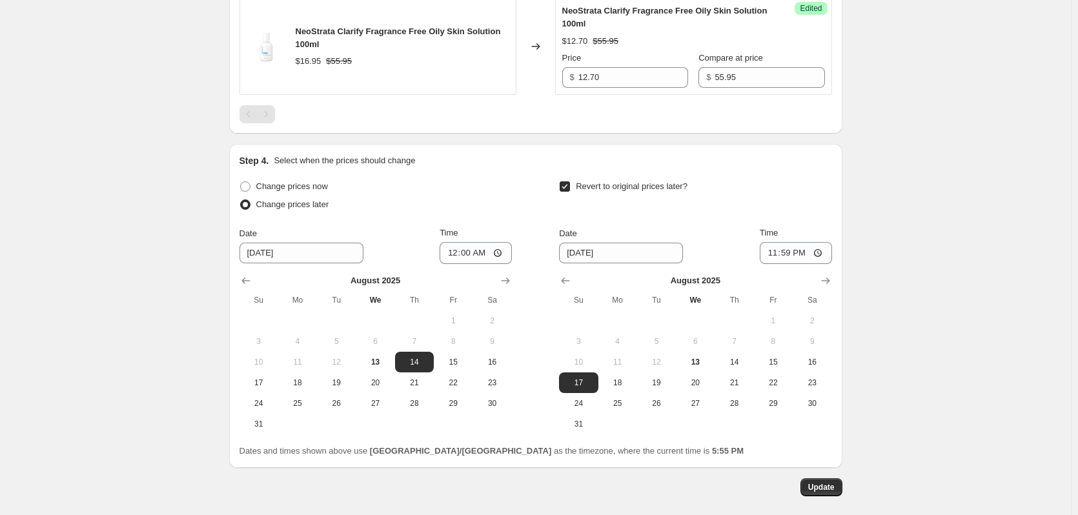
scroll to position [688, 0]
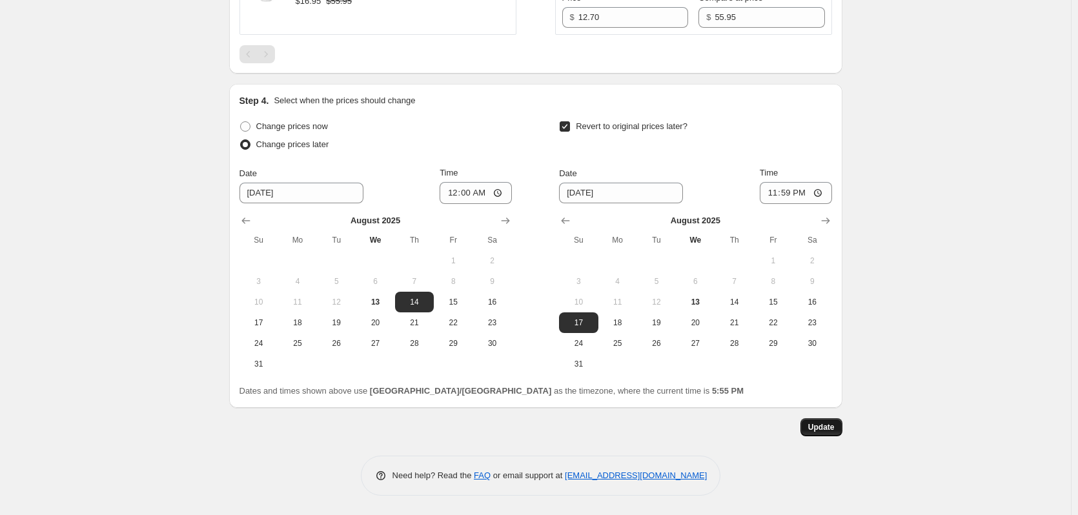
type input "APDS25 (Paid Ads) Set Price"
click at [830, 425] on span "Update" at bounding box center [821, 427] width 26 height 10
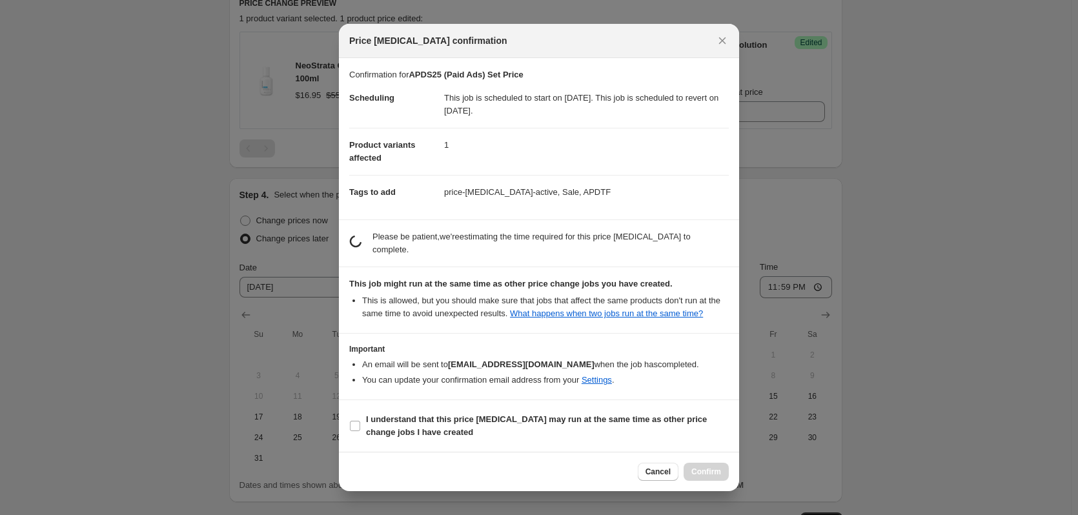
scroll to position [0, 0]
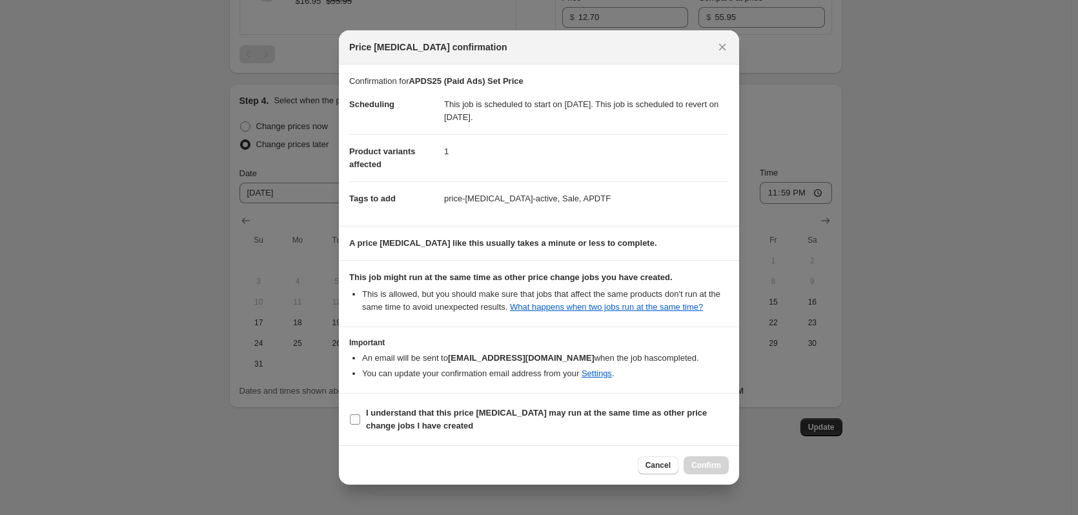
click at [355, 418] on input "I understand that this price [MEDICAL_DATA] may run at the same time as other p…" at bounding box center [355, 419] width 10 height 10
checkbox input "true"
click at [707, 467] on span "Confirm" at bounding box center [706, 465] width 30 height 10
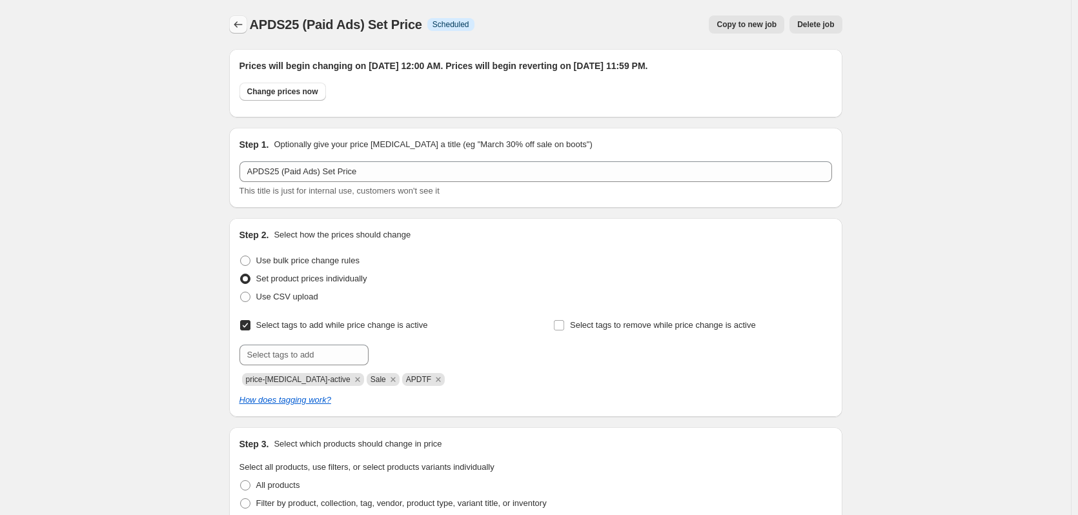
click at [243, 26] on icon "Price change jobs" at bounding box center [238, 24] width 13 height 13
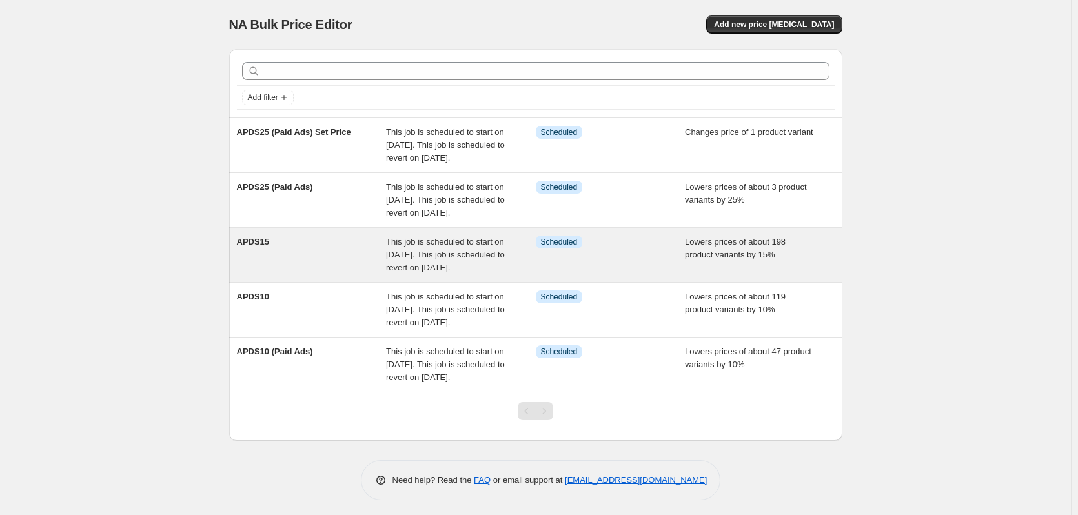
click at [261, 247] on span "APDS15" at bounding box center [253, 242] width 33 height 10
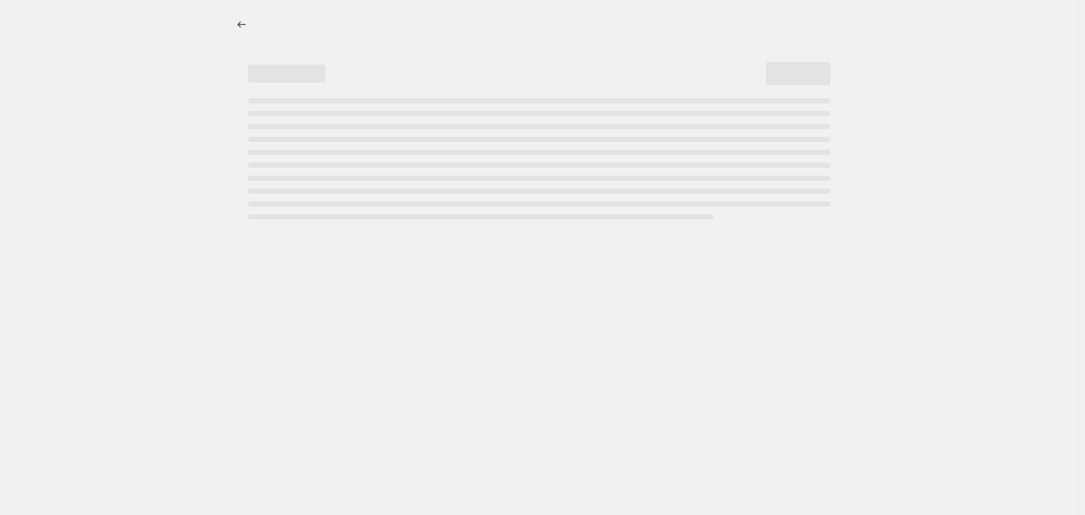
select select "percentage"
select select "no_change"
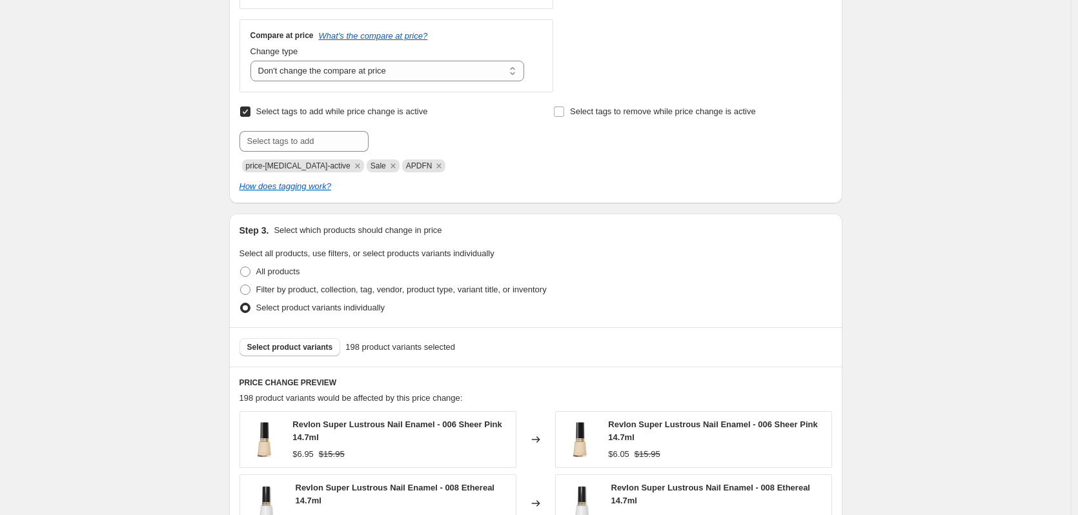
scroll to position [629, 0]
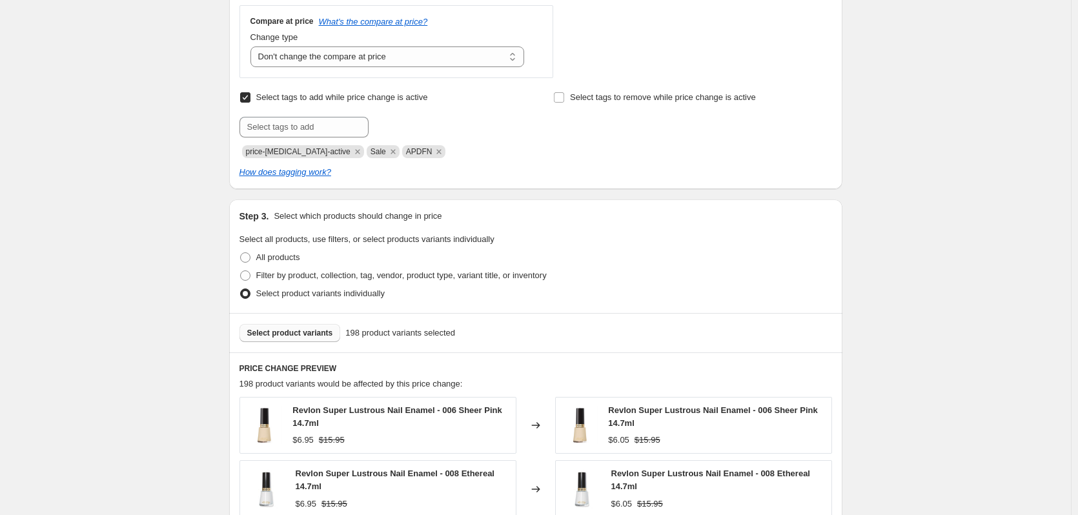
click at [313, 332] on span "Select product variants" at bounding box center [290, 333] width 86 height 10
